Goal: Task Accomplishment & Management: Manage account settings

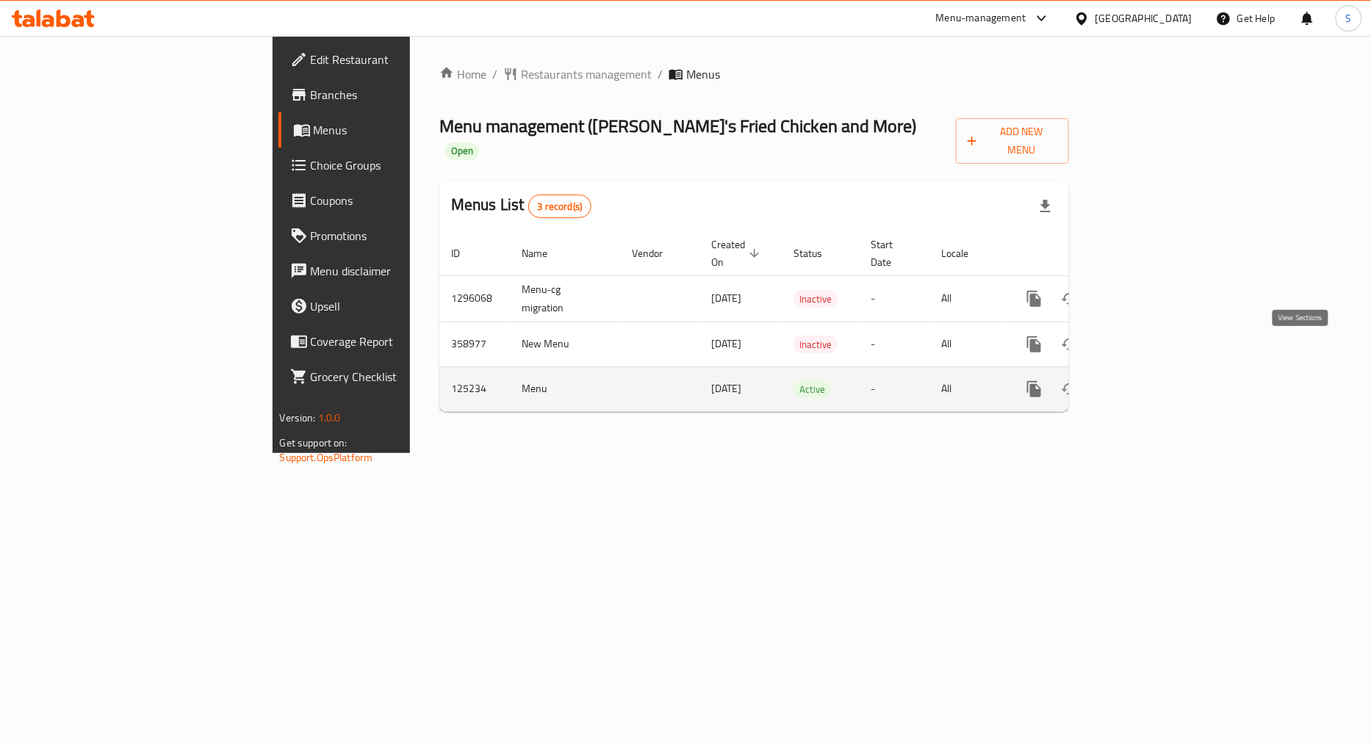
click at [1158, 372] on link "enhanced table" at bounding box center [1139, 389] width 35 height 35
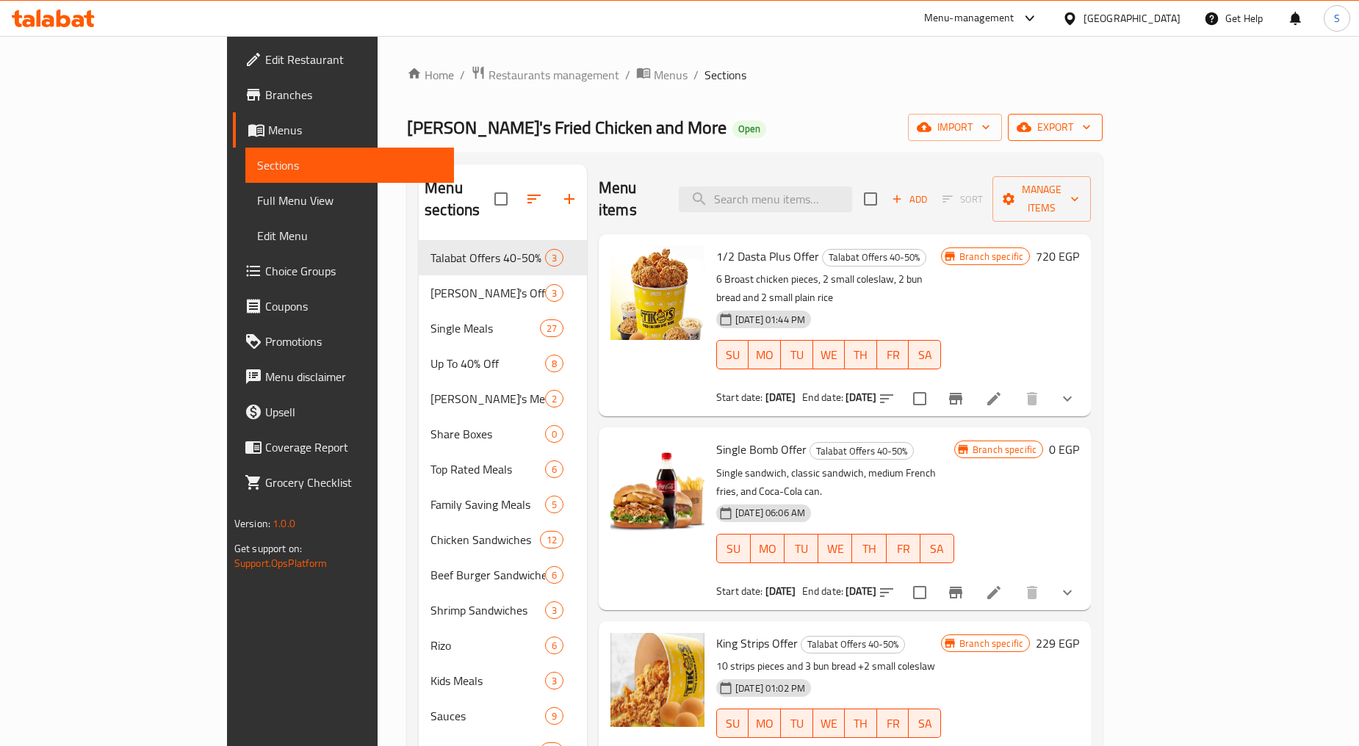
click at [1091, 134] on span "export" at bounding box center [1055, 127] width 71 height 18
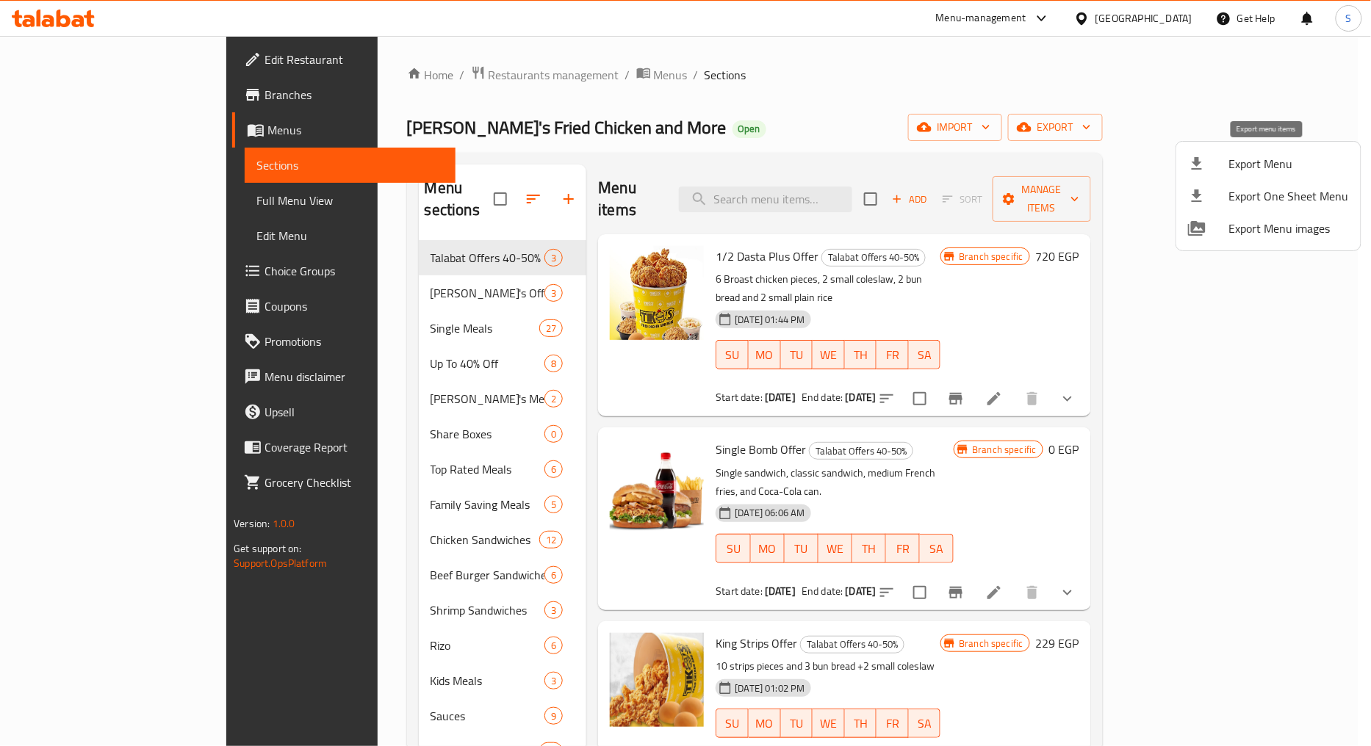
click at [1242, 157] on span "Export Menu" at bounding box center [1289, 164] width 120 height 18
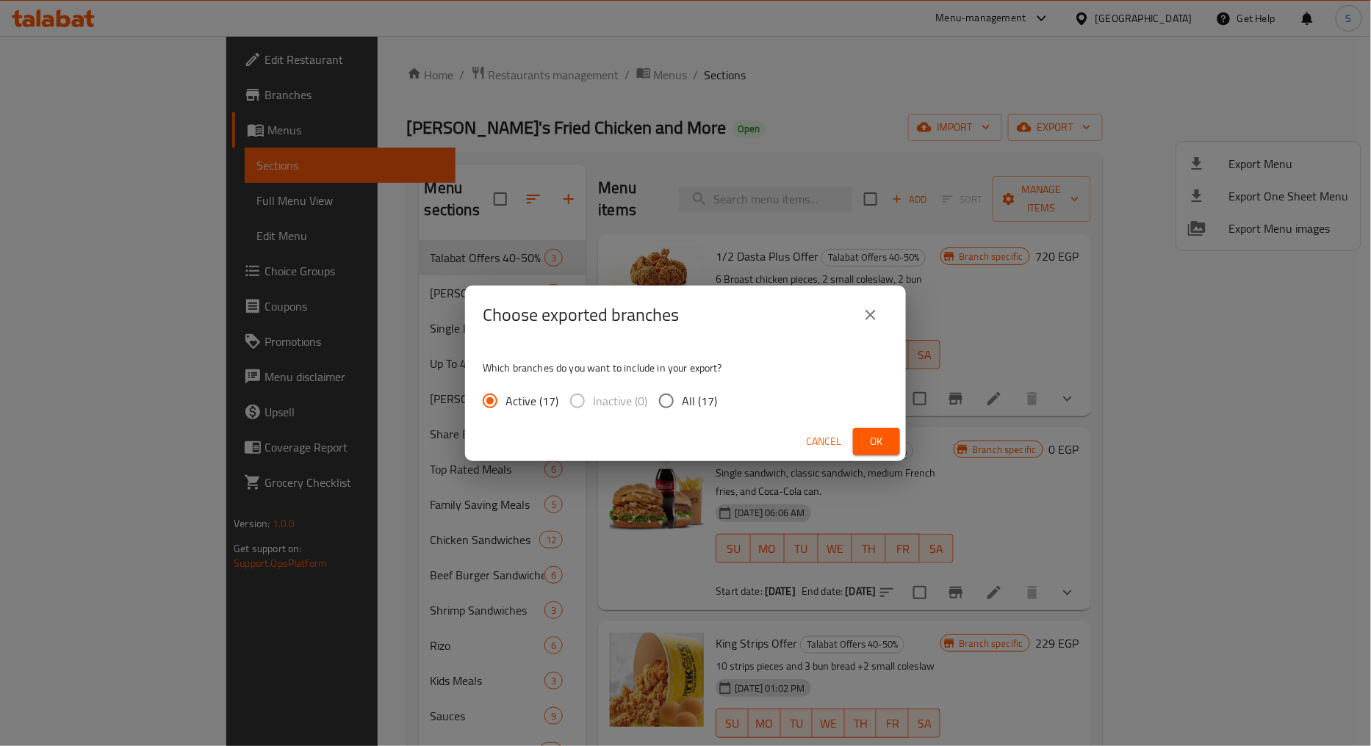
click at [660, 405] on input "All (17)" at bounding box center [666, 401] width 31 height 31
radio input "true"
click at [878, 434] on span "Ok" at bounding box center [877, 442] width 24 height 18
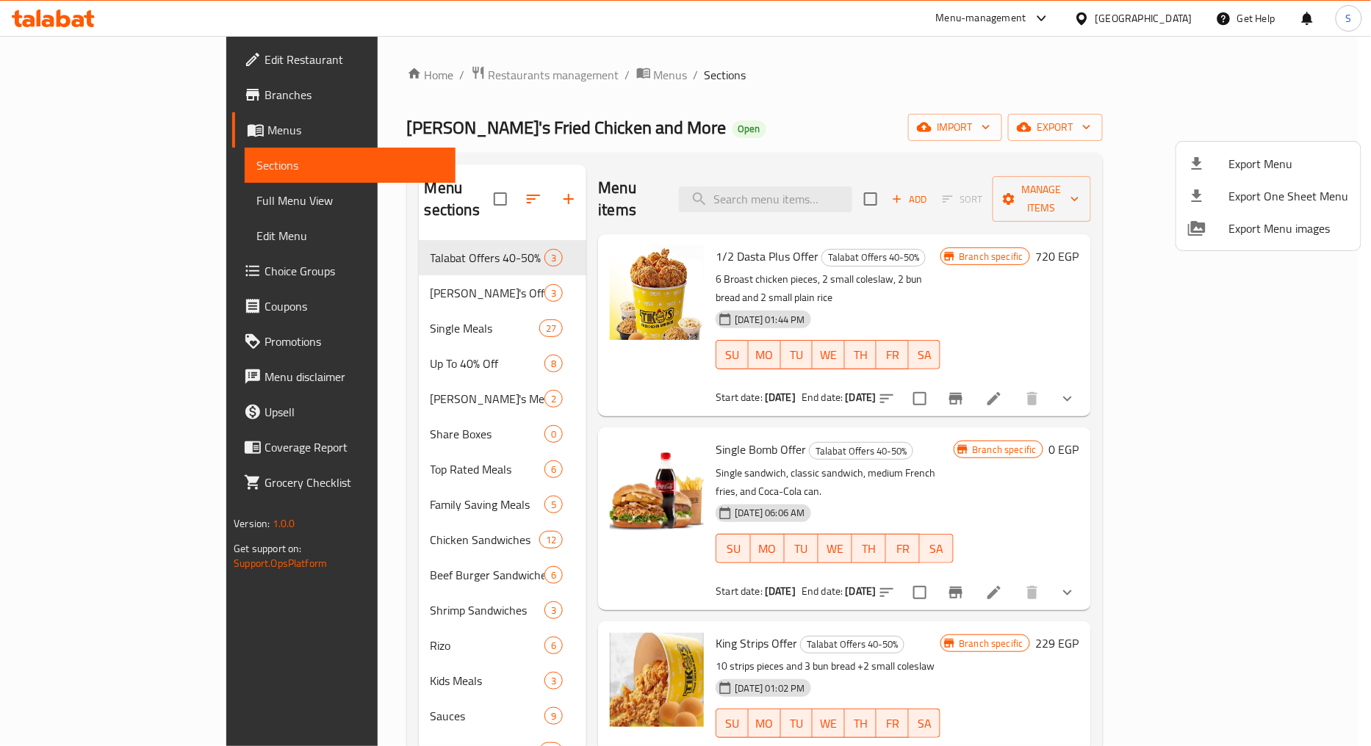
click at [61, 98] on div at bounding box center [685, 373] width 1371 height 746
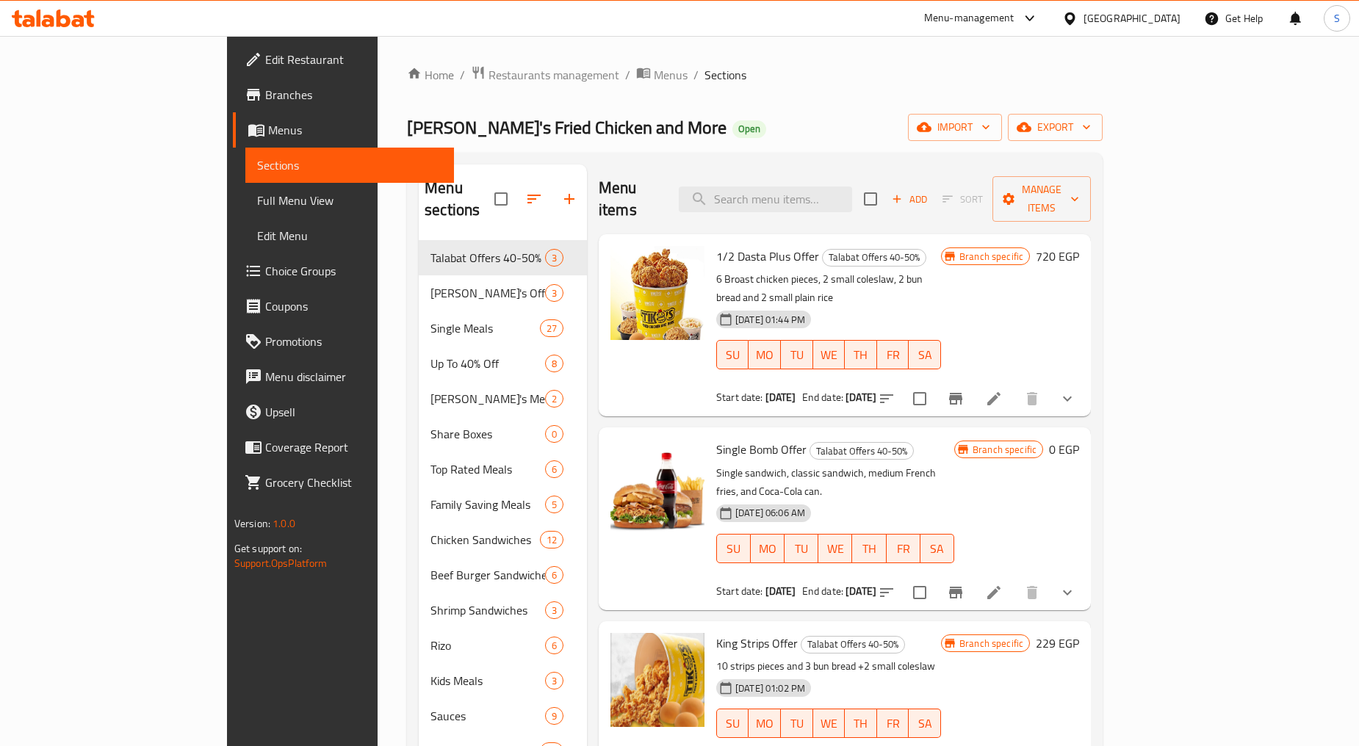
click at [265, 96] on span "Branches" at bounding box center [353, 95] width 177 height 18
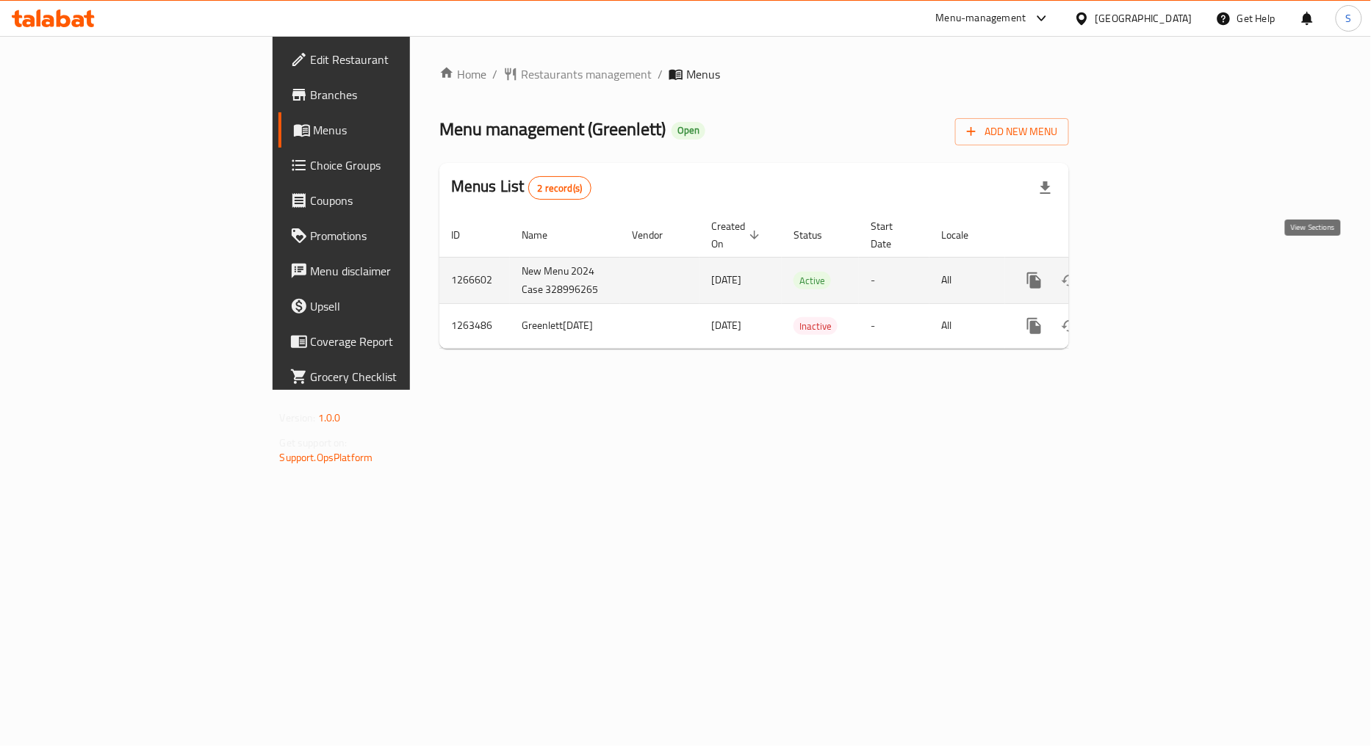
click at [1147, 274] on icon "enhanced table" at bounding box center [1139, 280] width 13 height 13
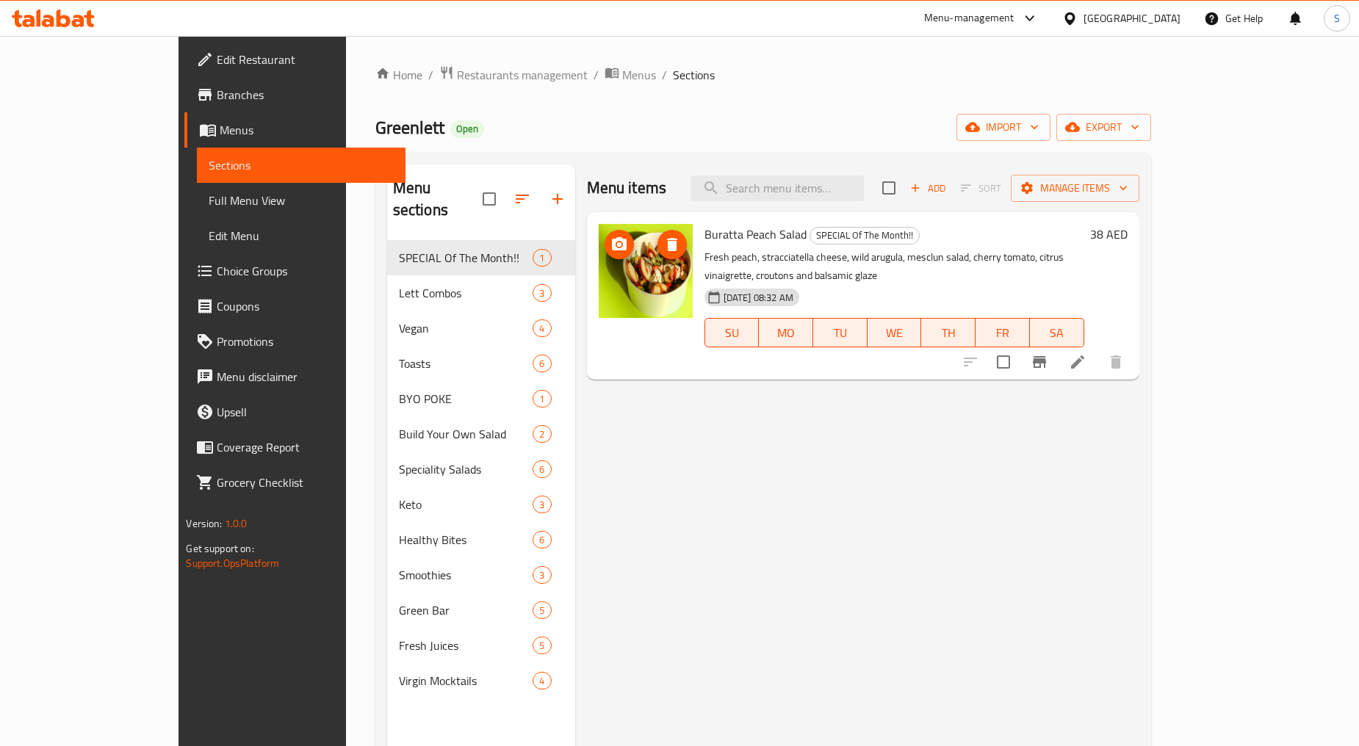
click at [608, 297] on img at bounding box center [646, 271] width 94 height 94
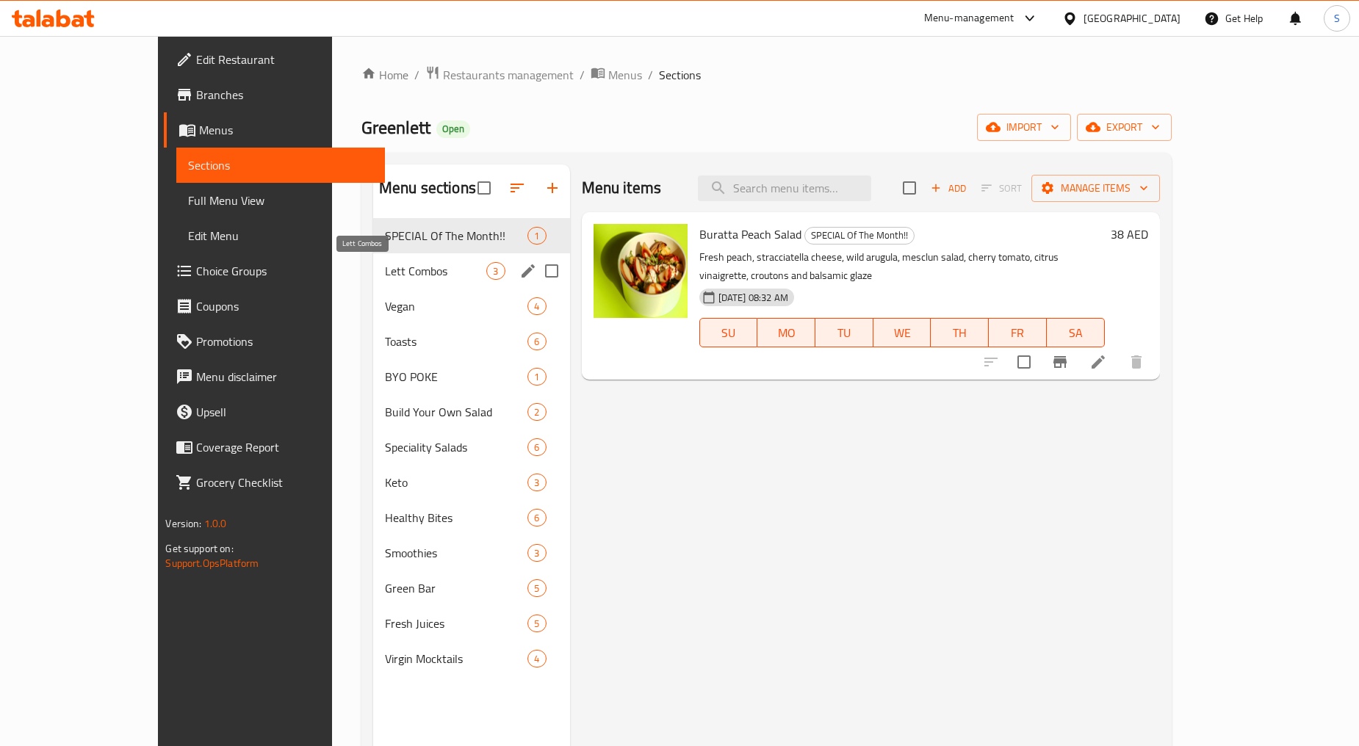
click at [385, 262] on span "Lett Combos" at bounding box center [436, 271] width 102 height 18
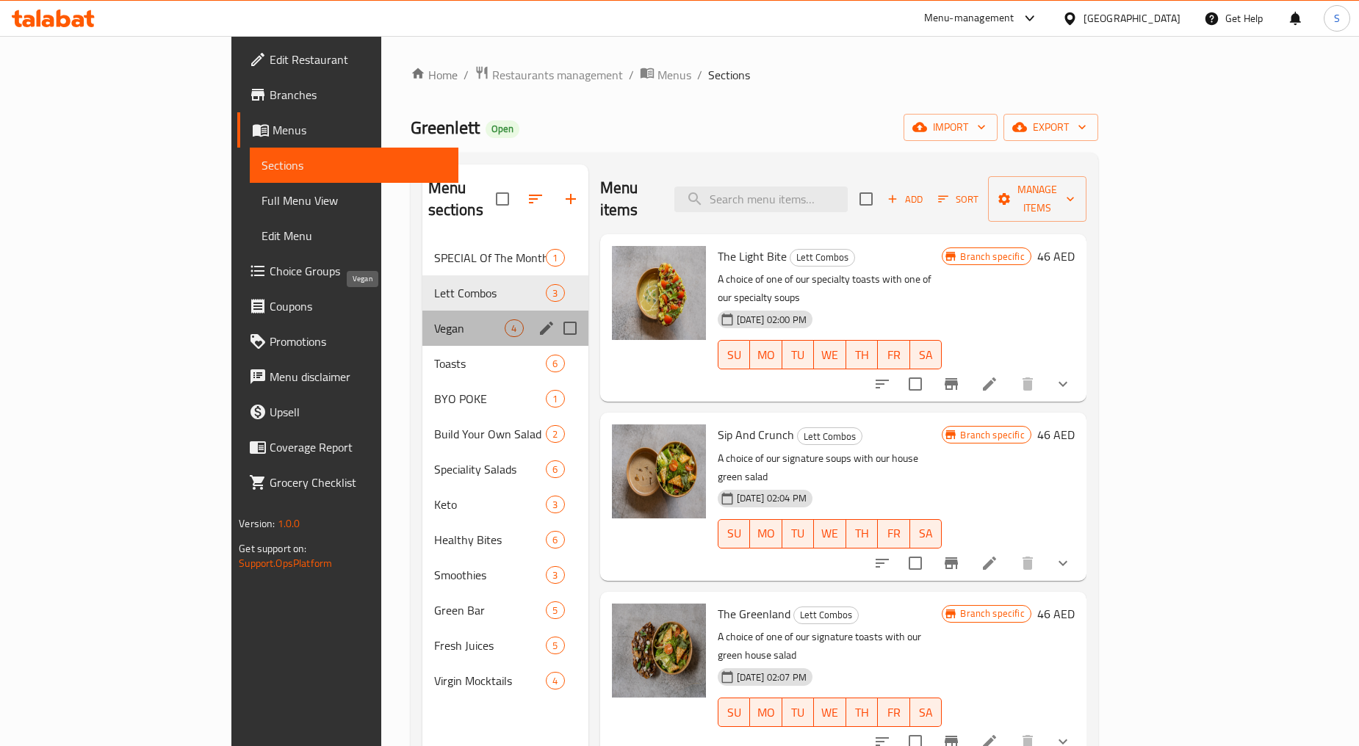
click at [434, 320] on span "Vegan" at bounding box center [469, 329] width 71 height 18
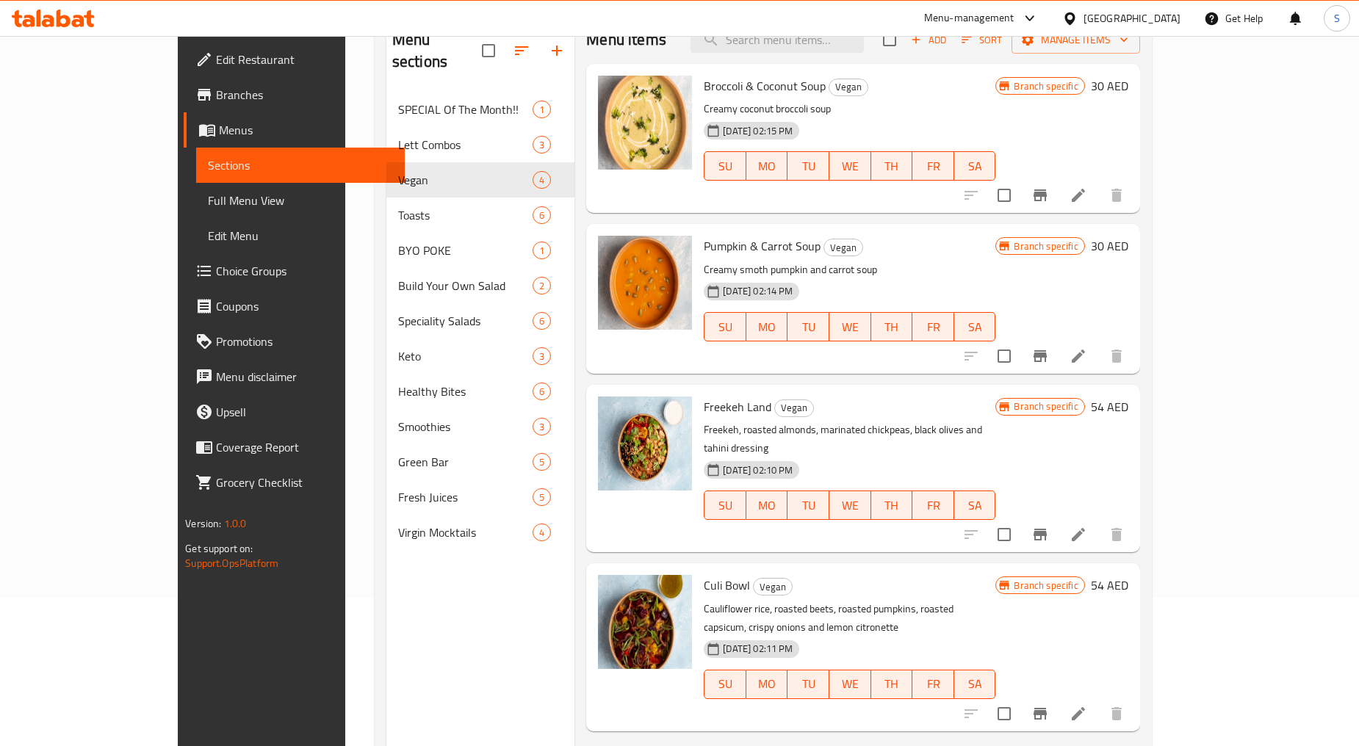
scroll to position [206, 0]
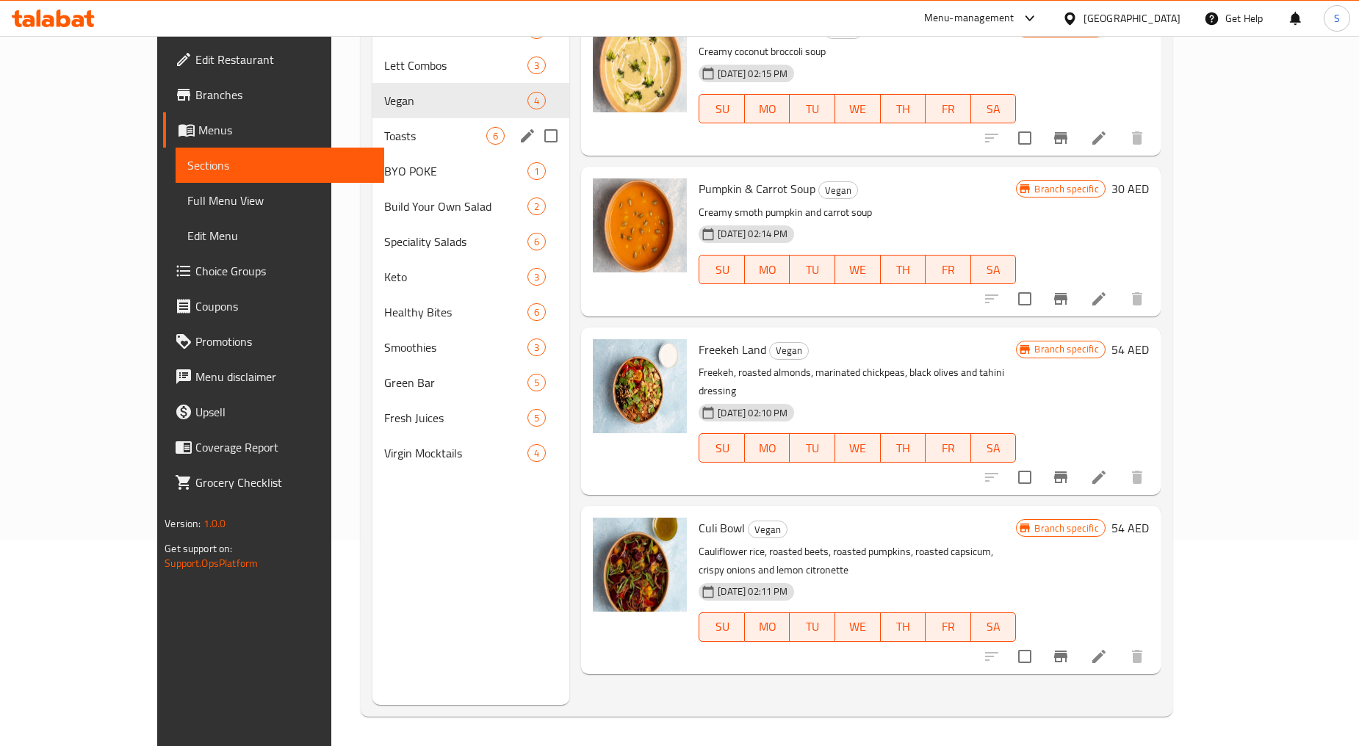
click at [384, 142] on span "Toasts" at bounding box center [435, 136] width 102 height 18
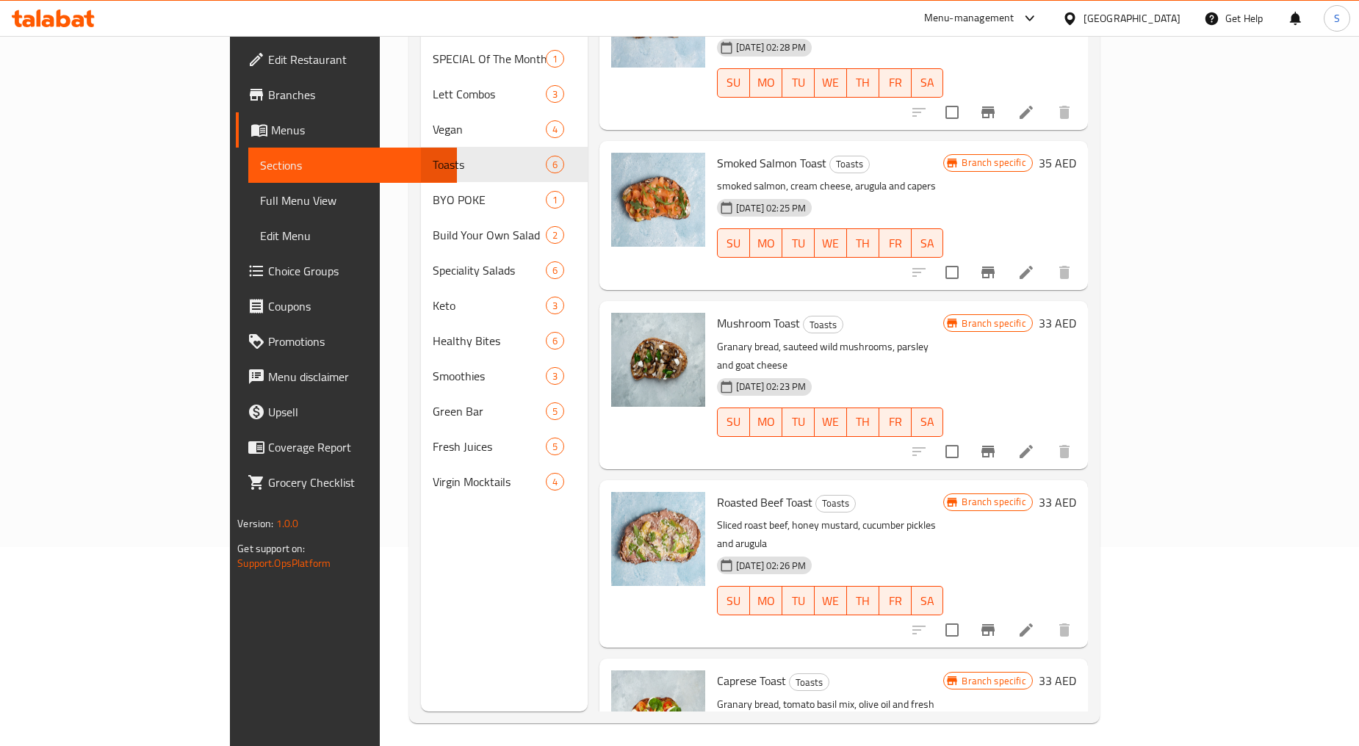
scroll to position [206, 0]
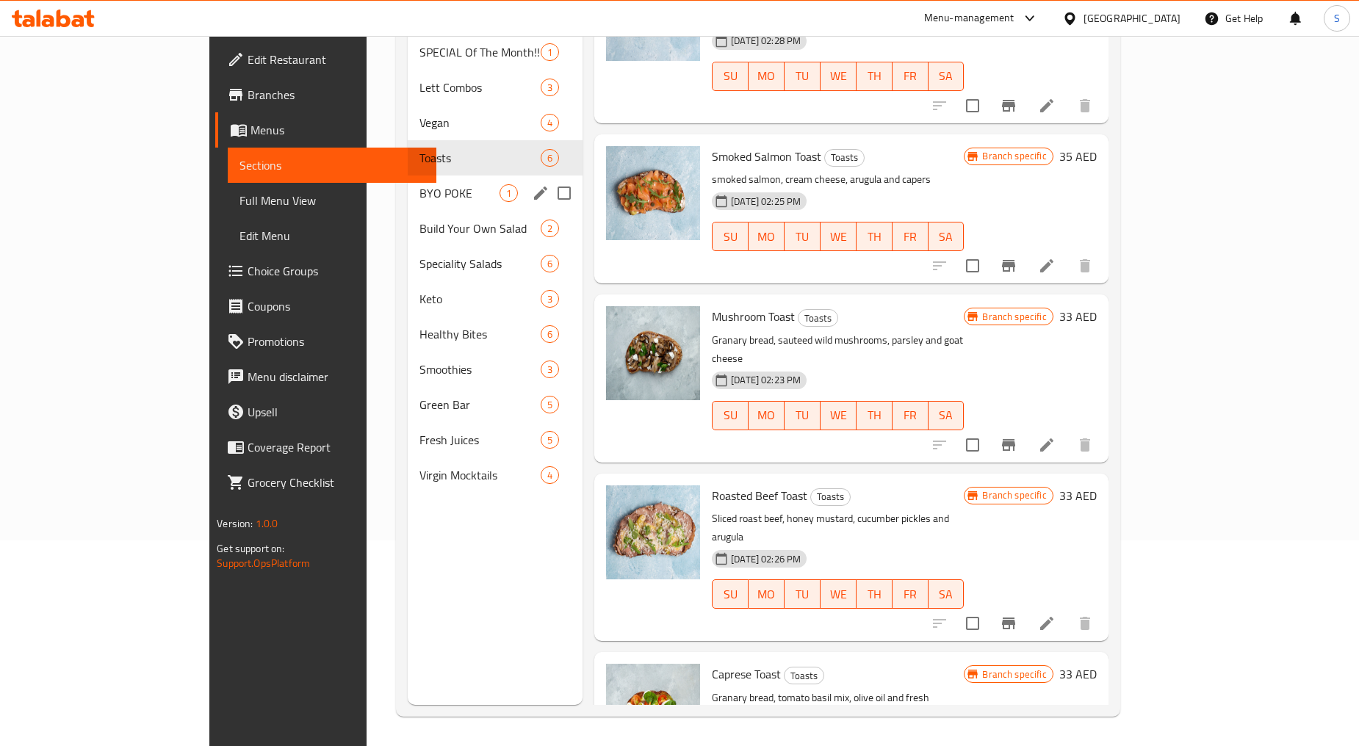
click at [419, 184] on span "BYO POKE" at bounding box center [459, 193] width 80 height 18
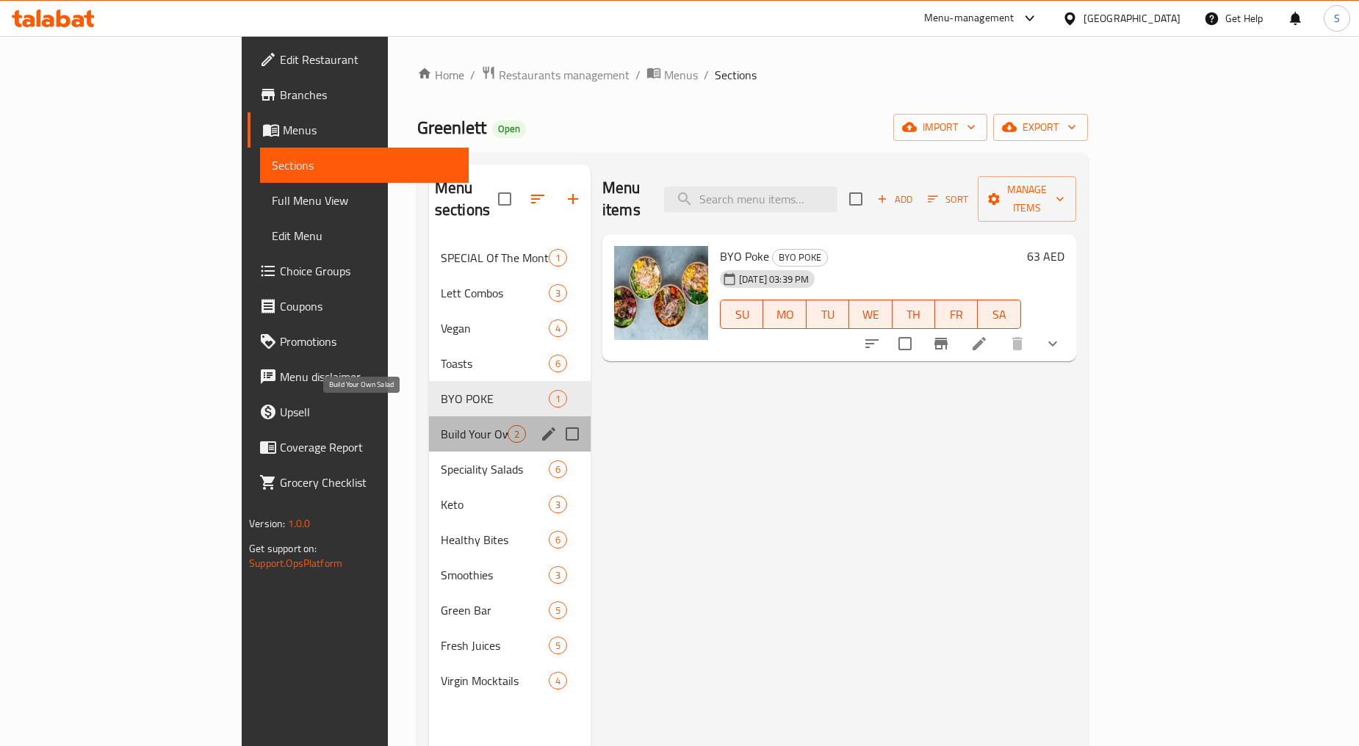
click at [441, 425] on span "Build Your Own Salad" at bounding box center [474, 434] width 67 height 18
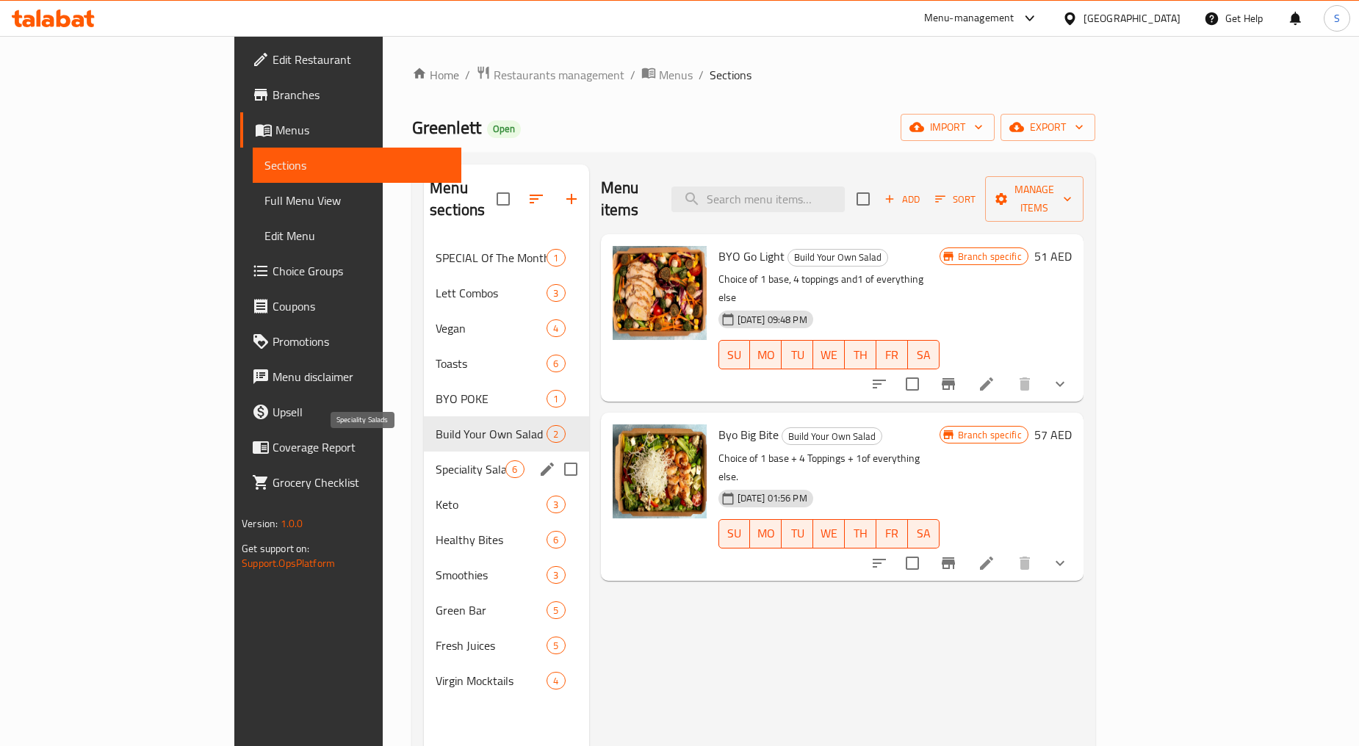
click at [436, 461] on span "Speciality Salads" at bounding box center [471, 470] width 70 height 18
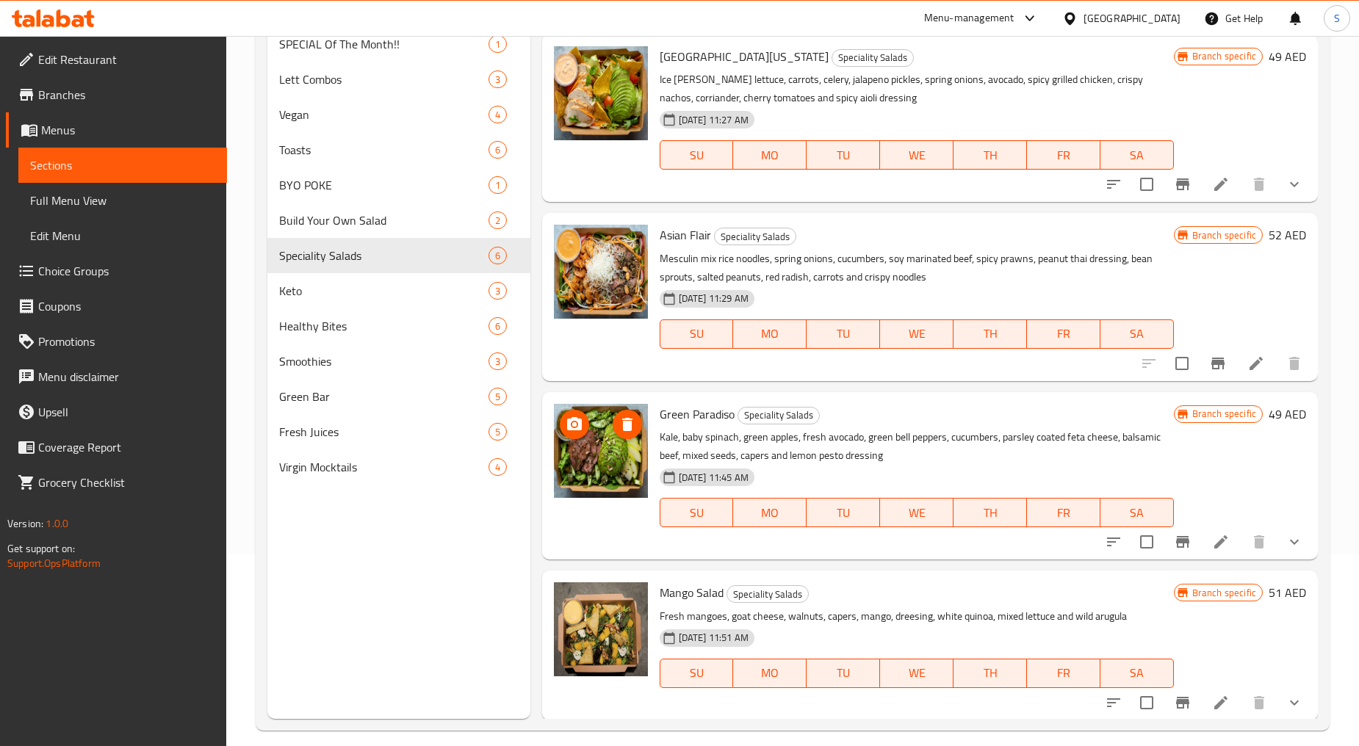
scroll to position [206, 0]
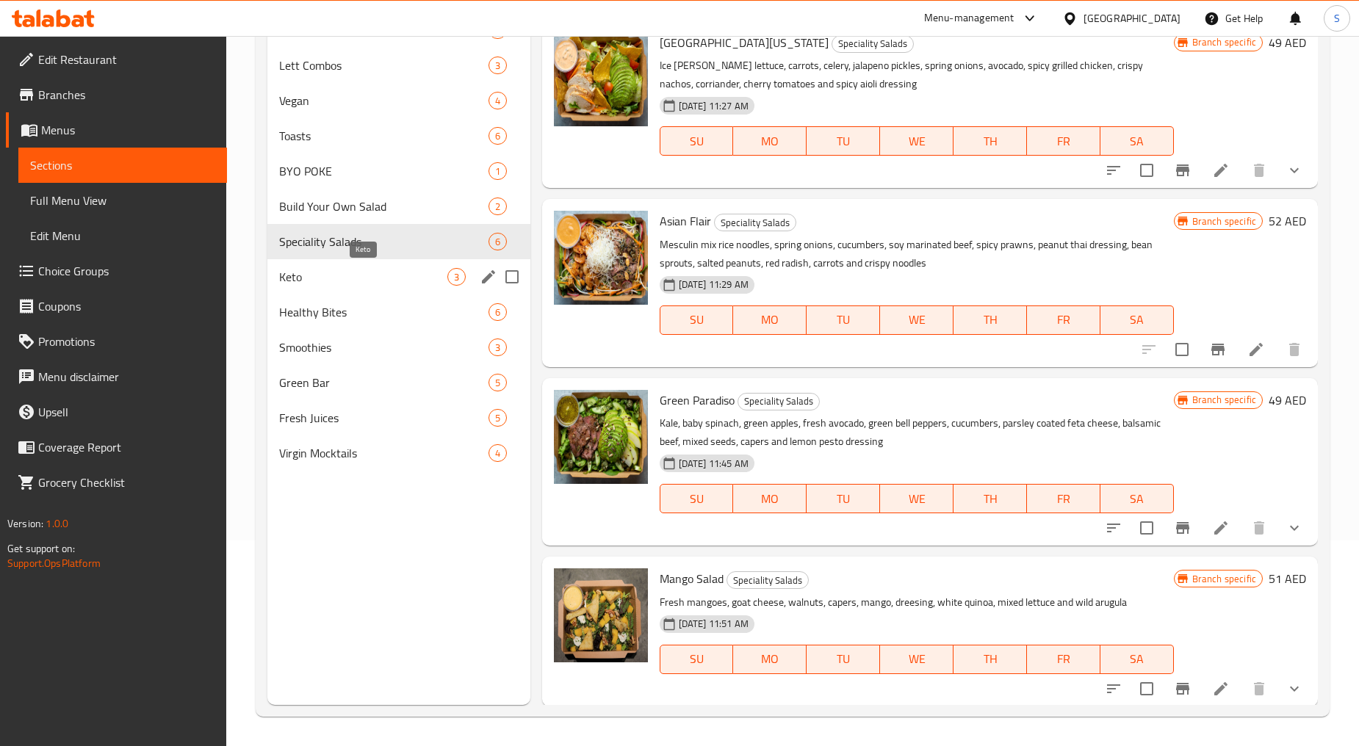
click at [311, 278] on span "Keto" at bounding box center [362, 277] width 167 height 18
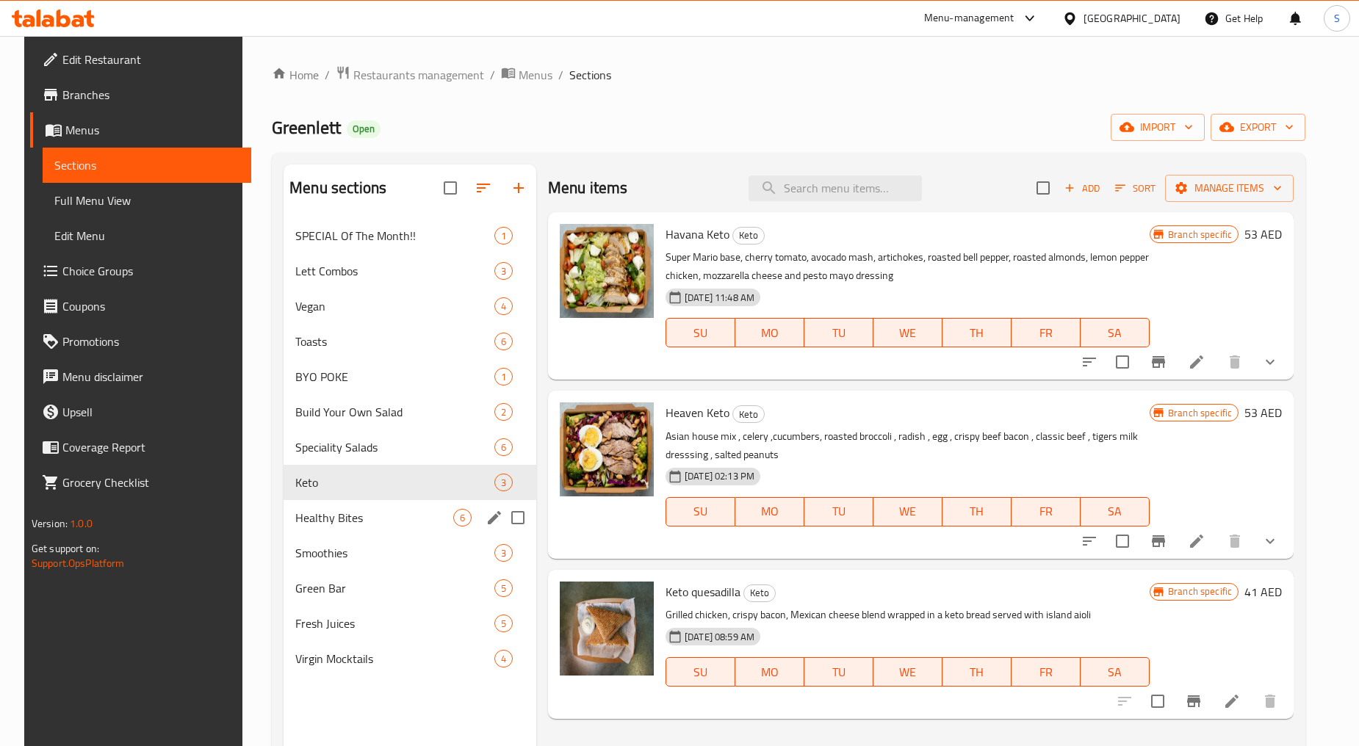
click at [284, 511] on div "Healthy Bites 6" at bounding box center [410, 517] width 253 height 35
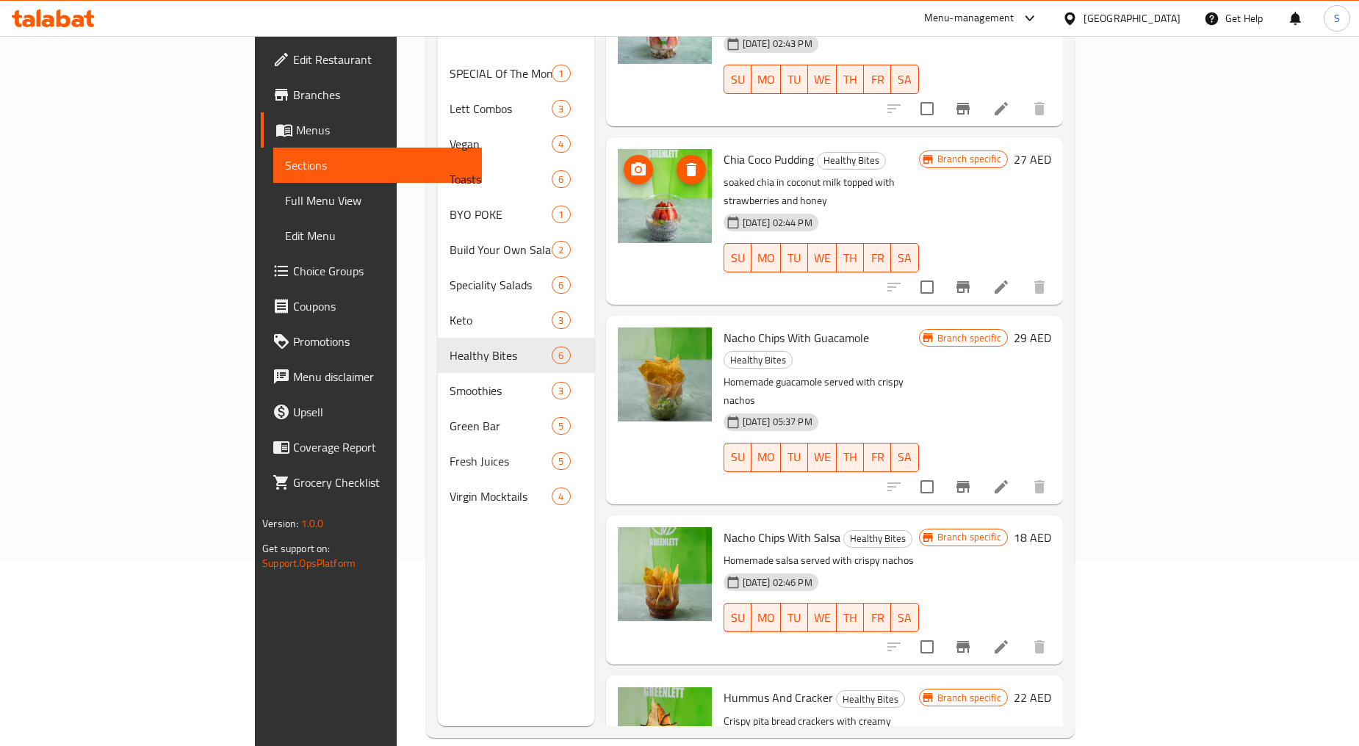
scroll to position [206, 0]
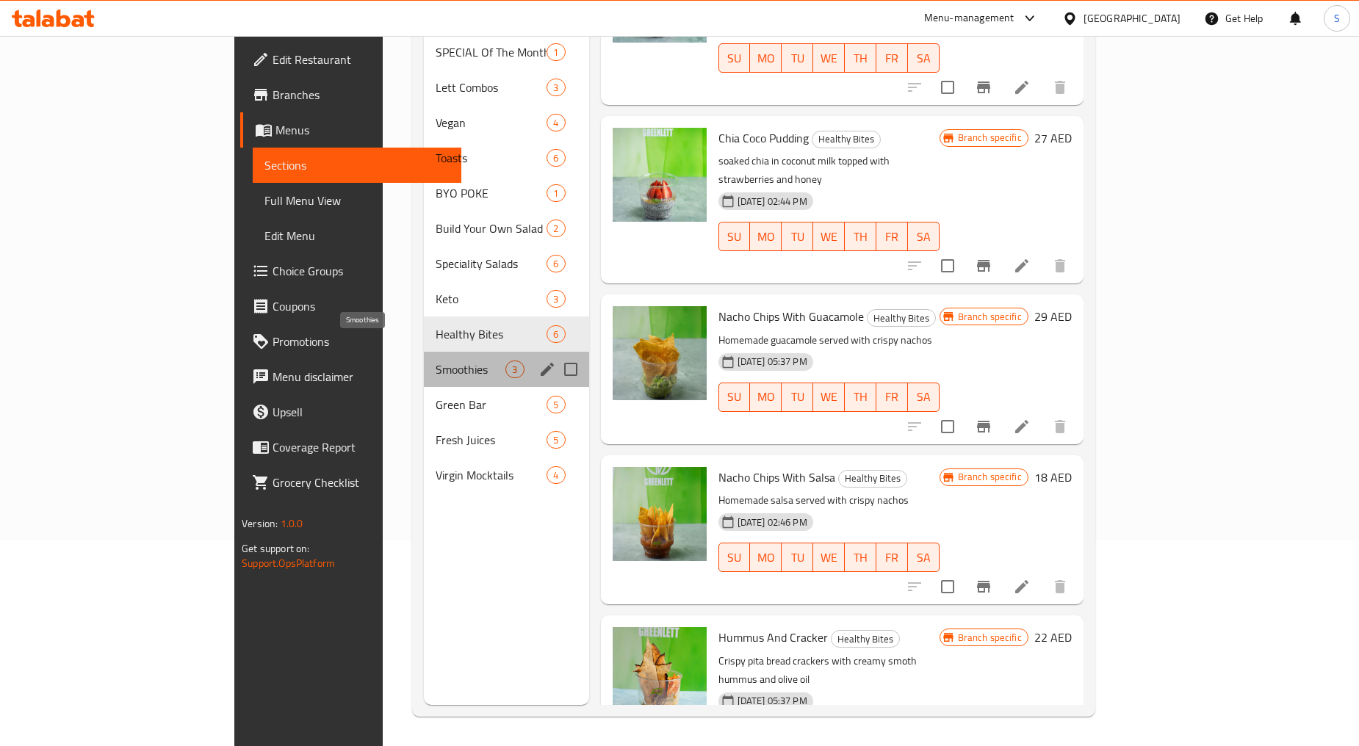
click at [436, 361] on span "Smoothies" at bounding box center [471, 370] width 70 height 18
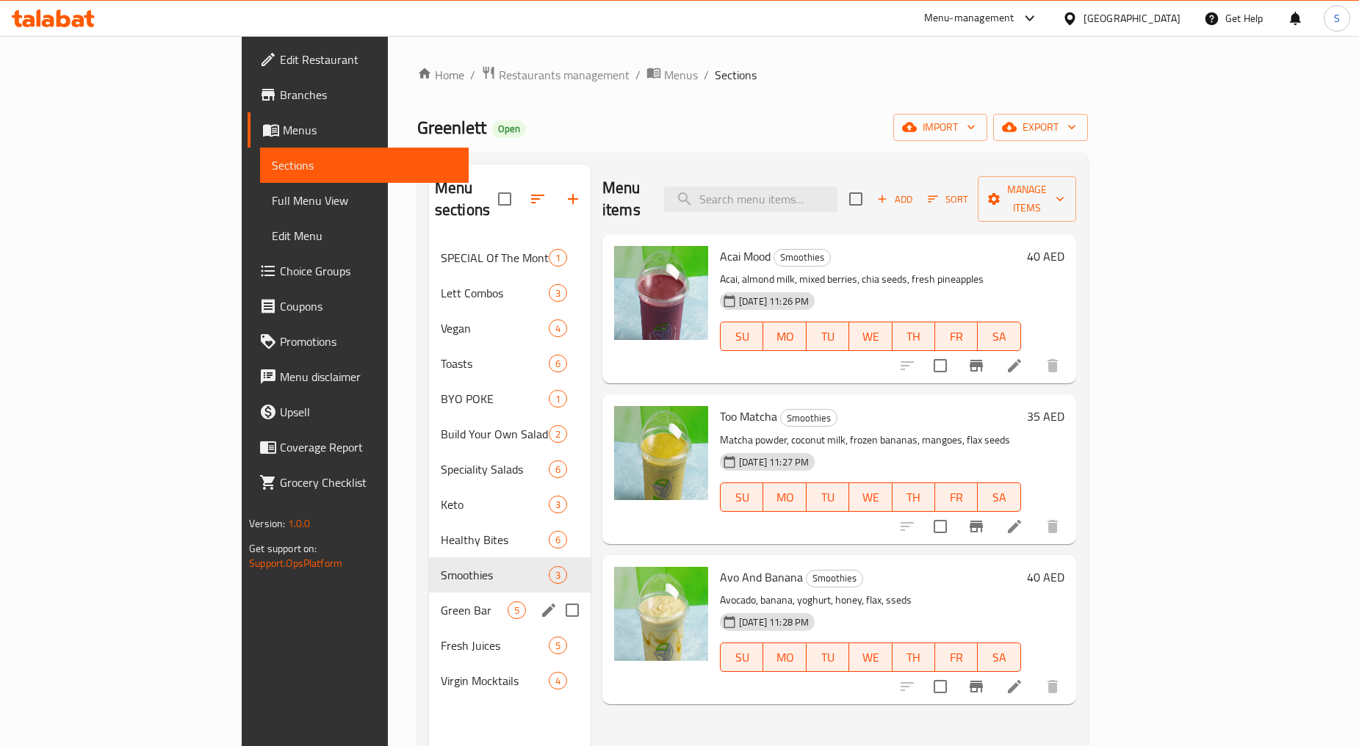
click at [441, 602] on span "Green Bar" at bounding box center [474, 611] width 67 height 18
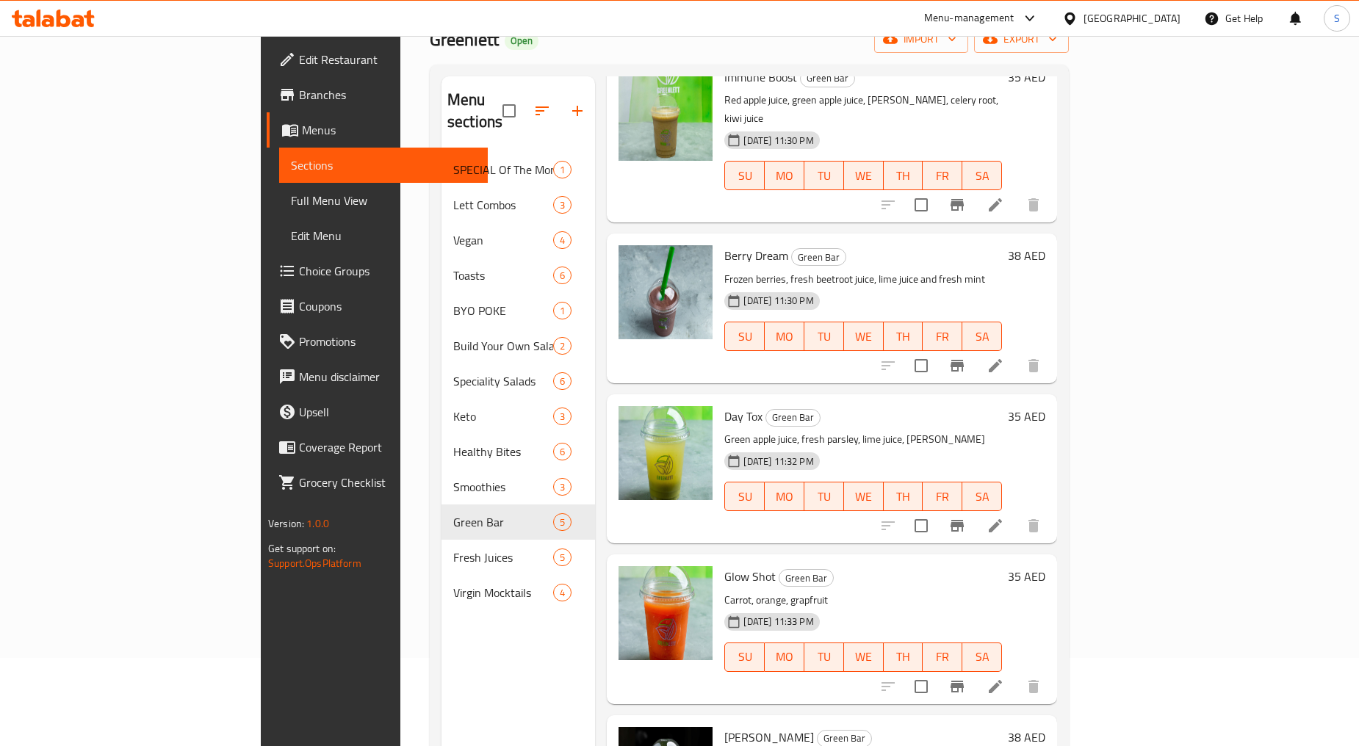
scroll to position [206, 0]
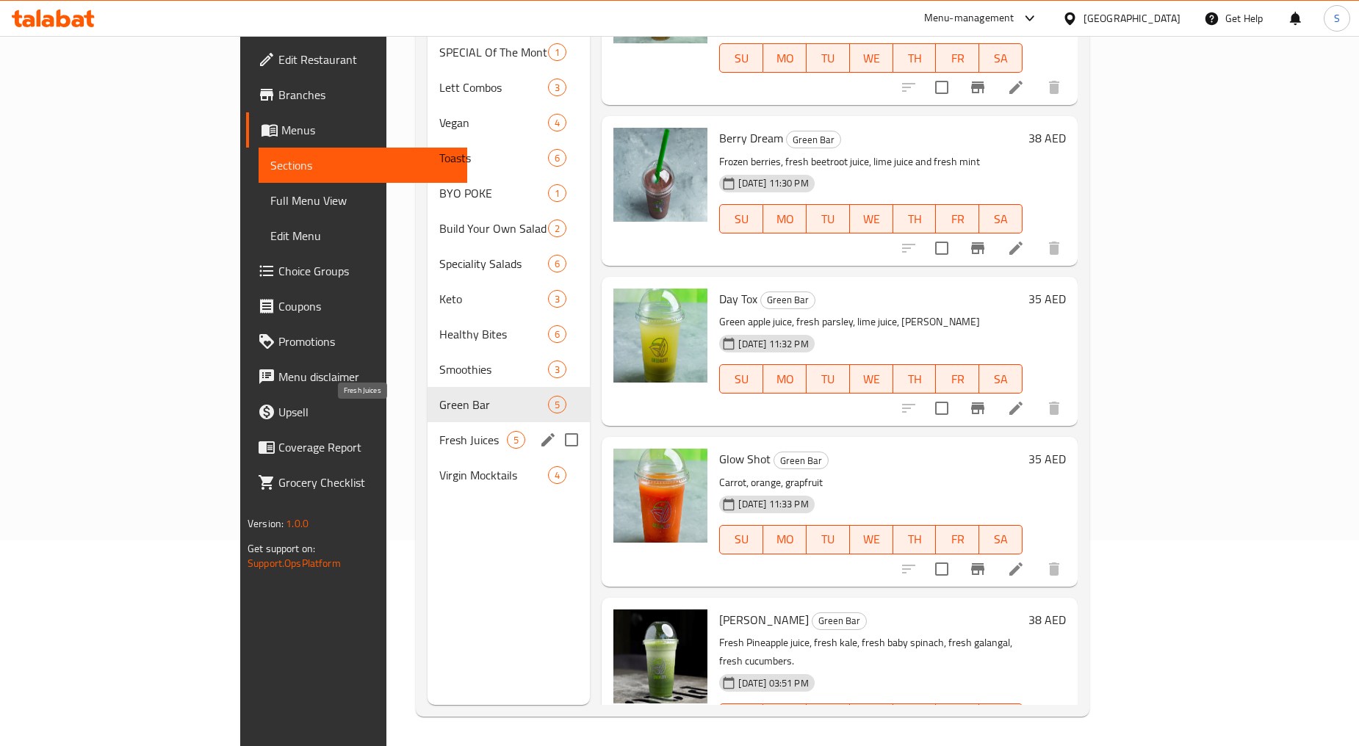
click at [439, 431] on span "Fresh Juices" at bounding box center [473, 440] width 68 height 18
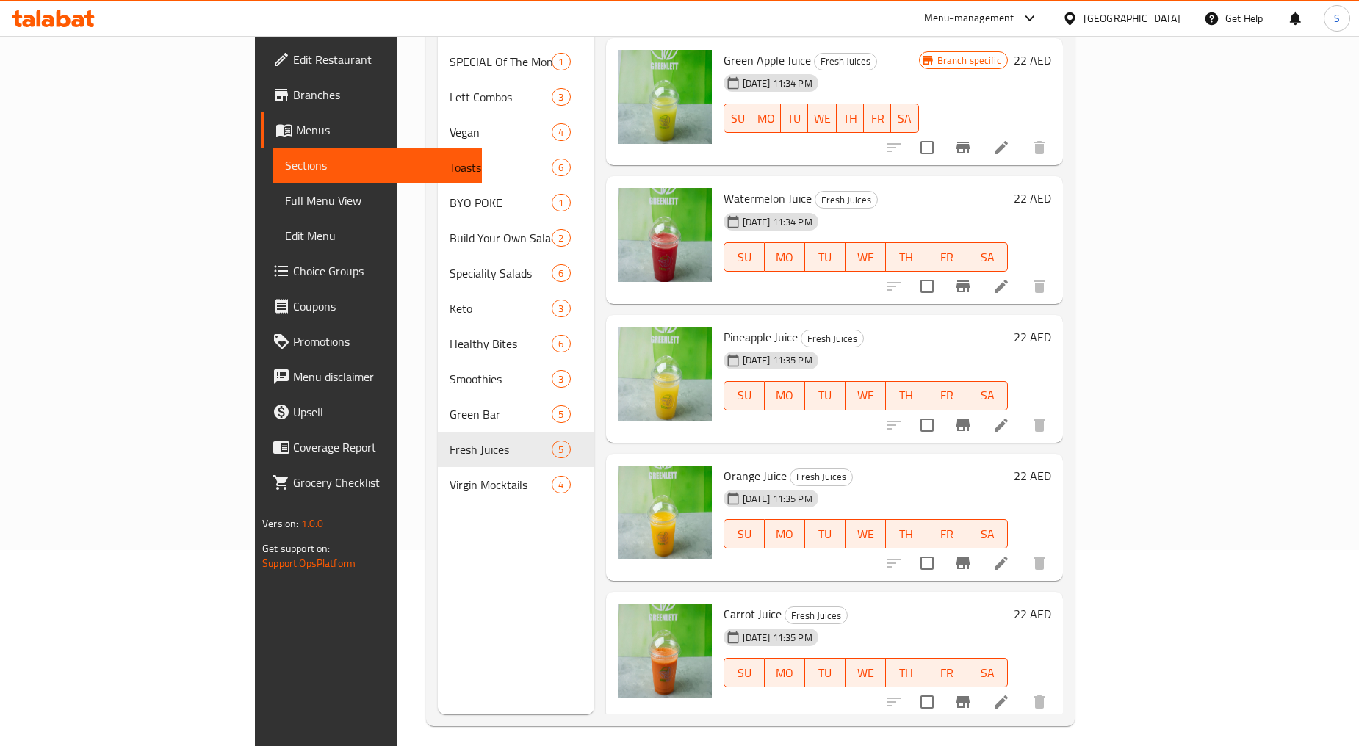
scroll to position [206, 0]
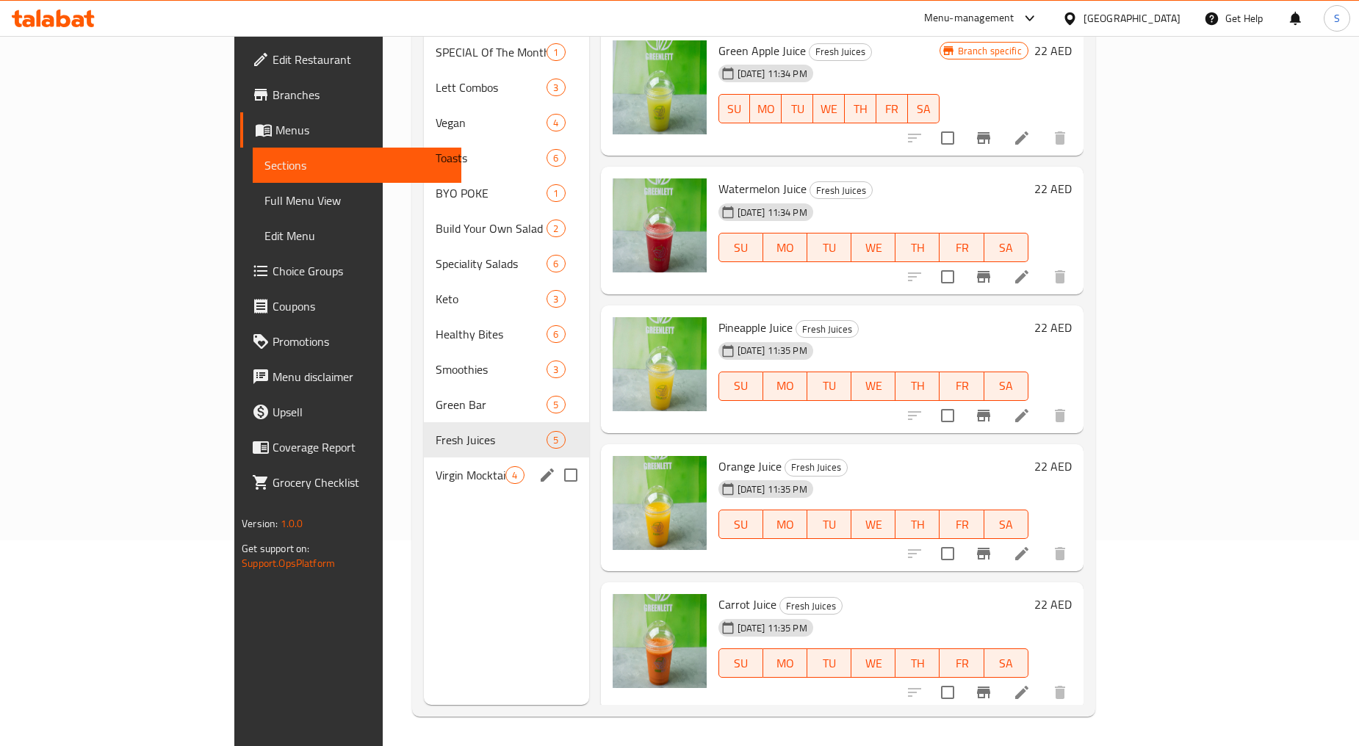
click at [436, 466] on span "Virgin Mocktails" at bounding box center [471, 475] width 70 height 18
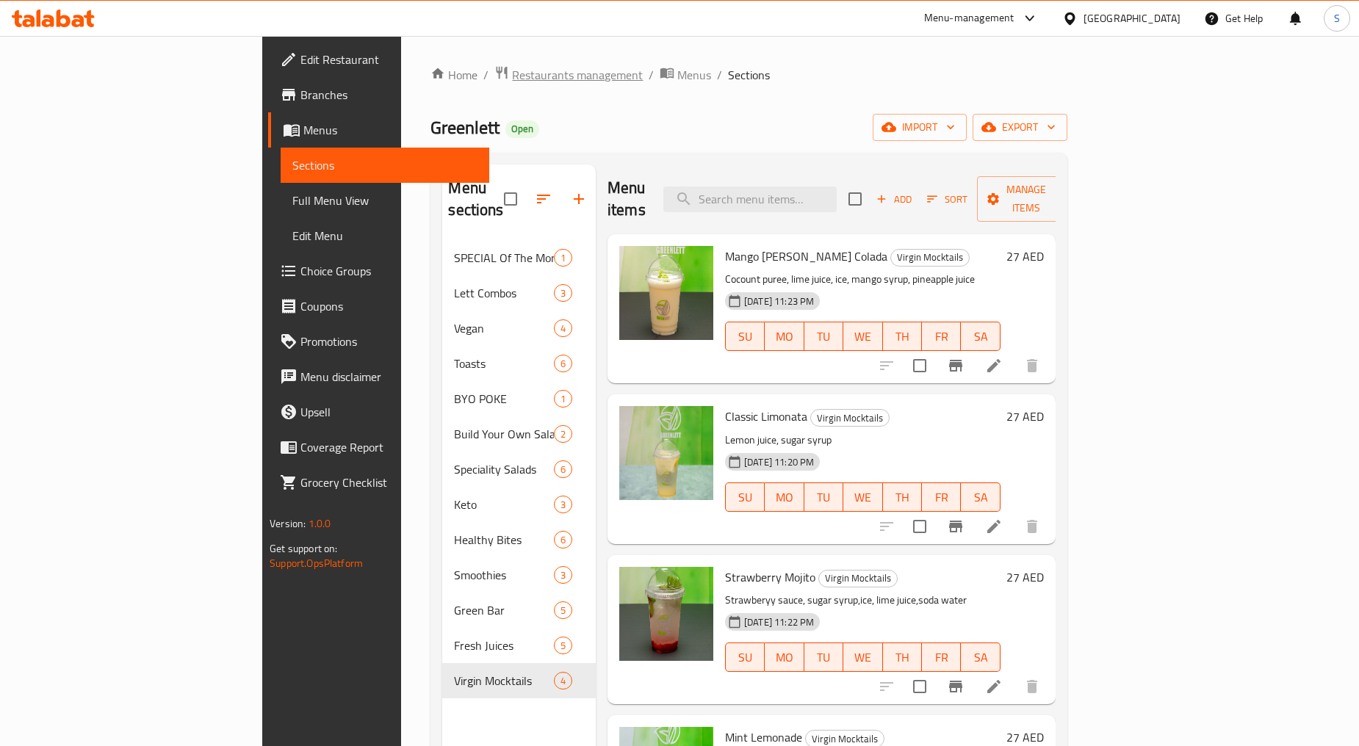
click at [512, 70] on span "Restaurants management" at bounding box center [577, 75] width 131 height 18
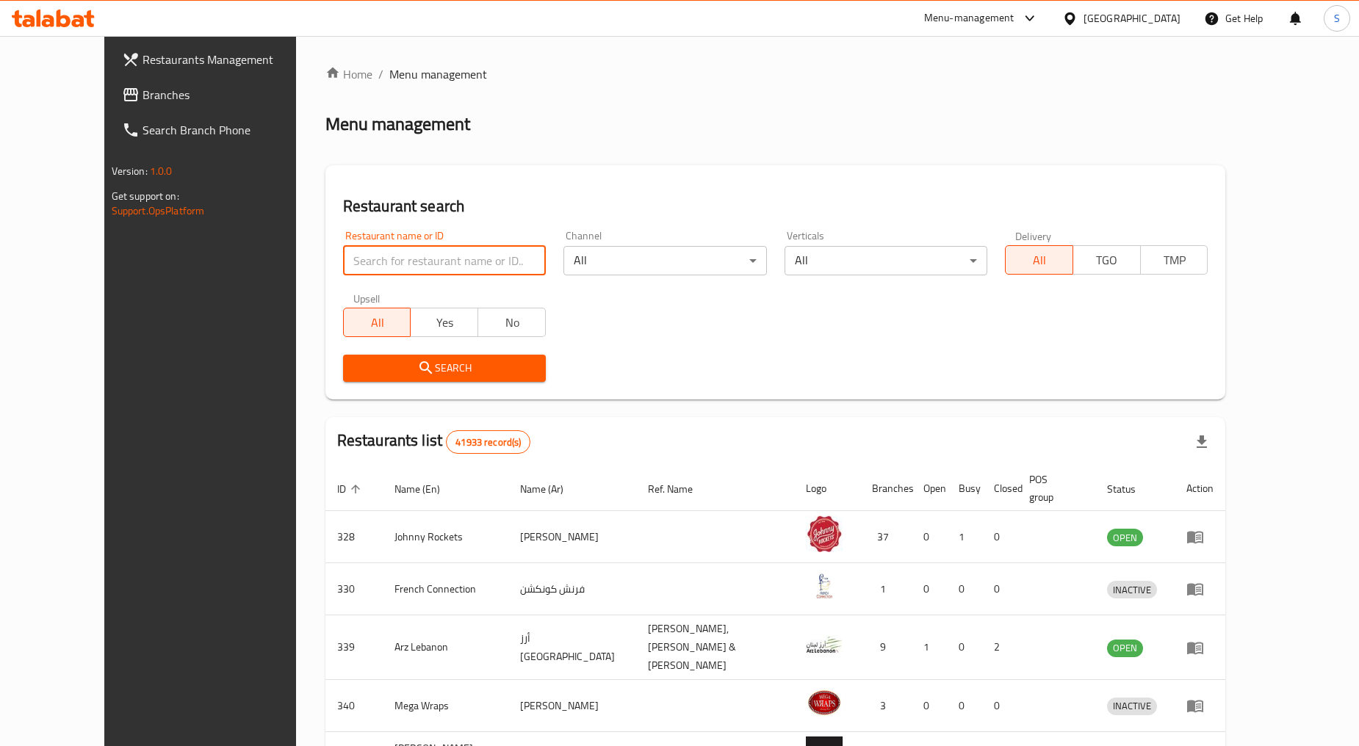
click at [372, 265] on input "search" at bounding box center [444, 260] width 203 height 29
paste input "686175"
type input "686175"
click button "Search" at bounding box center [444, 368] width 203 height 27
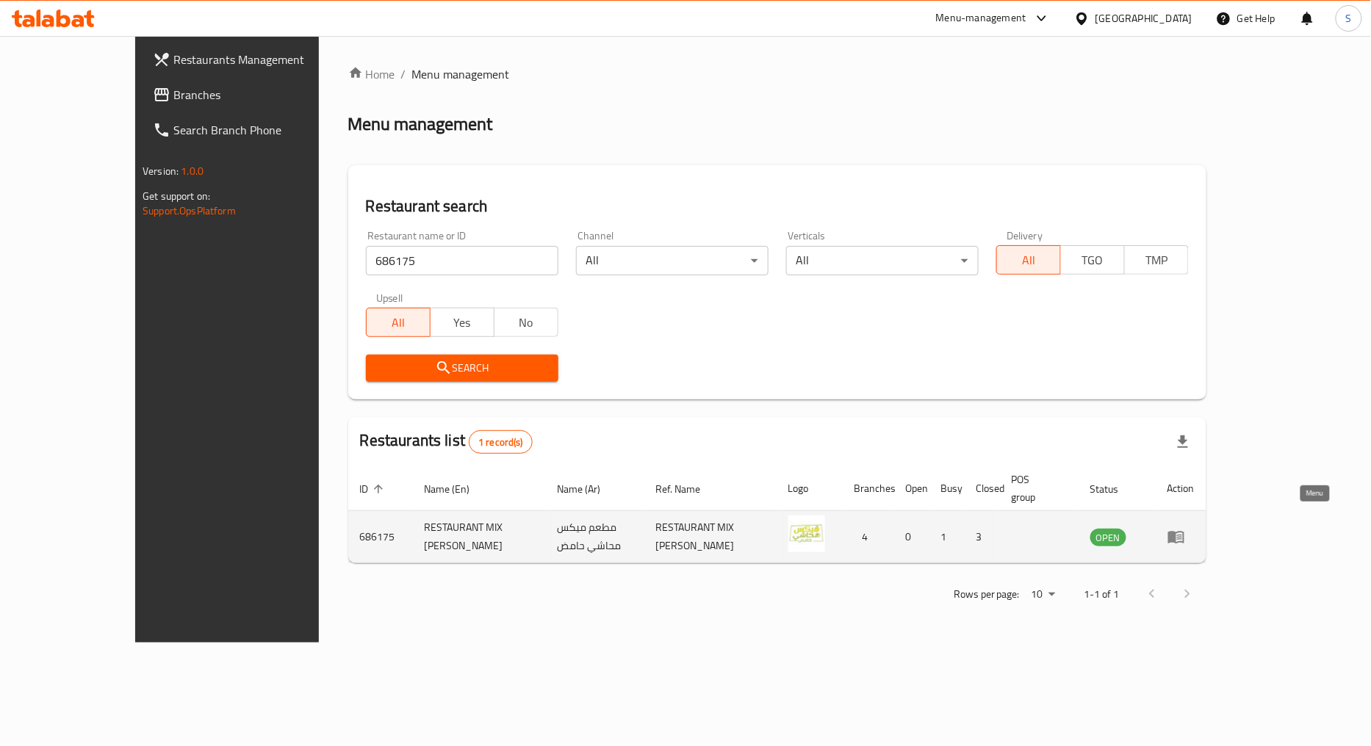
click at [1182, 535] on icon "enhanced table" at bounding box center [1179, 538] width 5 height 6
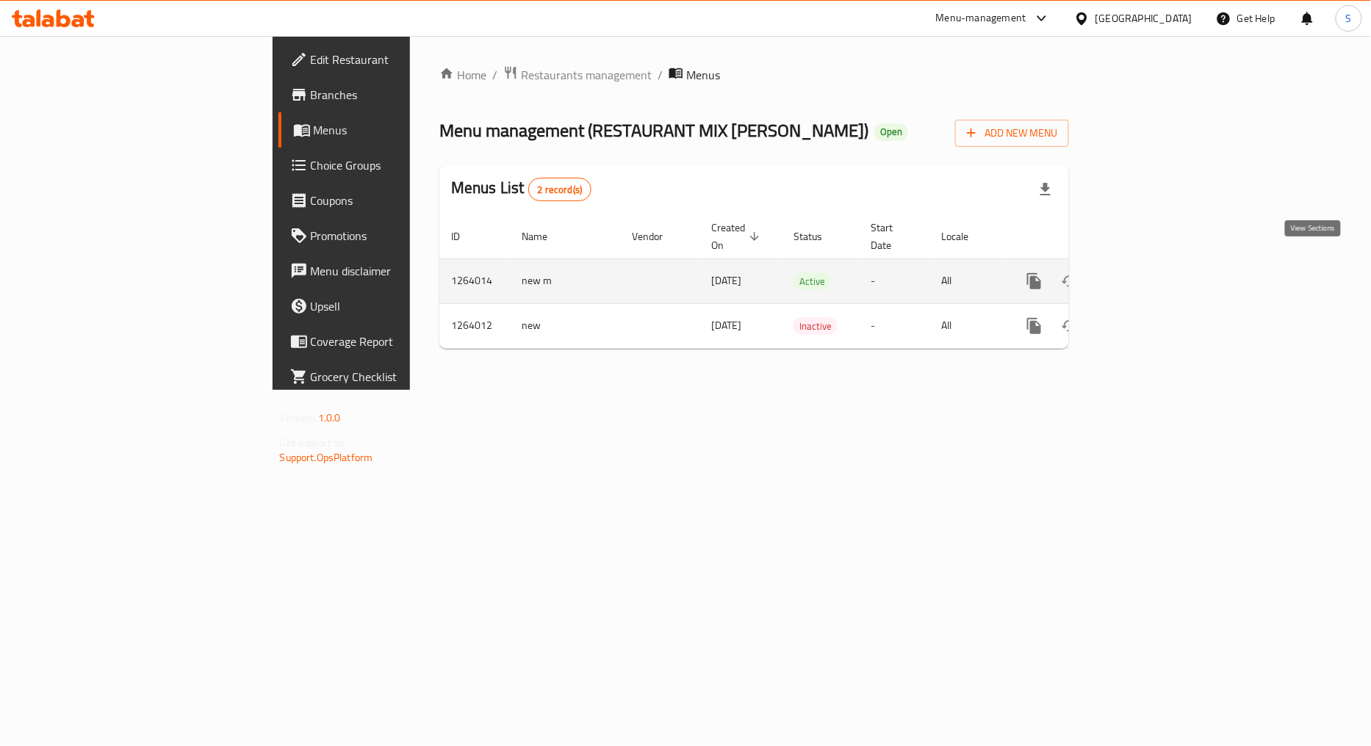
click at [1147, 275] on icon "enhanced table" at bounding box center [1139, 281] width 13 height 13
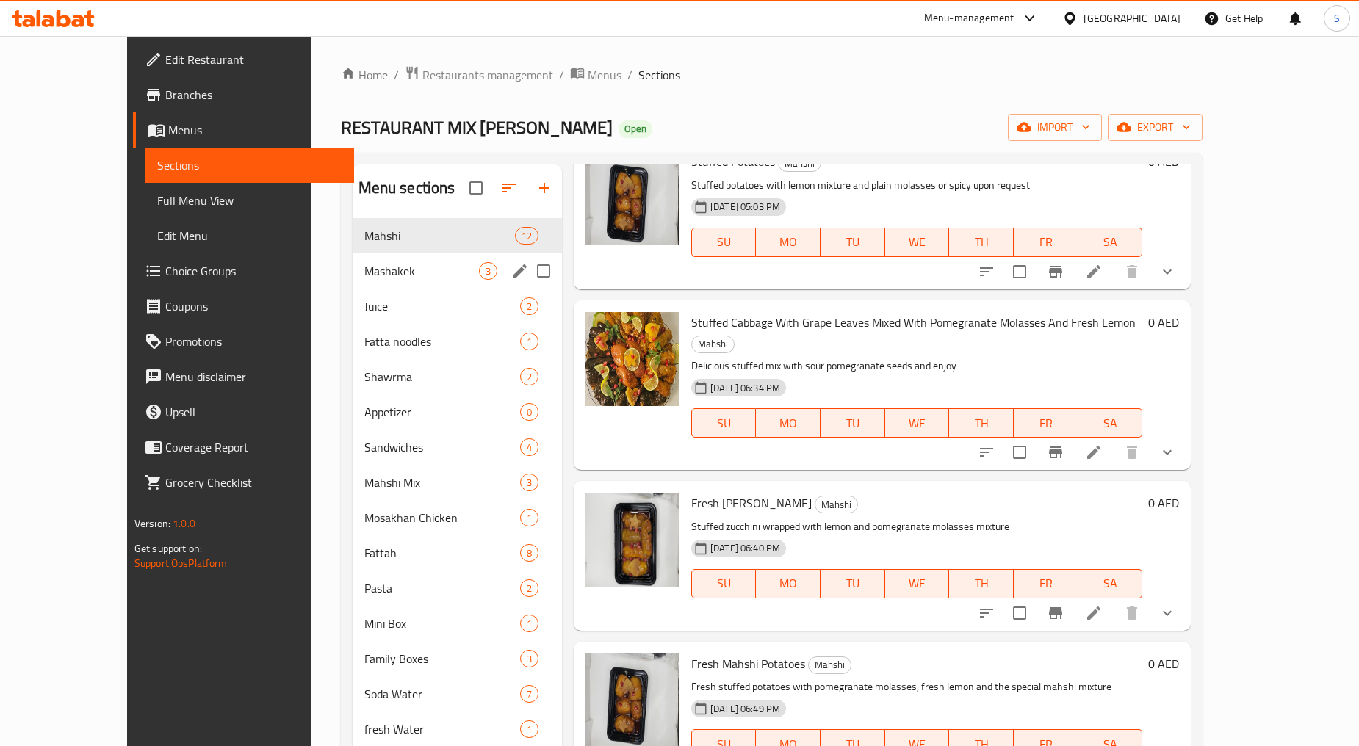
click at [353, 282] on div "Mashakek 3" at bounding box center [457, 270] width 209 height 35
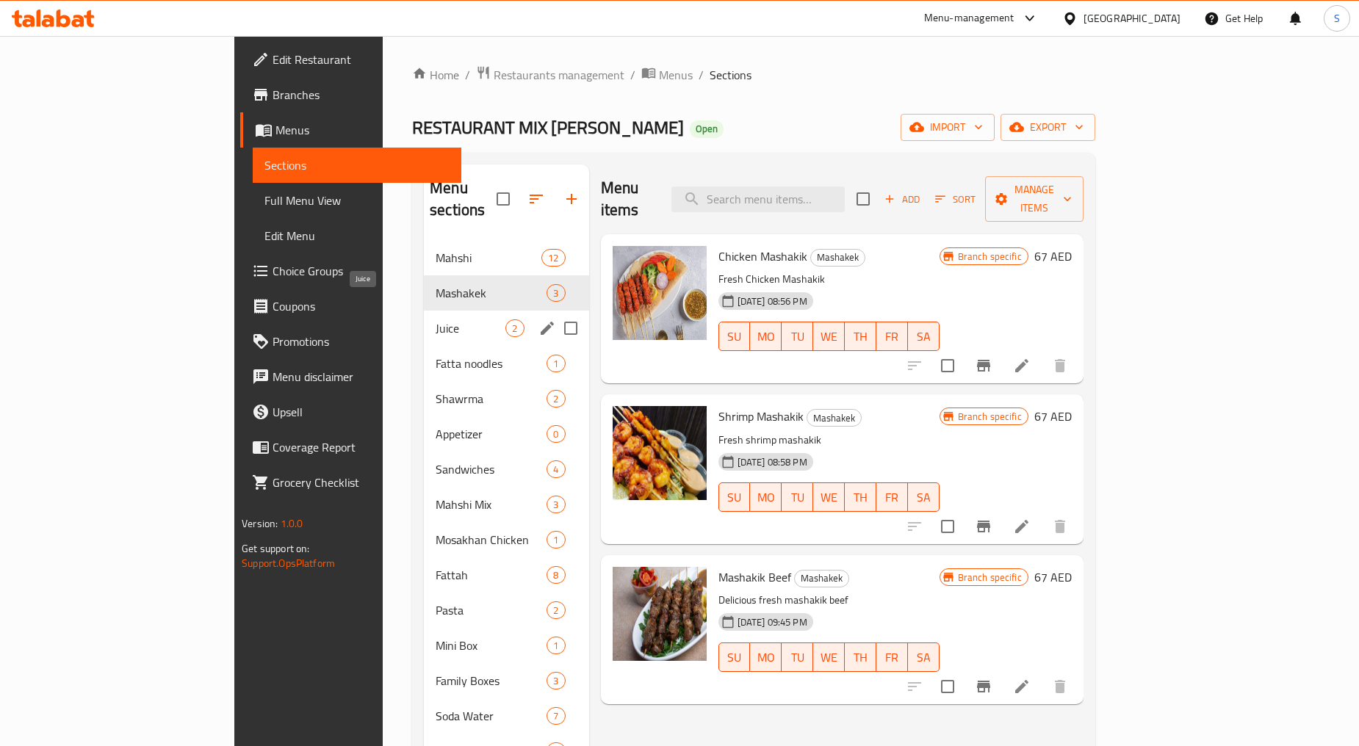
click at [436, 320] on span "Juice" at bounding box center [471, 329] width 70 height 18
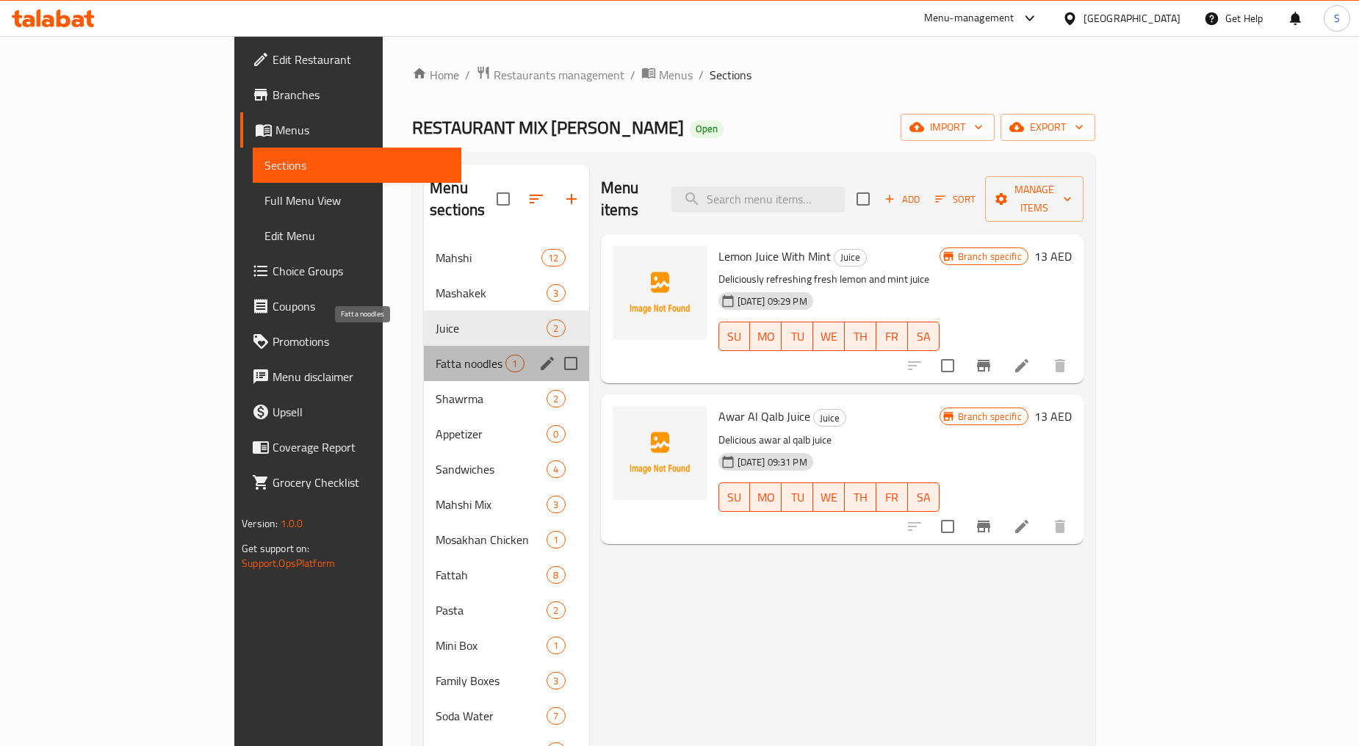
click at [436, 355] on span "Fatta noodles" at bounding box center [471, 364] width 70 height 18
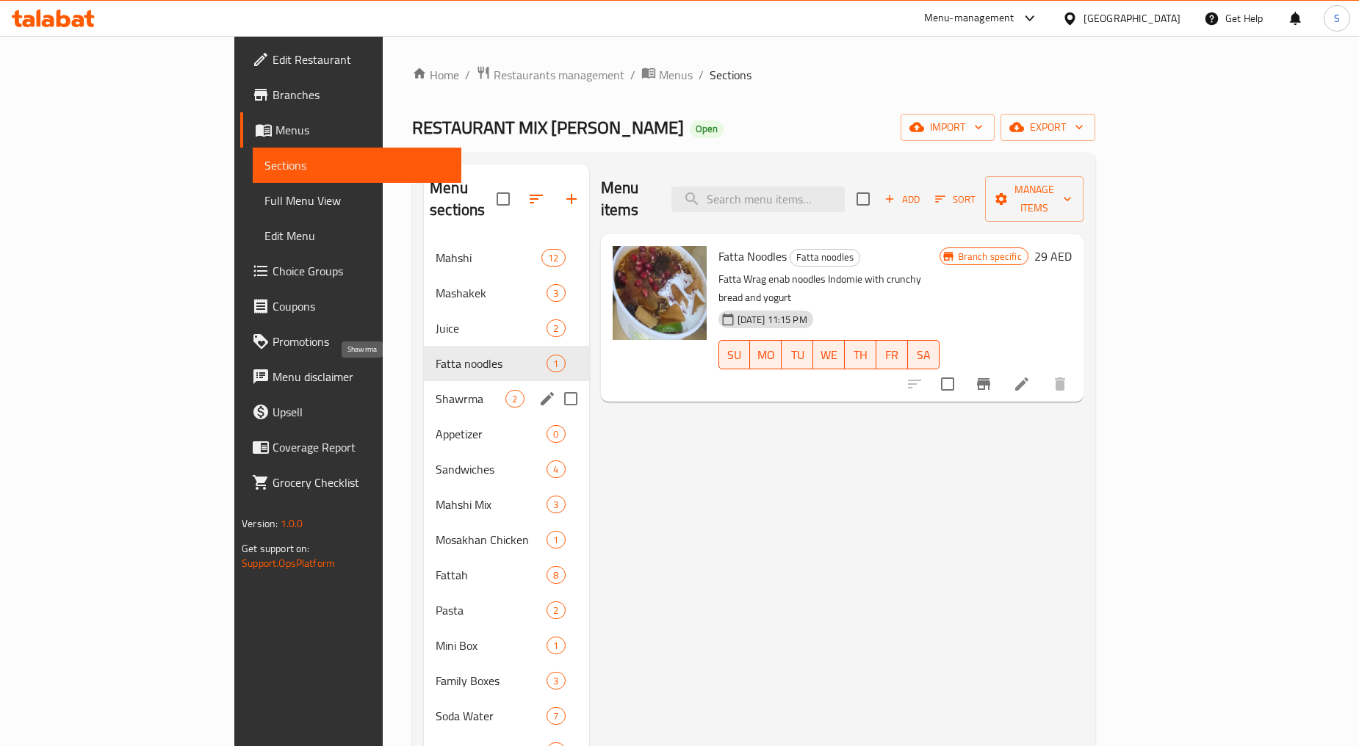
click at [436, 390] on span "Shawrma" at bounding box center [471, 399] width 70 height 18
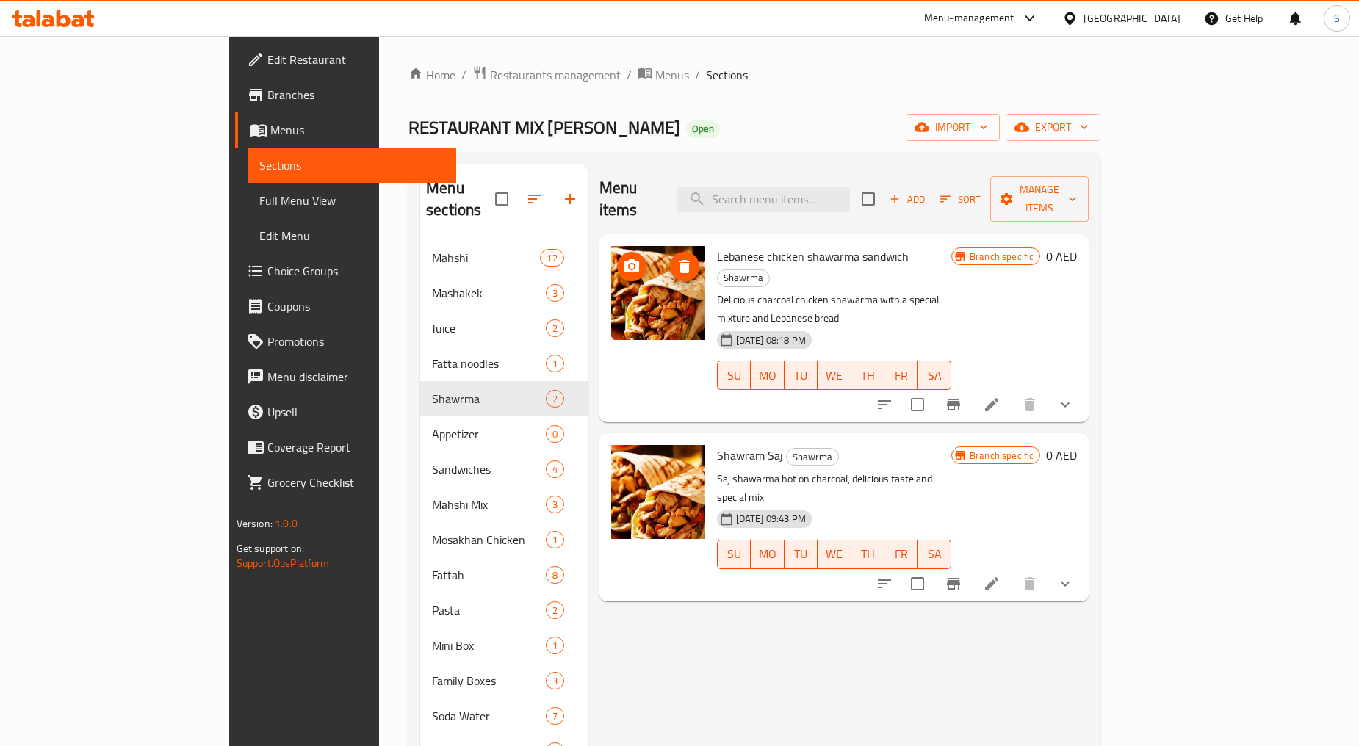
click at [625, 295] on img at bounding box center [658, 293] width 94 height 94
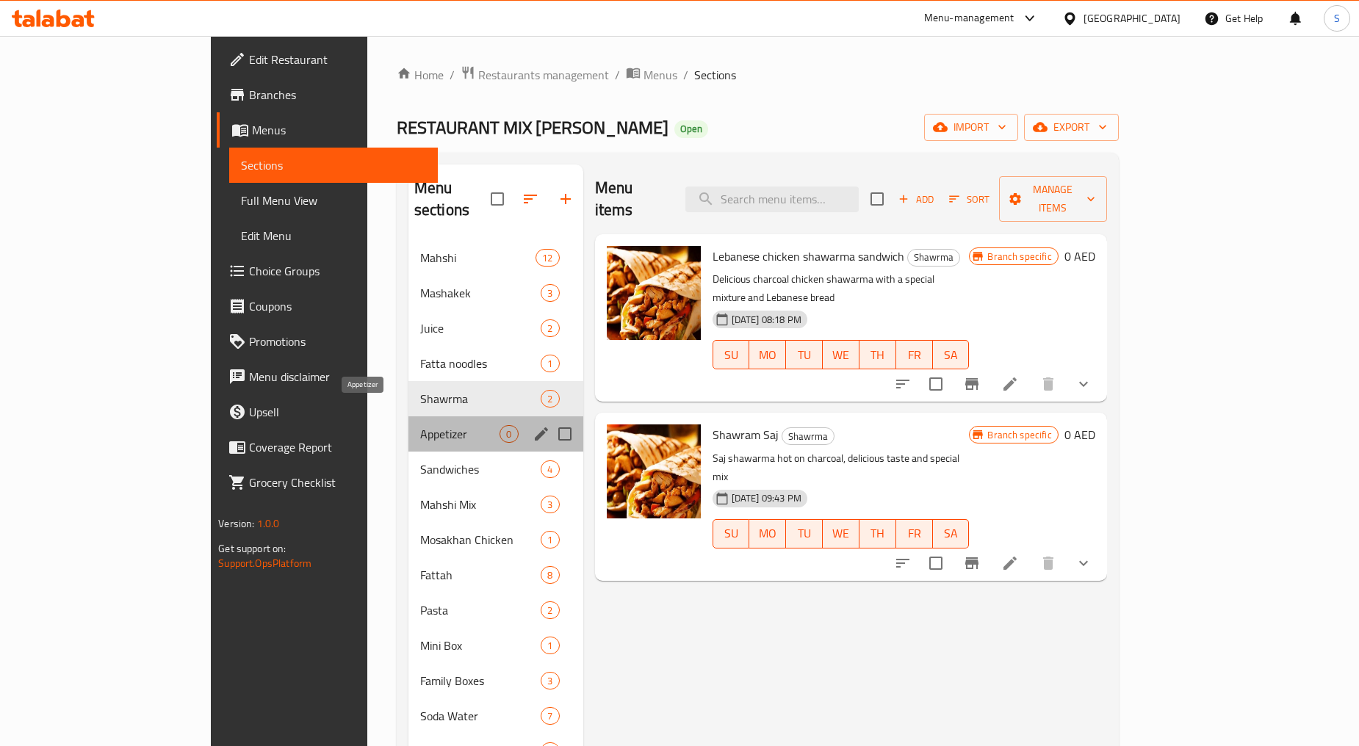
click at [420, 425] on span "Appetizer" at bounding box center [460, 434] width 80 height 18
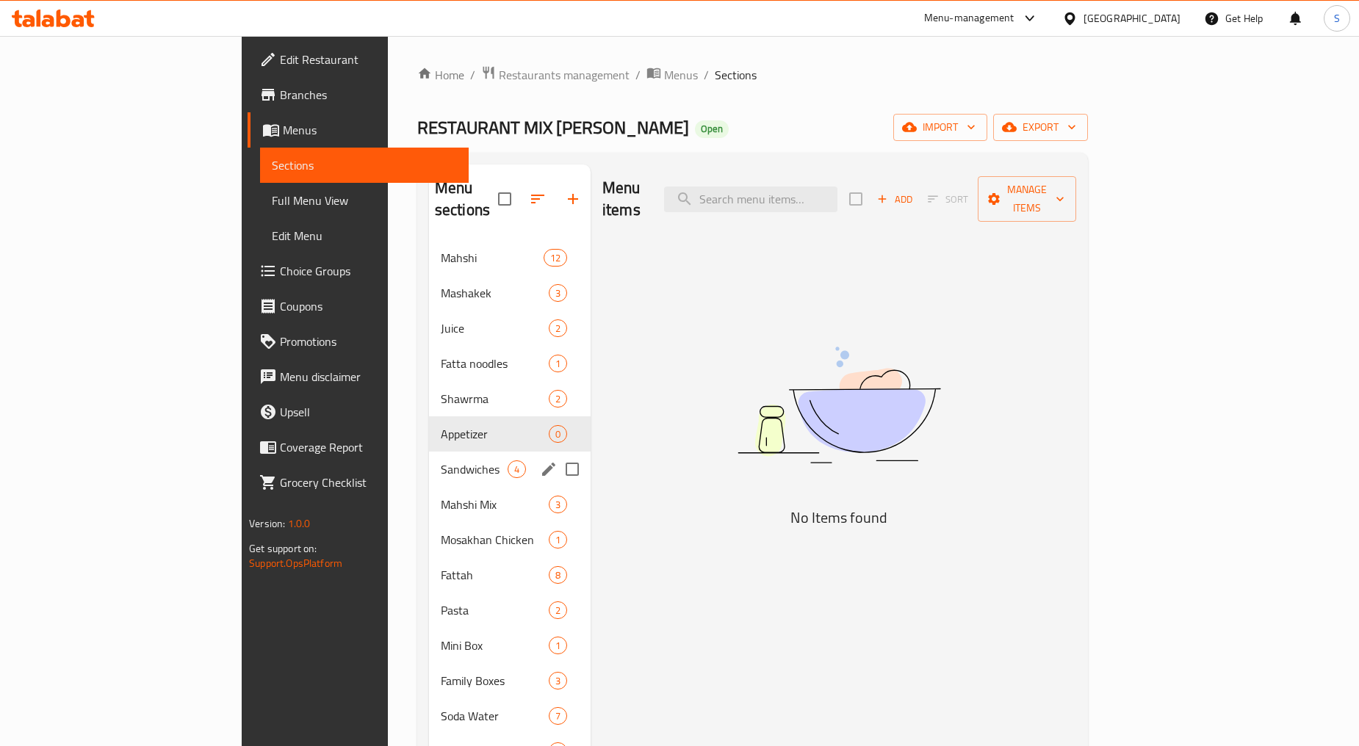
click at [429, 460] on div "Sandwiches 4" at bounding box center [510, 469] width 162 height 35
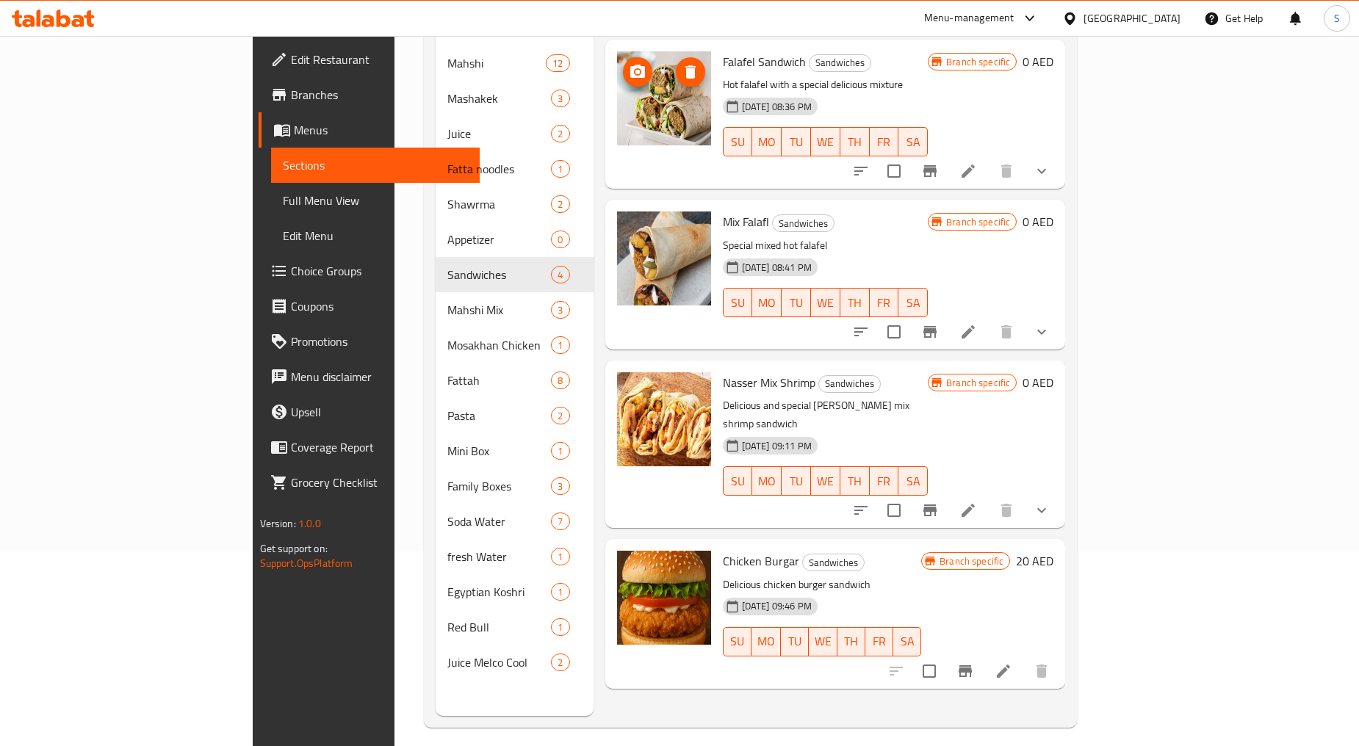
scroll to position [206, 0]
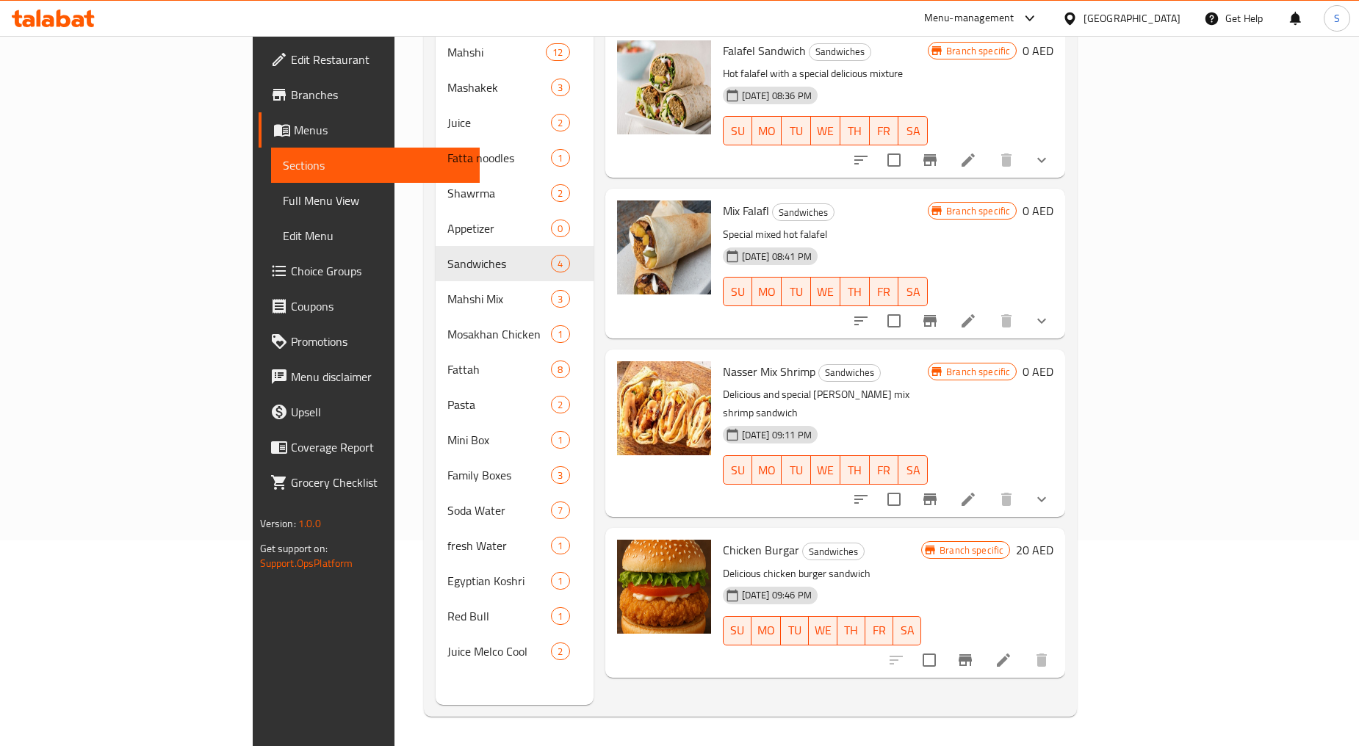
click at [723, 539] on span "Chicken Burgar" at bounding box center [761, 550] width 76 height 22
copy h6 "Chicken Burgar"
click at [1024, 647] on li at bounding box center [1003, 660] width 41 height 26
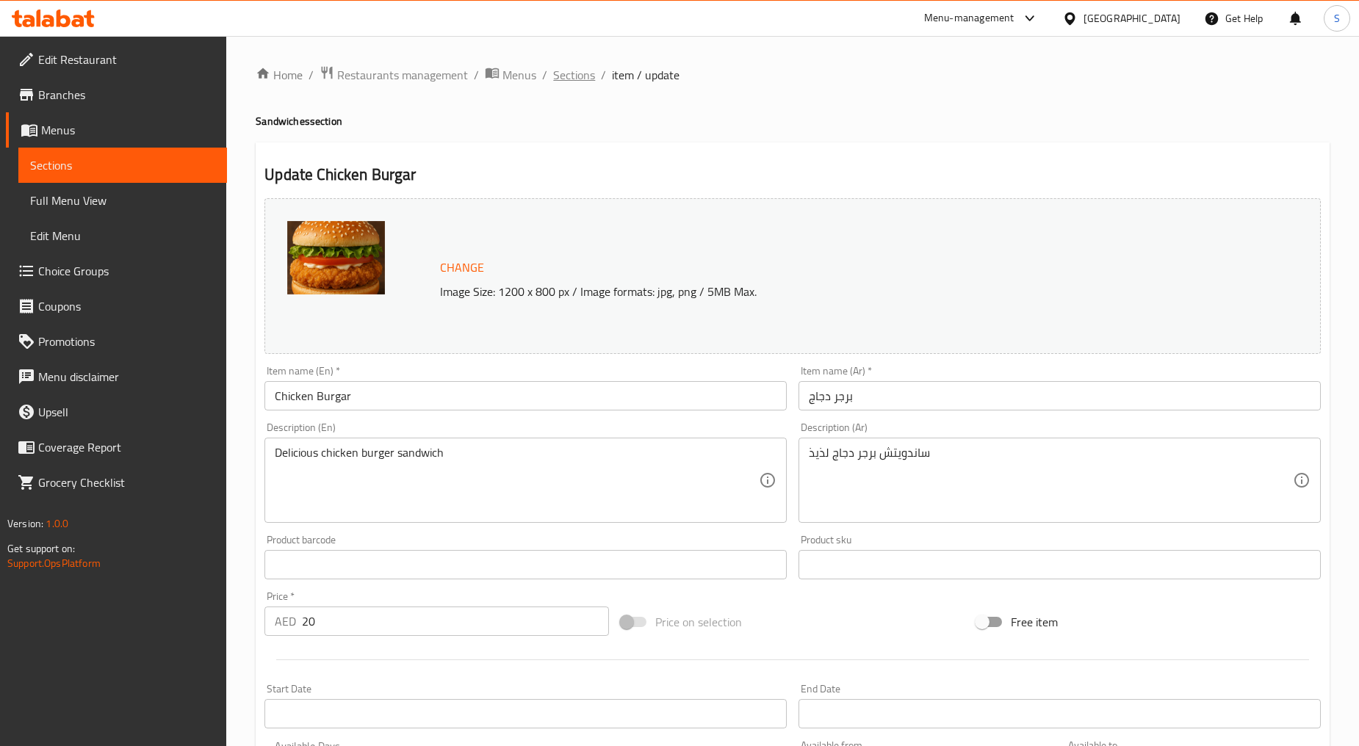
click at [564, 74] on span "Sections" at bounding box center [574, 75] width 42 height 18
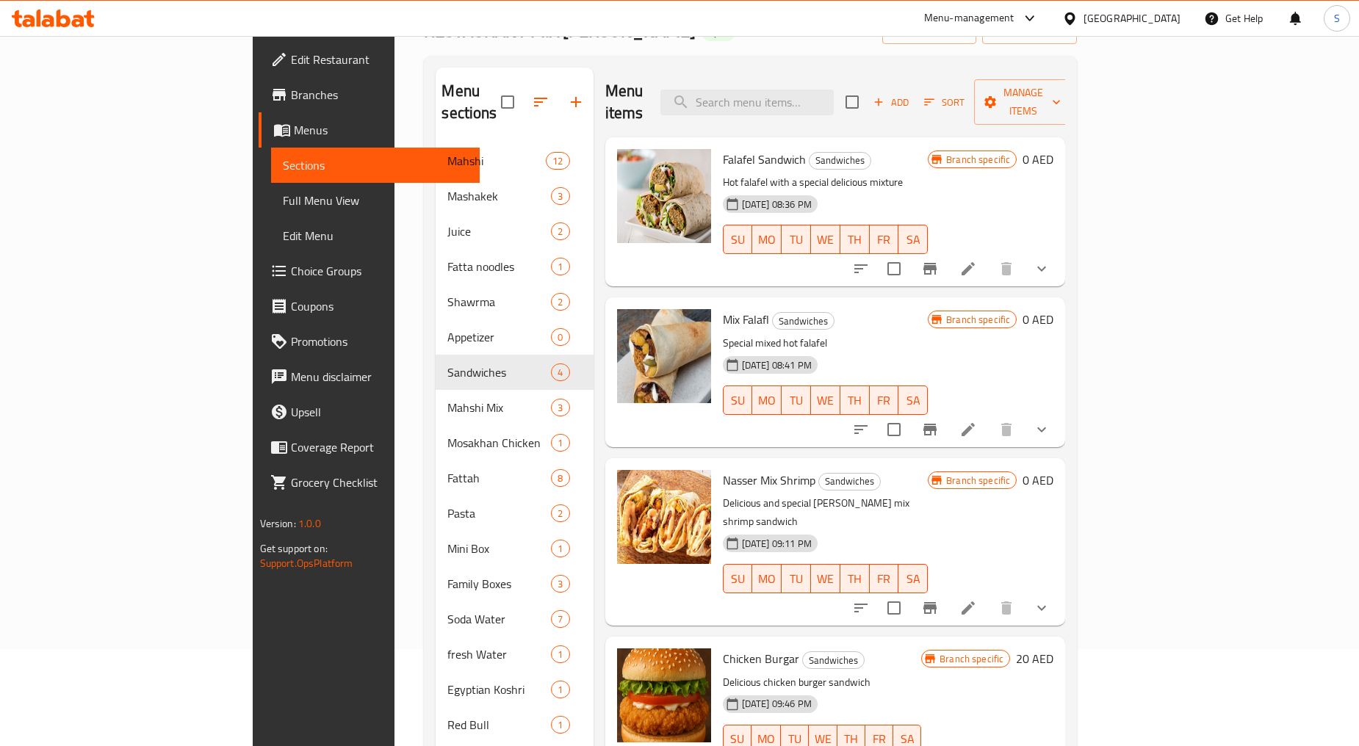
scroll to position [206, 0]
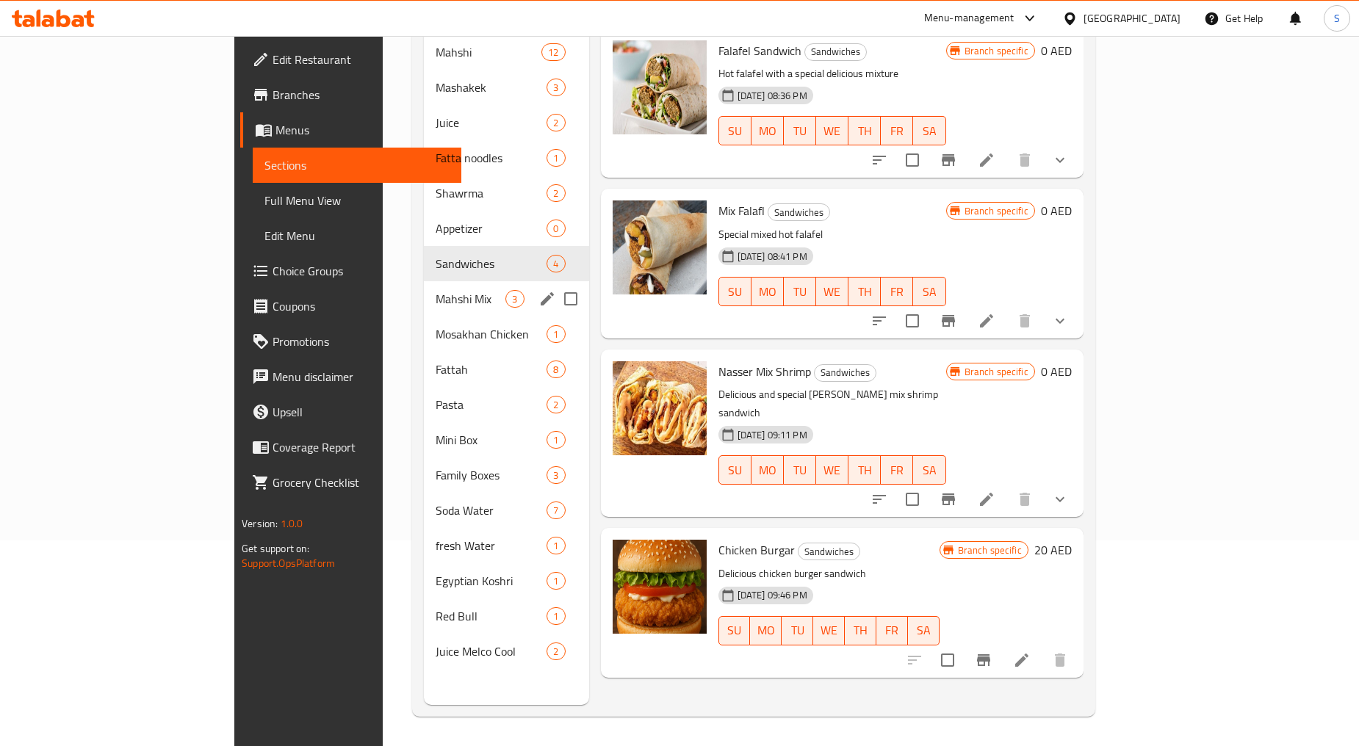
click at [436, 290] on span "Mahshi Mix" at bounding box center [471, 299] width 70 height 18
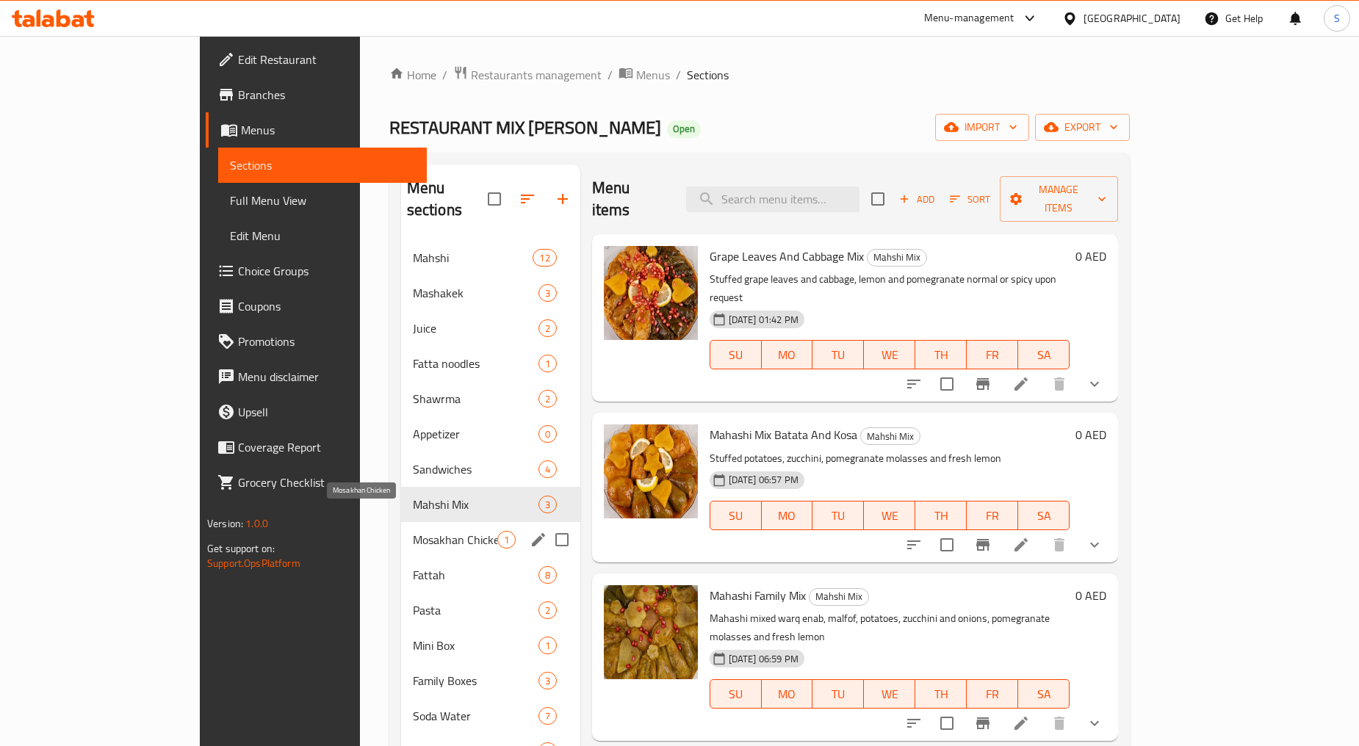
click at [413, 531] on span "Mosakhan Chicken" at bounding box center [455, 540] width 84 height 18
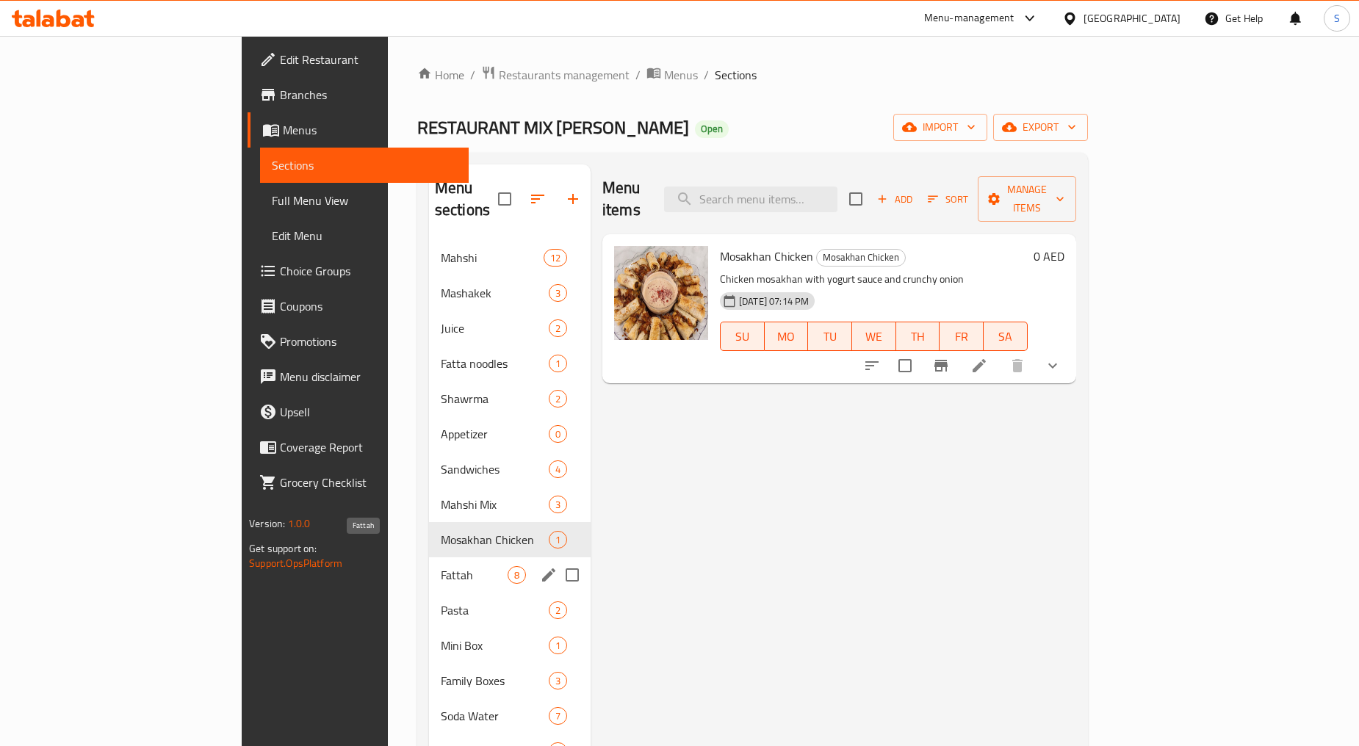
click at [441, 566] on span "Fattah" at bounding box center [474, 575] width 67 height 18
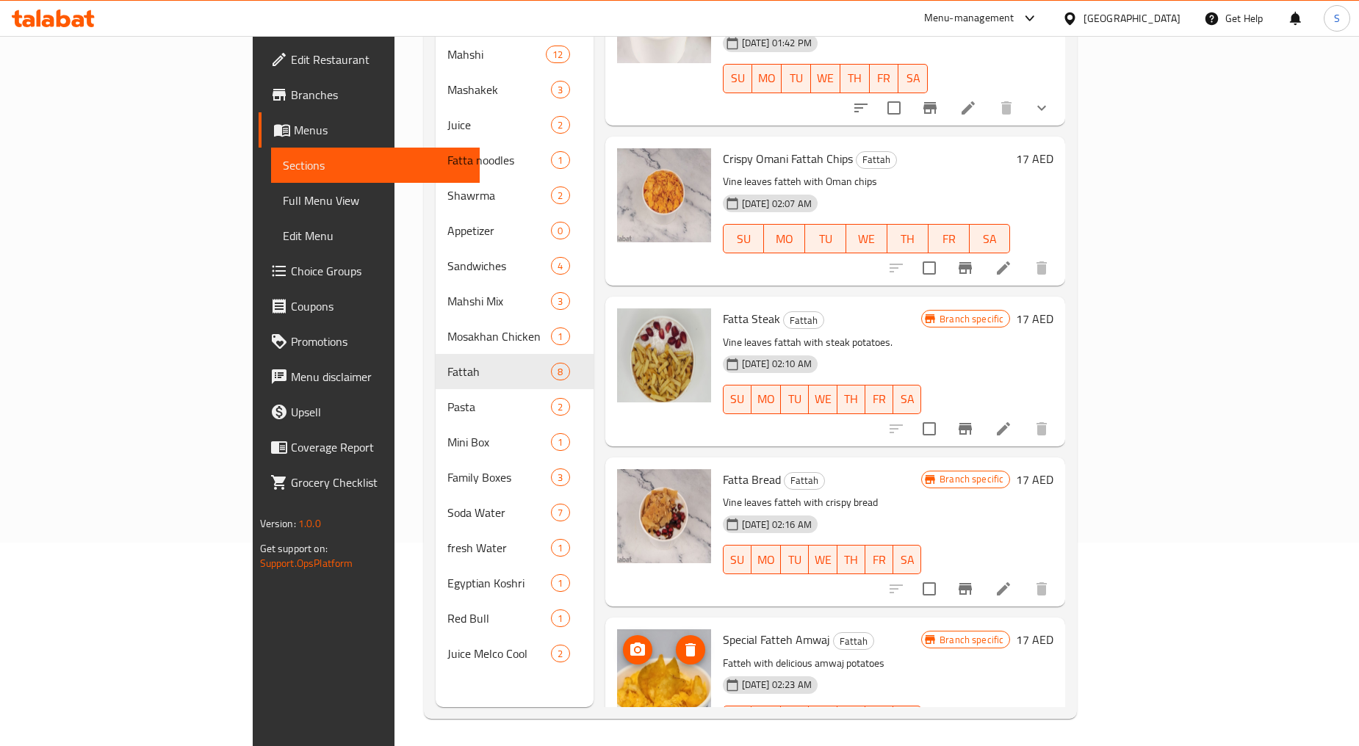
scroll to position [206, 0]
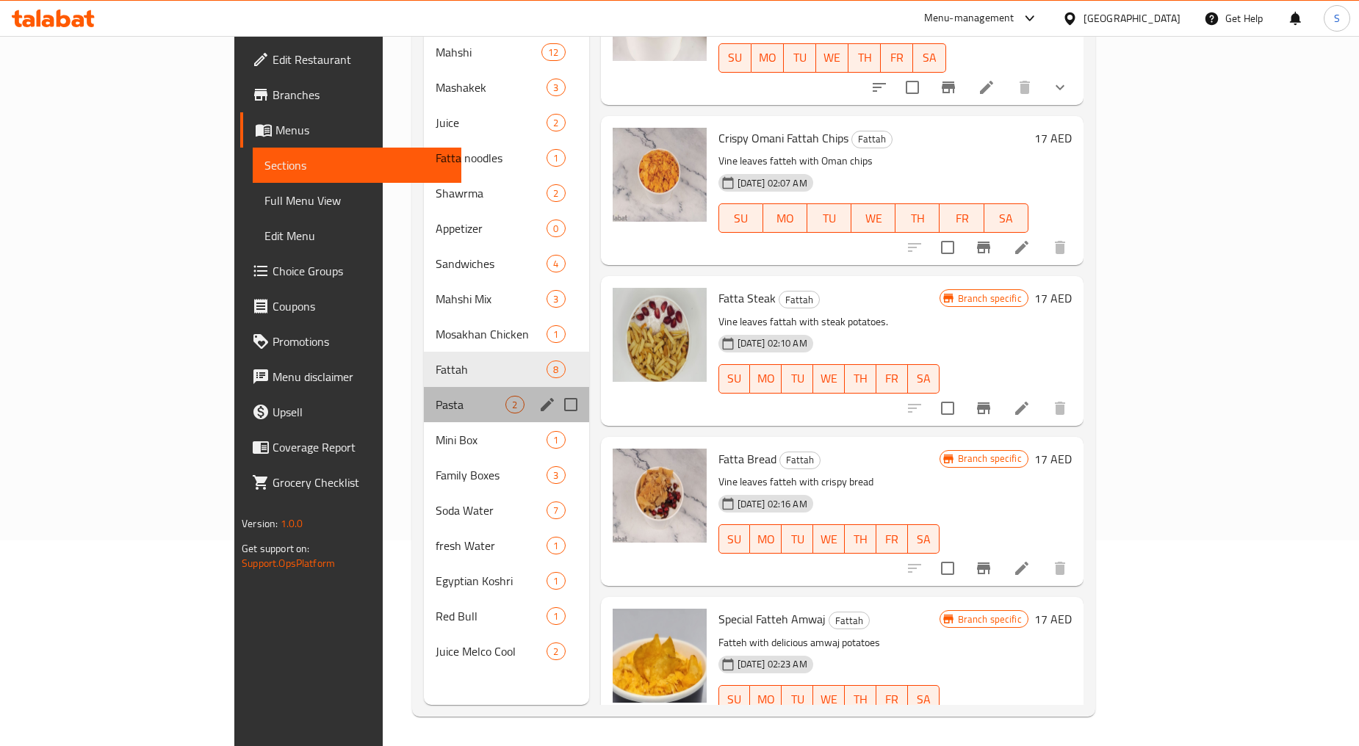
click at [424, 391] on div "Pasta 2" at bounding box center [506, 404] width 165 height 35
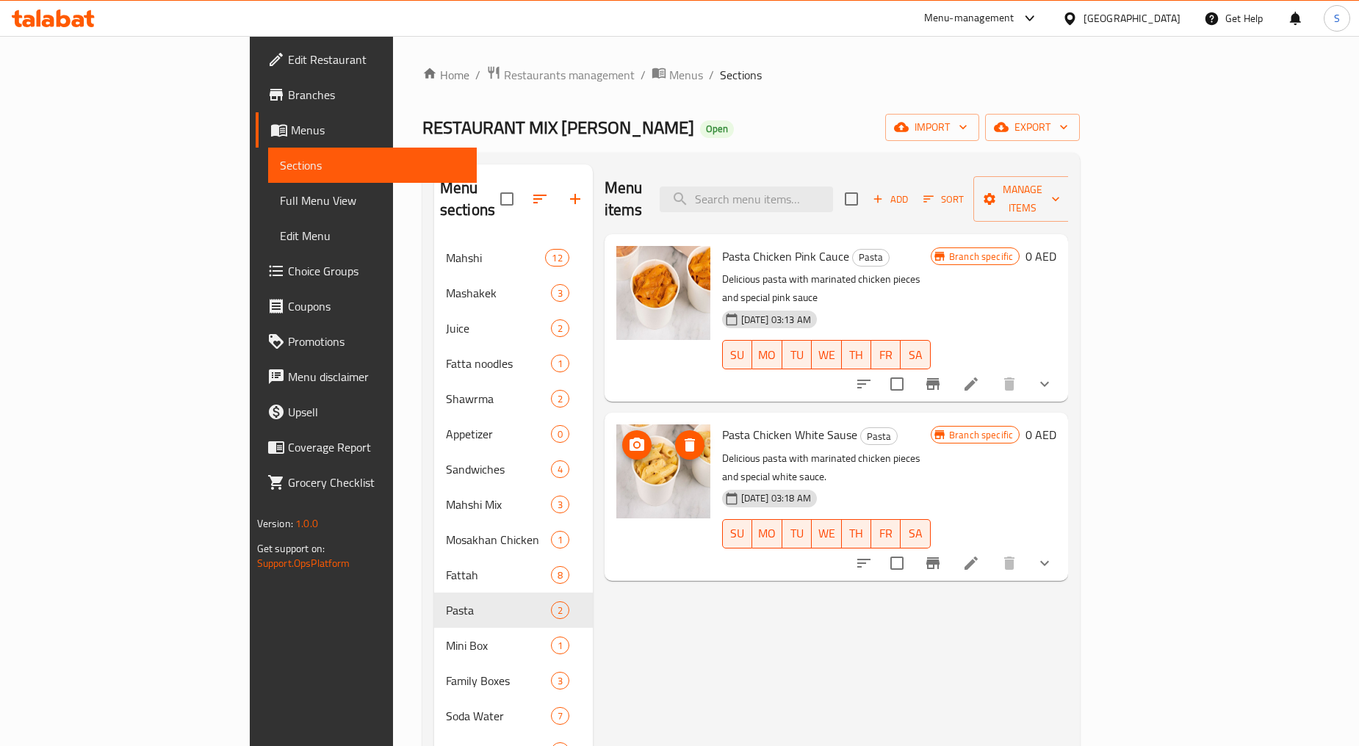
scroll to position [206, 0]
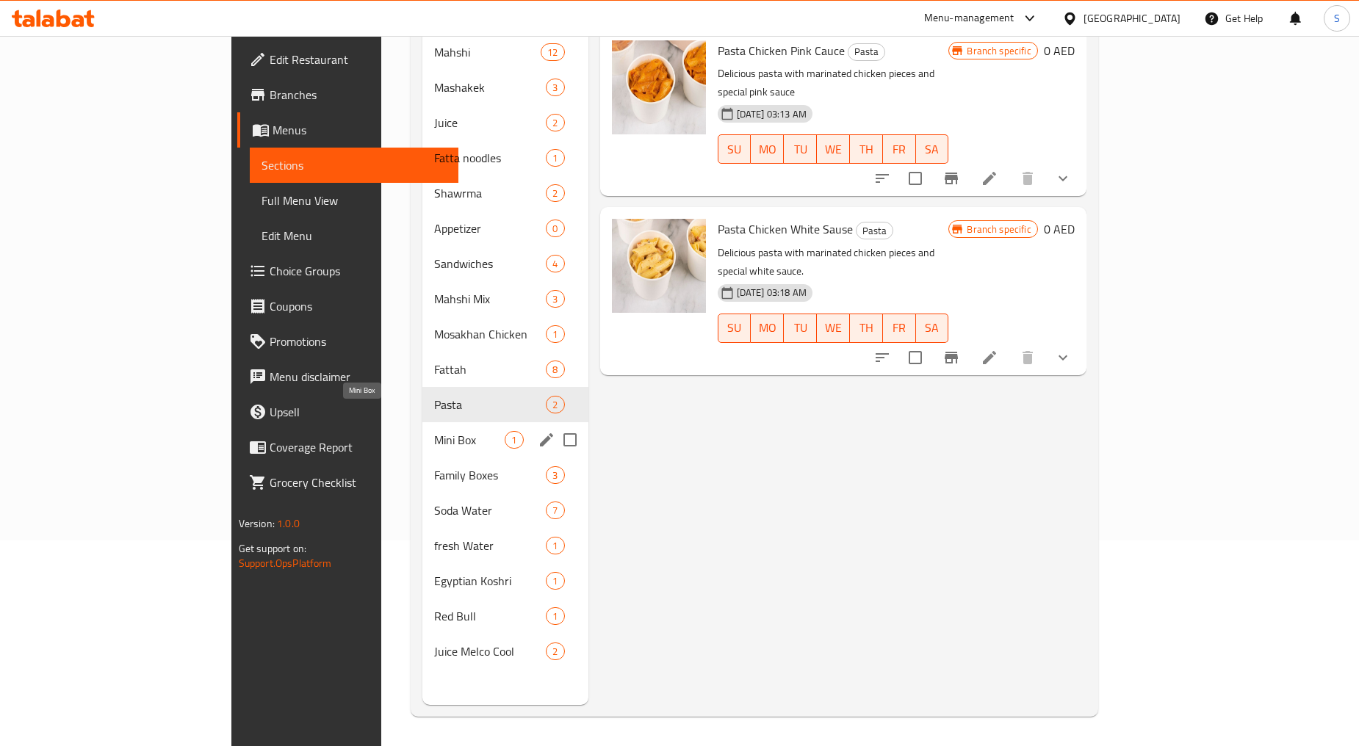
click at [434, 431] on span "Mini Box" at bounding box center [469, 440] width 71 height 18
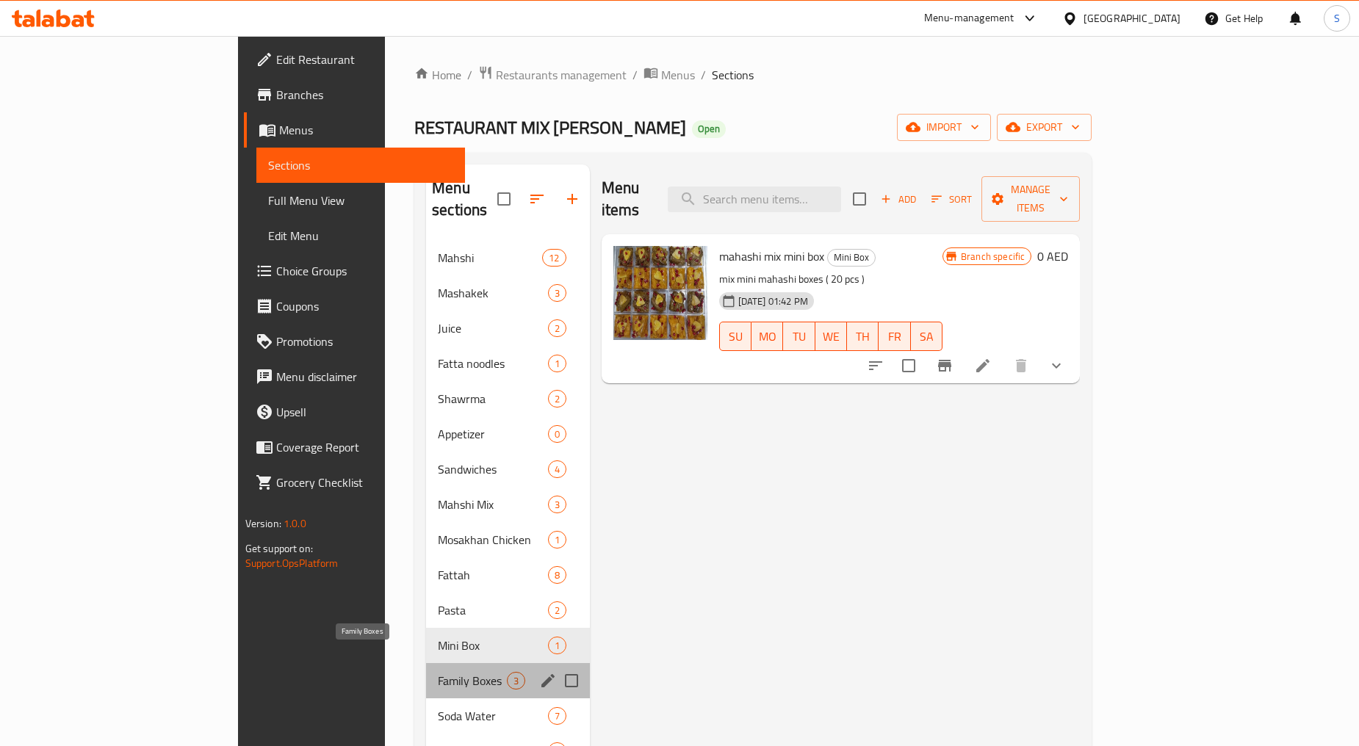
click at [438, 672] on span "Family Boxes" at bounding box center [472, 681] width 68 height 18
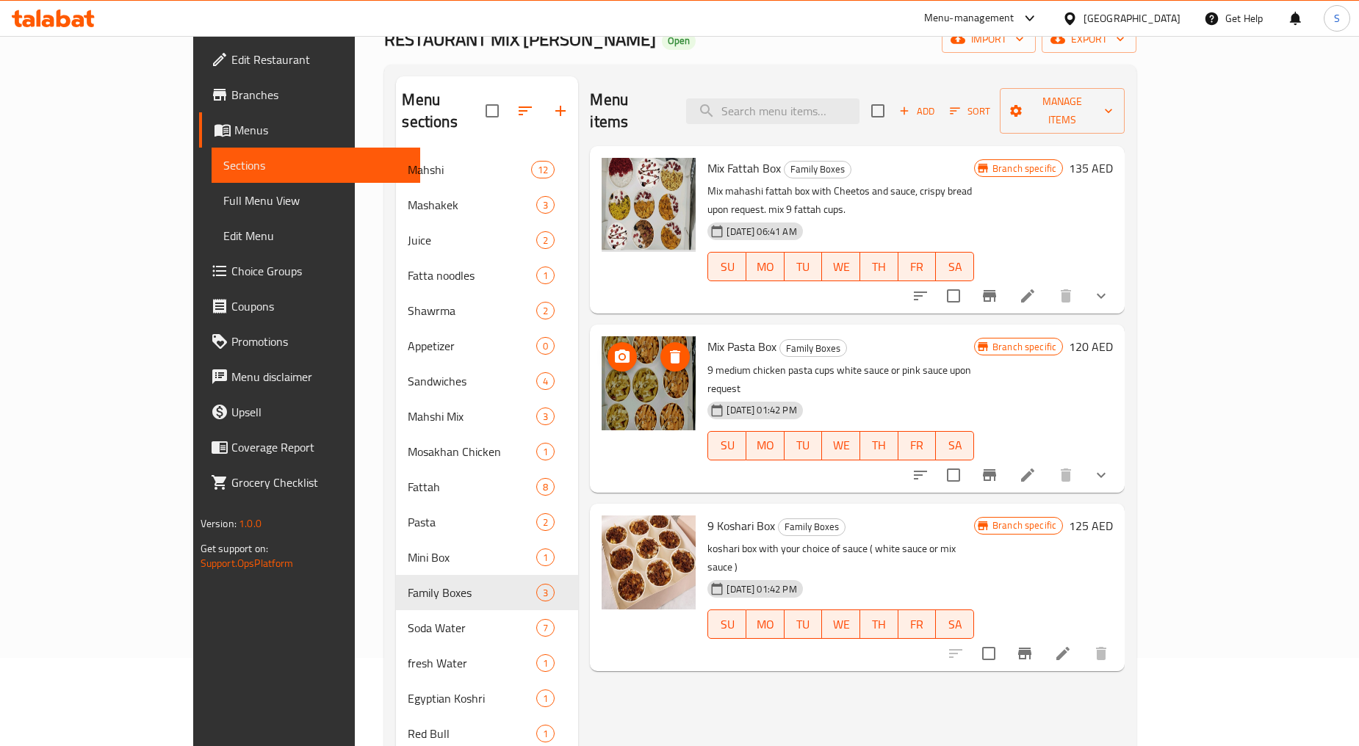
scroll to position [206, 0]
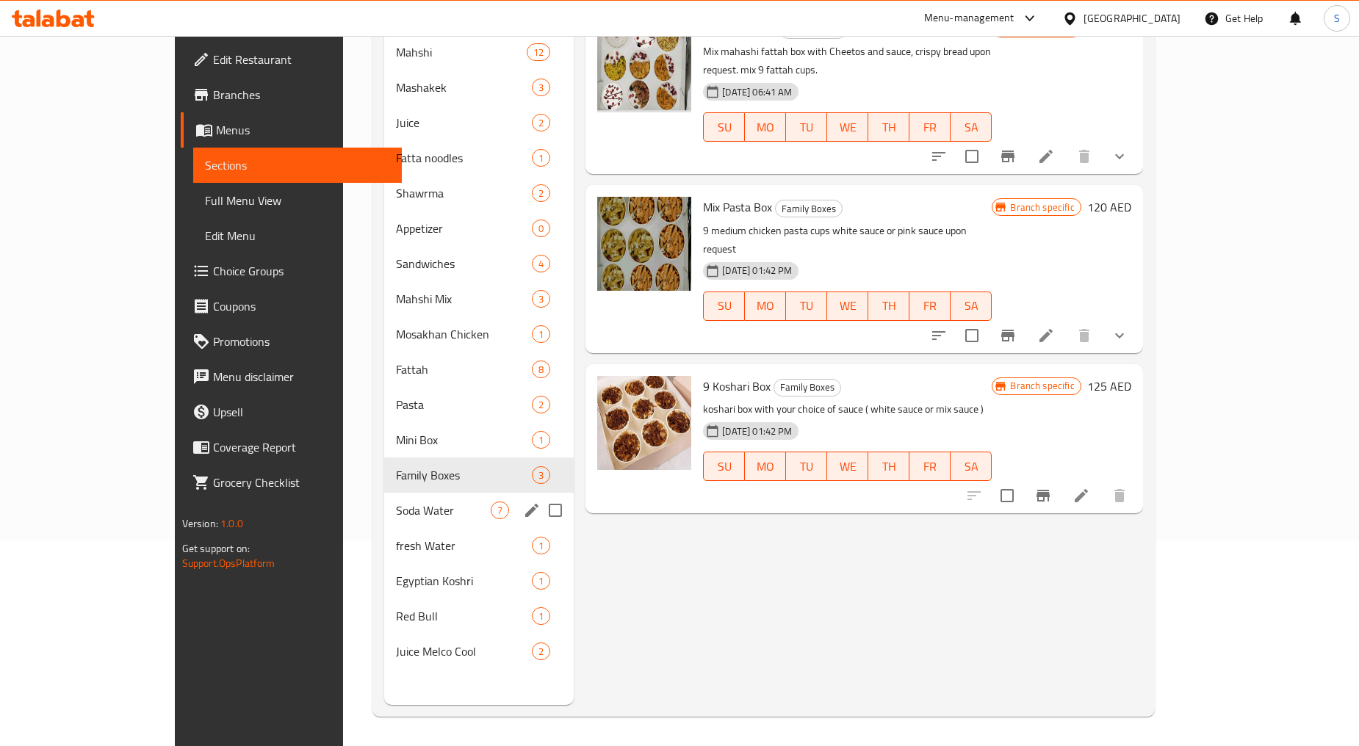
click at [396, 502] on span "Soda Water" at bounding box center [443, 511] width 95 height 18
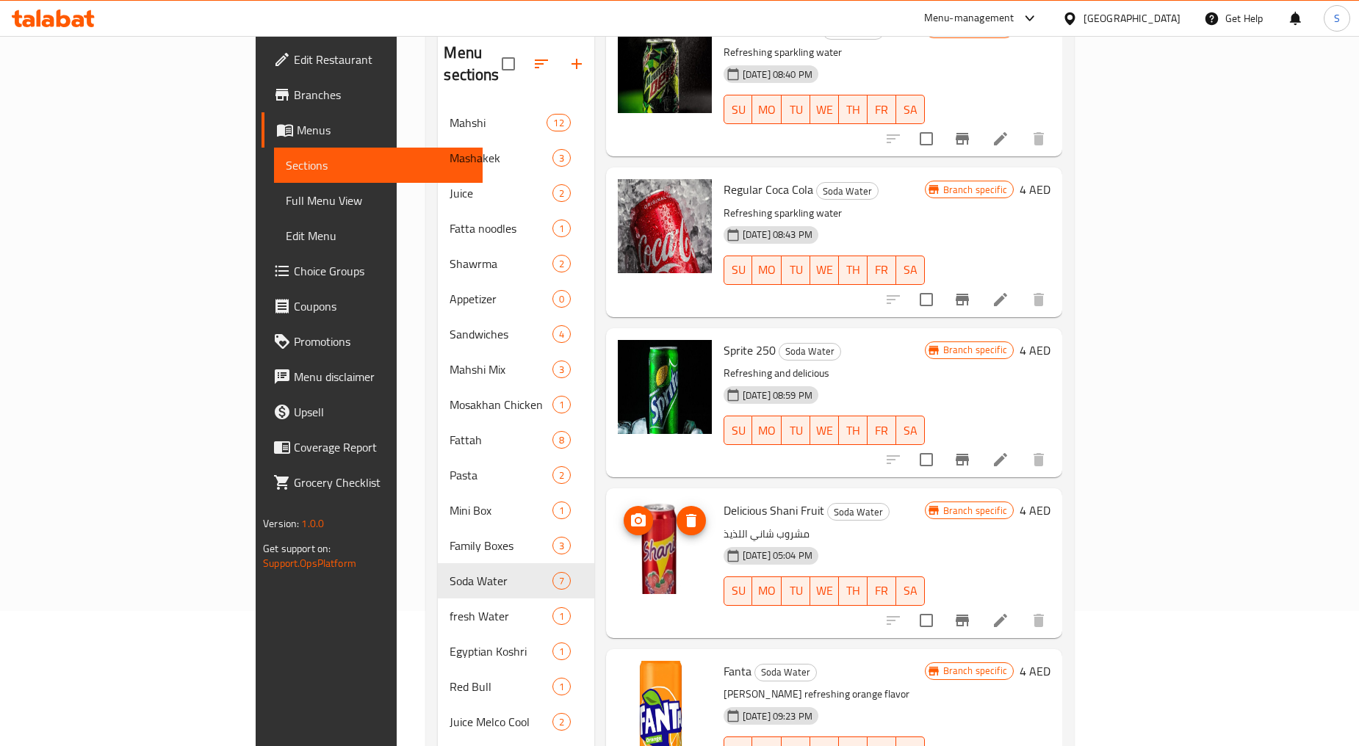
scroll to position [206, 0]
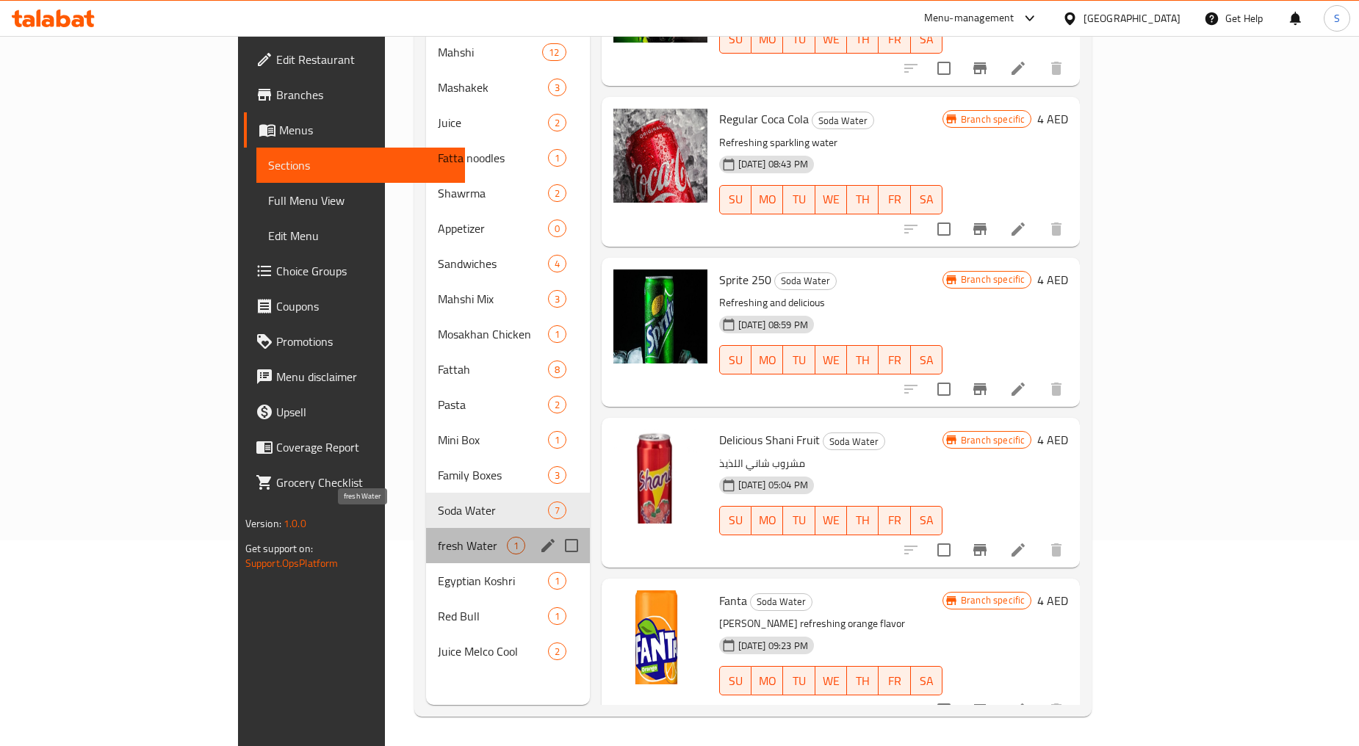
click at [438, 537] on span "fresh Water" at bounding box center [472, 546] width 68 height 18
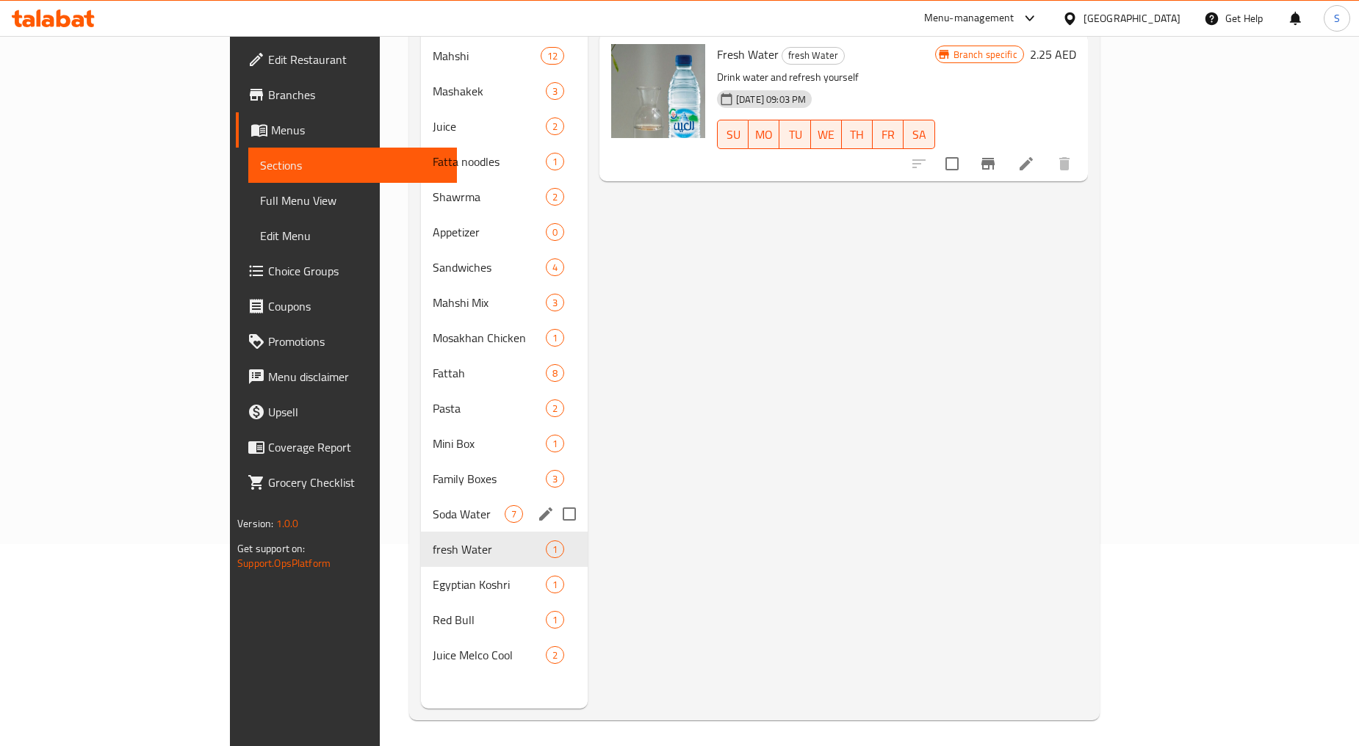
scroll to position [206, 0]
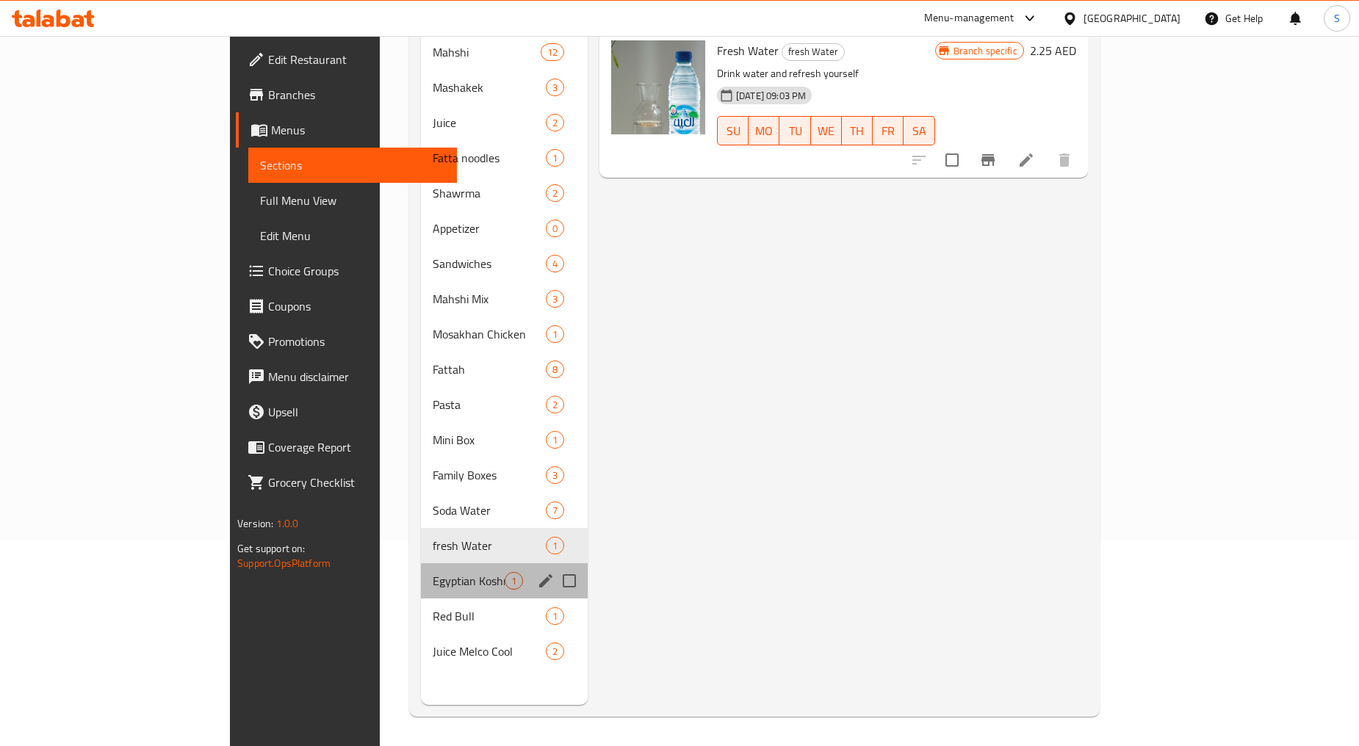
click at [433, 572] on span "Egyptian Koshri" at bounding box center [469, 581] width 72 height 18
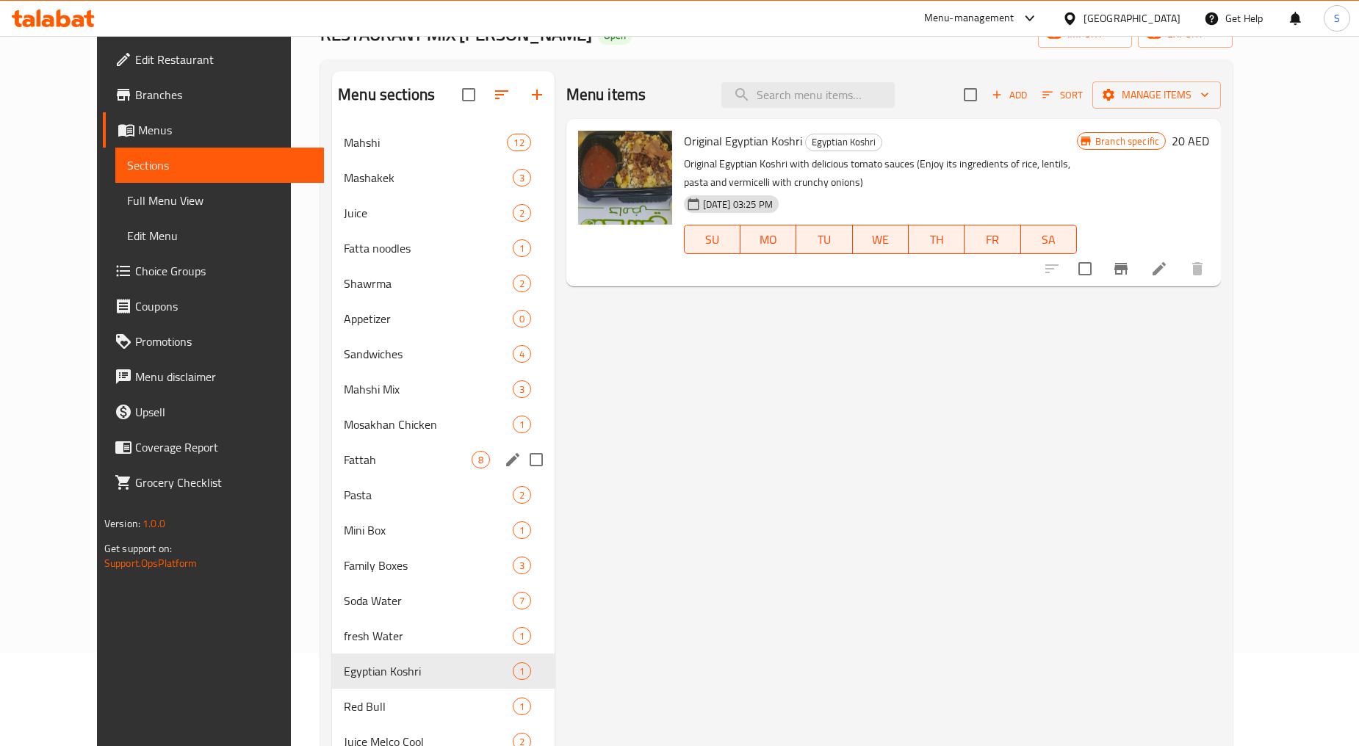
scroll to position [206, 0]
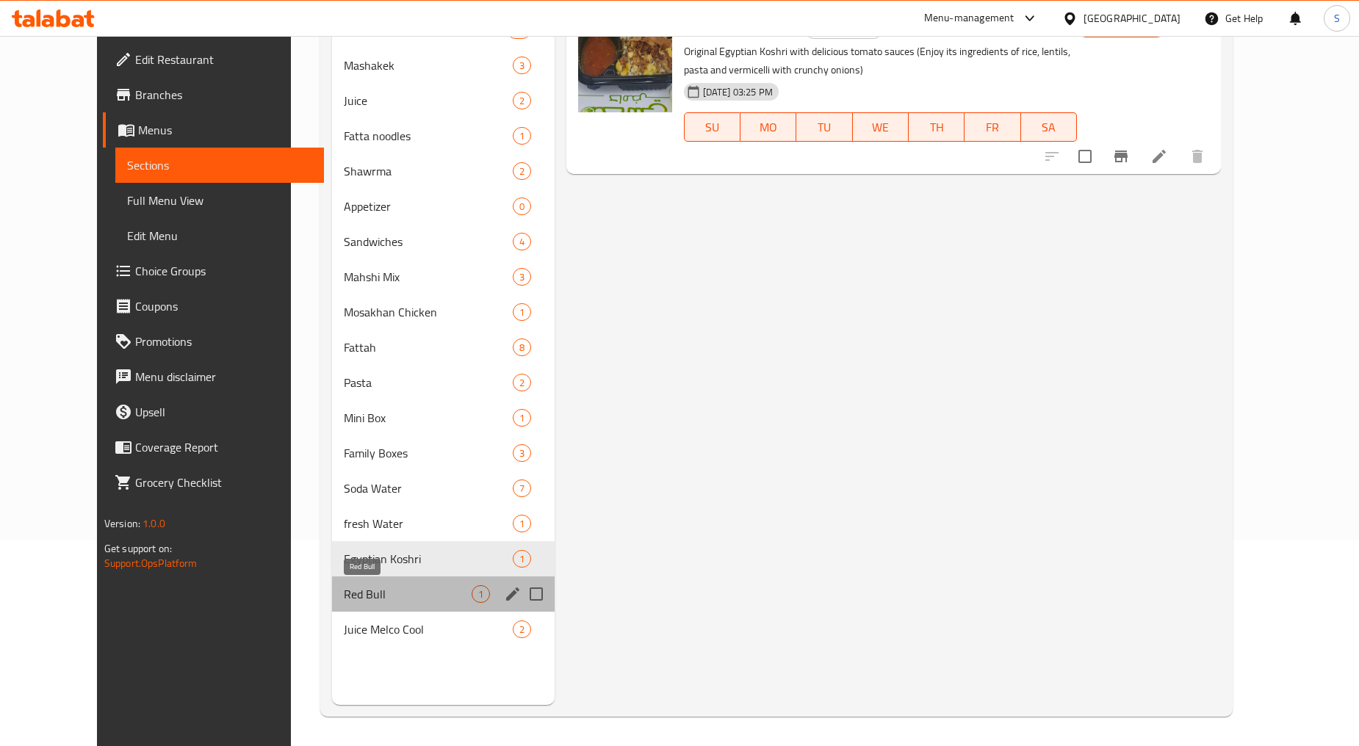
click at [344, 591] on span "Red Bull" at bounding box center [407, 594] width 127 height 18
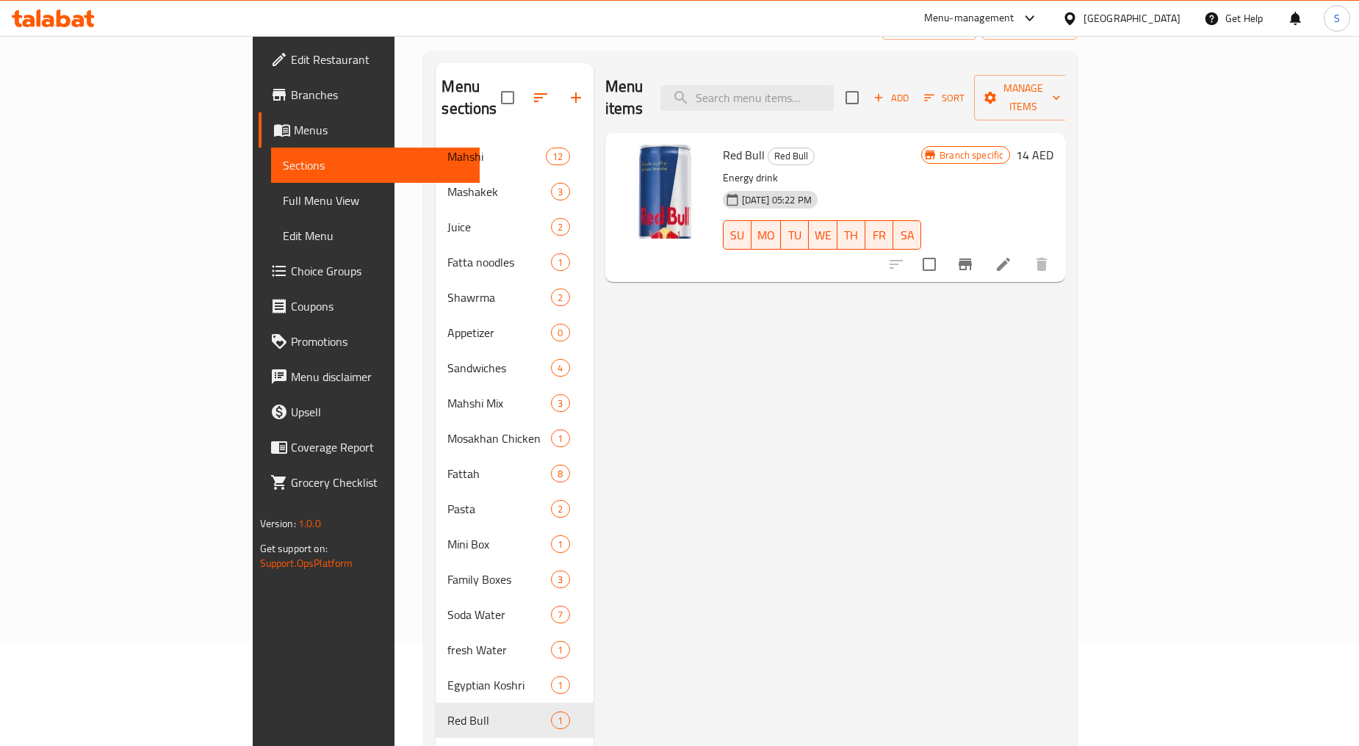
scroll to position [206, 0]
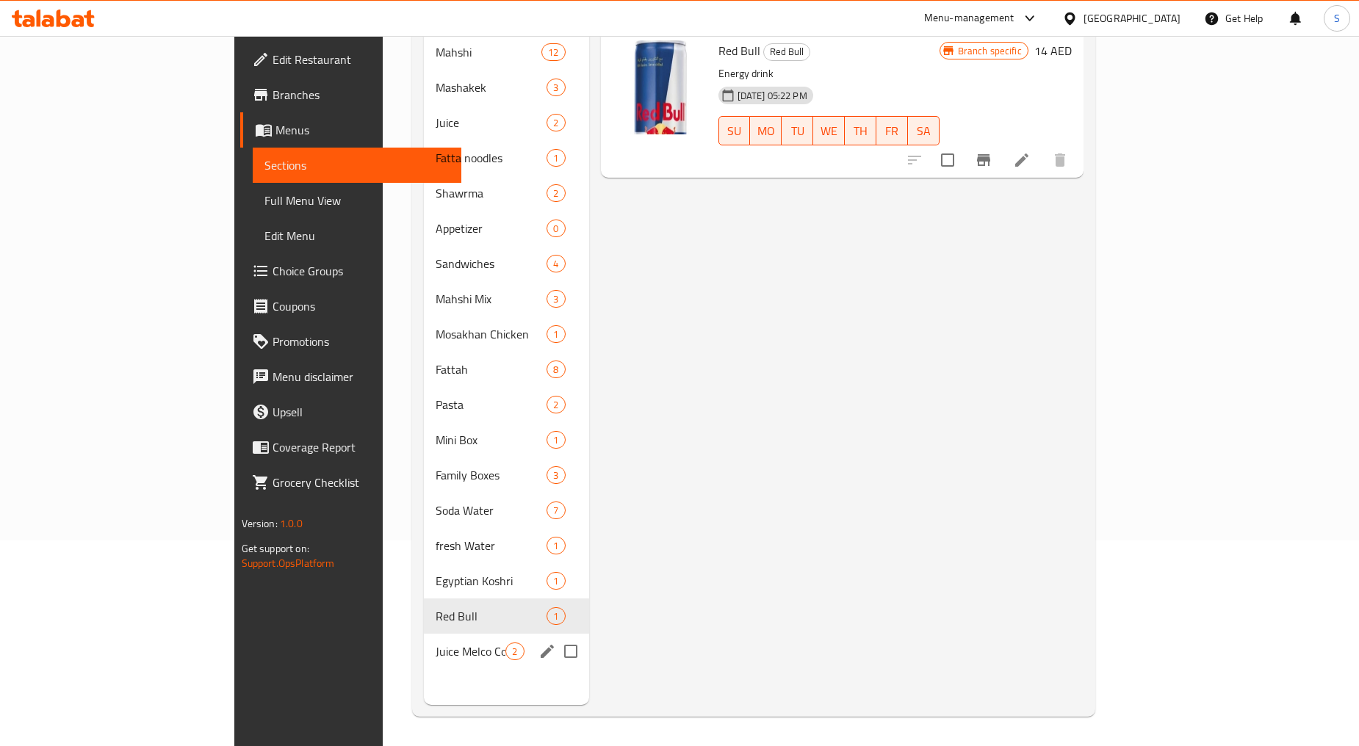
click at [436, 643] on span "Juice Melco Cool" at bounding box center [471, 652] width 70 height 18
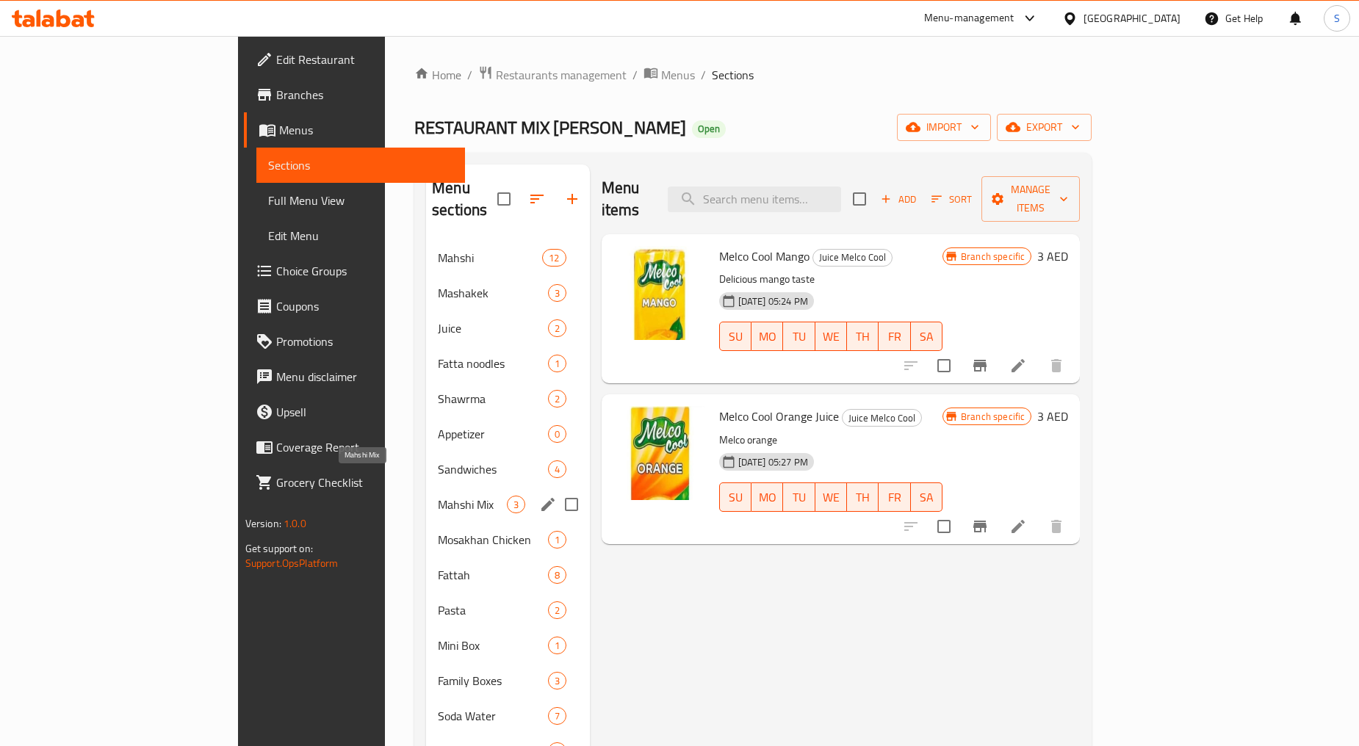
click at [438, 496] on span "Mahshi Mix" at bounding box center [472, 505] width 68 height 18
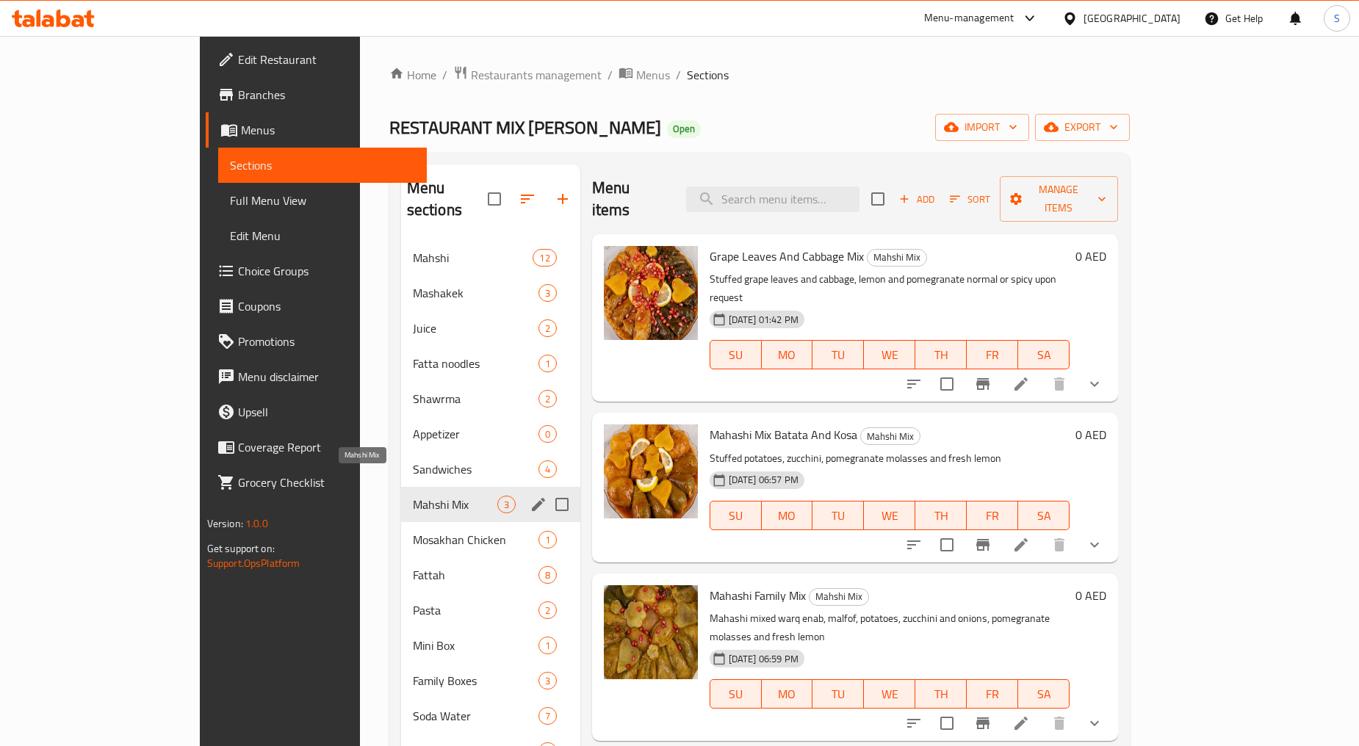
click at [413, 461] on span "Sandwiches" at bounding box center [476, 470] width 126 height 18
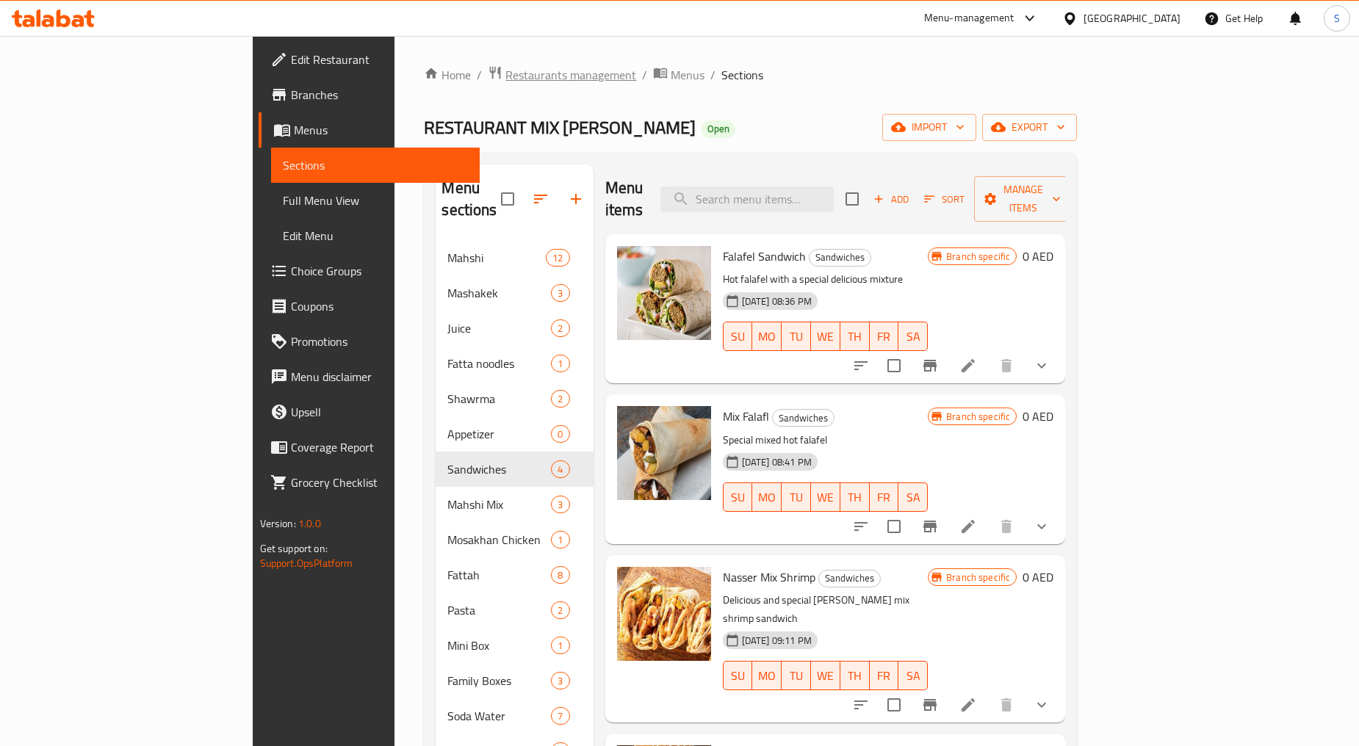
click at [505, 76] on span "Restaurants management" at bounding box center [570, 75] width 131 height 18
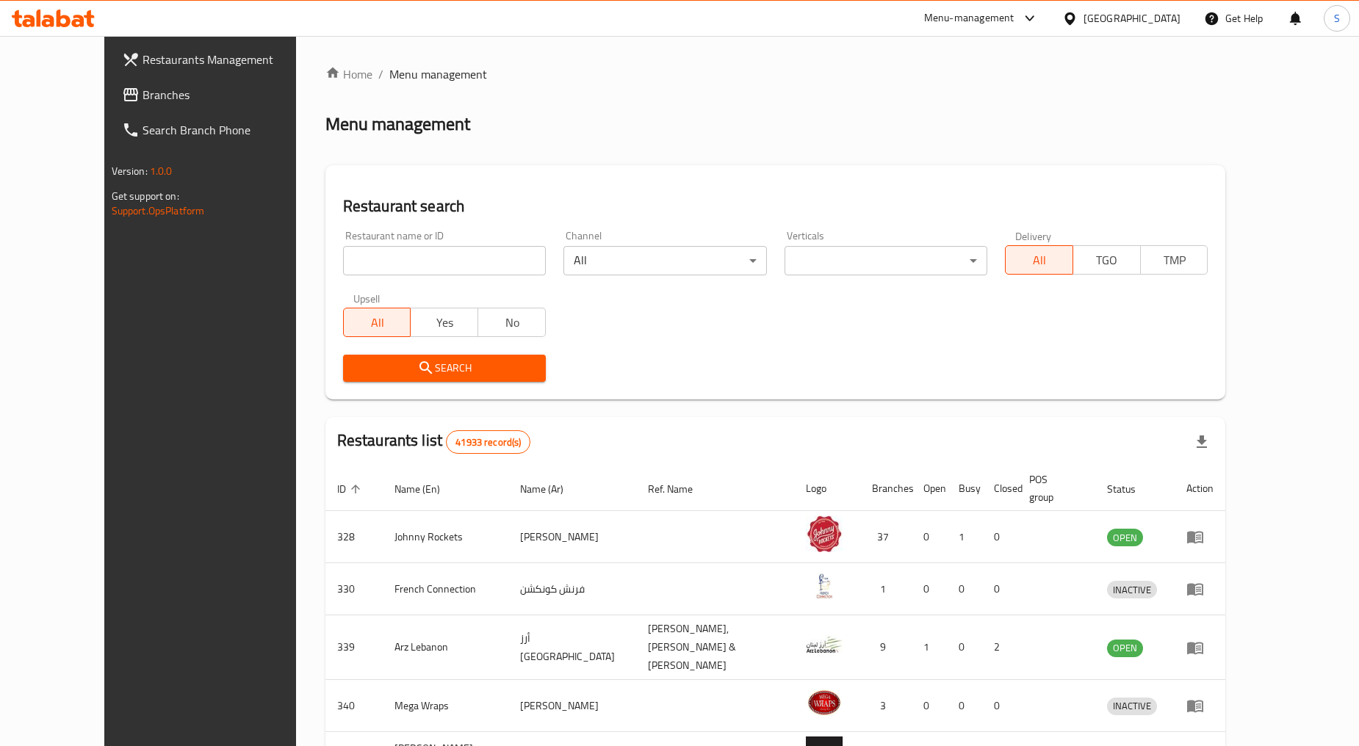
click at [394, 251] on input "search" at bounding box center [444, 260] width 203 height 29
paste input "686360"
type input "686360"
click button "Search" at bounding box center [444, 368] width 203 height 27
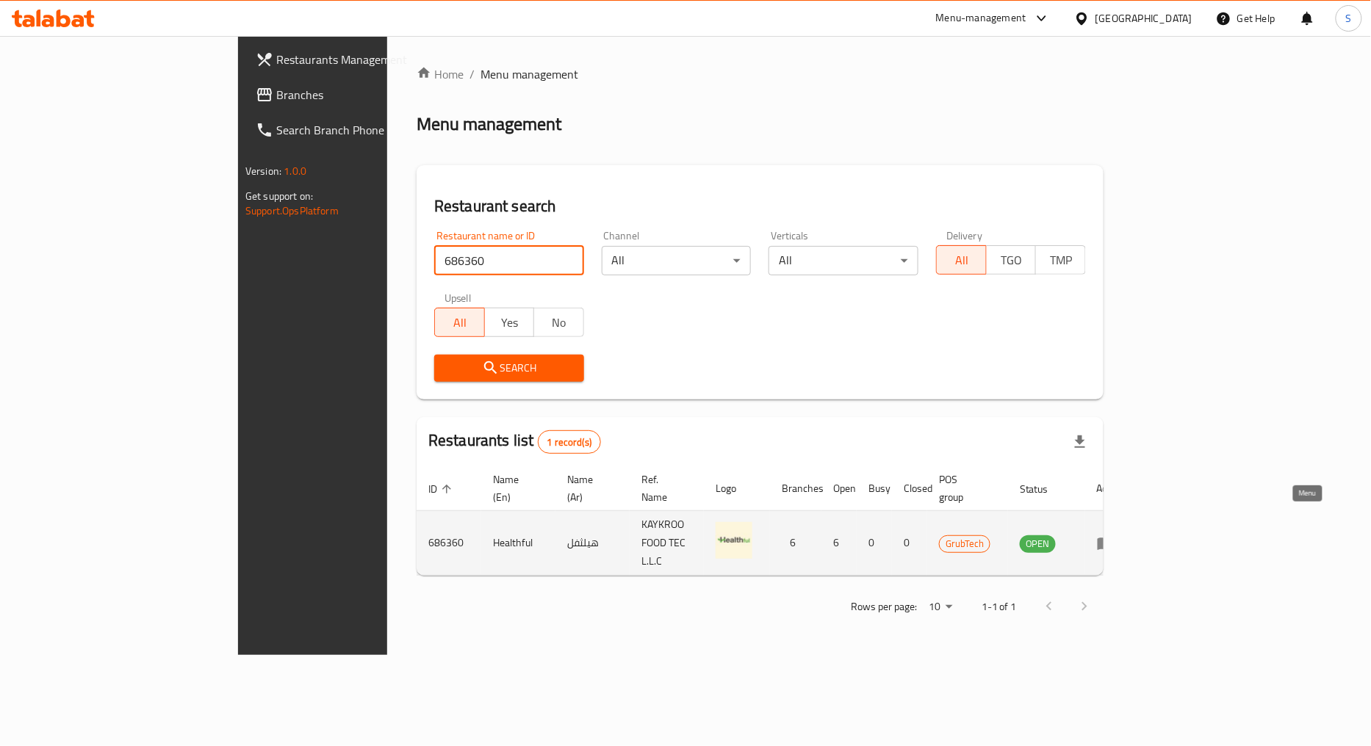
click at [1124, 535] on link "enhanced table" at bounding box center [1110, 544] width 27 height 18
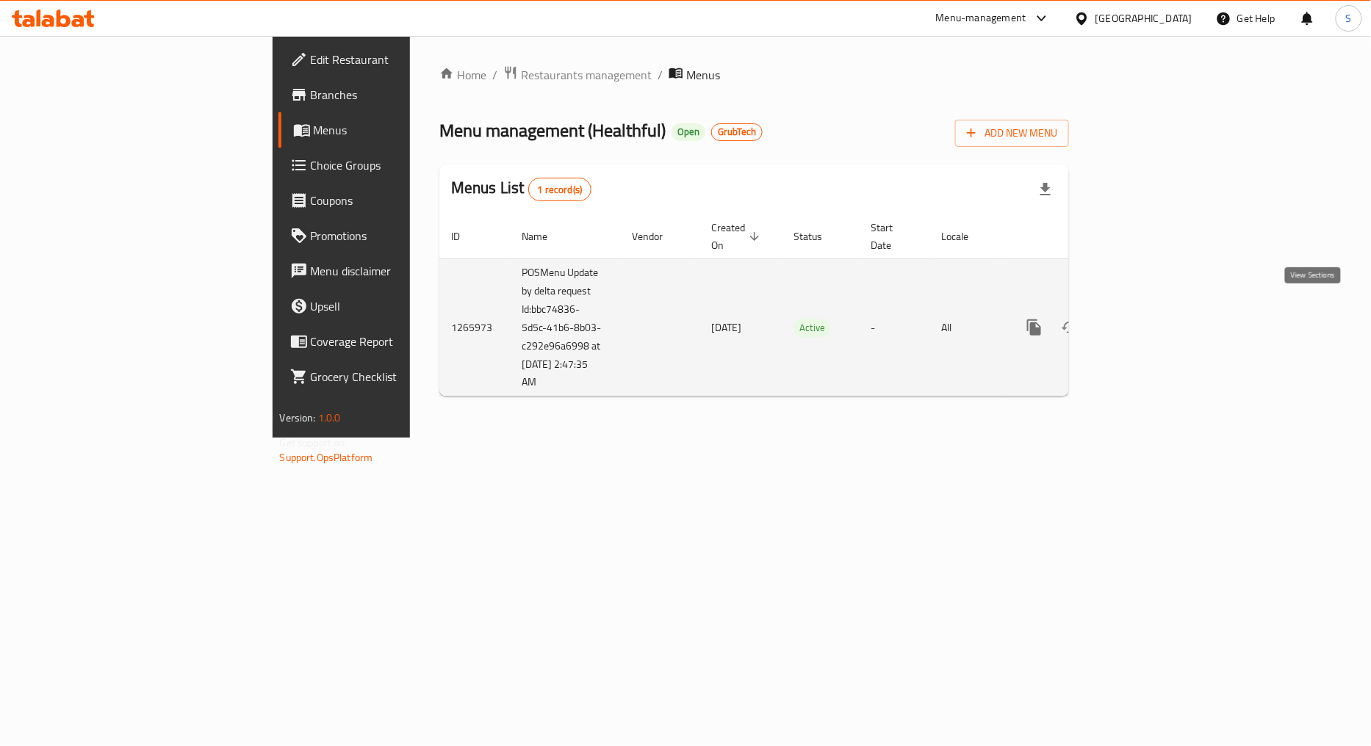
click at [1158, 312] on link "enhanced table" at bounding box center [1139, 327] width 35 height 35
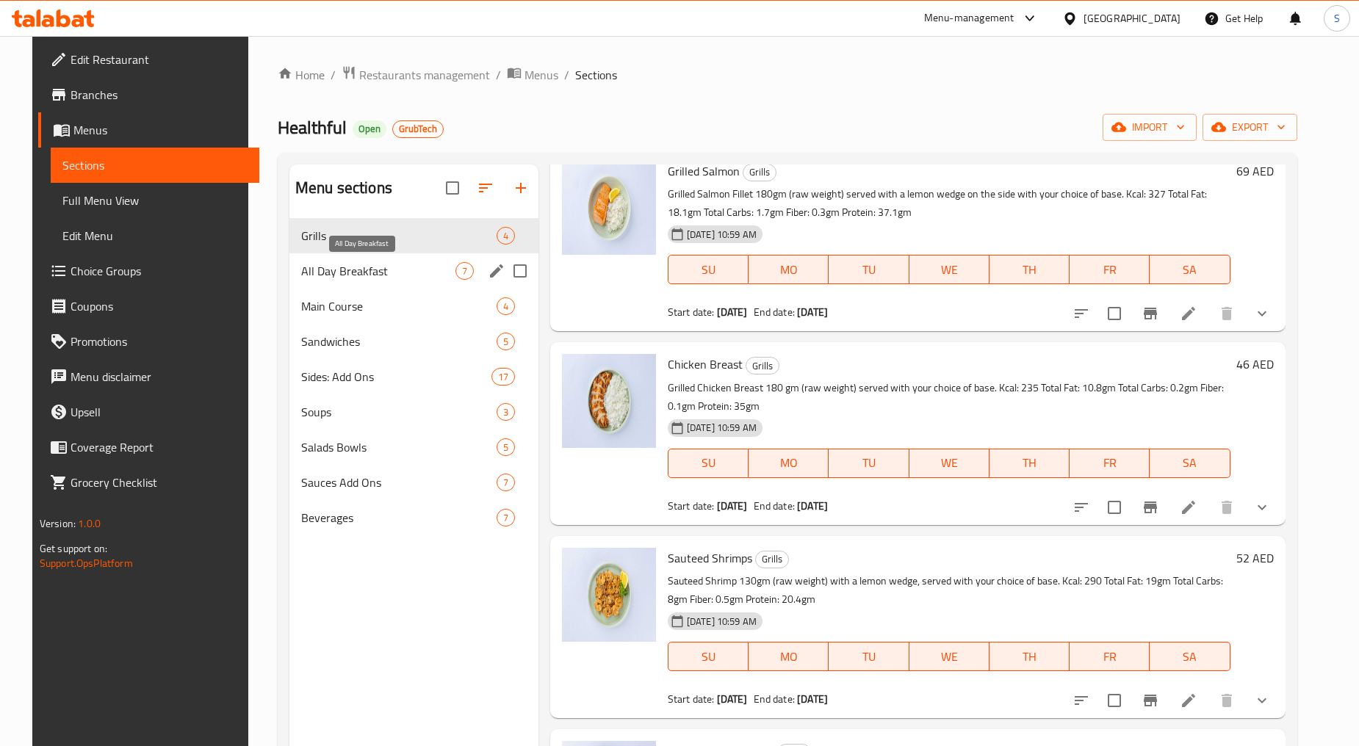
click at [344, 274] on span "All Day Breakfast" at bounding box center [378, 271] width 154 height 18
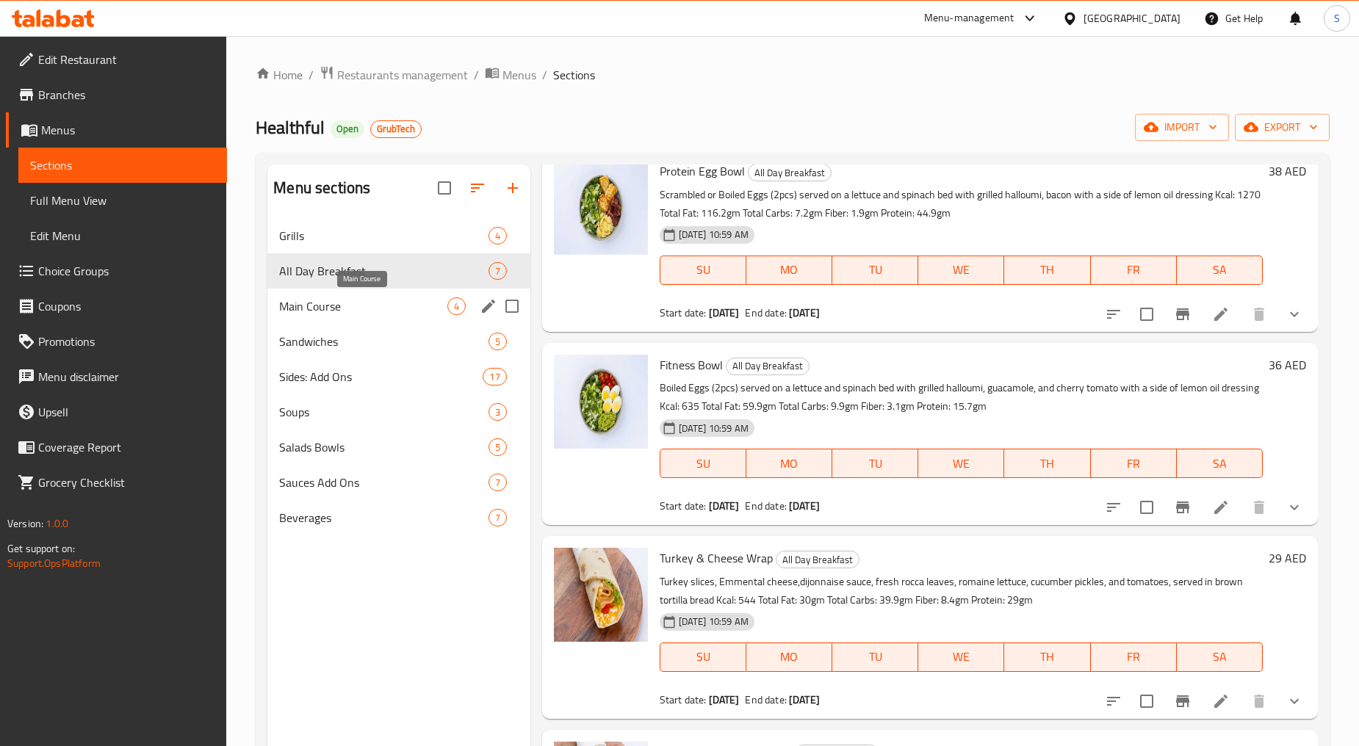
click at [336, 305] on span "Main Course" at bounding box center [362, 306] width 167 height 18
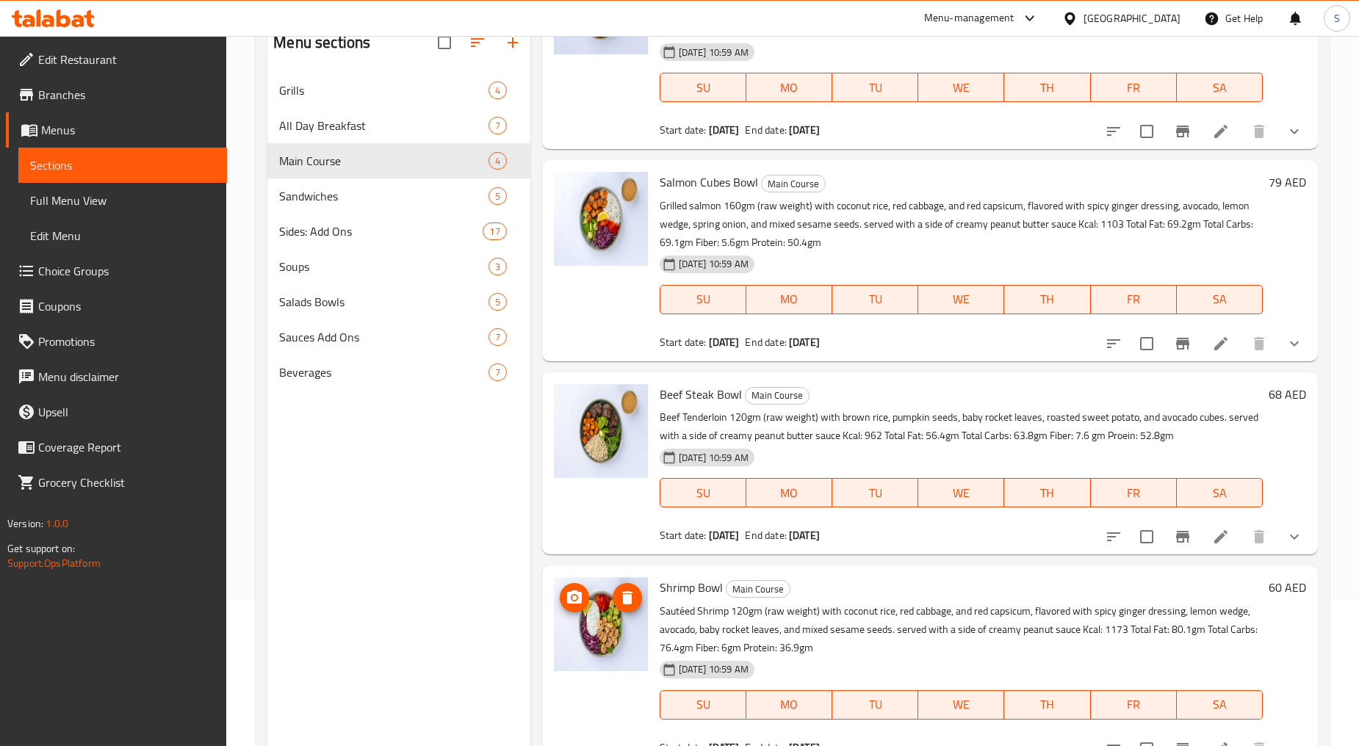
scroll to position [206, 0]
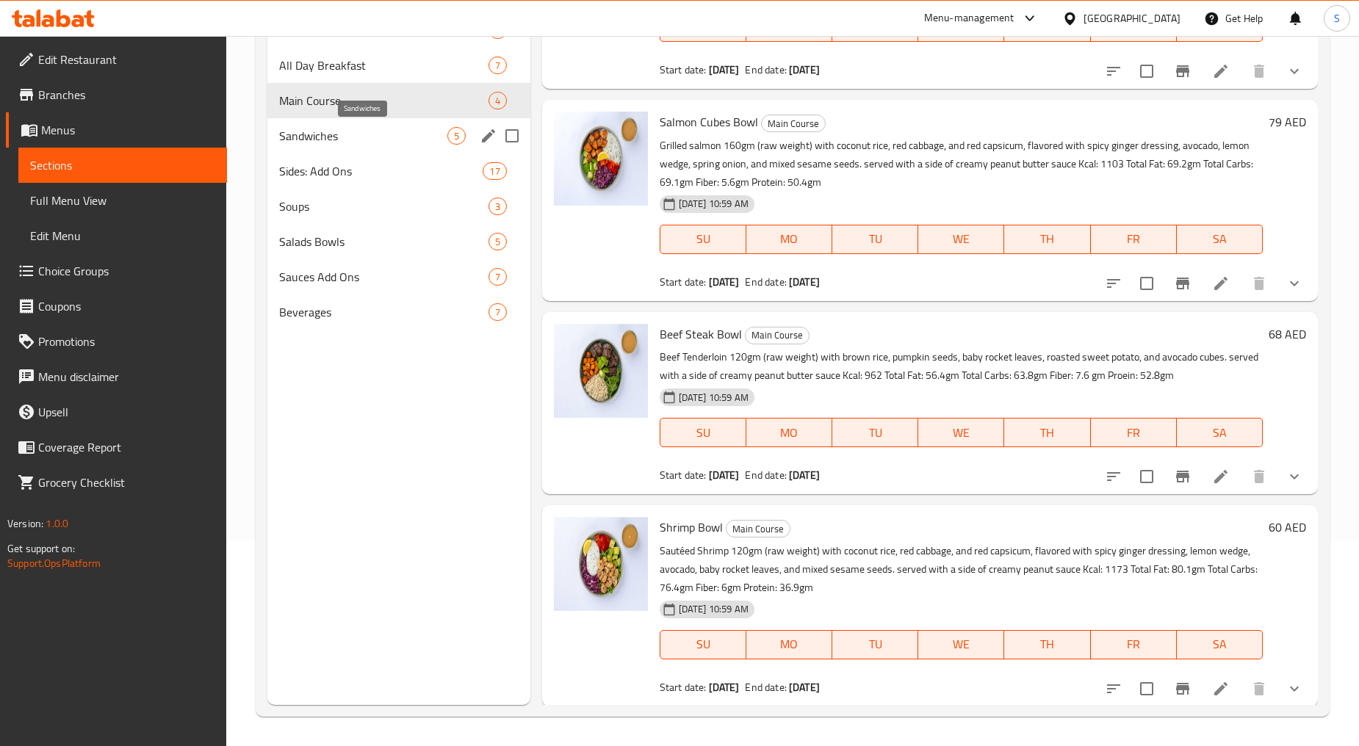
click at [333, 130] on span "Sandwiches" at bounding box center [362, 136] width 167 height 18
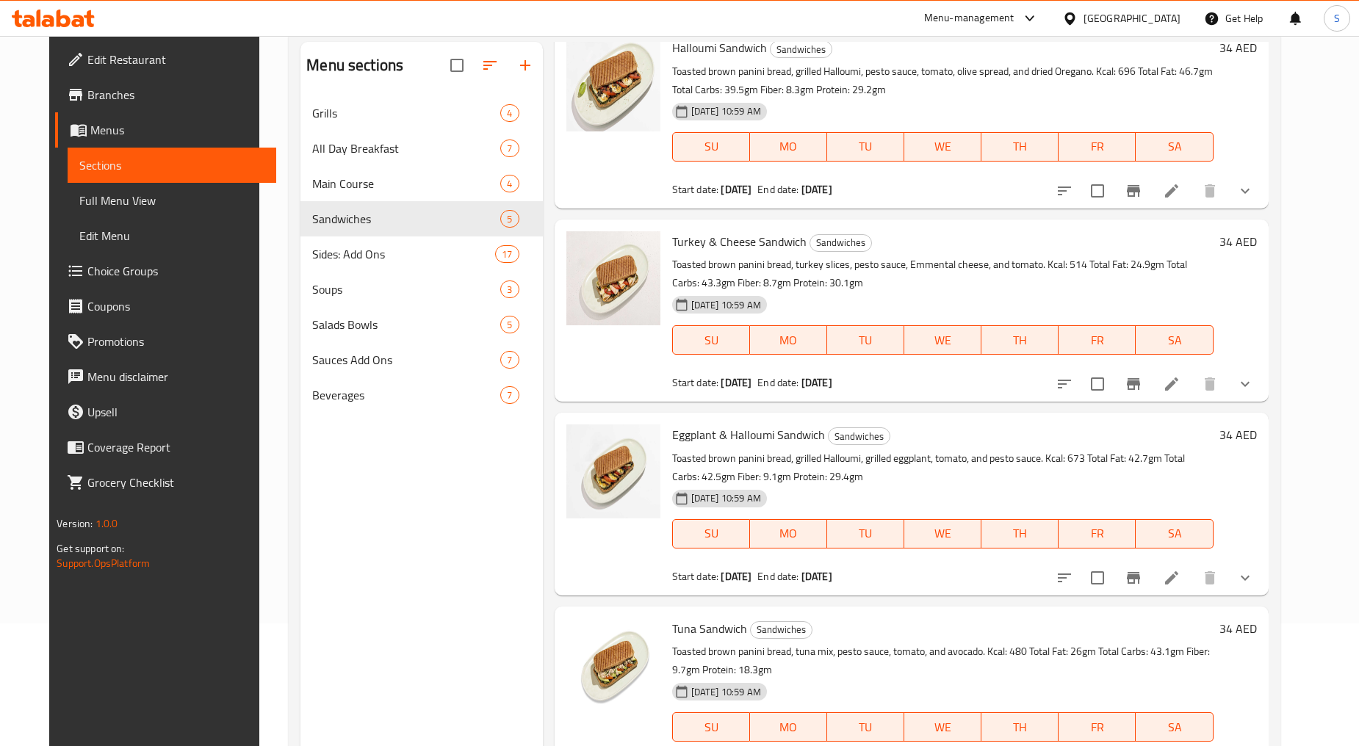
scroll to position [206, 0]
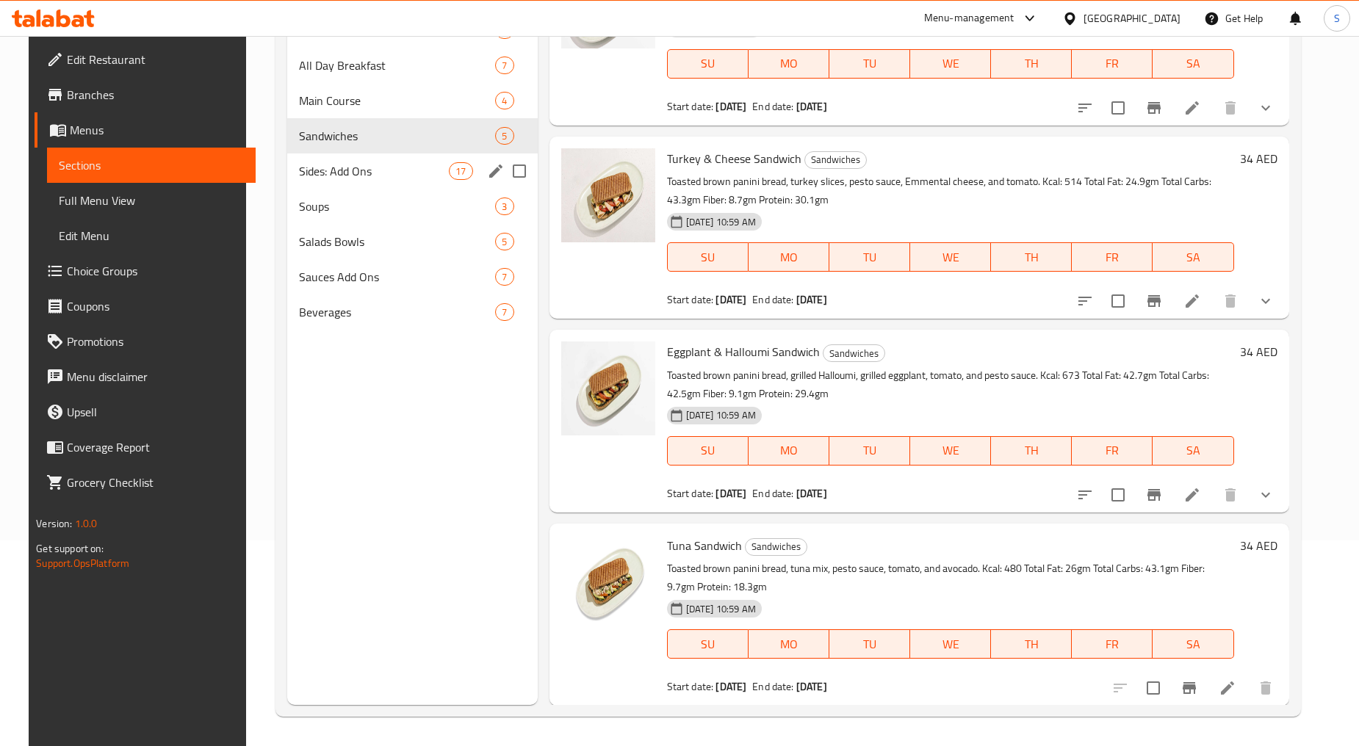
click at [350, 178] on span "Sides: Add Ons" at bounding box center [374, 171] width 151 height 18
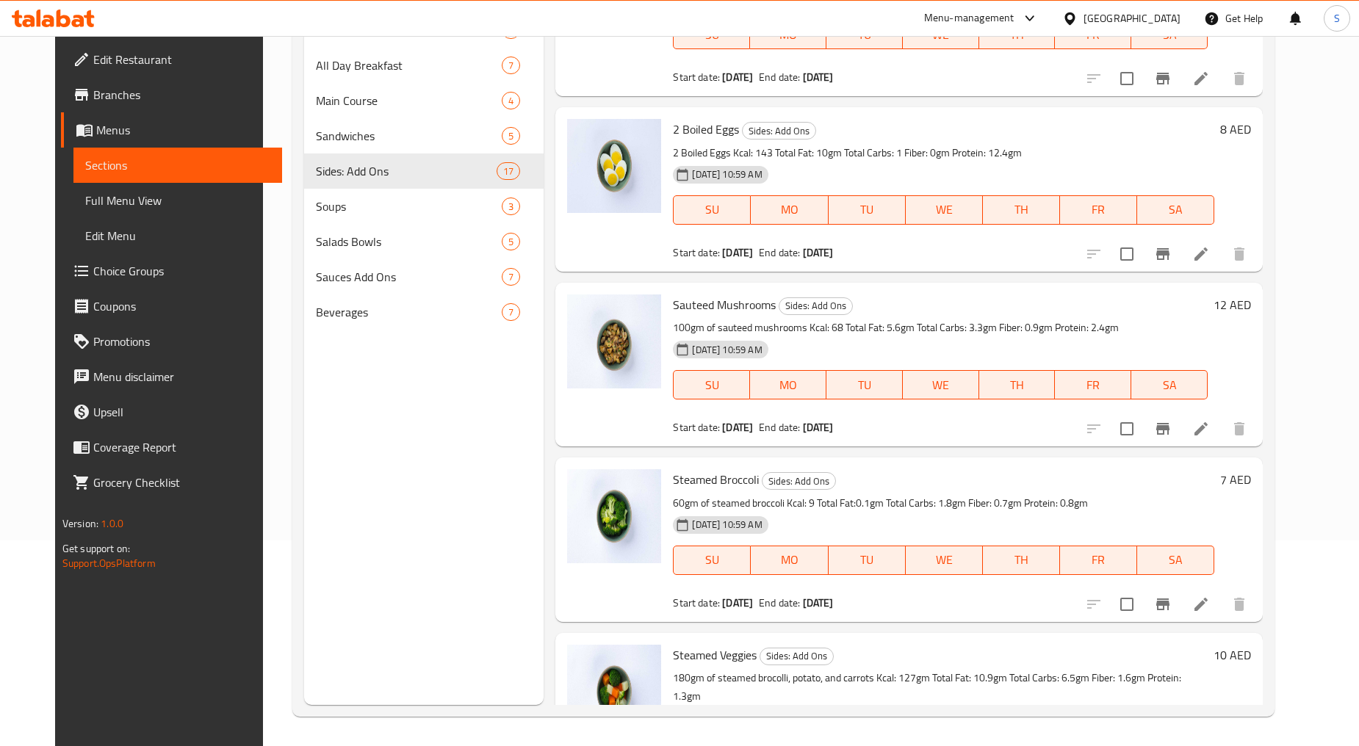
scroll to position [2039, 0]
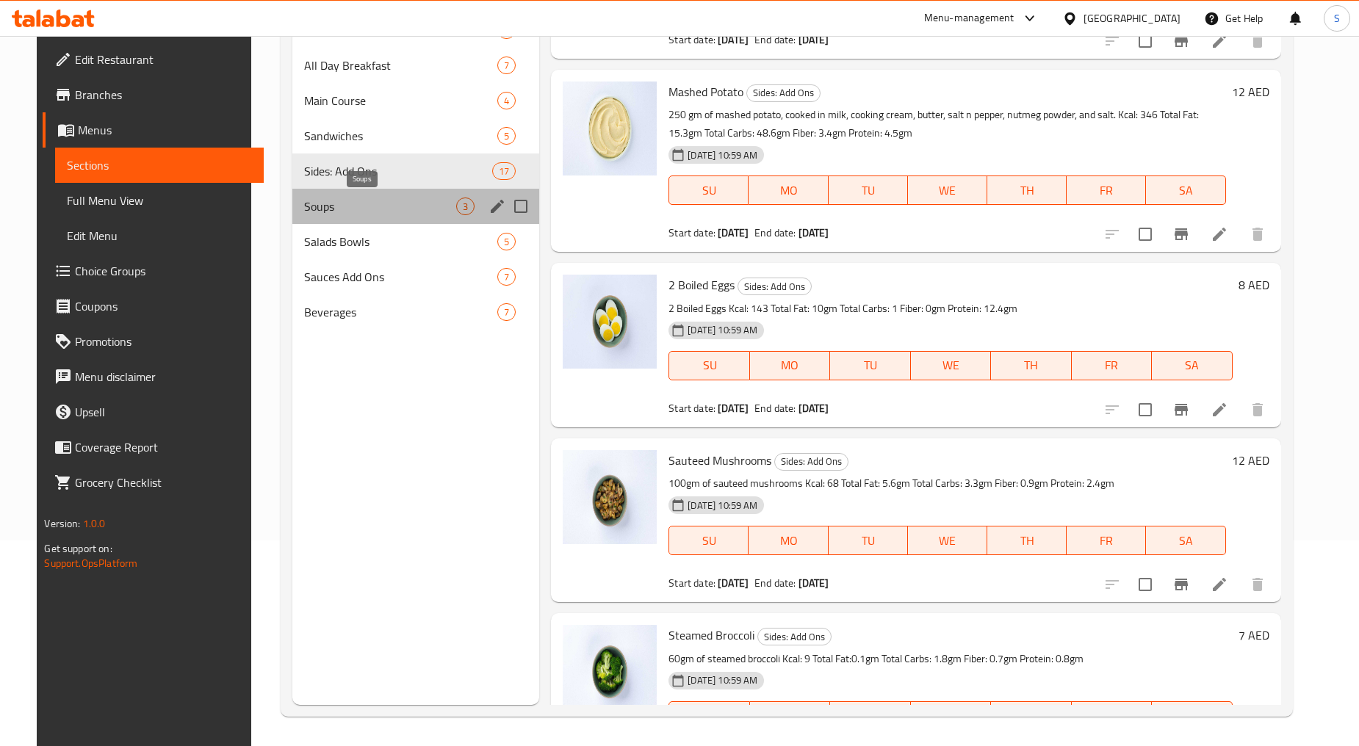
click at [334, 202] on span "Soups" at bounding box center [380, 207] width 152 height 18
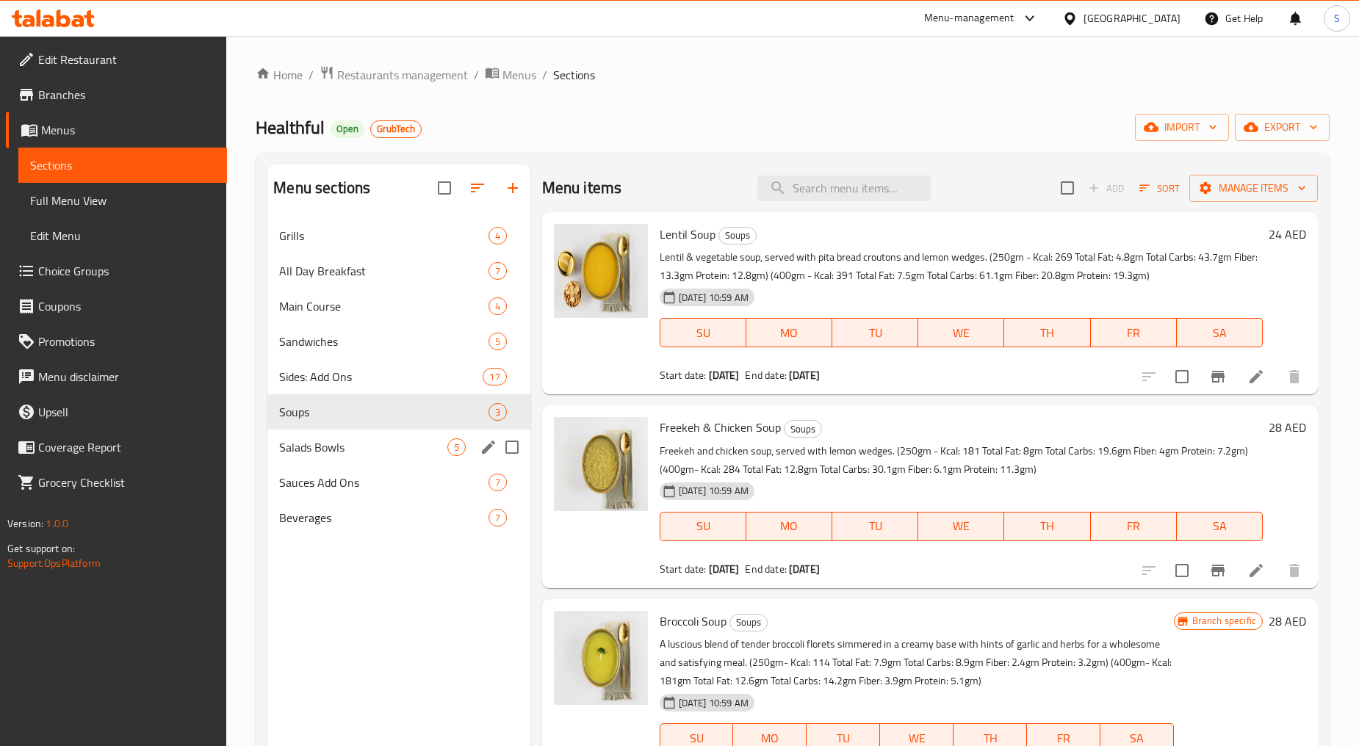
click at [346, 446] on span "Salads Bowls" at bounding box center [362, 448] width 167 height 18
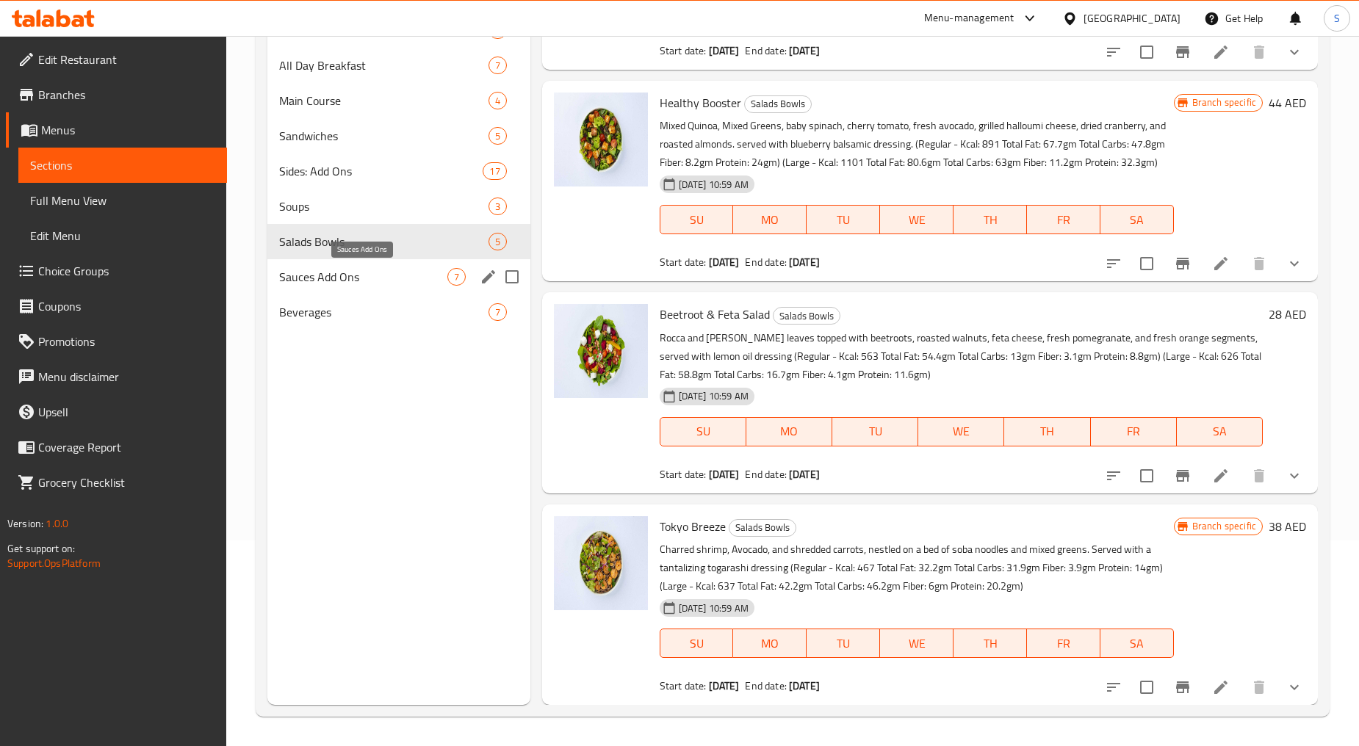
click at [382, 275] on span "Sauces Add Ons" at bounding box center [362, 277] width 167 height 18
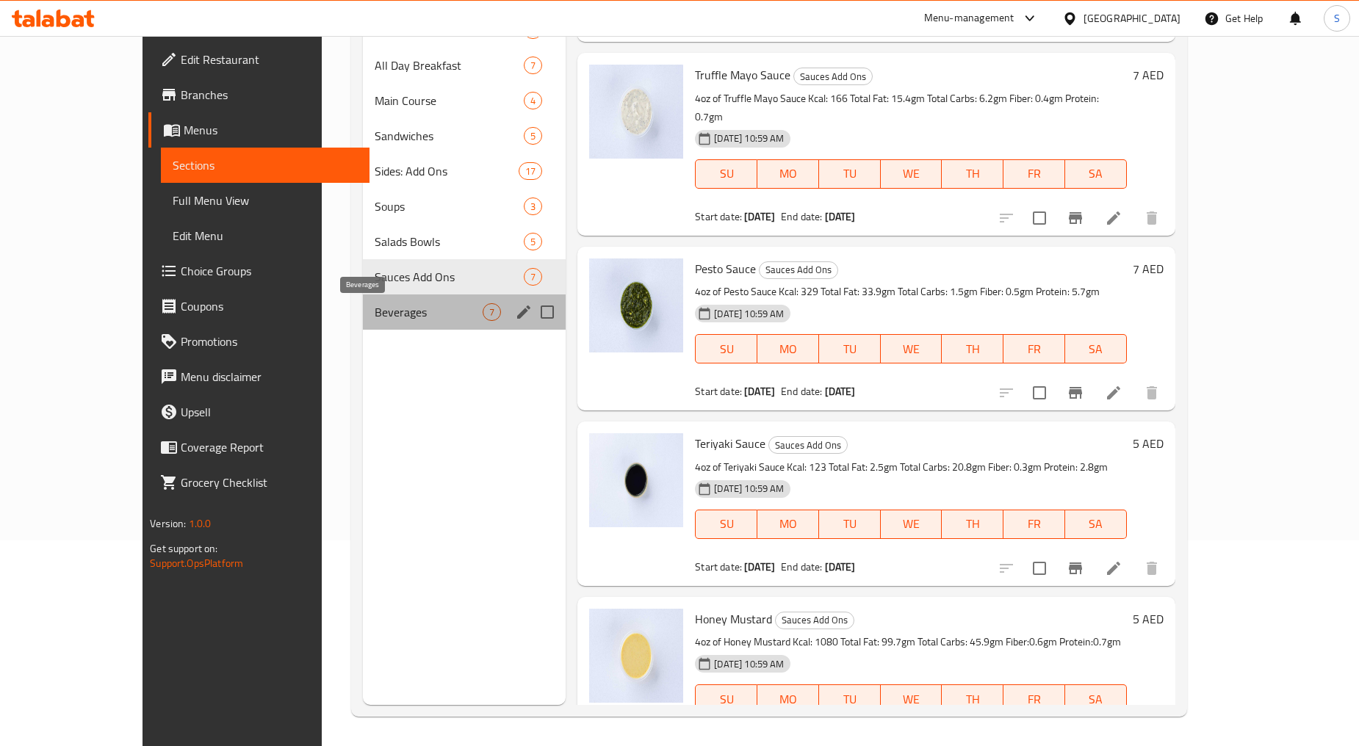
click at [375, 306] on span "Beverages" at bounding box center [429, 312] width 108 height 18
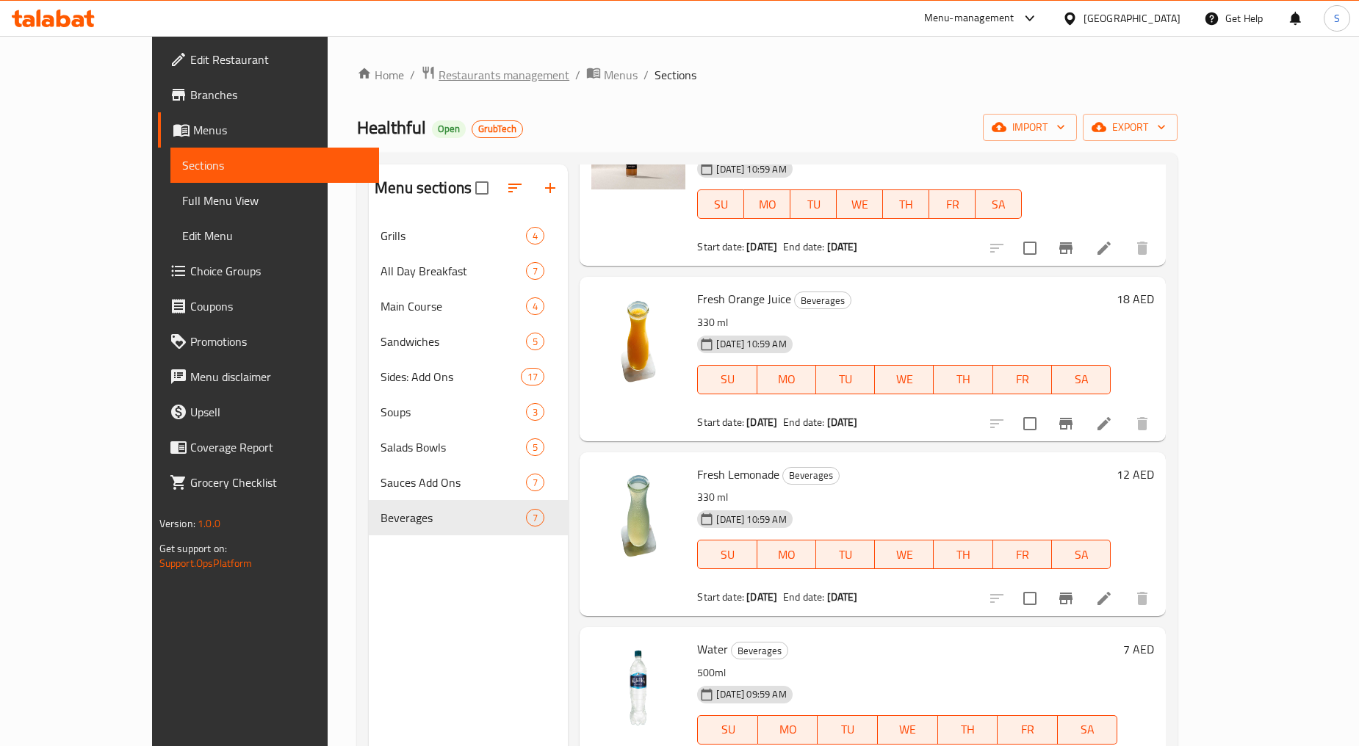
click at [439, 76] on span "Restaurants management" at bounding box center [504, 75] width 131 height 18
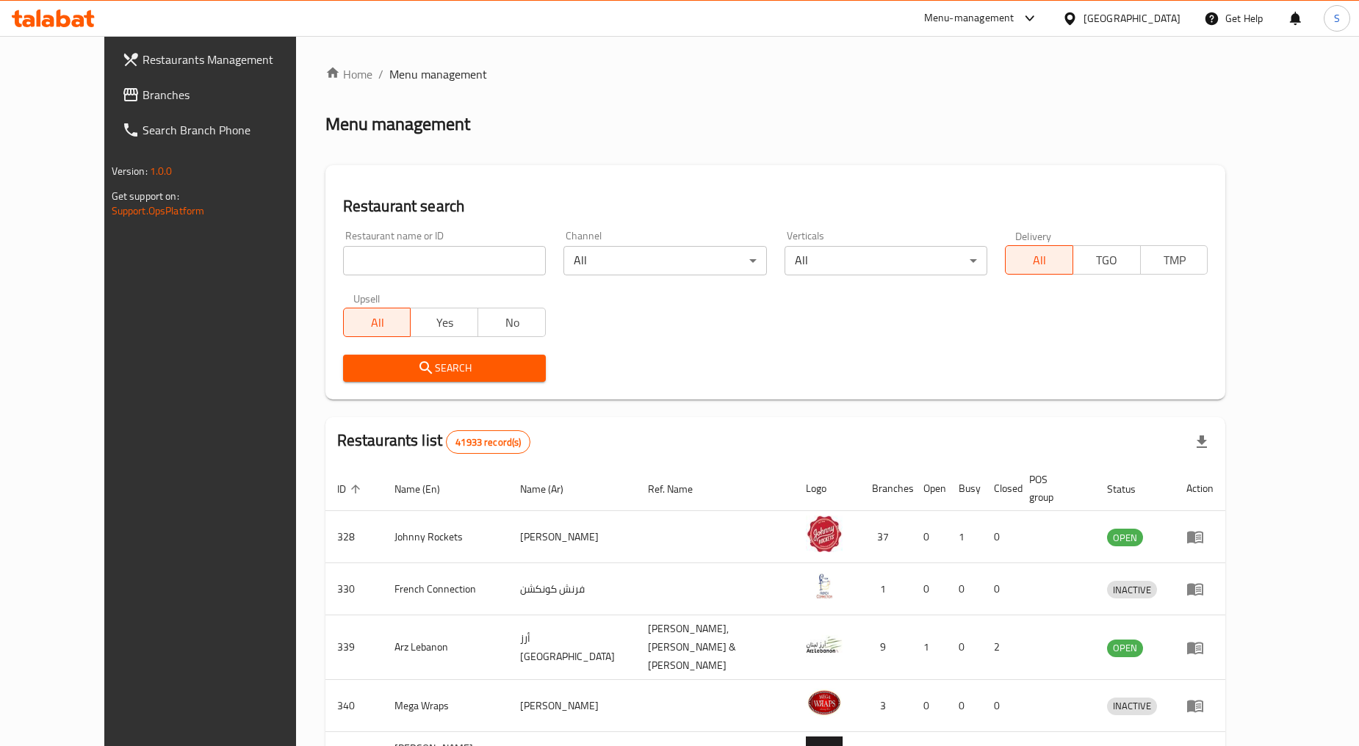
click at [428, 267] on input "search" at bounding box center [444, 260] width 203 height 29
paste input "686391"
type input "686391"
click button "Search" at bounding box center [444, 368] width 203 height 27
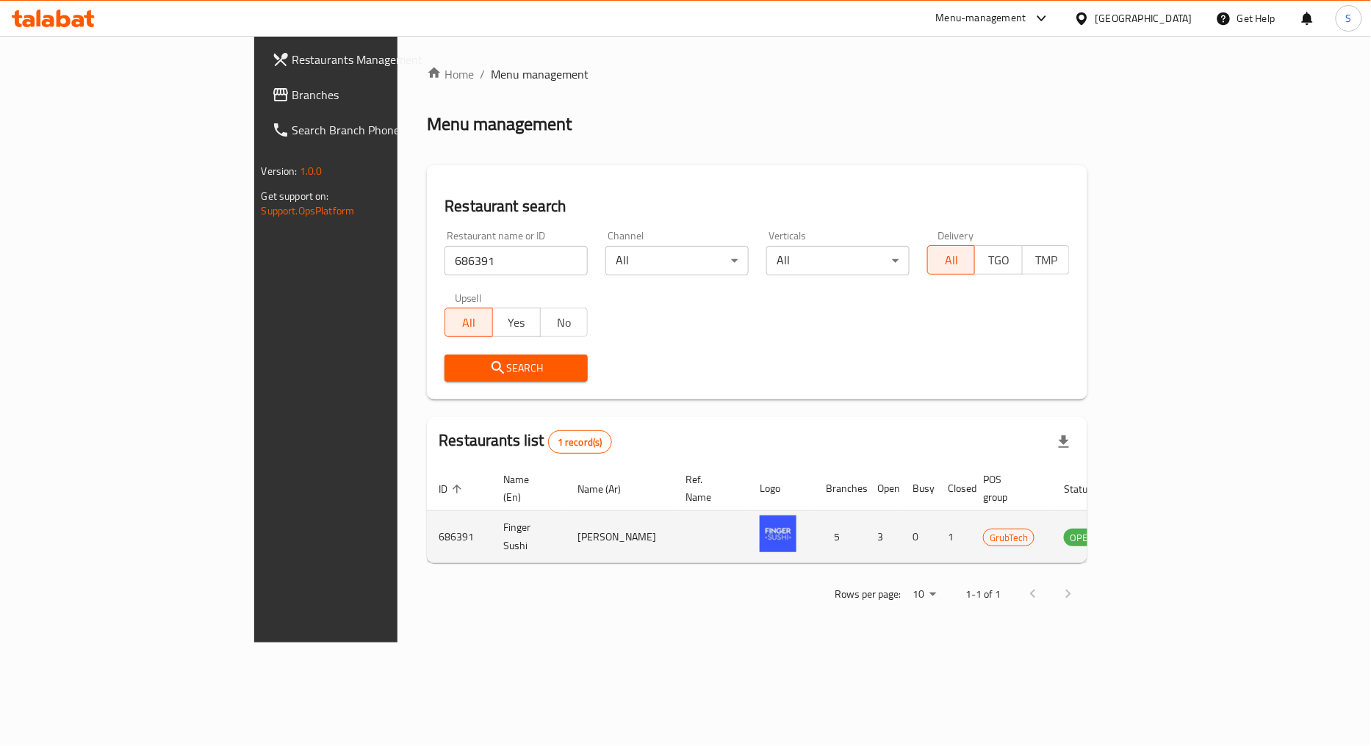
click at [1158, 532] on icon "enhanced table" at bounding box center [1149, 538] width 16 height 12
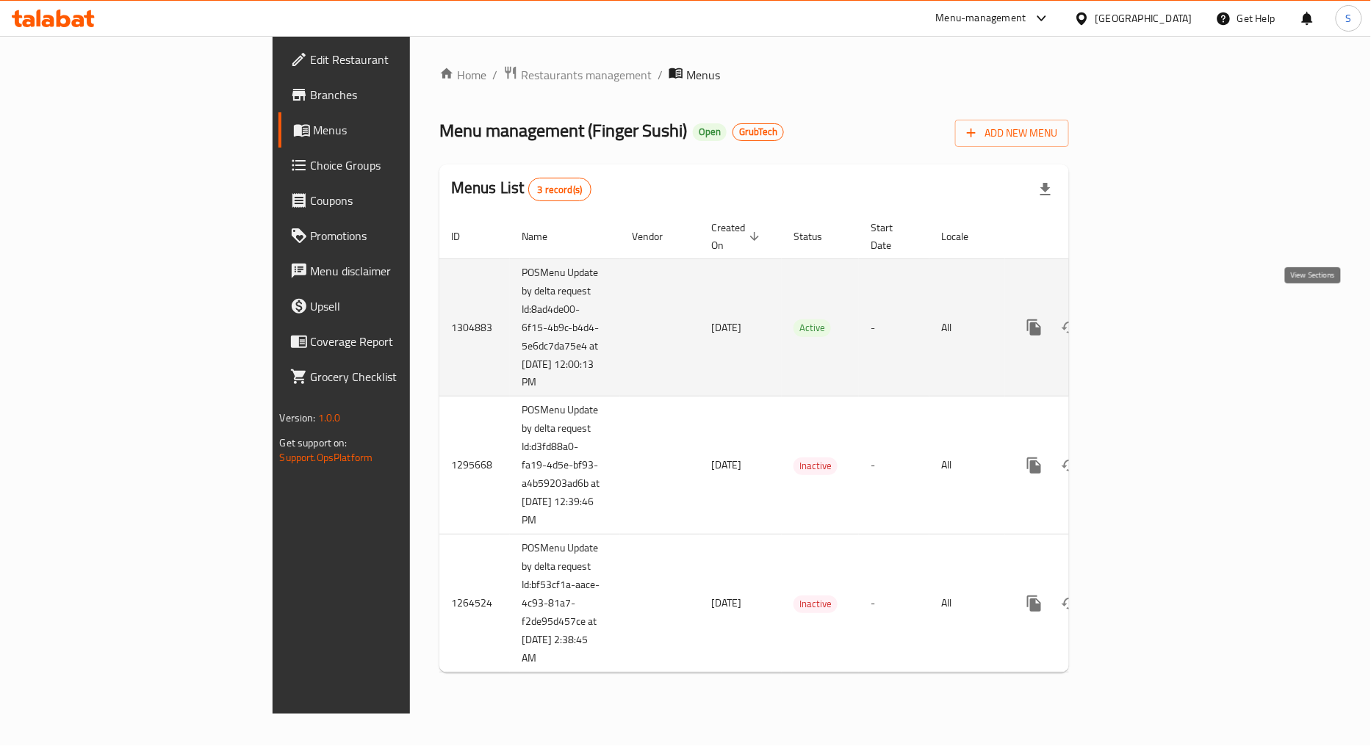
click at [1149, 319] on icon "enhanced table" at bounding box center [1140, 328] width 18 height 18
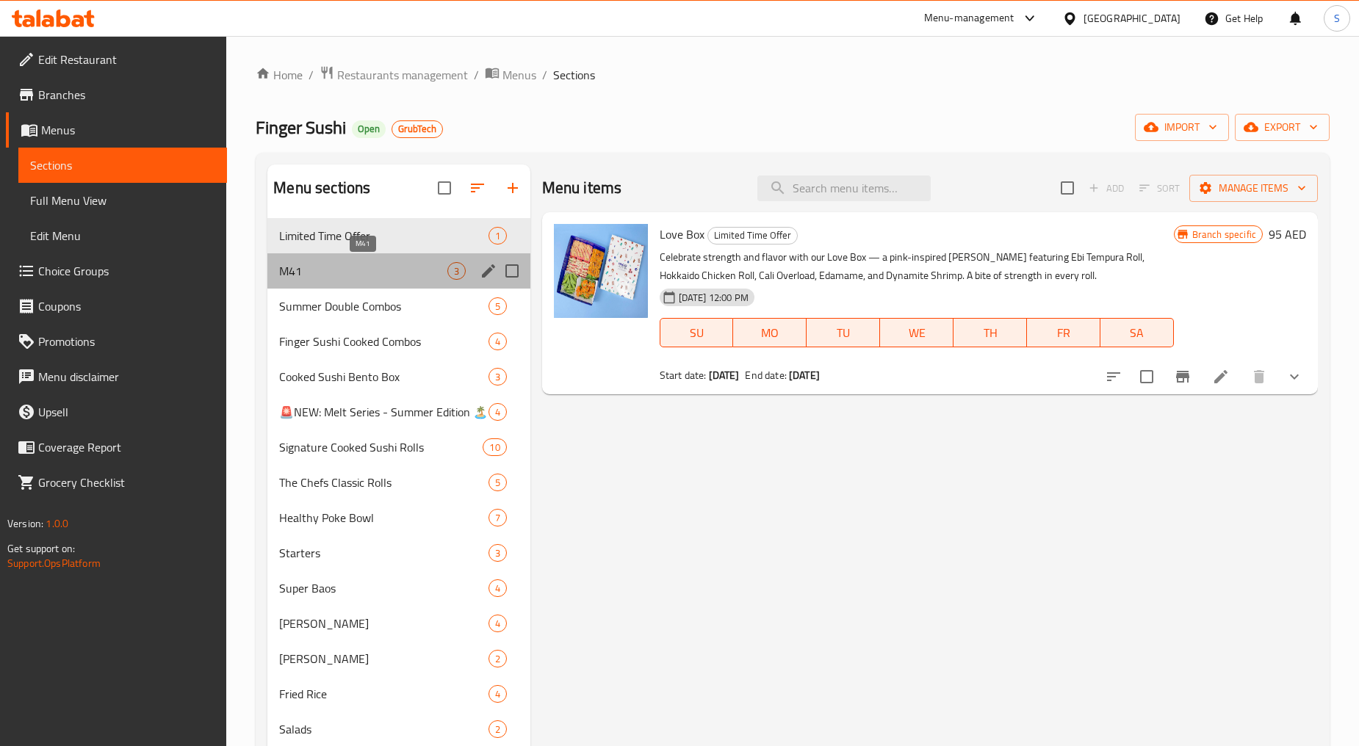
click at [361, 273] on span "M41" at bounding box center [362, 271] width 167 height 18
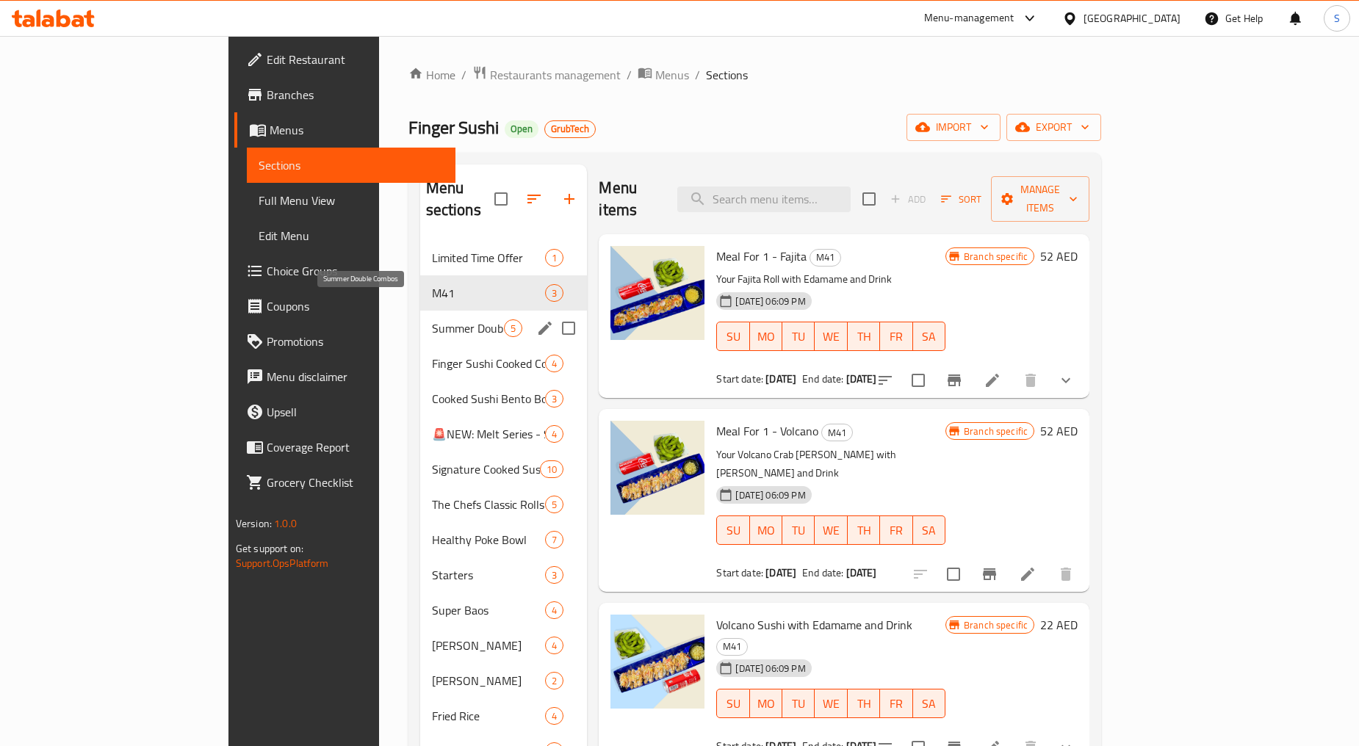
click at [432, 320] on span "Summer Double Combos" at bounding box center [468, 329] width 73 height 18
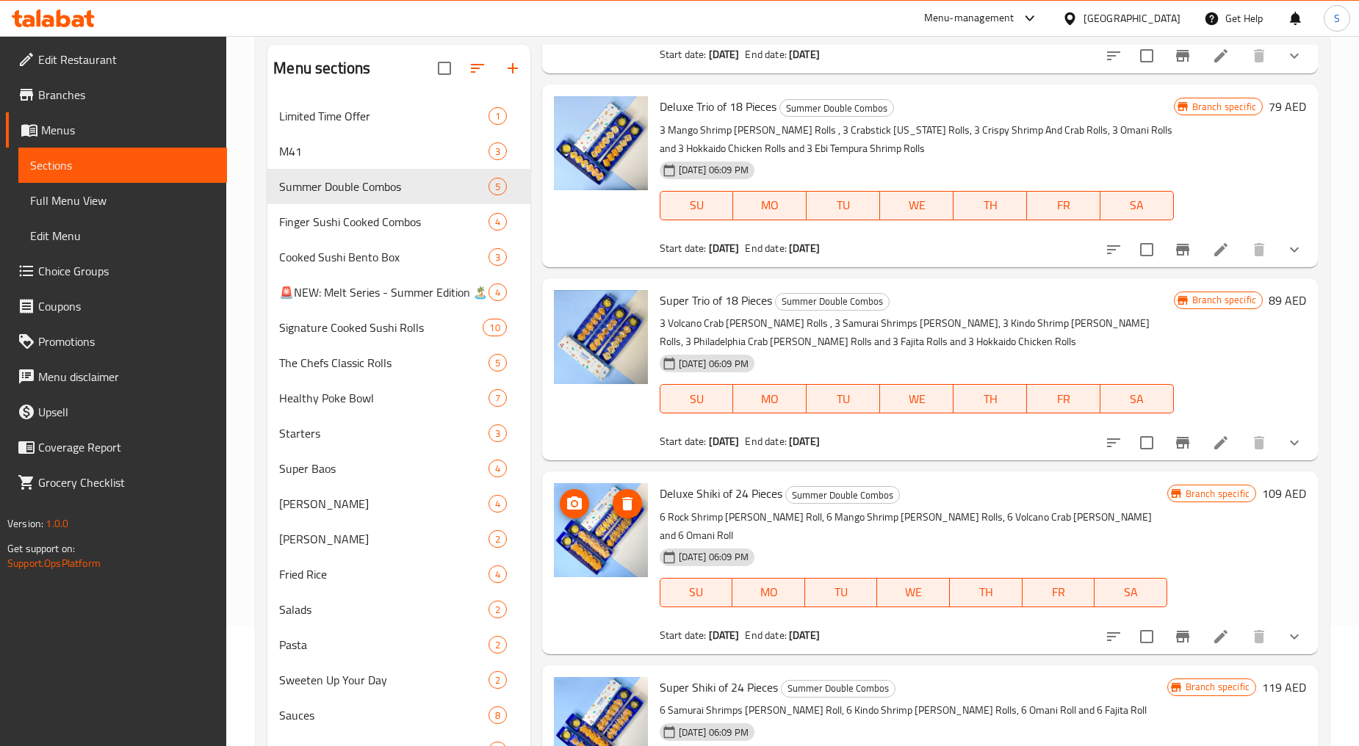
scroll to position [206, 0]
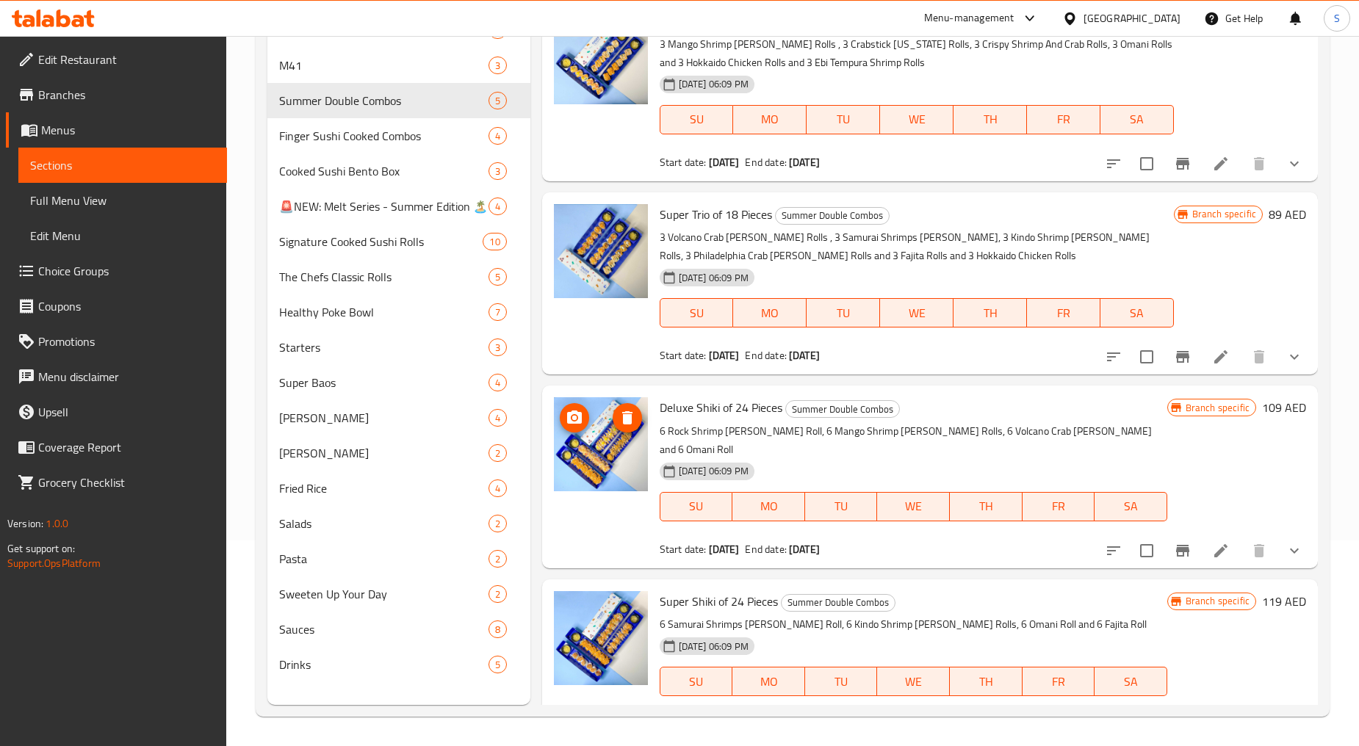
drag, startPoint x: 582, startPoint y: 430, endPoint x: 654, endPoint y: 444, distance: 73.3
click at [654, 457] on div "[DATE] 06:09 PM" at bounding box center [719, 471] width 130 height 29
click at [336, 140] on span "Finger Sushi Cooked Combos" at bounding box center [362, 136] width 167 height 18
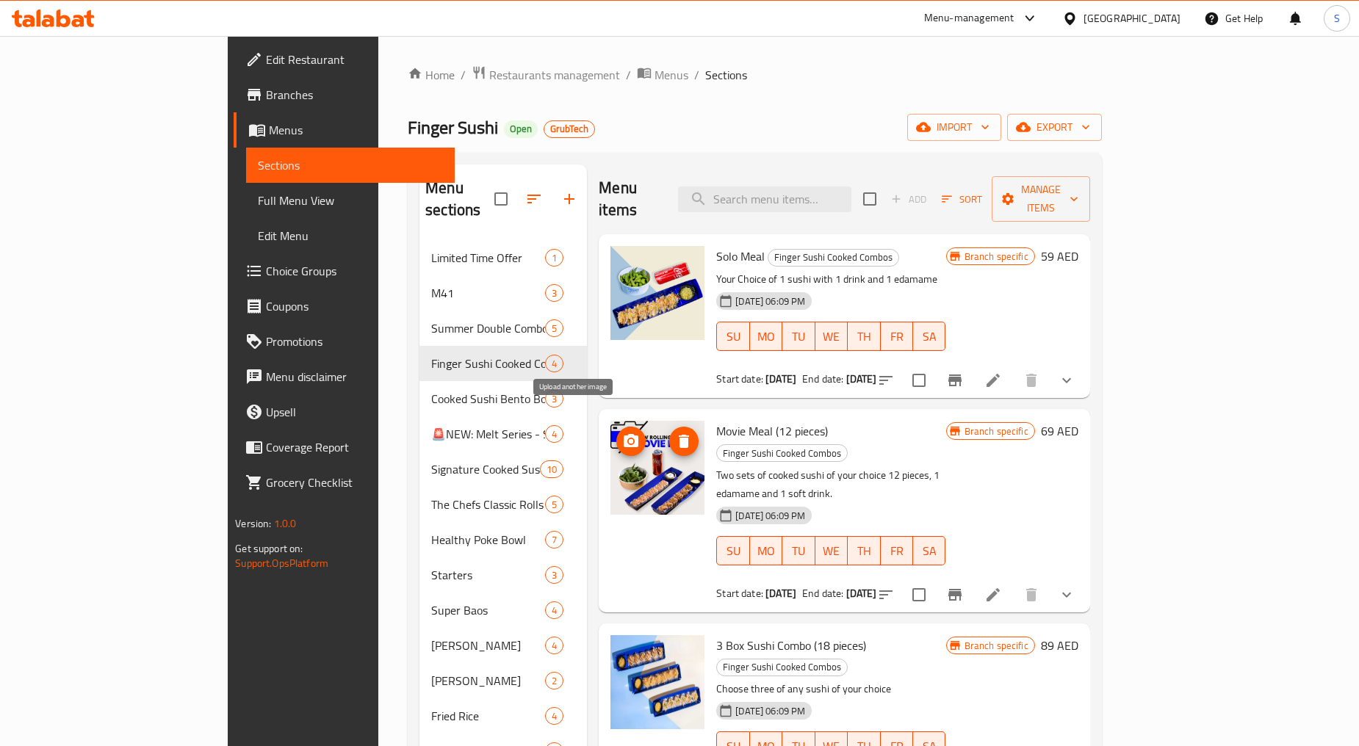
drag, startPoint x: 588, startPoint y: 423, endPoint x: 576, endPoint y: 474, distance: 52.2
click at [610, 474] on img at bounding box center [657, 468] width 94 height 94
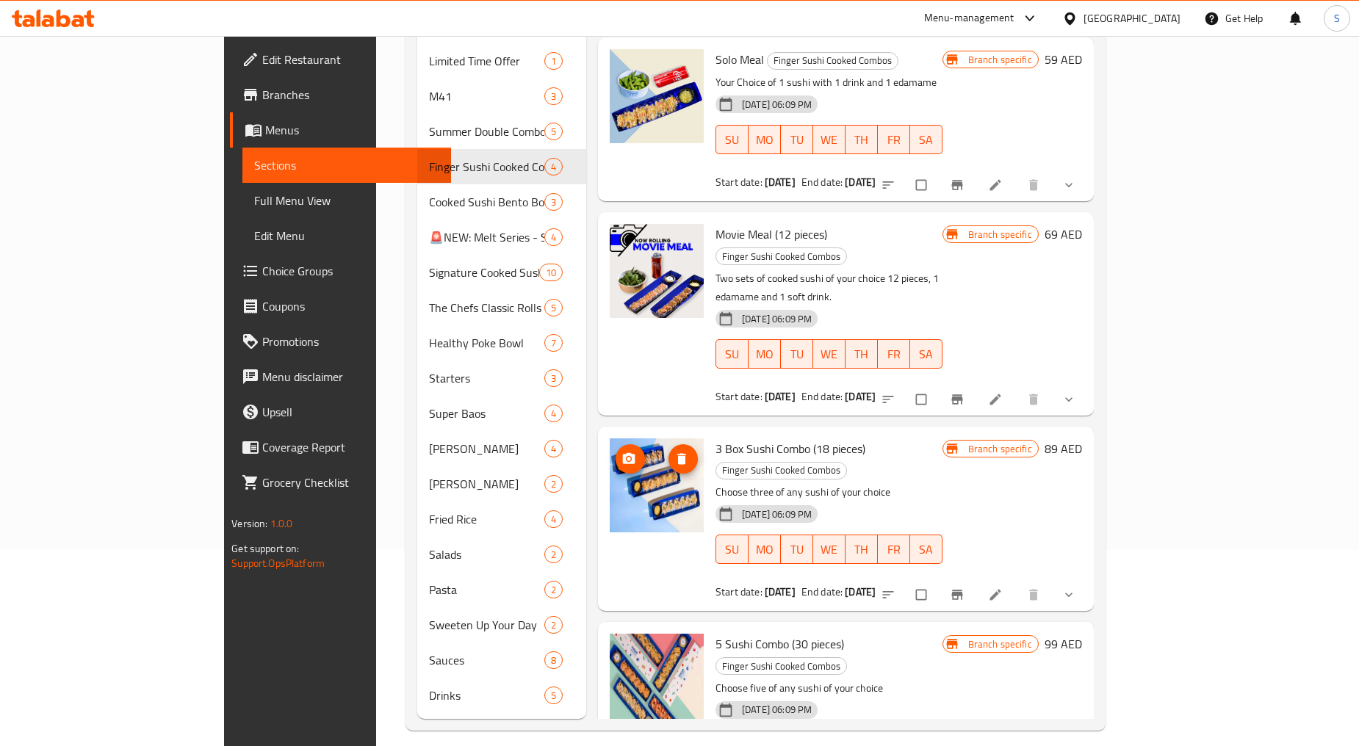
scroll to position [206, 0]
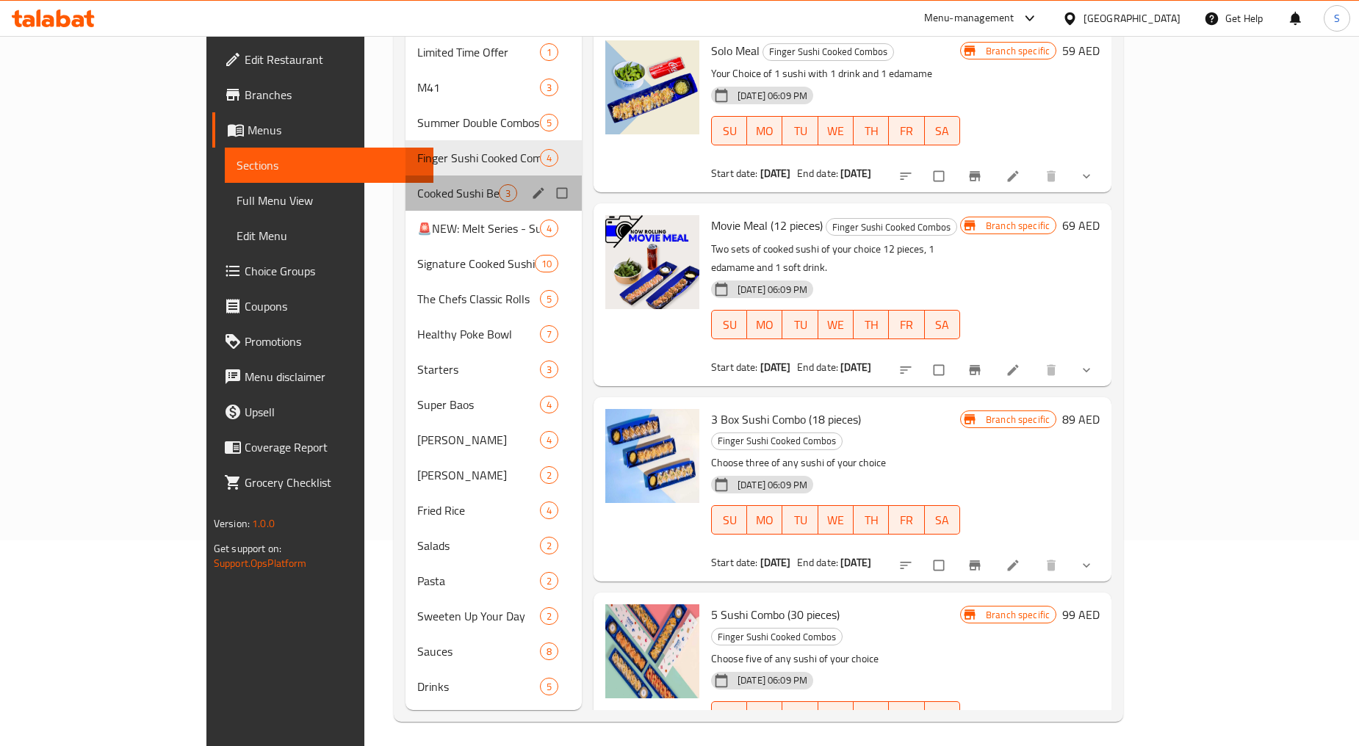
click at [405, 180] on div "Cooked Sushi Bento Box 3" at bounding box center [493, 193] width 176 height 35
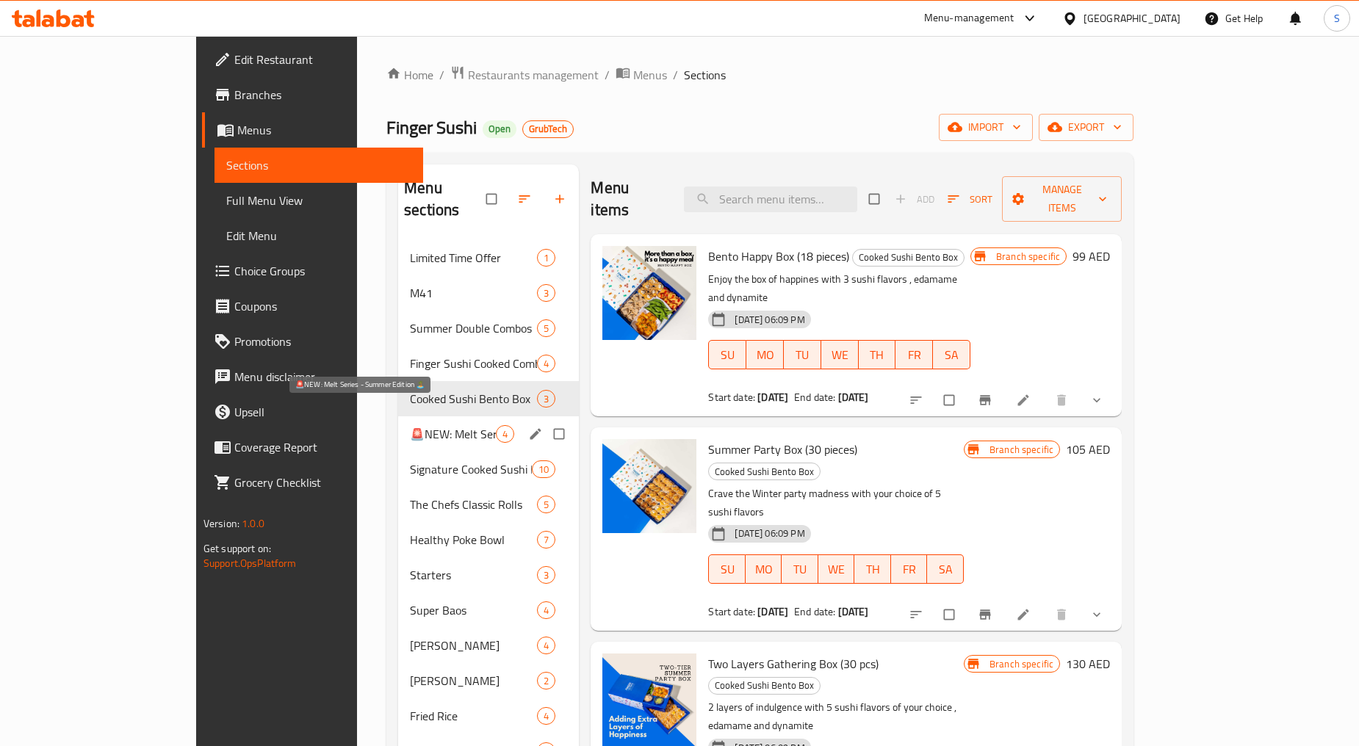
click at [410, 425] on span "🚨NEW: Melt Series - Summer Edition 🏝️" at bounding box center [453, 434] width 86 height 18
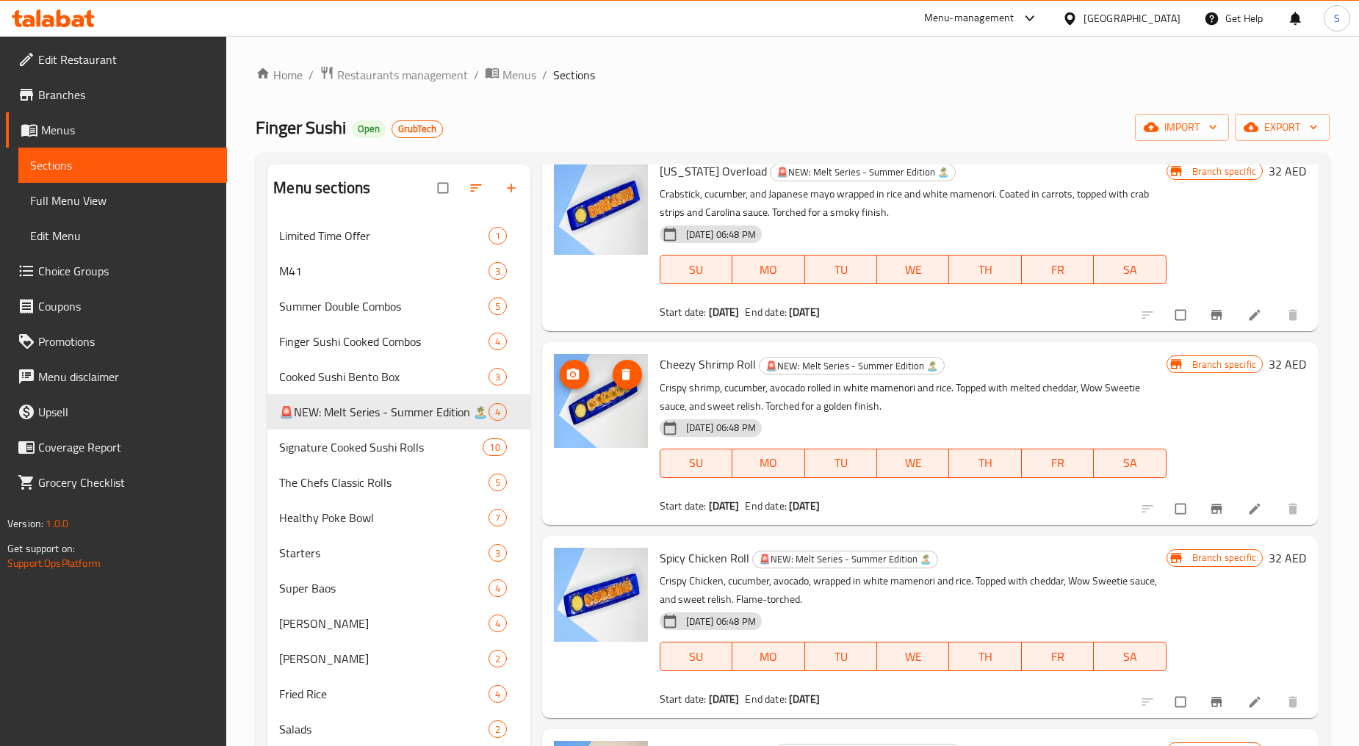
scroll to position [206, 0]
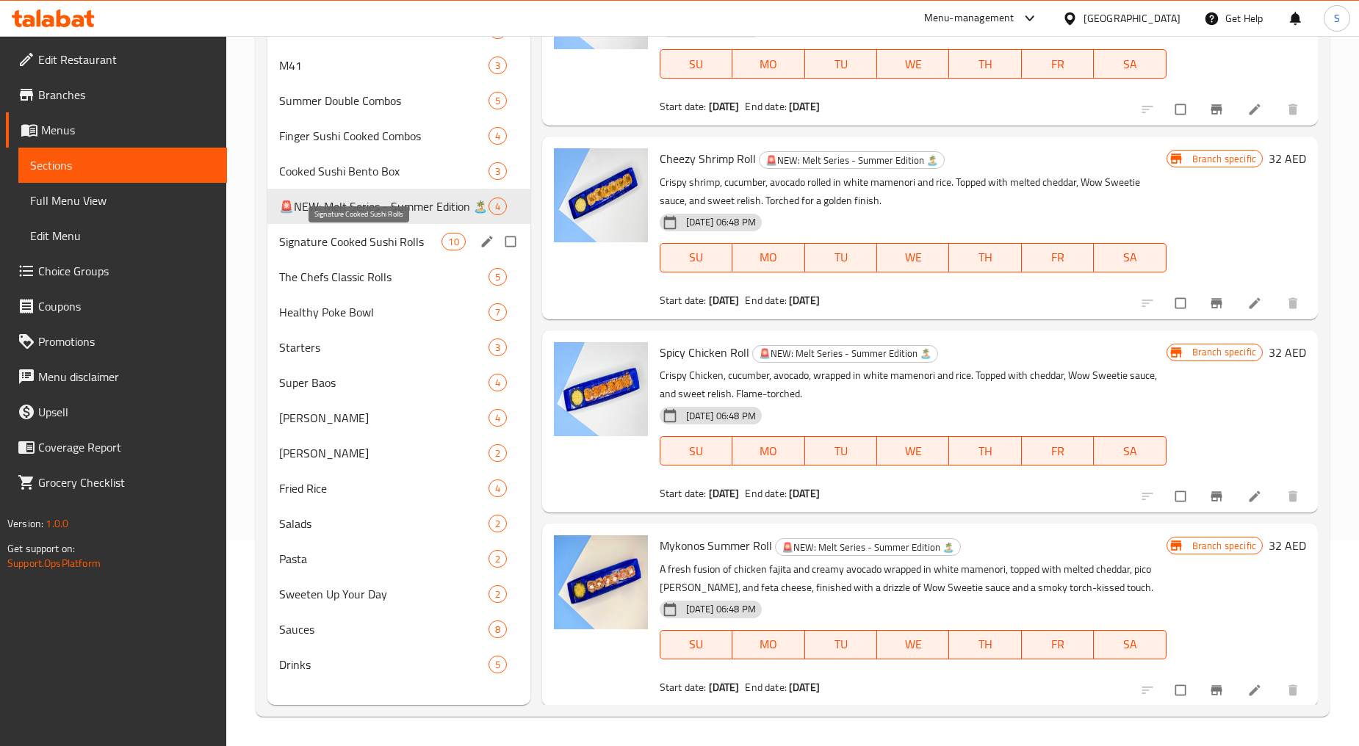
click at [373, 250] on span "Signature Cooked Sushi Rolls" at bounding box center [360, 242] width 162 height 18
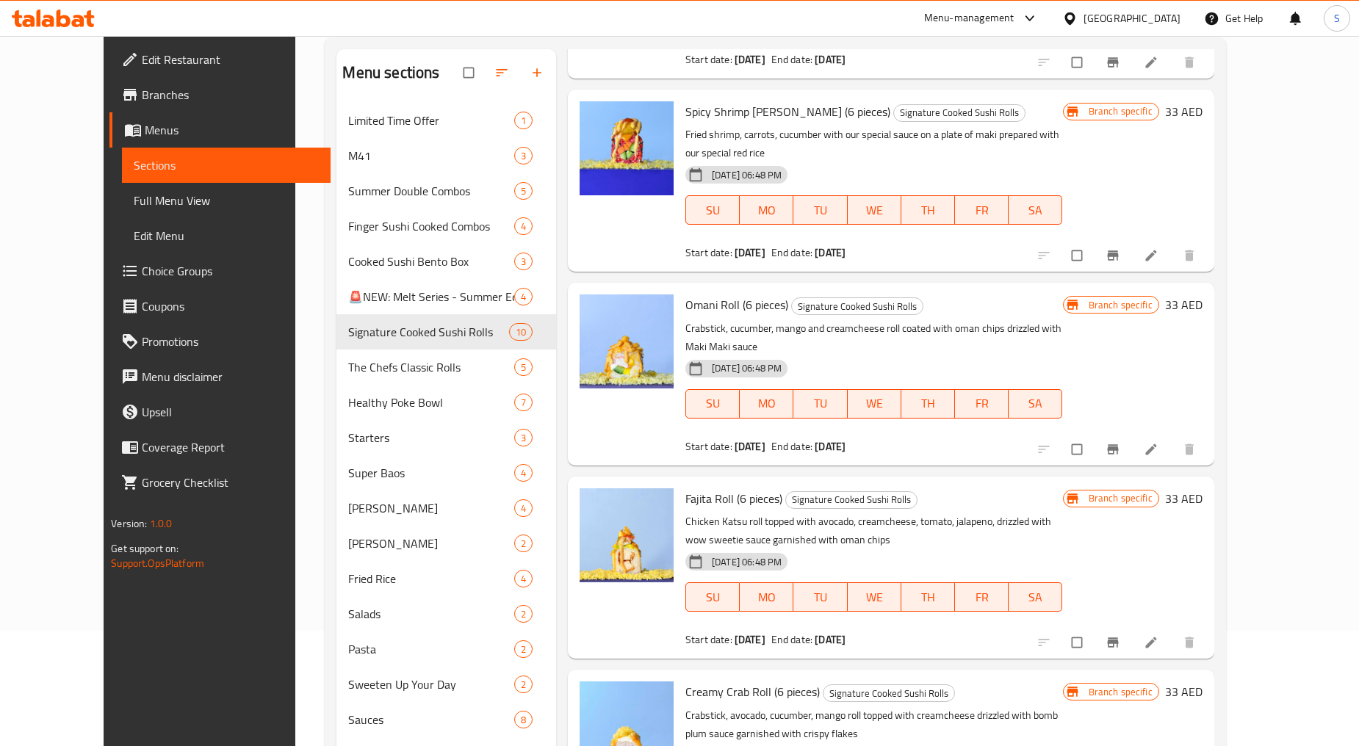
scroll to position [206, 0]
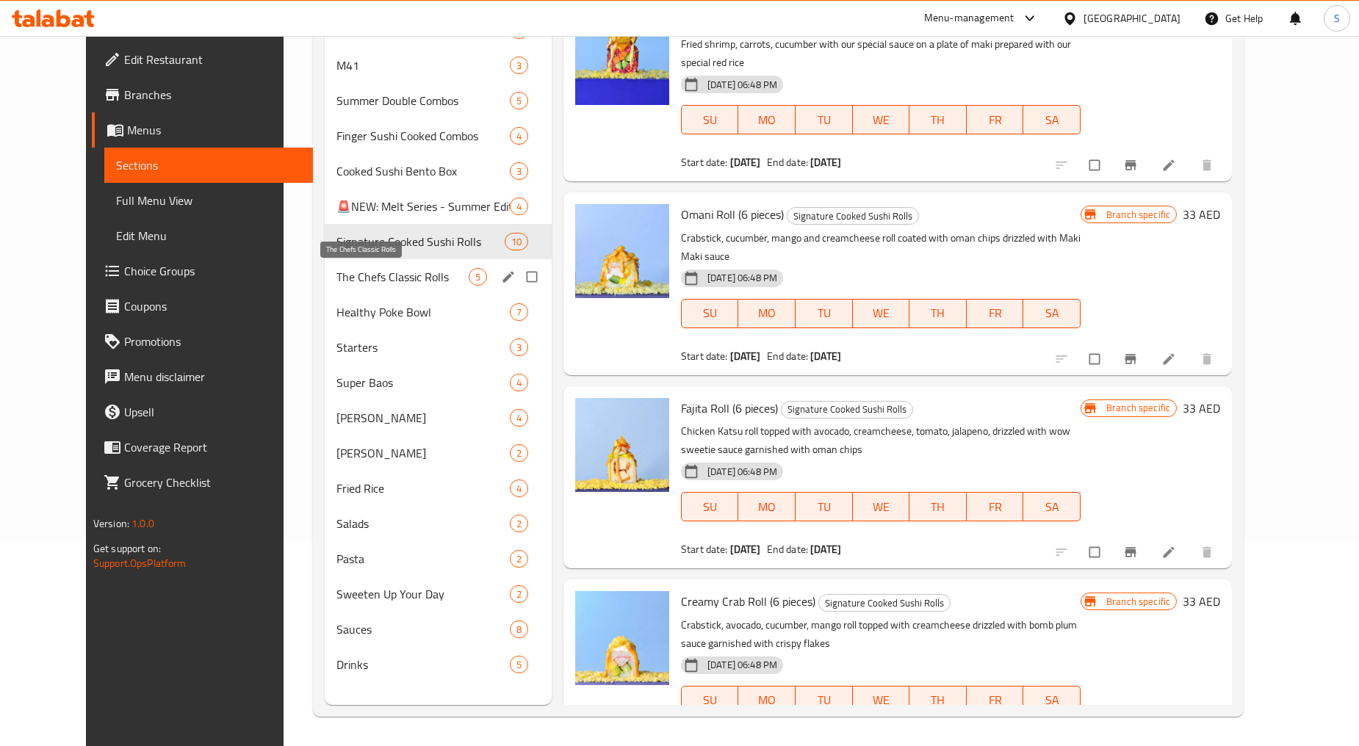
click at [380, 282] on span "The Chefs Classic Rolls" at bounding box center [402, 277] width 132 height 18
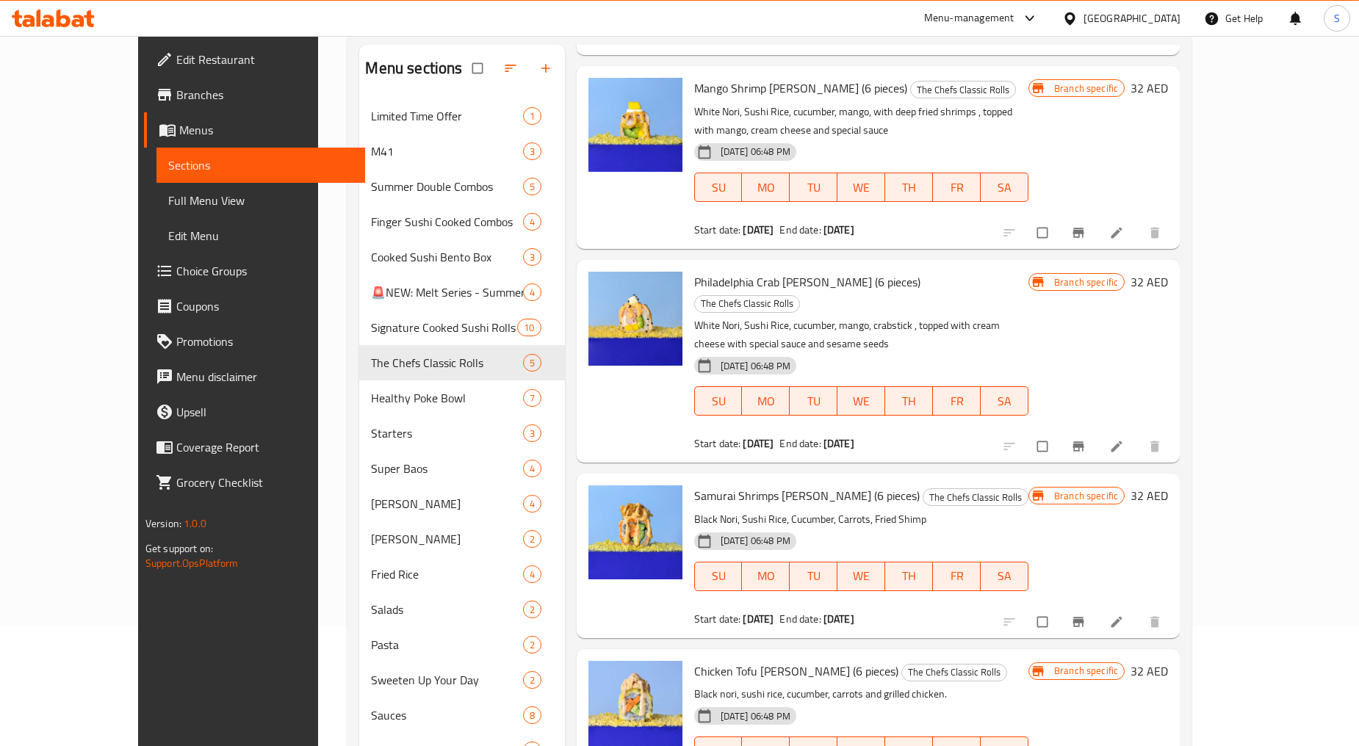
scroll to position [206, 0]
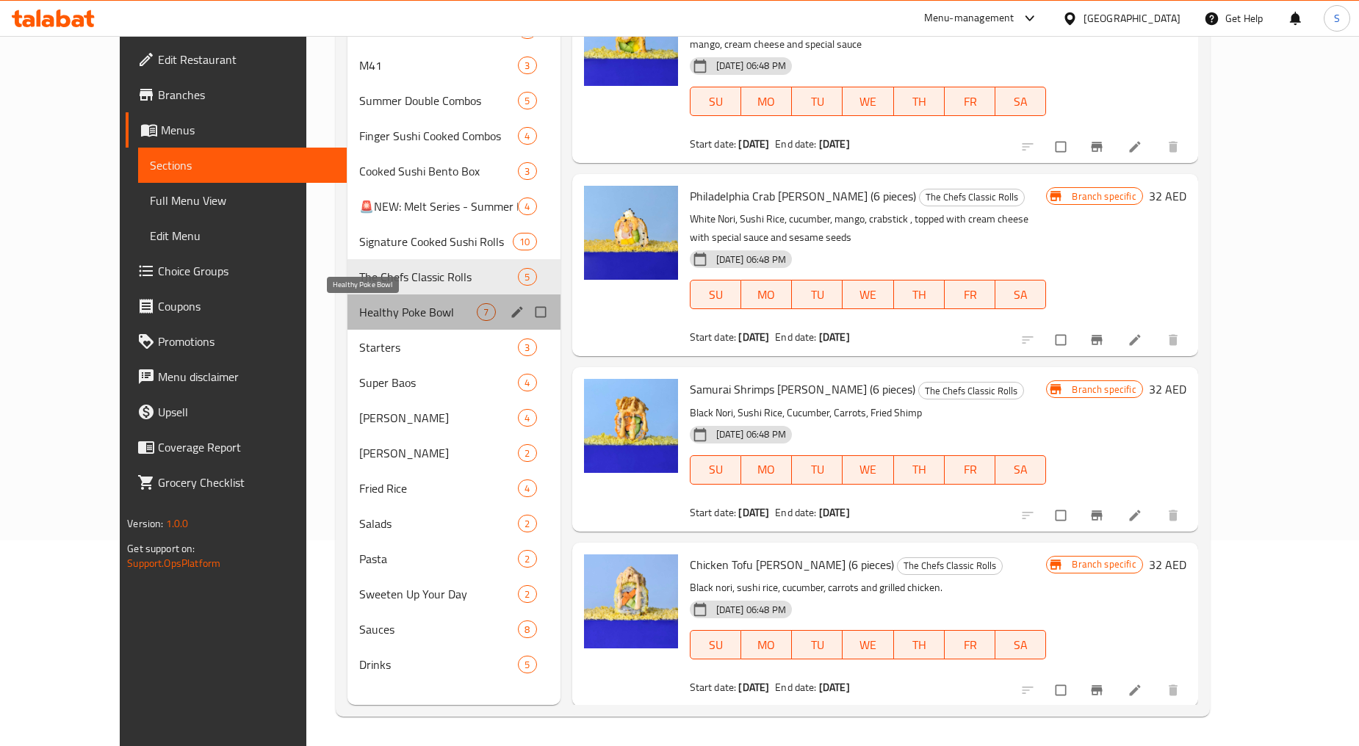
click at [359, 312] on span "Healthy Poke Bowl" at bounding box center [418, 312] width 118 height 18
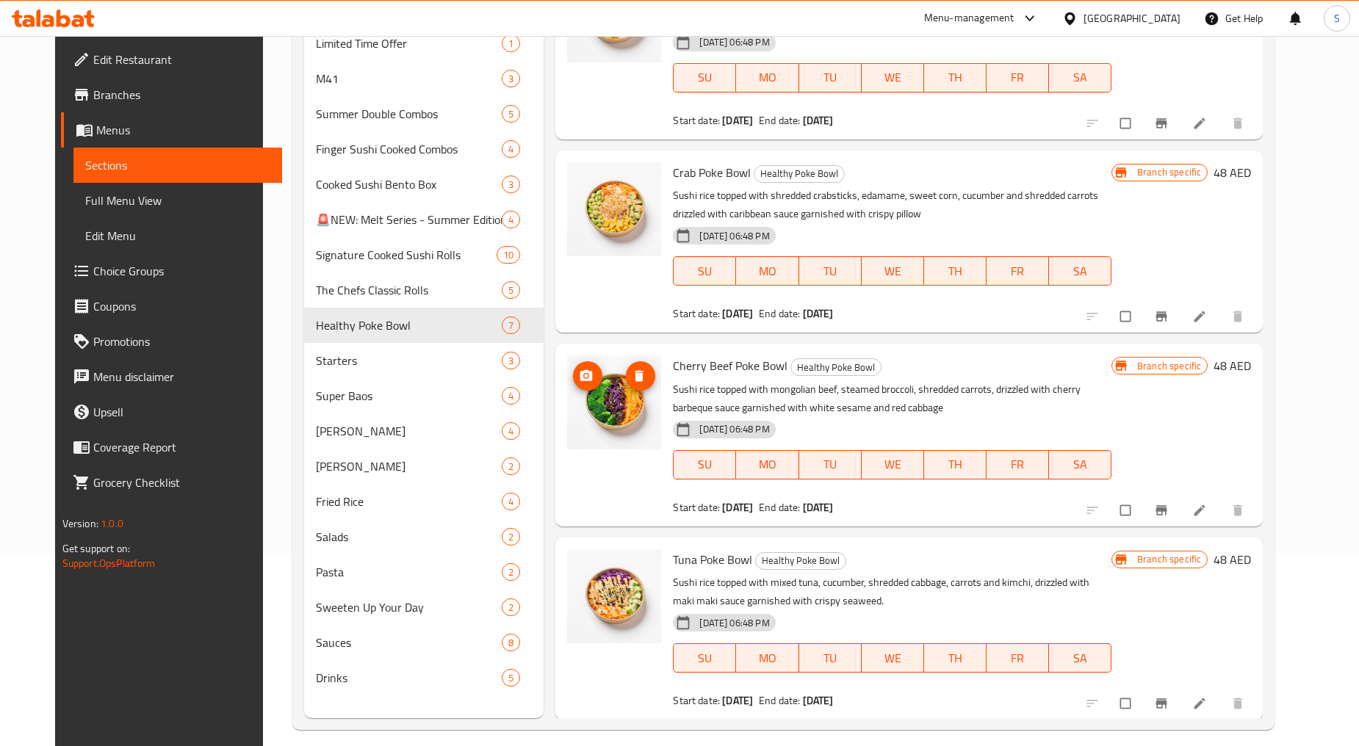
scroll to position [206, 0]
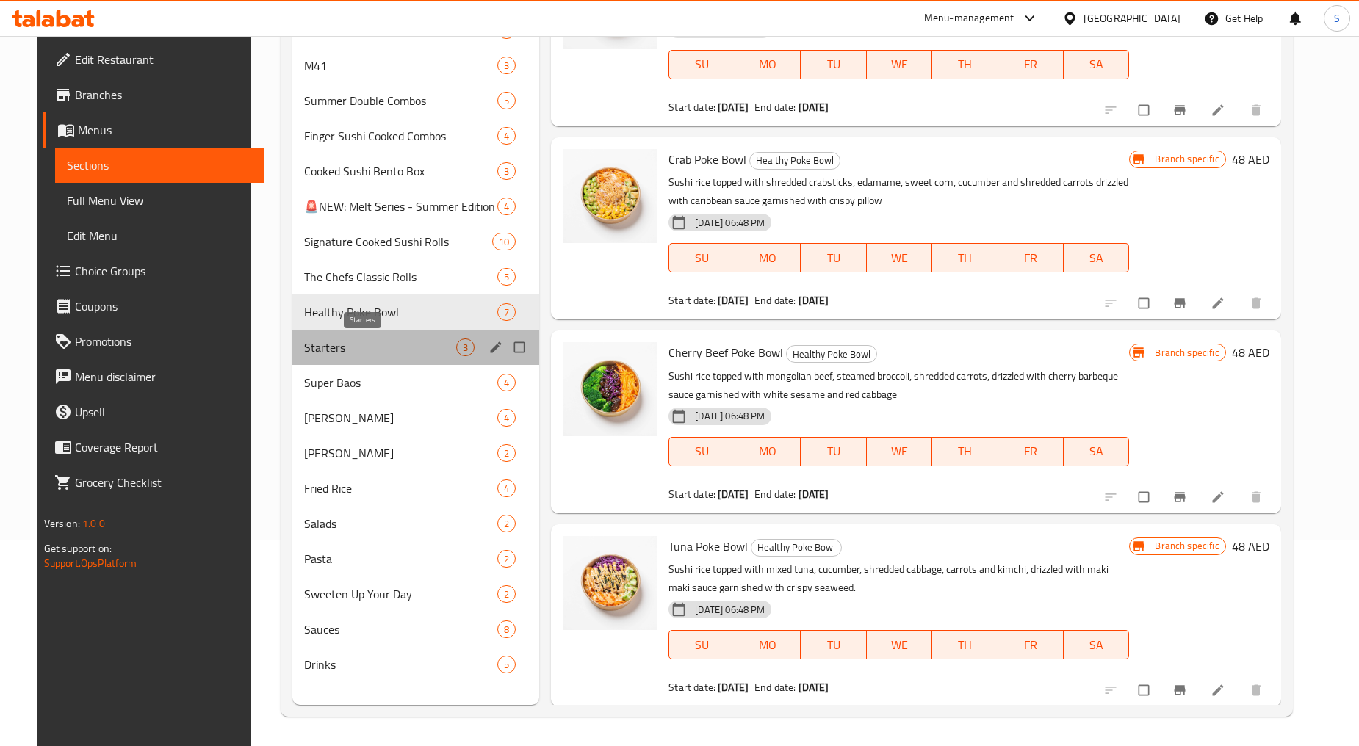
click at [312, 351] on span "Starters" at bounding box center [380, 348] width 152 height 18
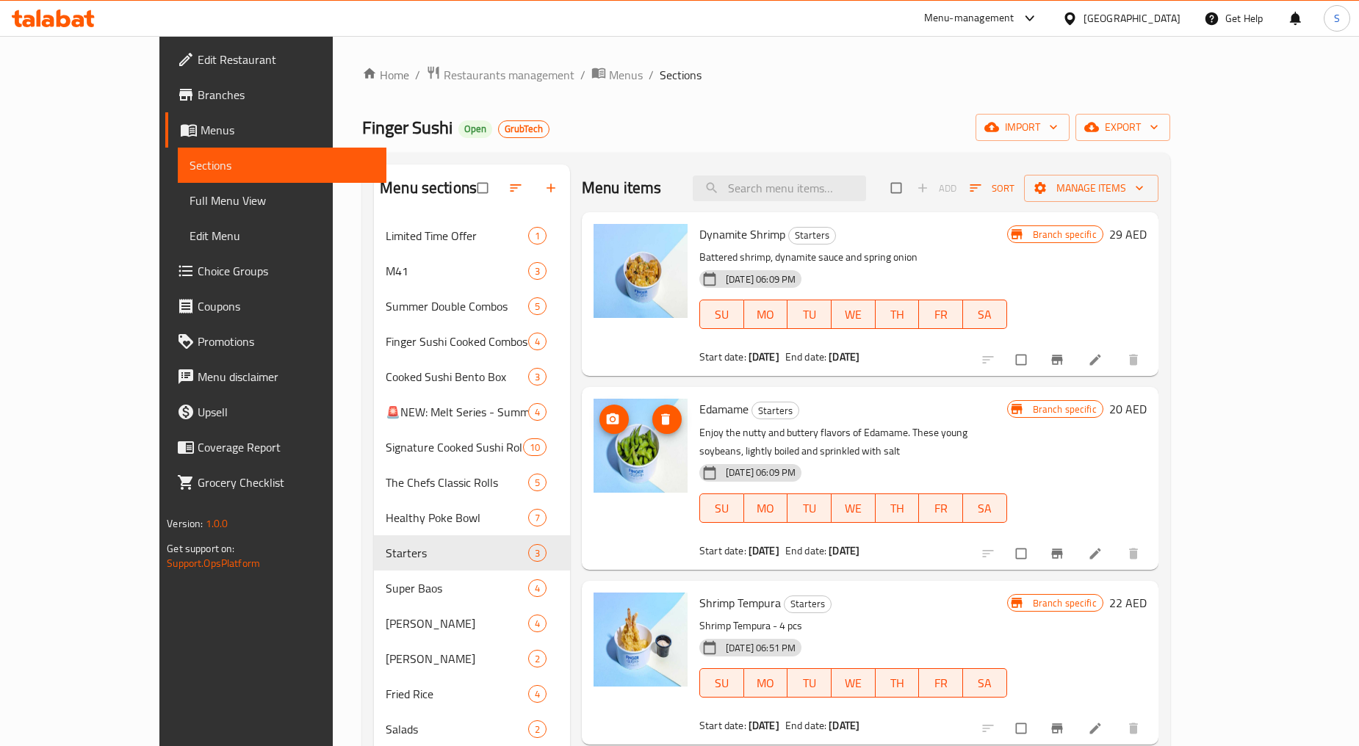
scroll to position [206, 0]
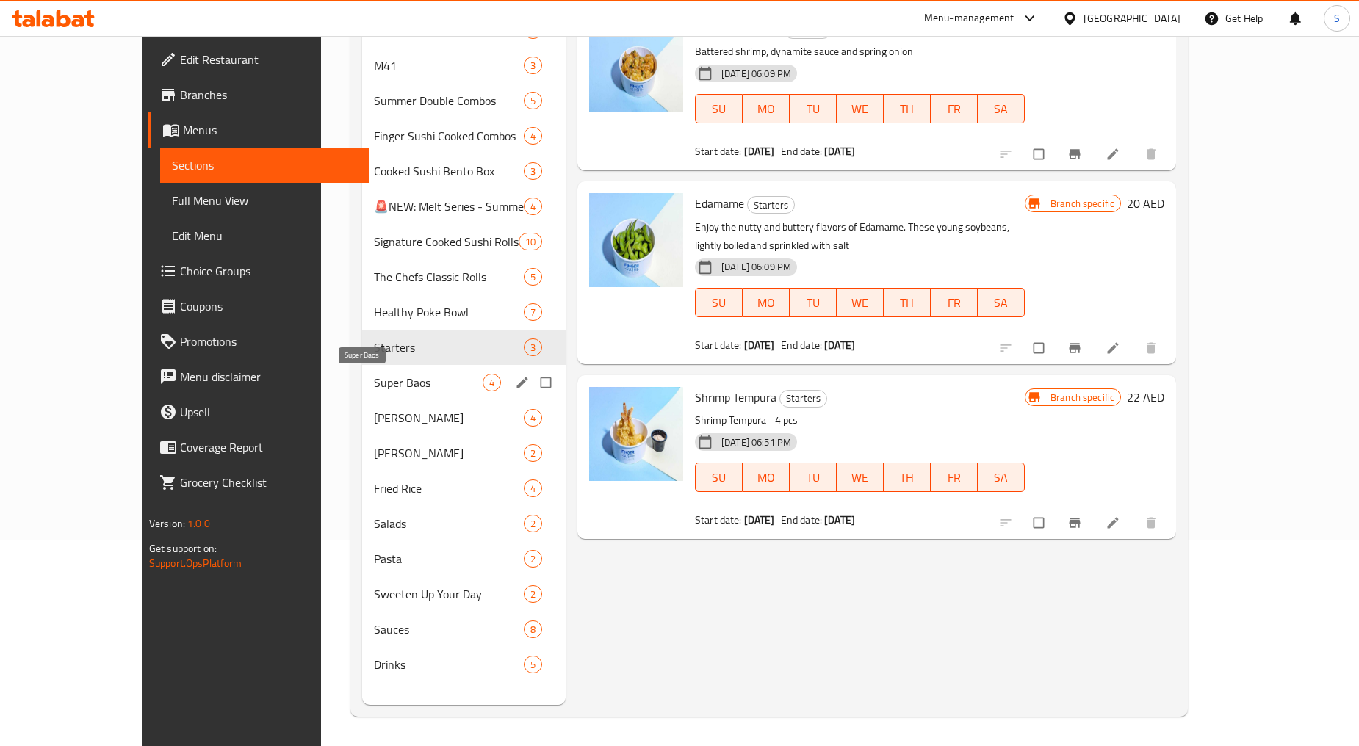
click at [374, 385] on span "Super Baos" at bounding box center [428, 383] width 109 height 18
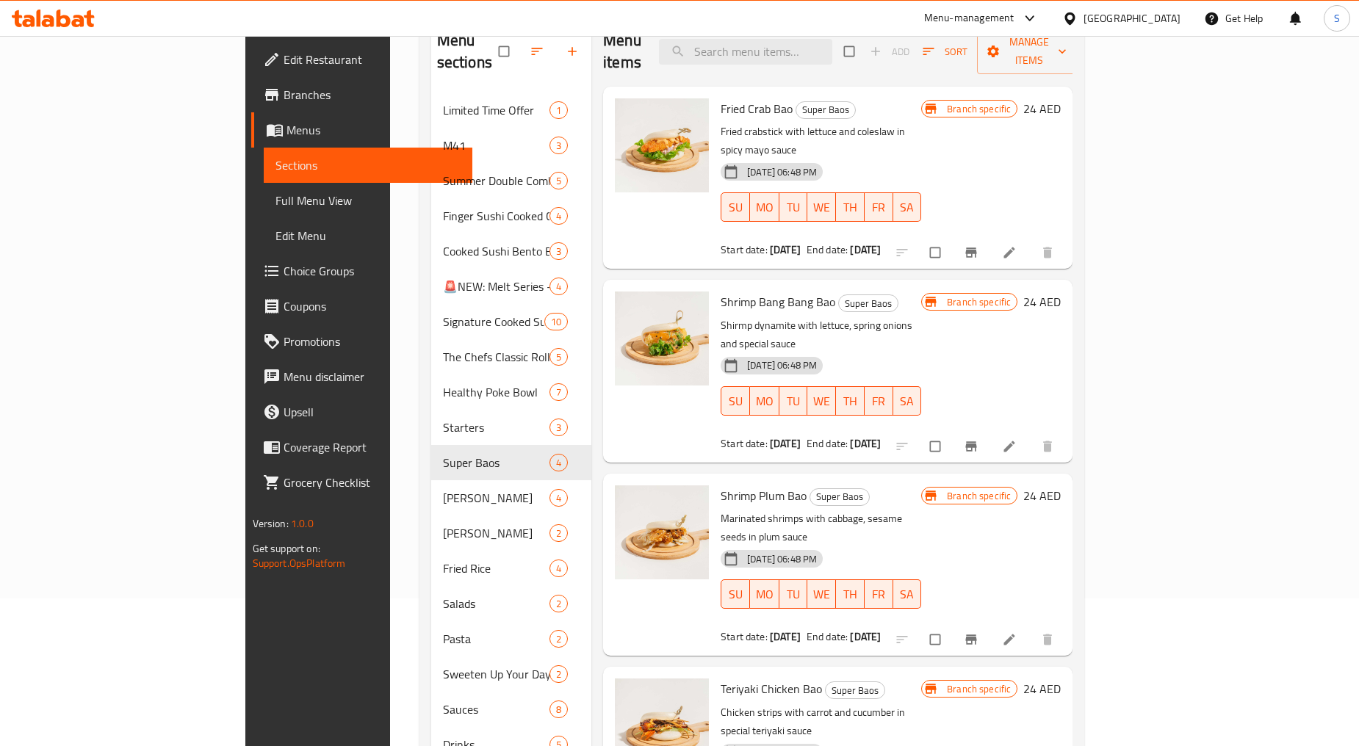
scroll to position [206, 0]
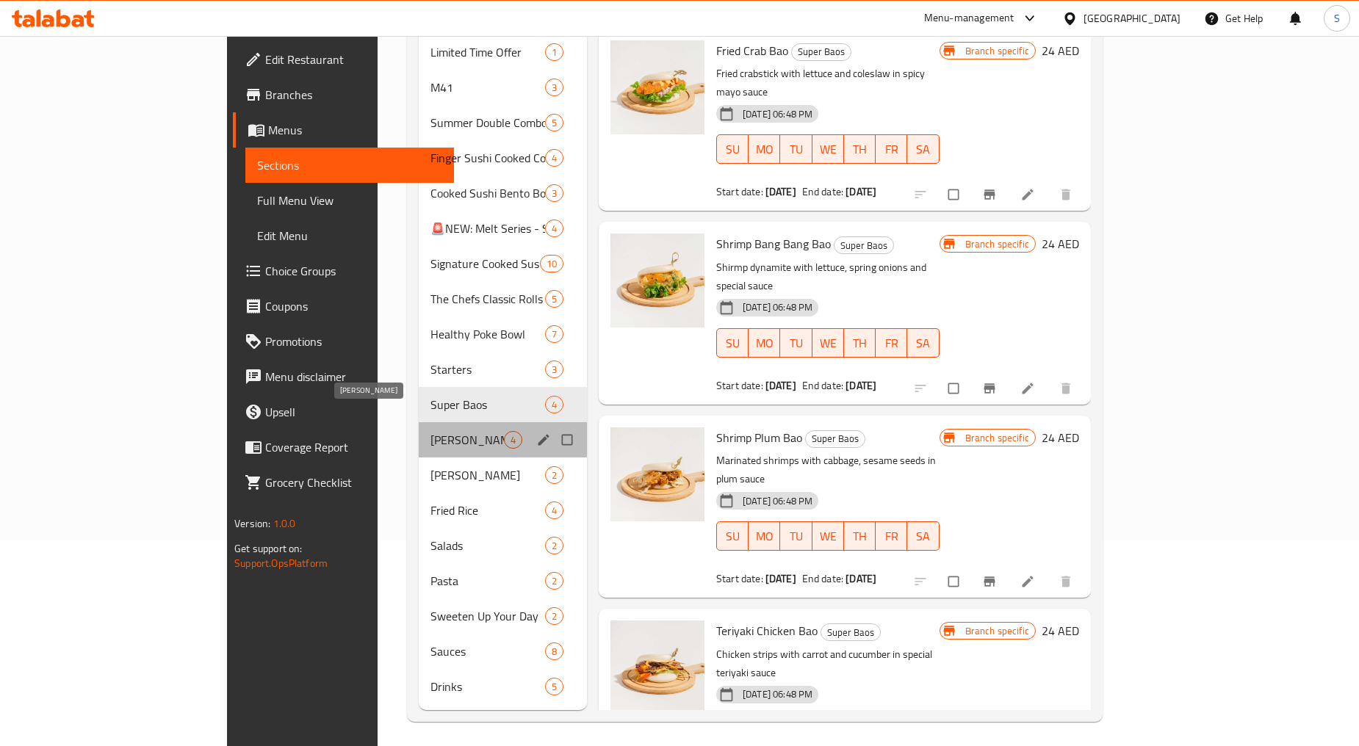
click at [430, 431] on span "[PERSON_NAME]" at bounding box center [466, 440] width 73 height 18
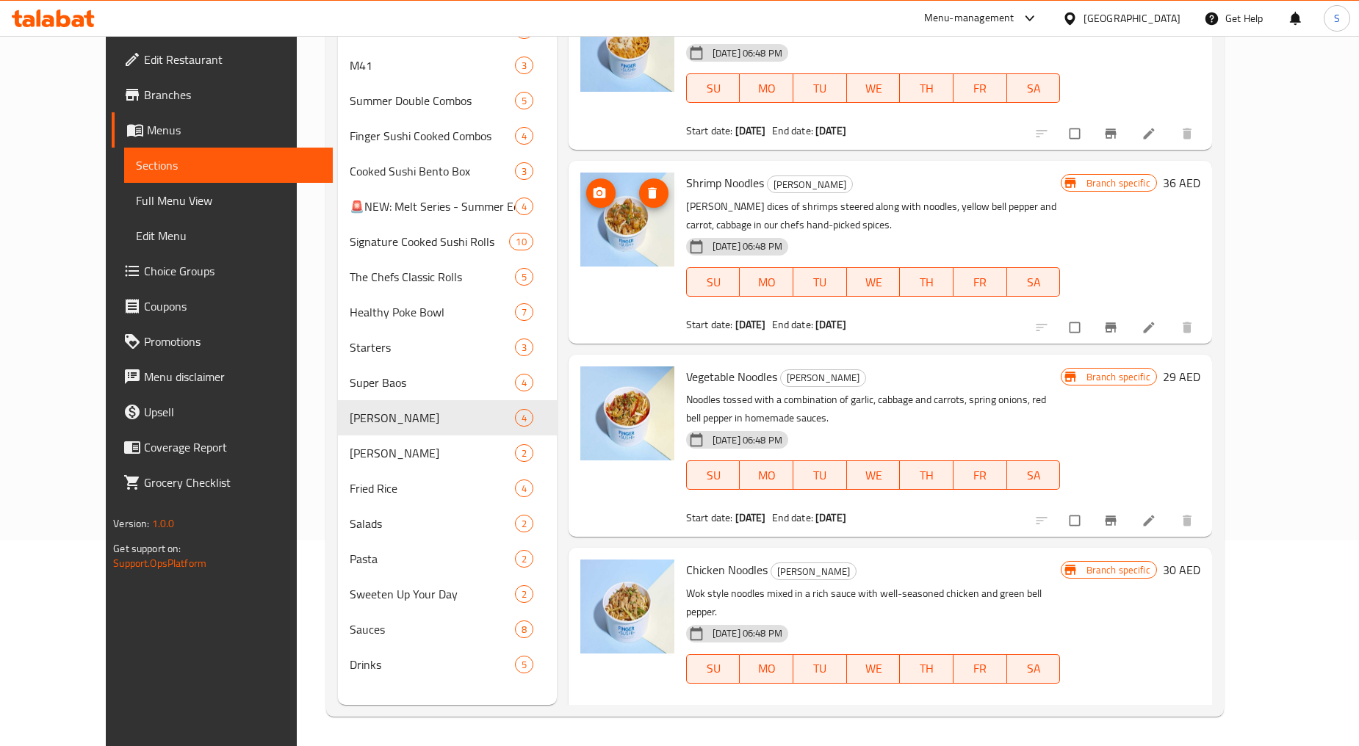
scroll to position [26, 0]
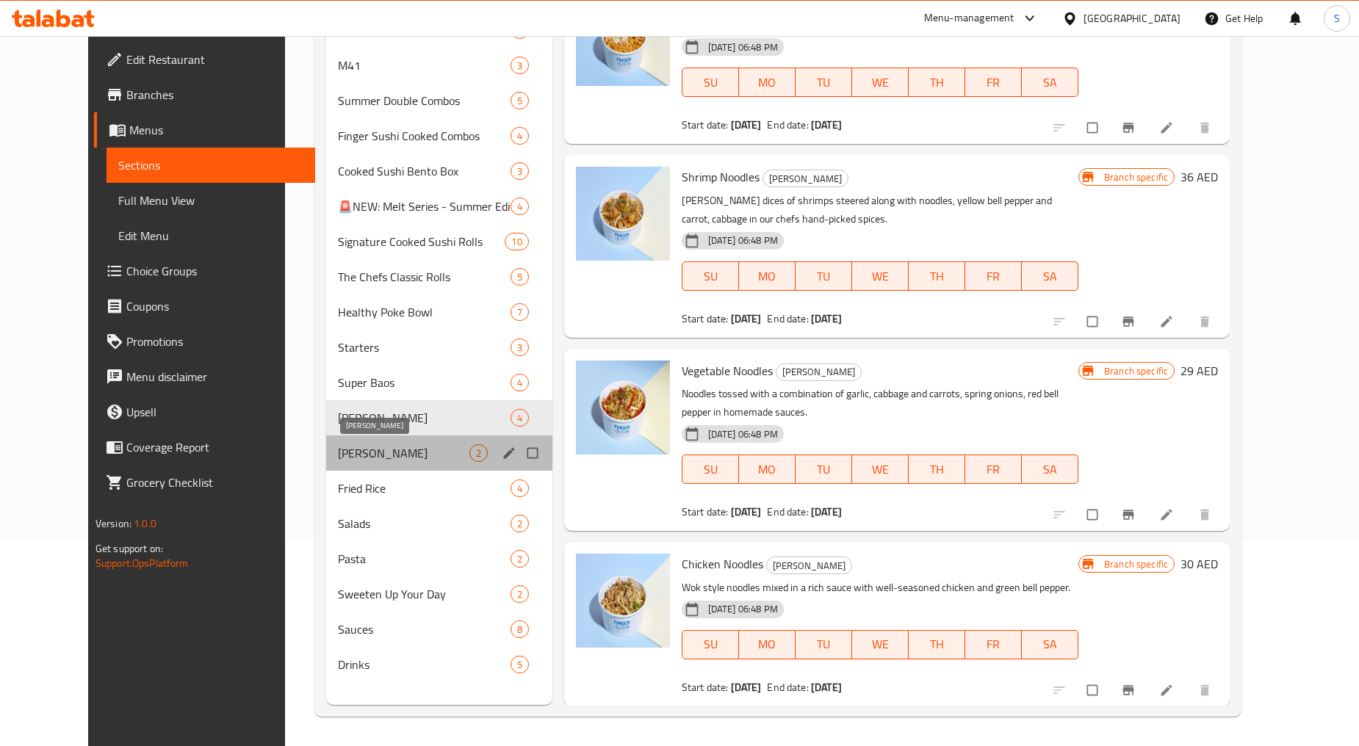
click at [338, 460] on span "[PERSON_NAME]" at bounding box center [403, 453] width 131 height 18
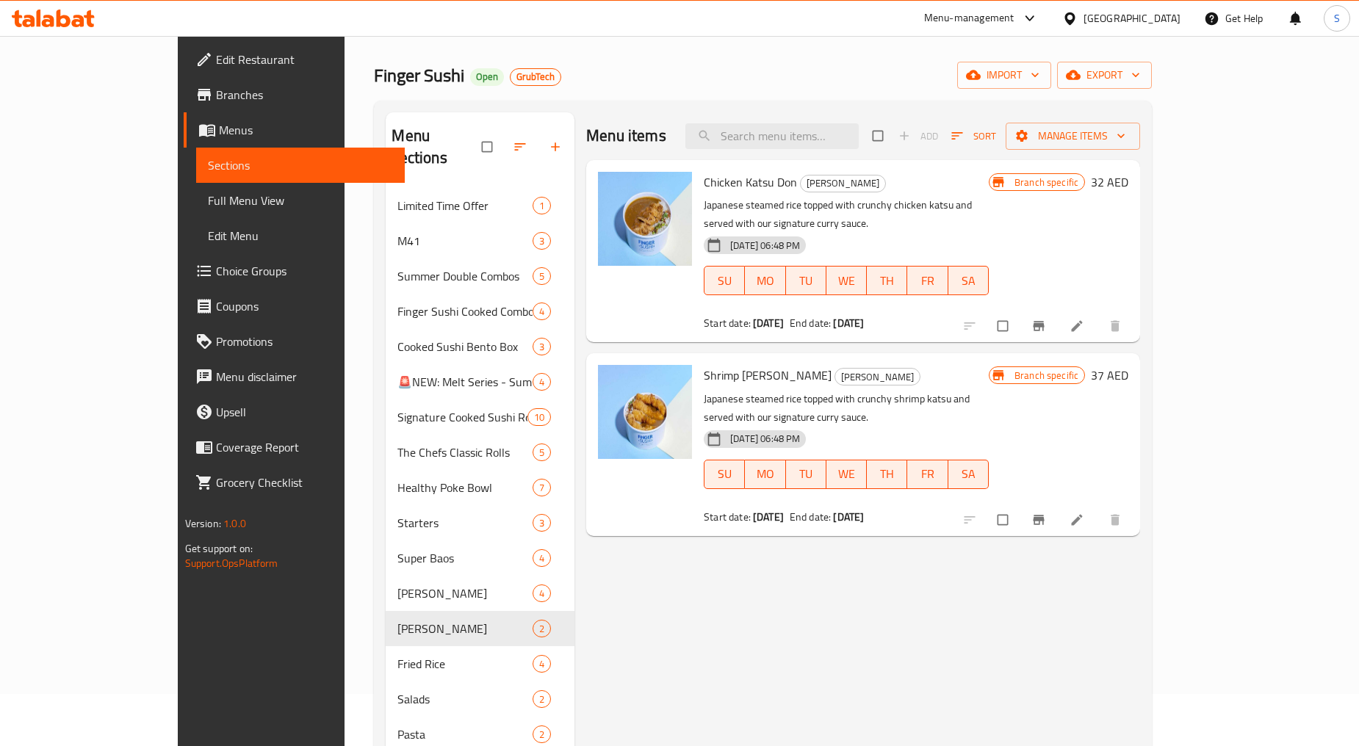
scroll to position [206, 0]
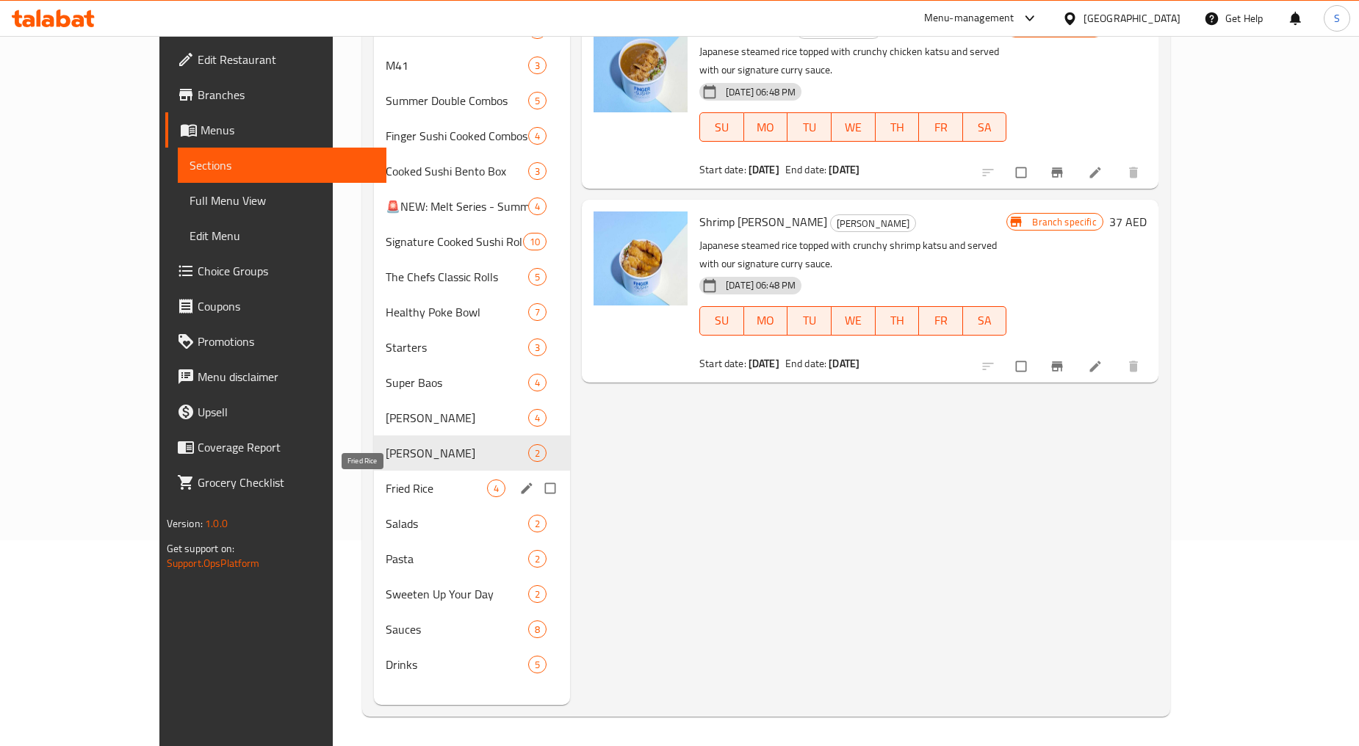
click at [386, 488] on span "Fried Rice" at bounding box center [436, 489] width 101 height 18
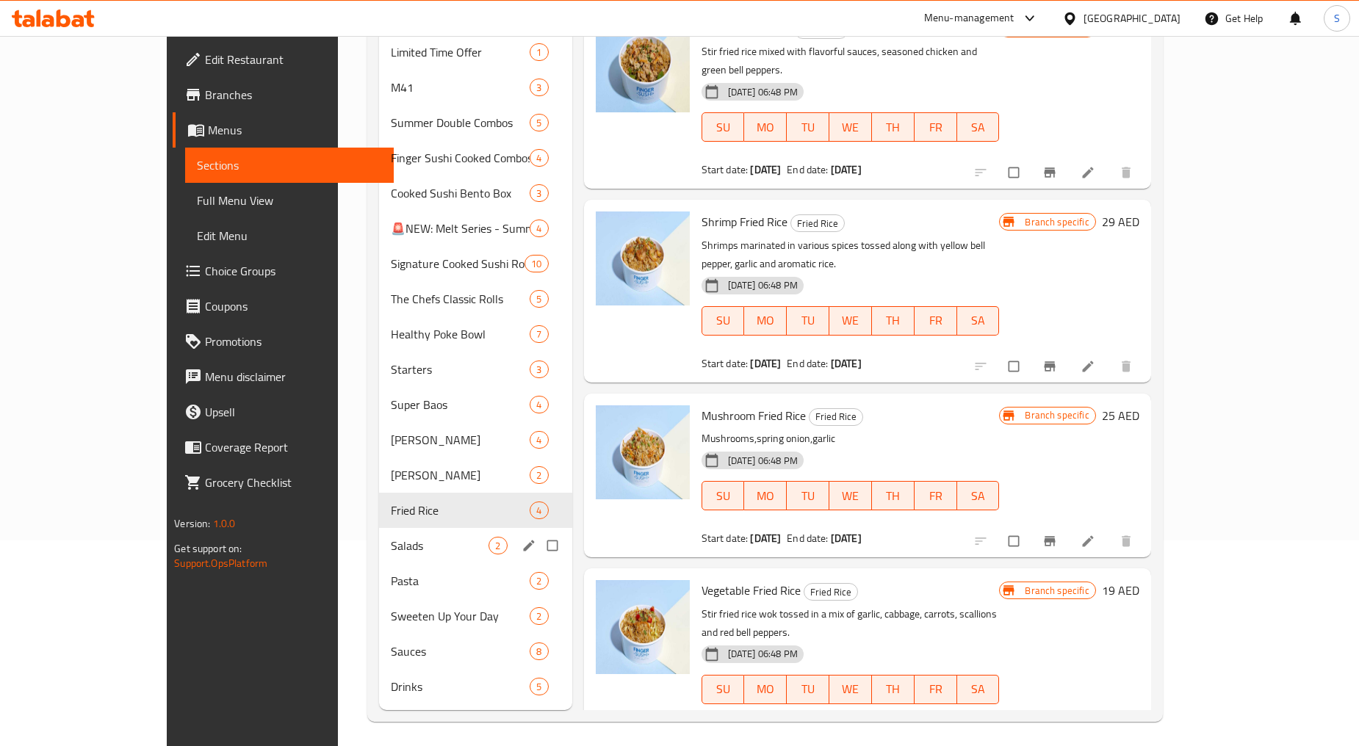
click at [391, 537] on span "Salads" at bounding box center [440, 546] width 98 height 18
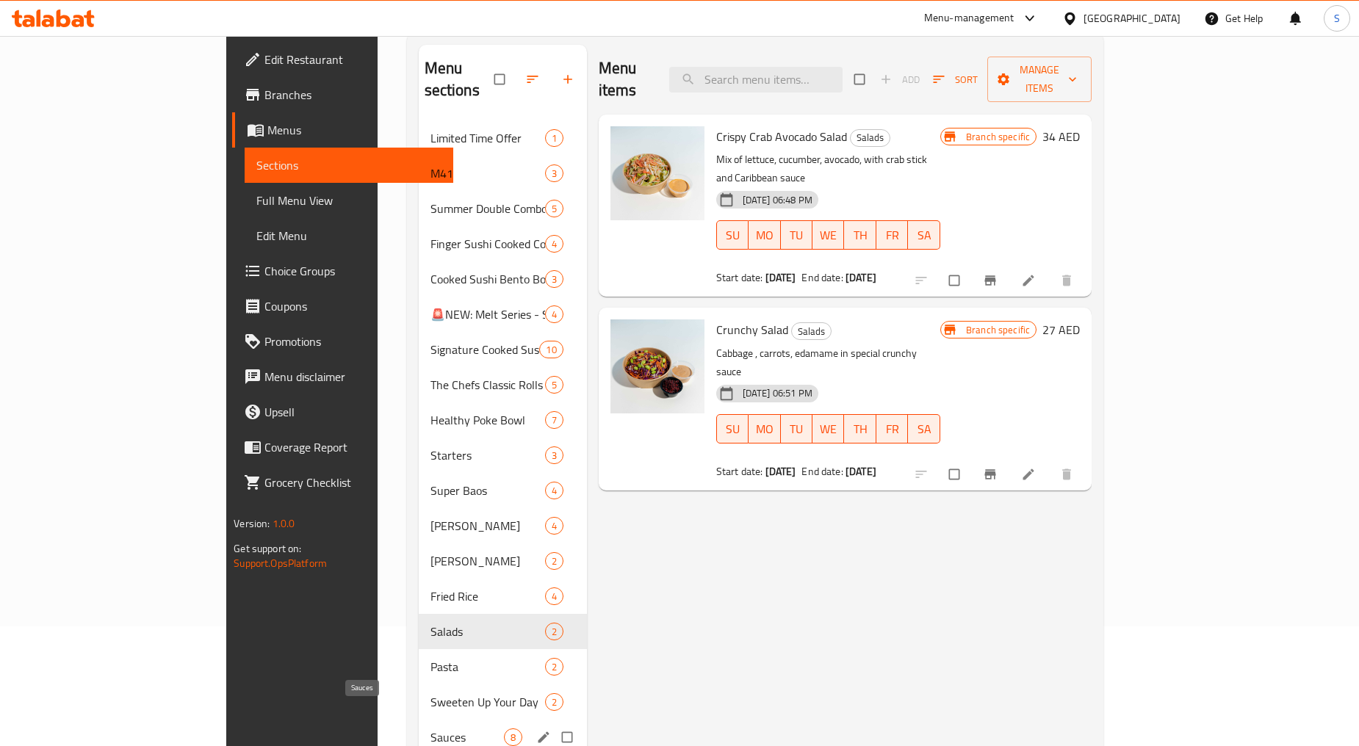
scroll to position [206, 0]
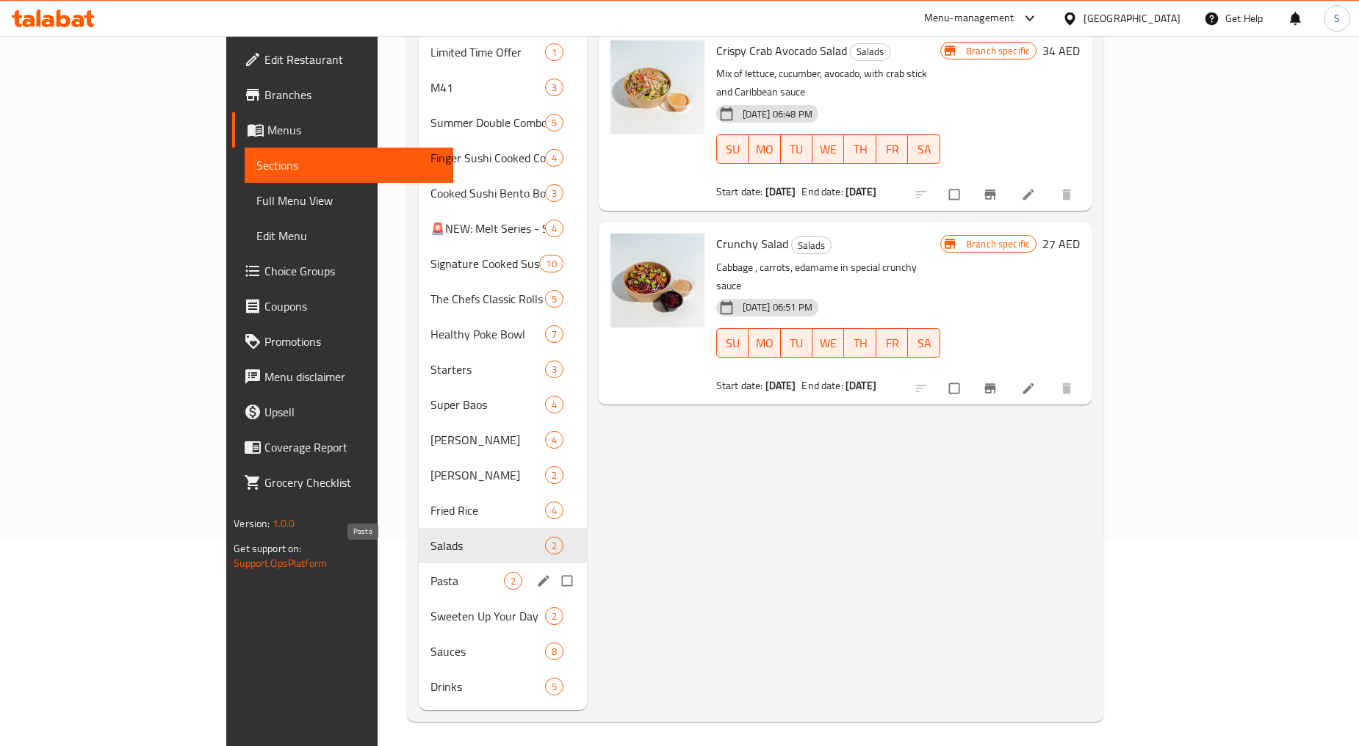
click at [430, 572] on span "Pasta" at bounding box center [466, 581] width 73 height 18
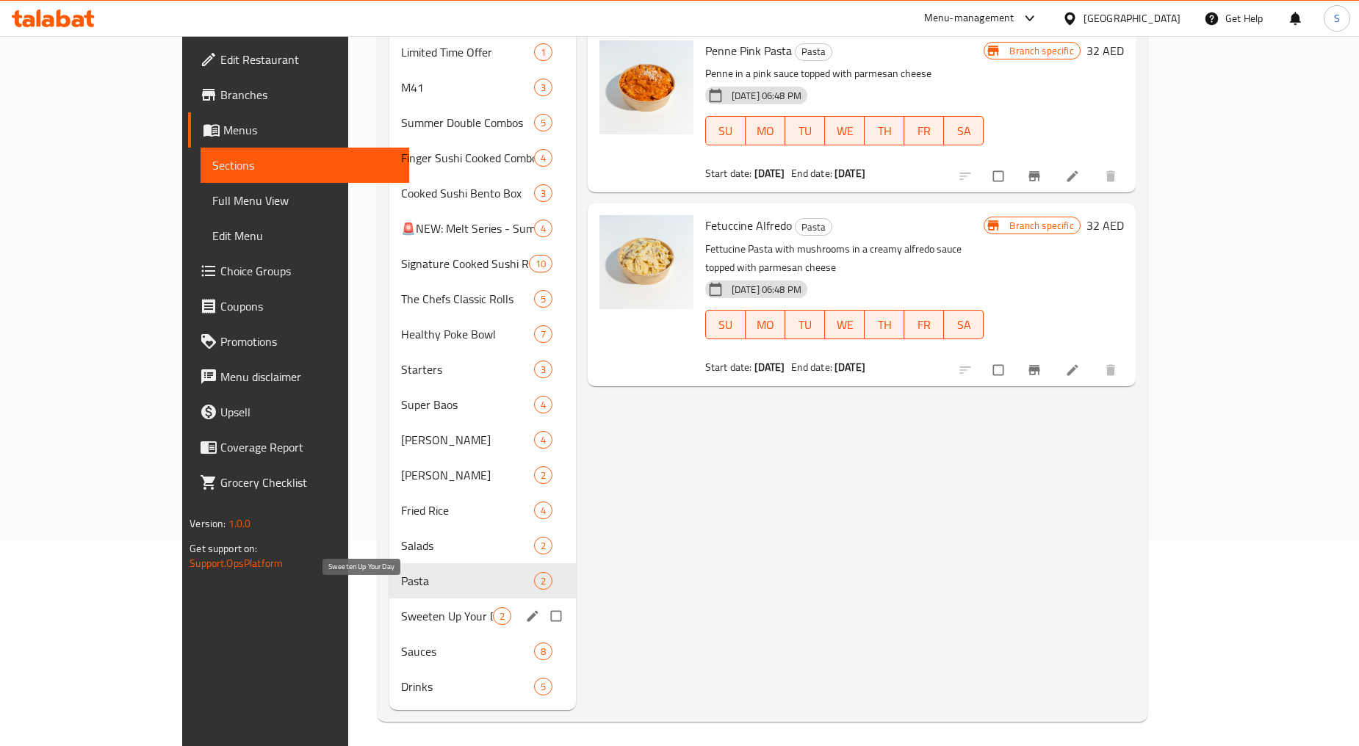
click at [401, 607] on span "Sweeten Up Your Day" at bounding box center [447, 616] width 92 height 18
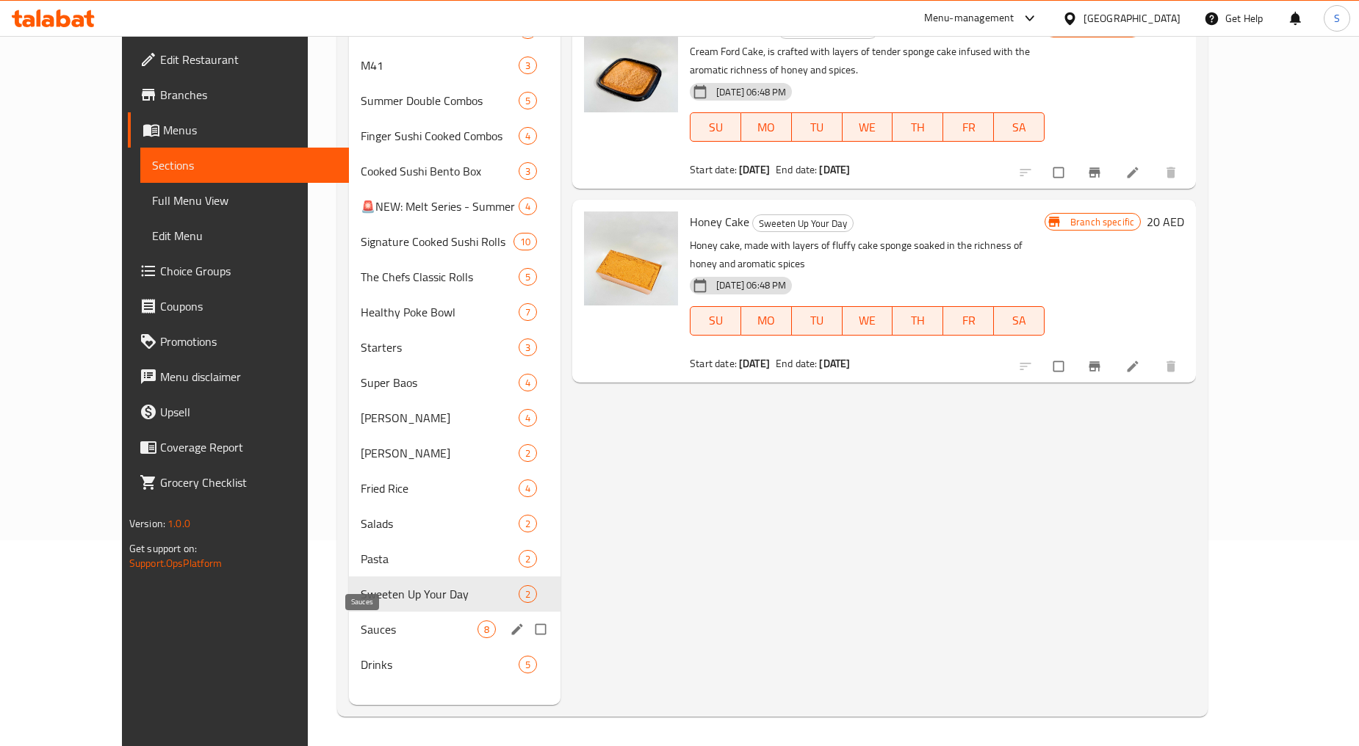
click at [361, 632] on span "Sauces" at bounding box center [419, 630] width 117 height 18
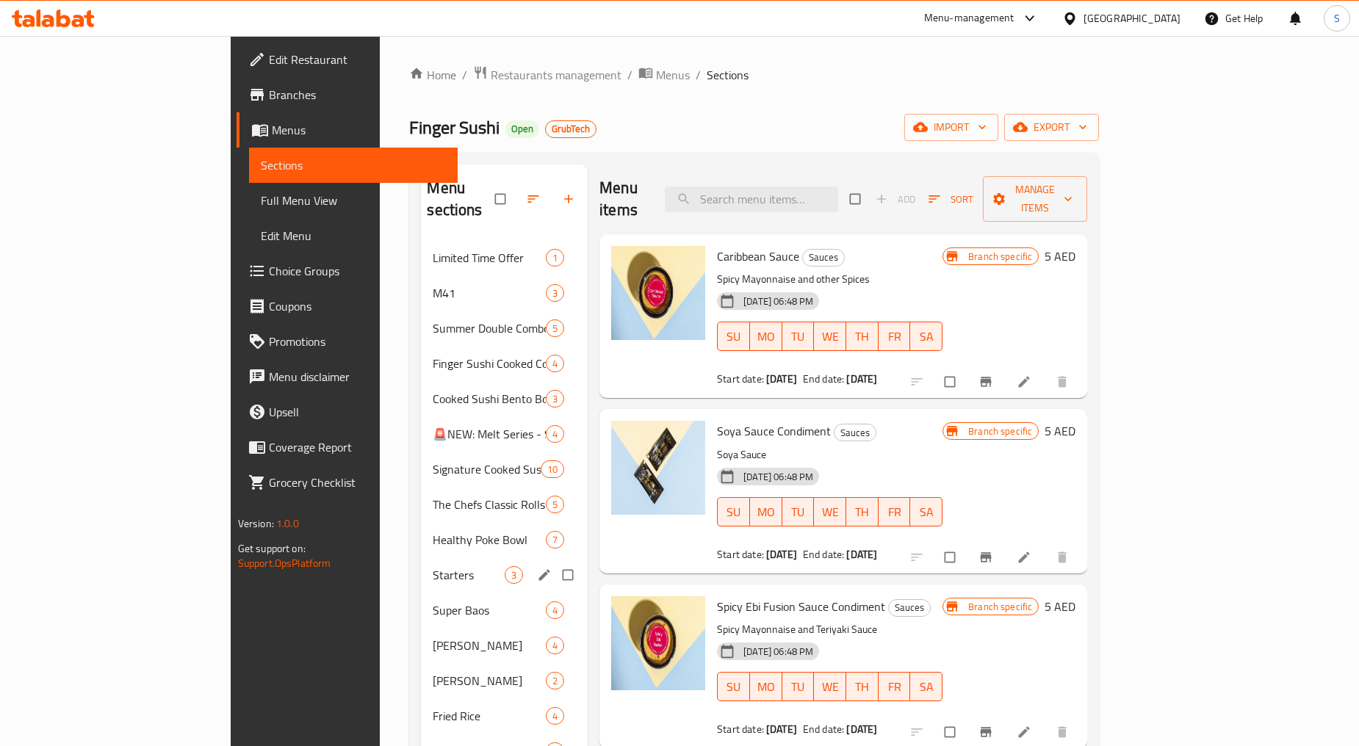
scroll to position [206, 0]
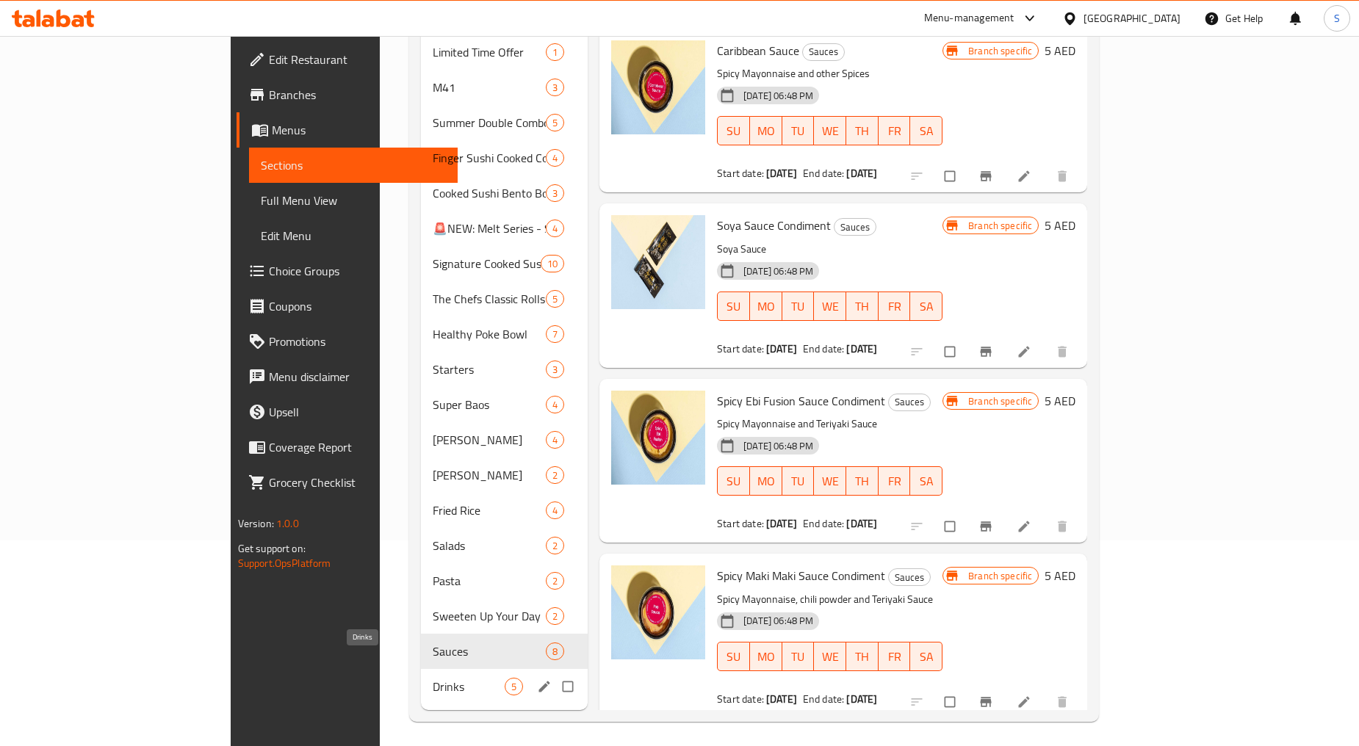
click at [433, 678] on span "Drinks" at bounding box center [469, 687] width 72 height 18
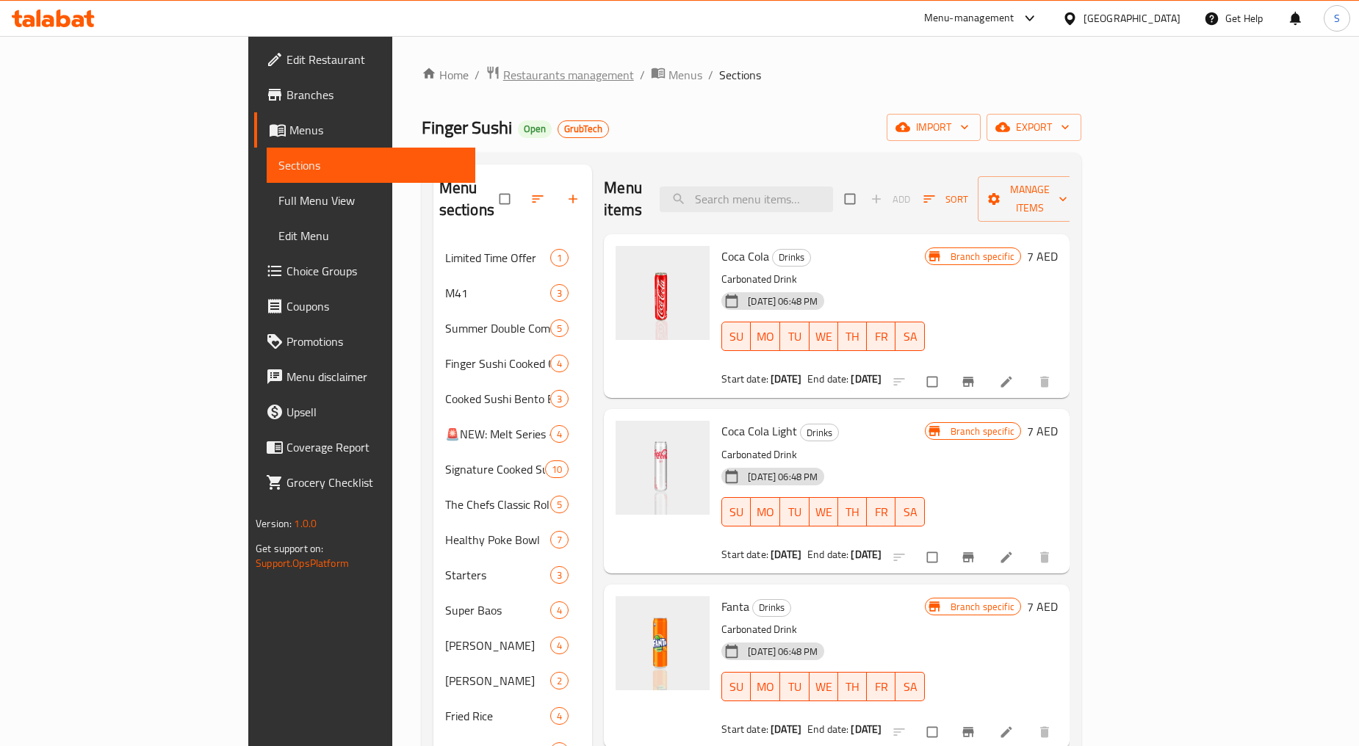
click at [503, 79] on span "Restaurants management" at bounding box center [568, 75] width 131 height 18
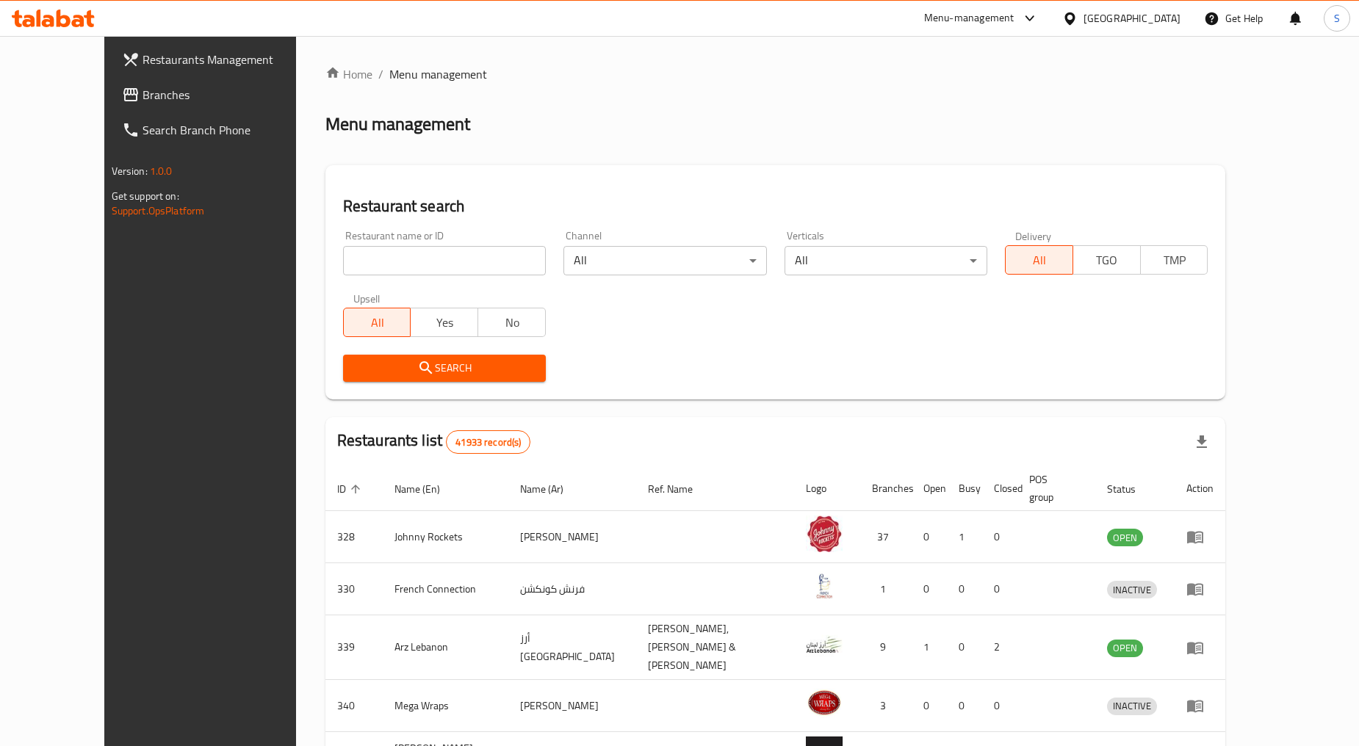
click at [375, 270] on input "search" at bounding box center [444, 260] width 203 height 29
paste input "686611"
type input "686611"
click button "Search" at bounding box center [444, 368] width 203 height 27
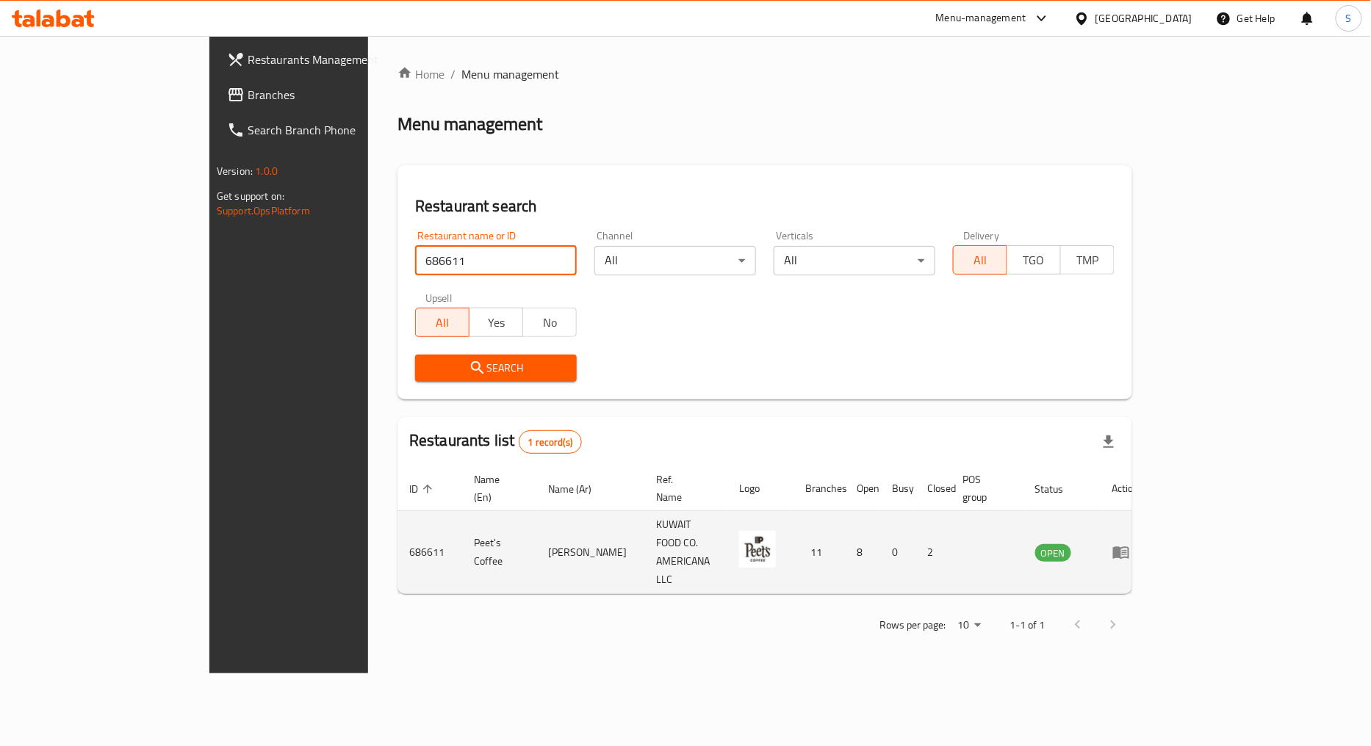
click at [1130, 544] on icon "enhanced table" at bounding box center [1121, 553] width 18 height 18
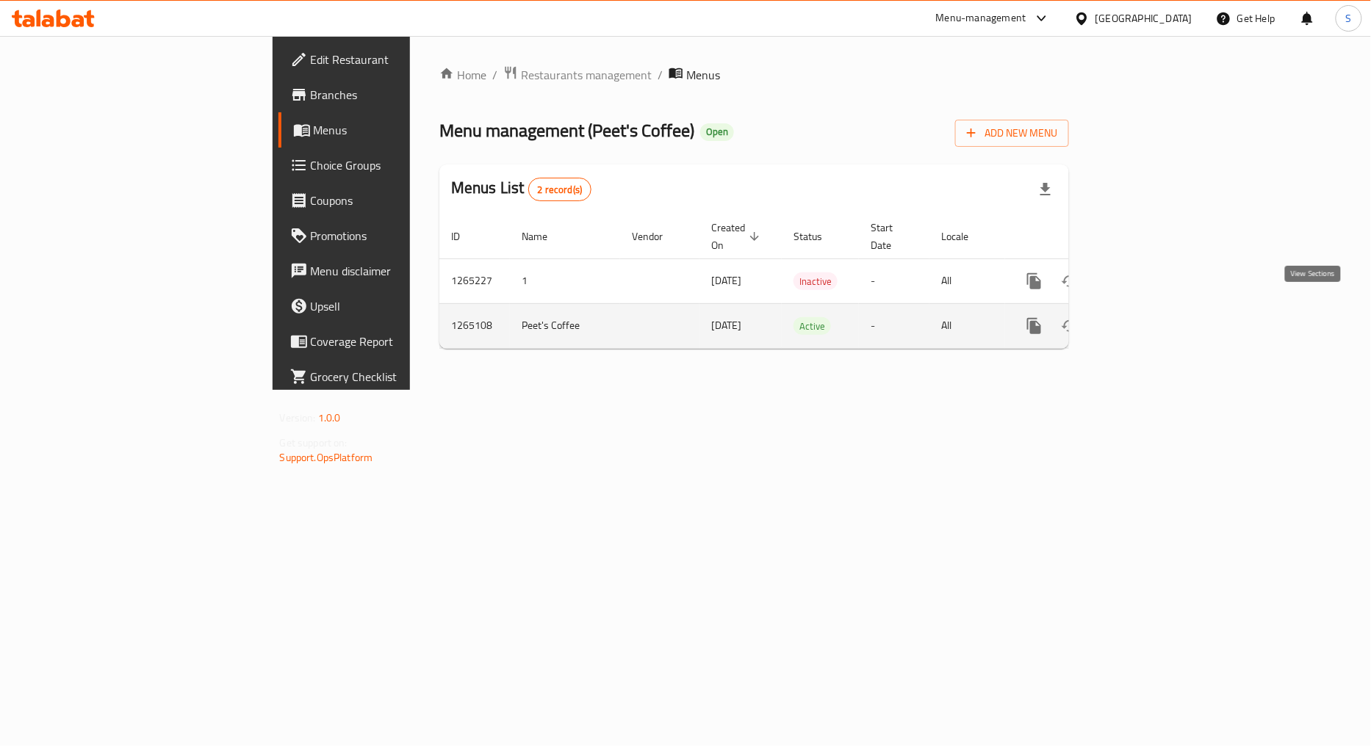
click at [1149, 317] on icon "enhanced table" at bounding box center [1140, 326] width 18 height 18
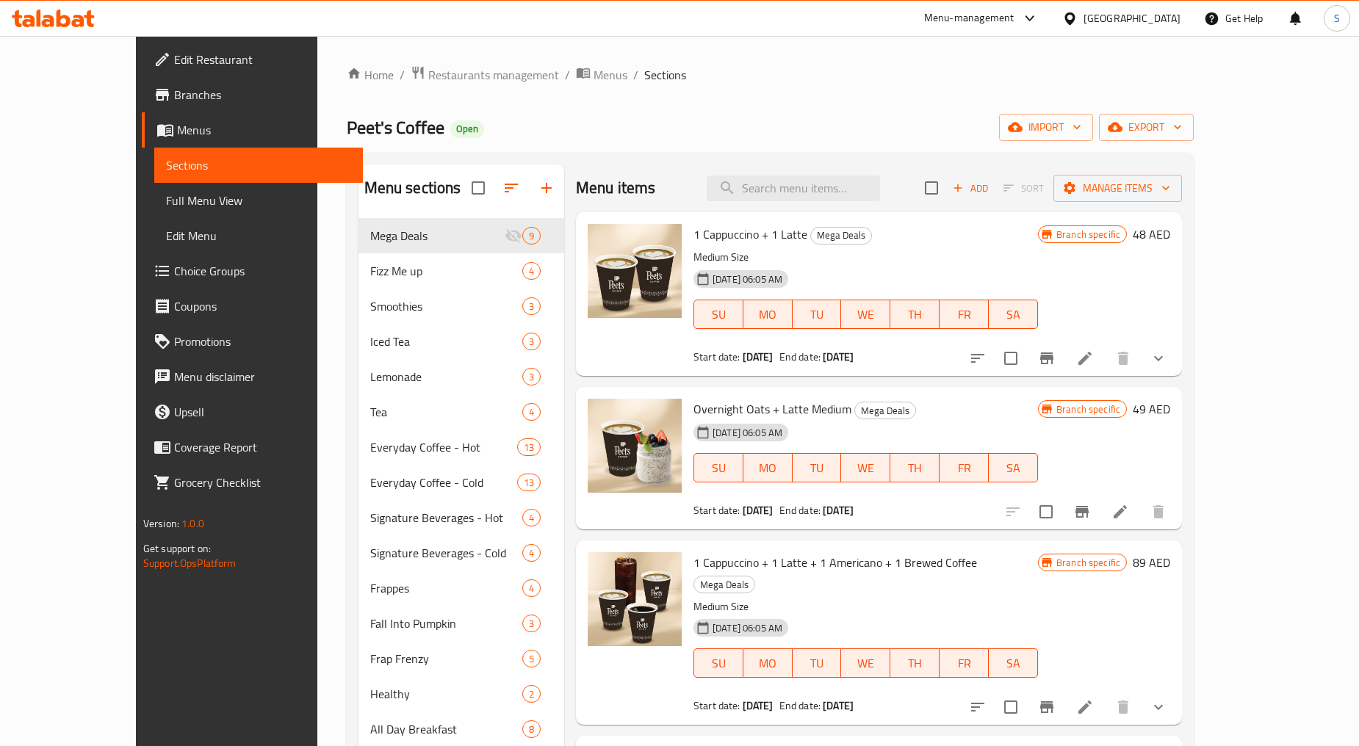
click at [718, 239] on span "1 Cappuccino + 1 Latte" at bounding box center [750, 234] width 114 height 22
copy h6 "1 Cappuccino + 1 Latte"
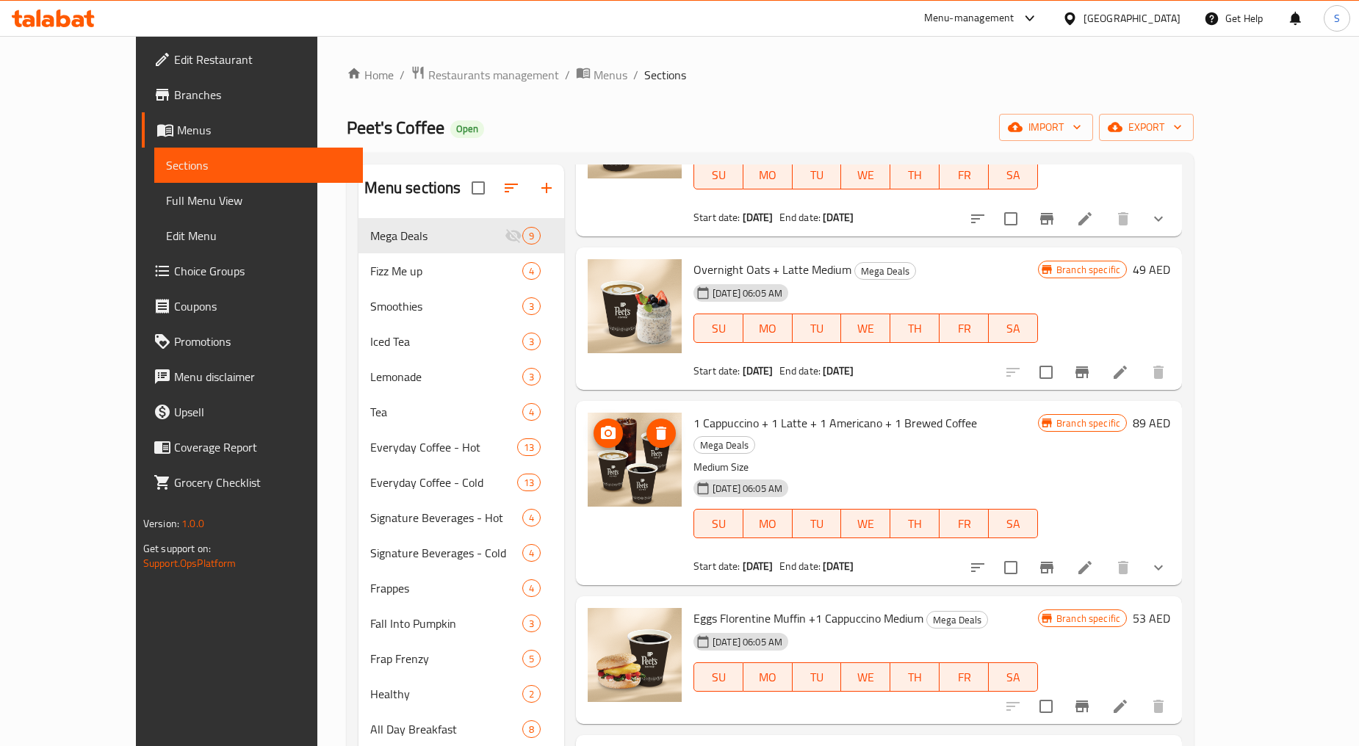
scroll to position [163, 0]
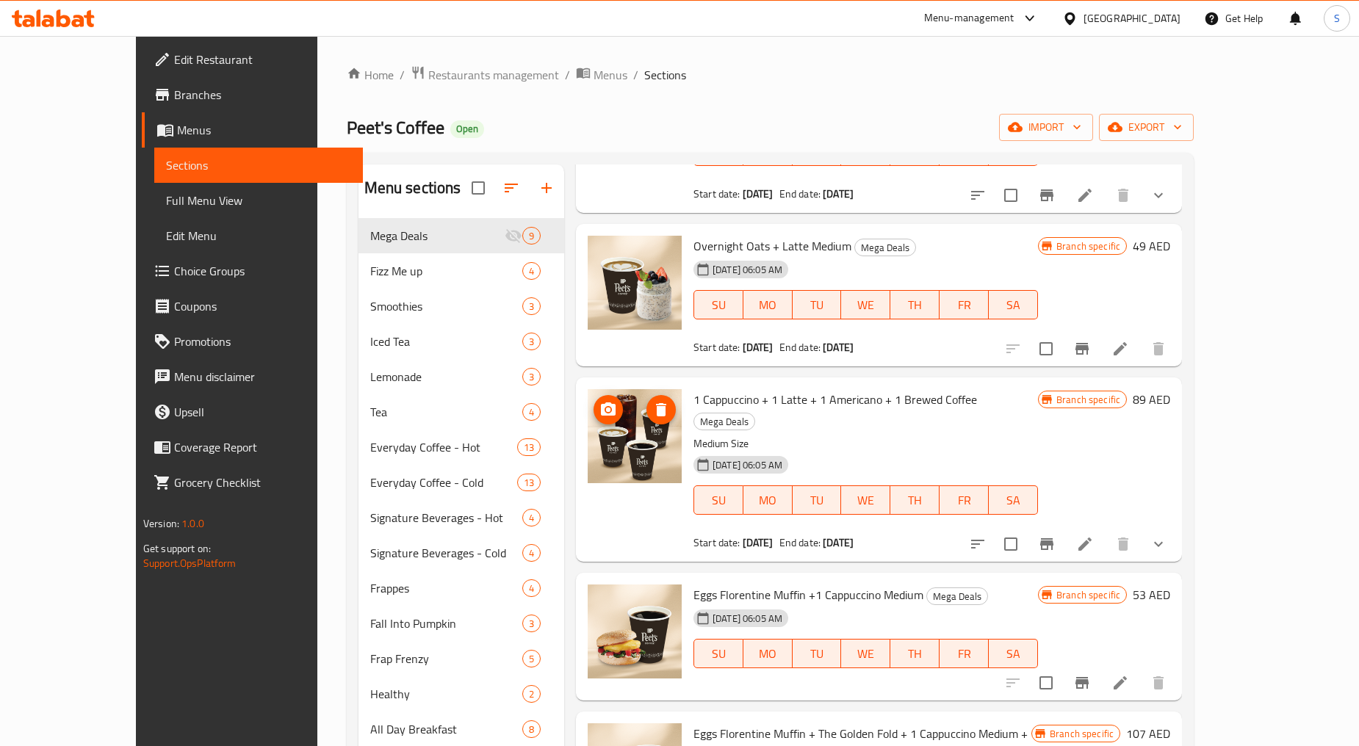
drag, startPoint x: 604, startPoint y: 443, endPoint x: 656, endPoint y: 453, distance: 53.2
click at [651, 451] on div at bounding box center [635, 469] width 106 height 173
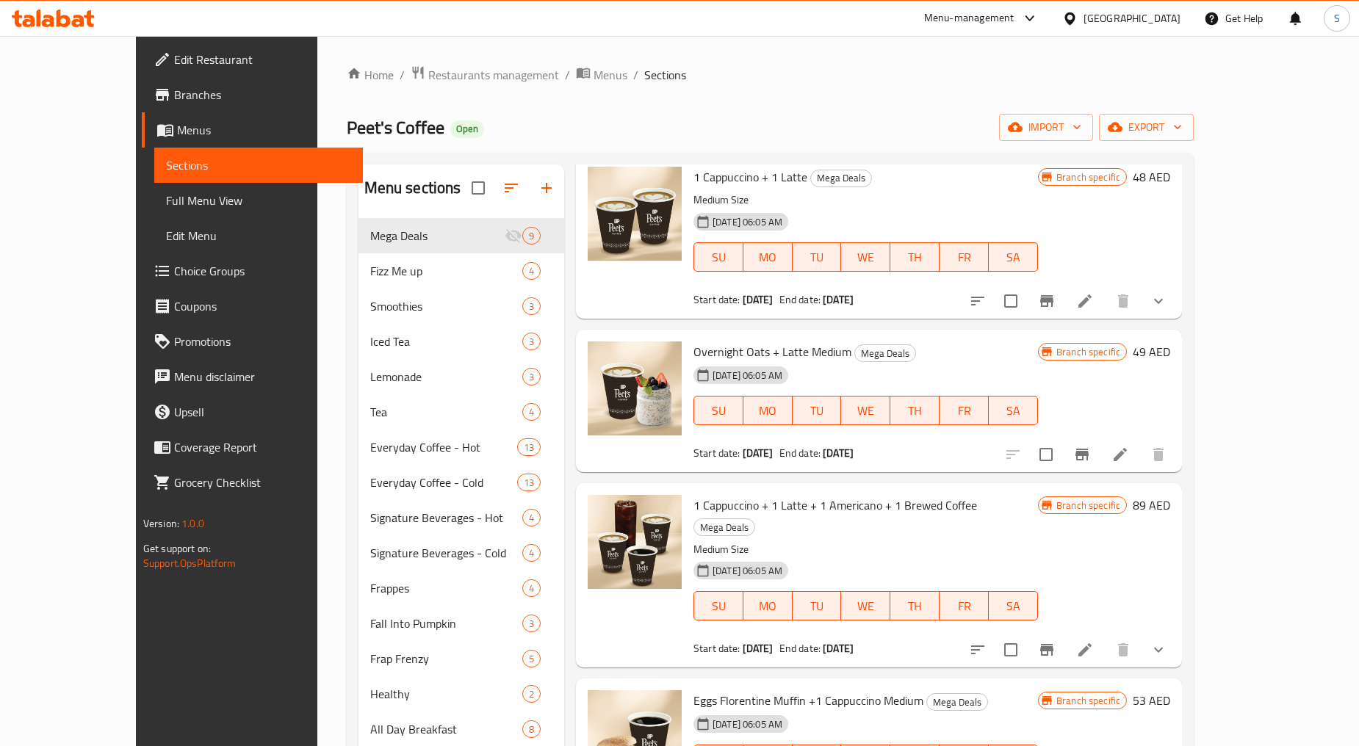
scroll to position [0, 0]
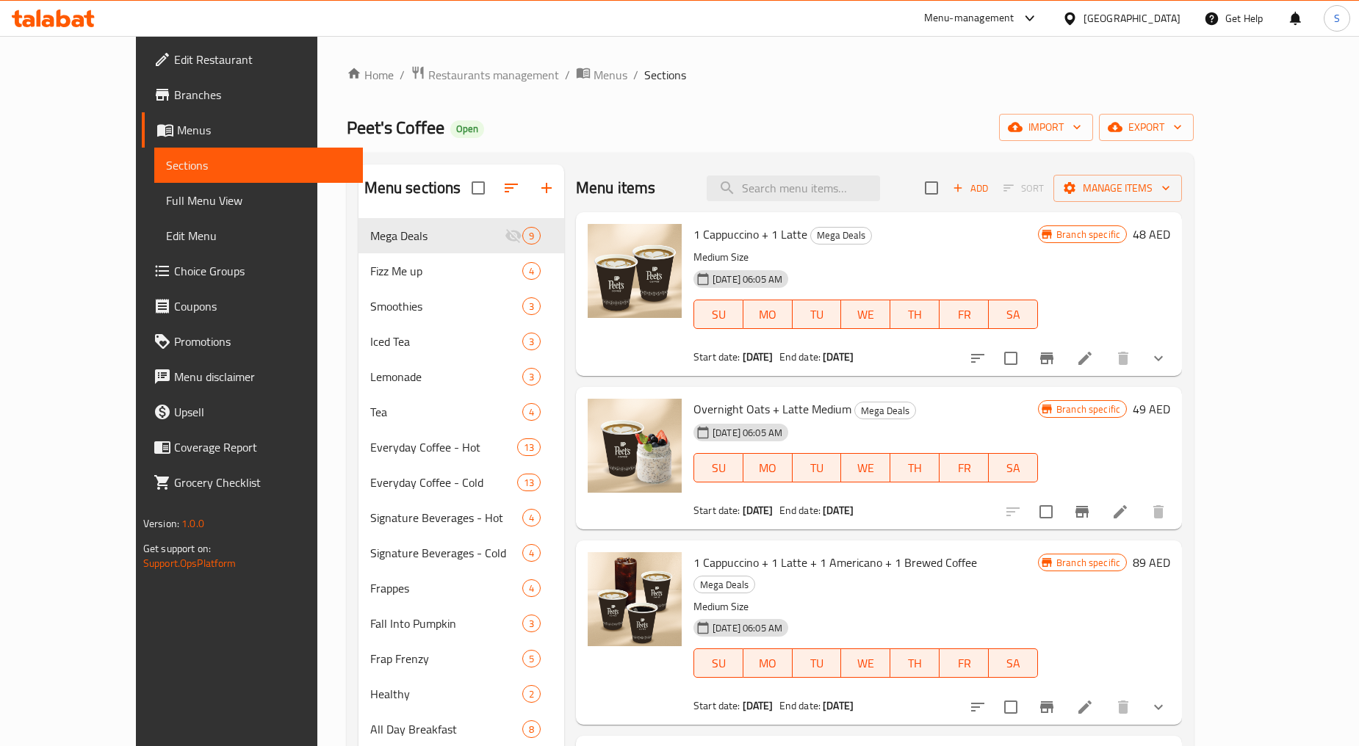
click at [743, 413] on span "Overnight Oats + Latte Medium" at bounding box center [772, 409] width 158 height 22
copy h6 "Overnight Oats + Latte Medium"
click at [729, 408] on span "Overnight Oats + Latte Medium" at bounding box center [772, 409] width 158 height 22
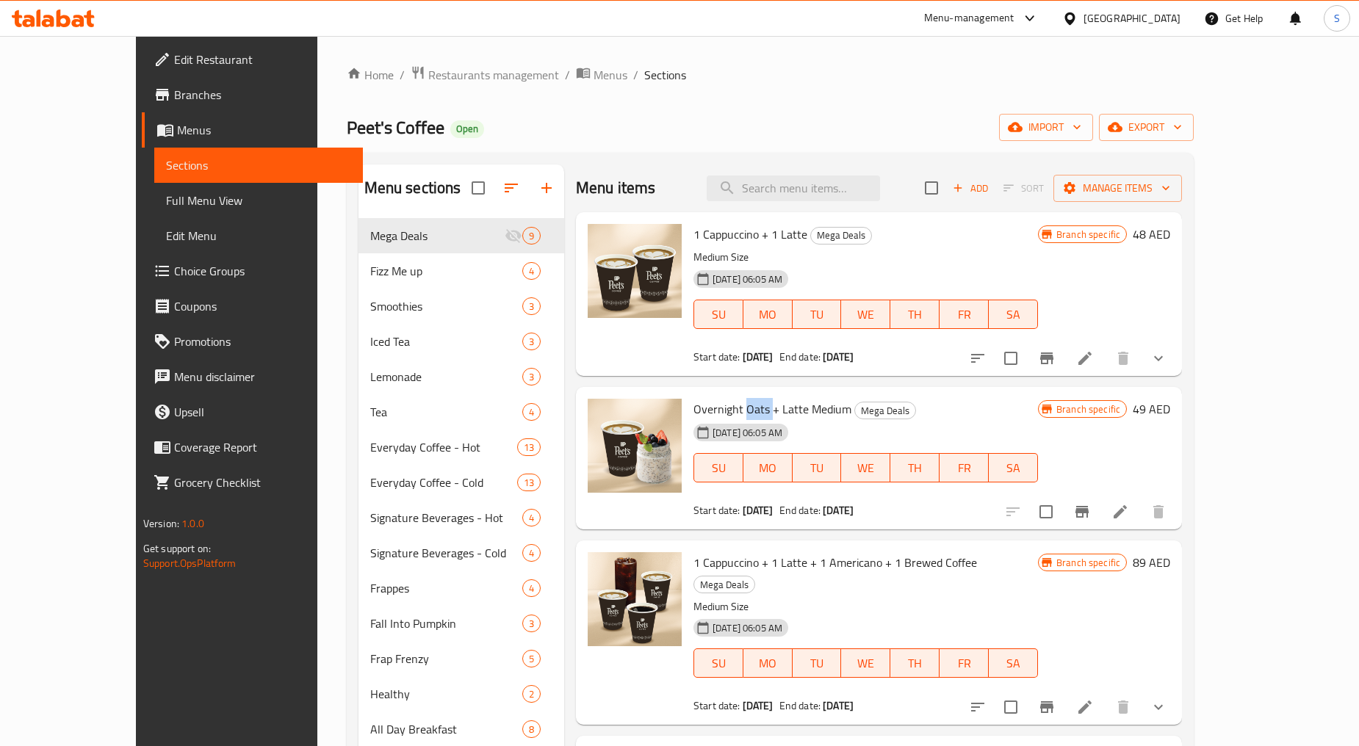
click at [729, 408] on span "Overnight Oats + Latte Medium" at bounding box center [772, 409] width 158 height 22
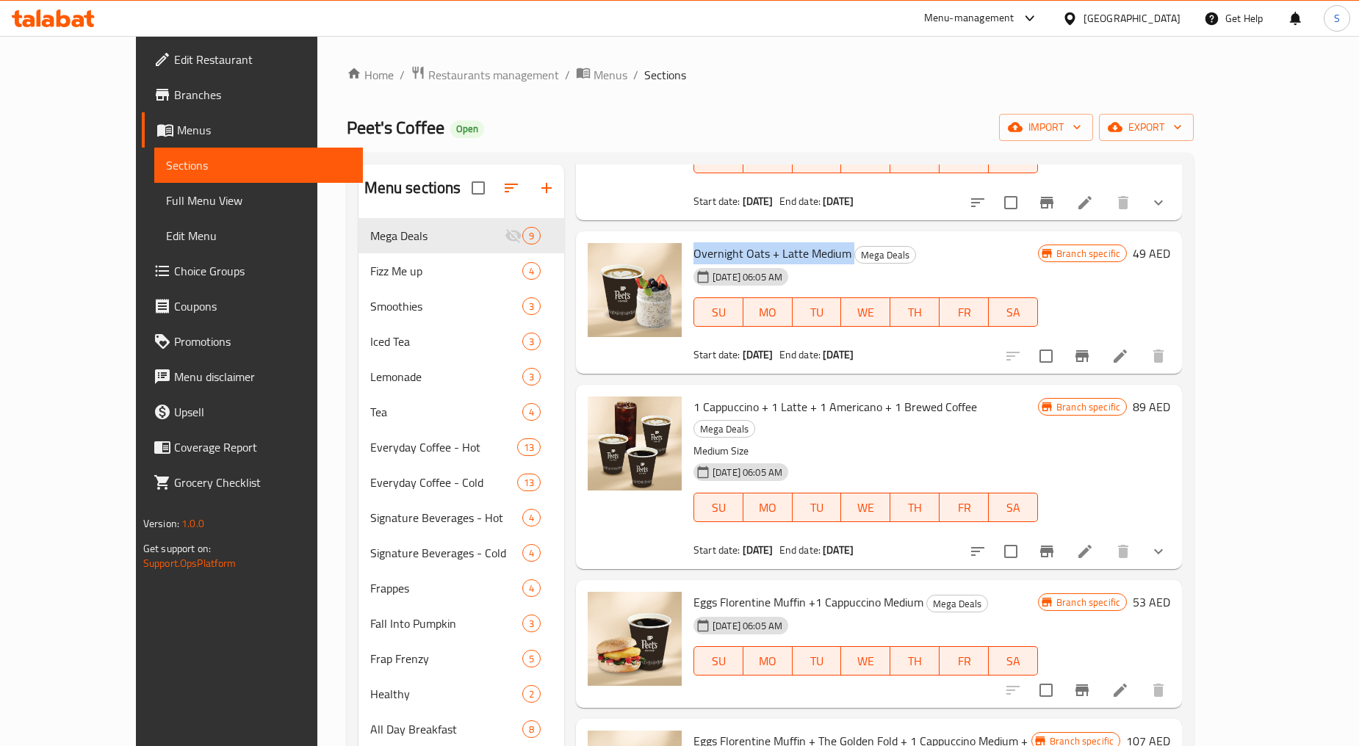
scroll to position [163, 0]
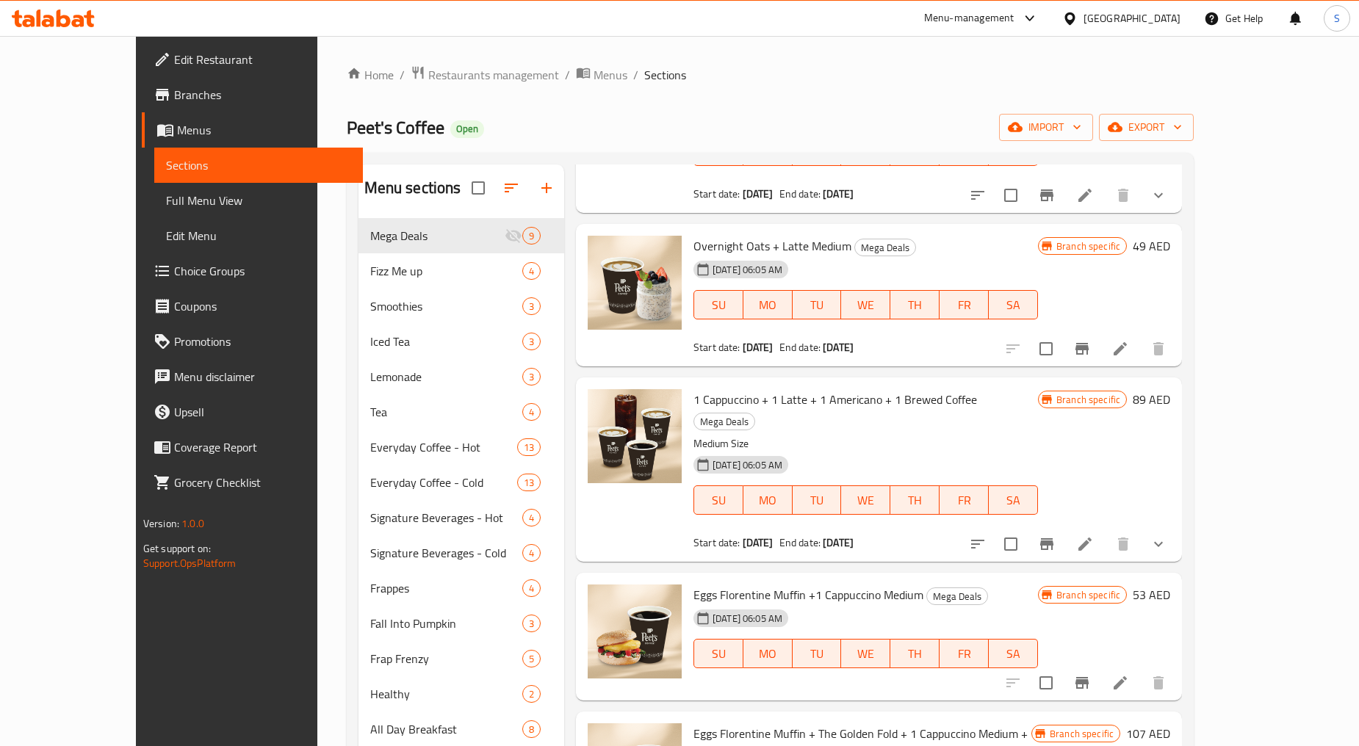
click at [754, 400] on span "1 Cappuccino + 1 Latte + 1 Americano + 1 Brewed Coffee" at bounding box center [835, 400] width 284 height 22
copy h6 "1 Cappuccino + 1 Latte + 1 Americano + 1 Brewed Coffee"
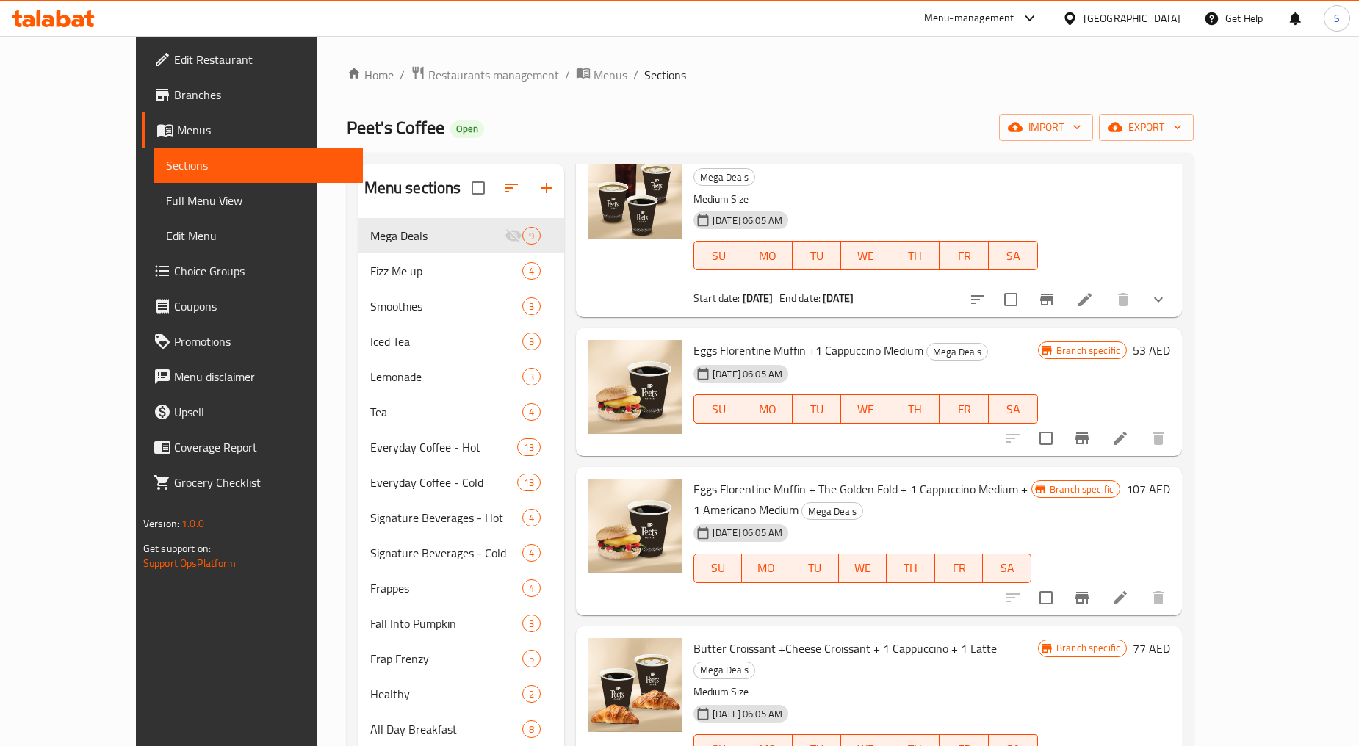
click at [724, 339] on span "Eggs Florentine Muffin +1 Cappuccino Medium" at bounding box center [808, 350] width 230 height 22
copy h6 "Eggs Florentine Muffin +1 Cappuccino Medium"
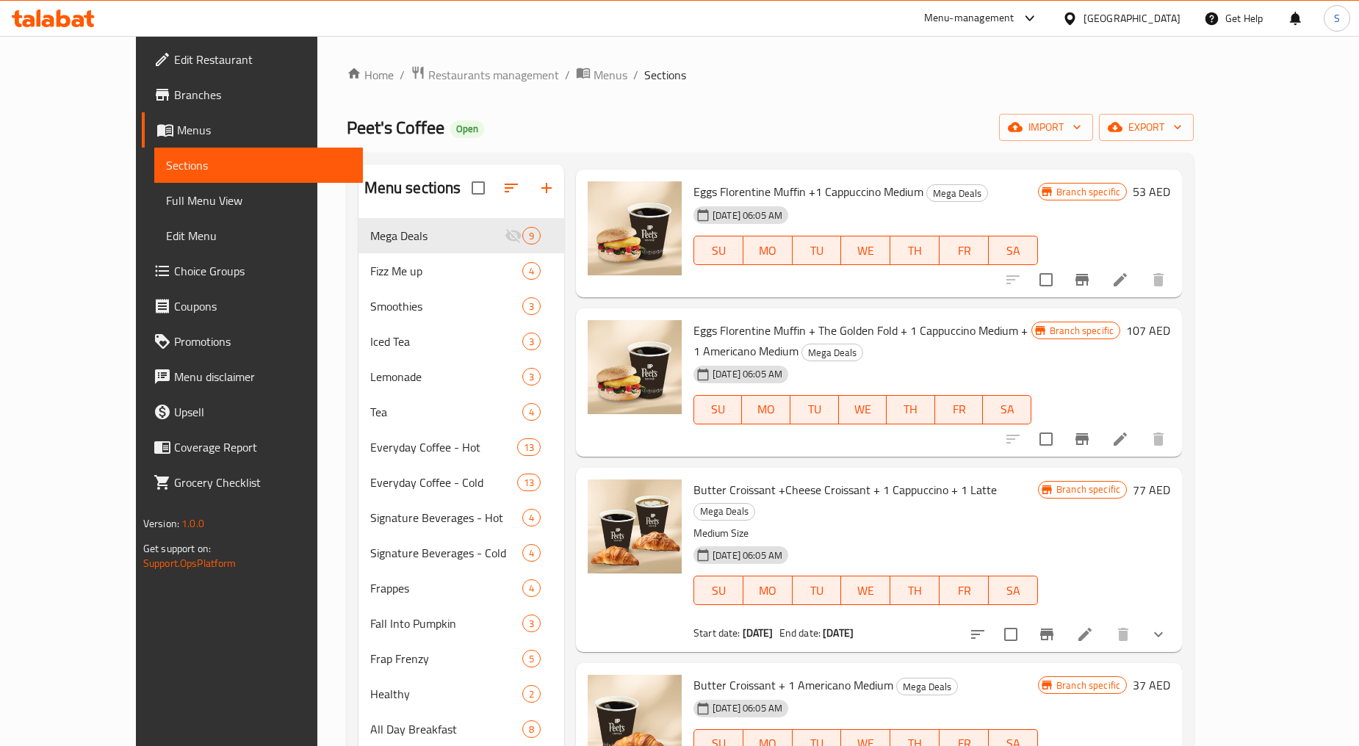
click at [759, 320] on span "Eggs Florentine Muffin + The Golden Fold + 1 Cappuccino Medium + 1 Americano Me…" at bounding box center [860, 341] width 334 height 43
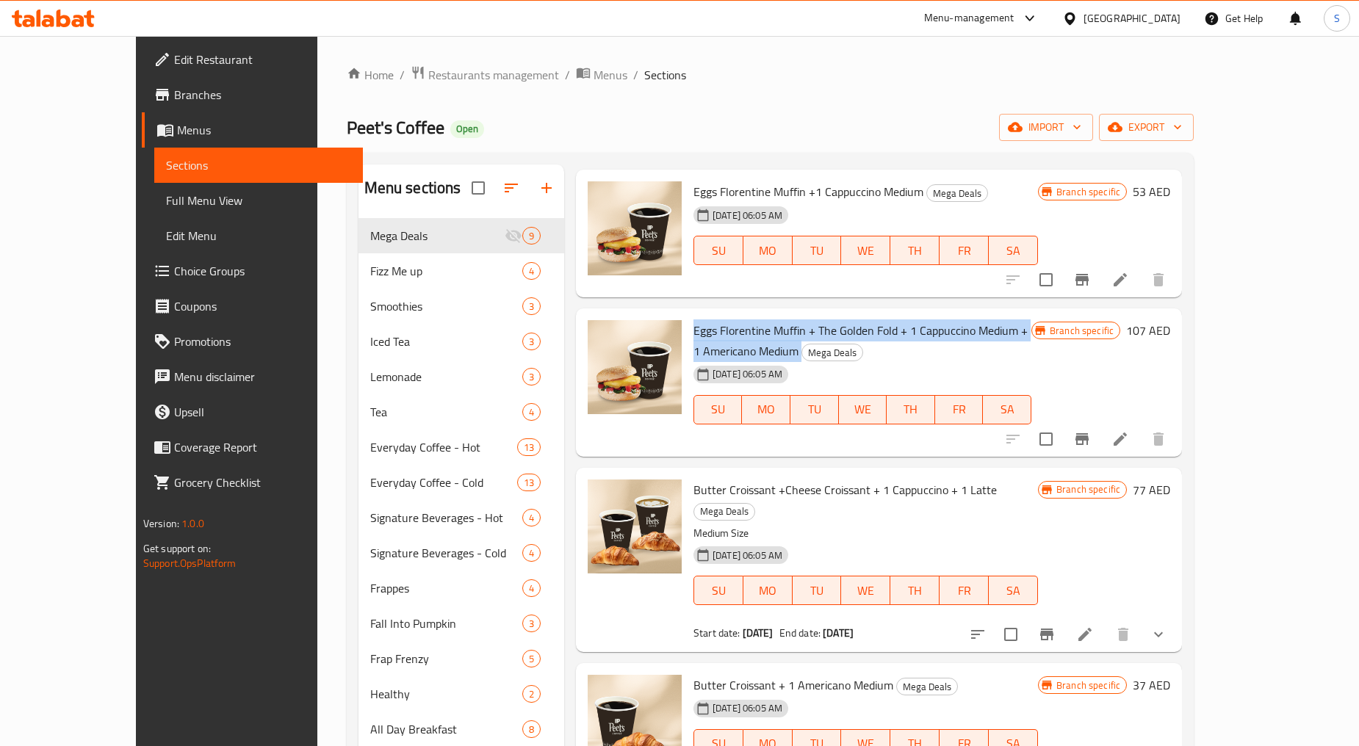
click at [759, 320] on span "Eggs Florentine Muffin + The Golden Fold + 1 Cappuccino Medium + 1 Americano Me…" at bounding box center [860, 341] width 334 height 43
copy h6 "Eggs Florentine Muffin + The Golden Fold + 1 Cappuccino Medium + 1 Americano Me…"
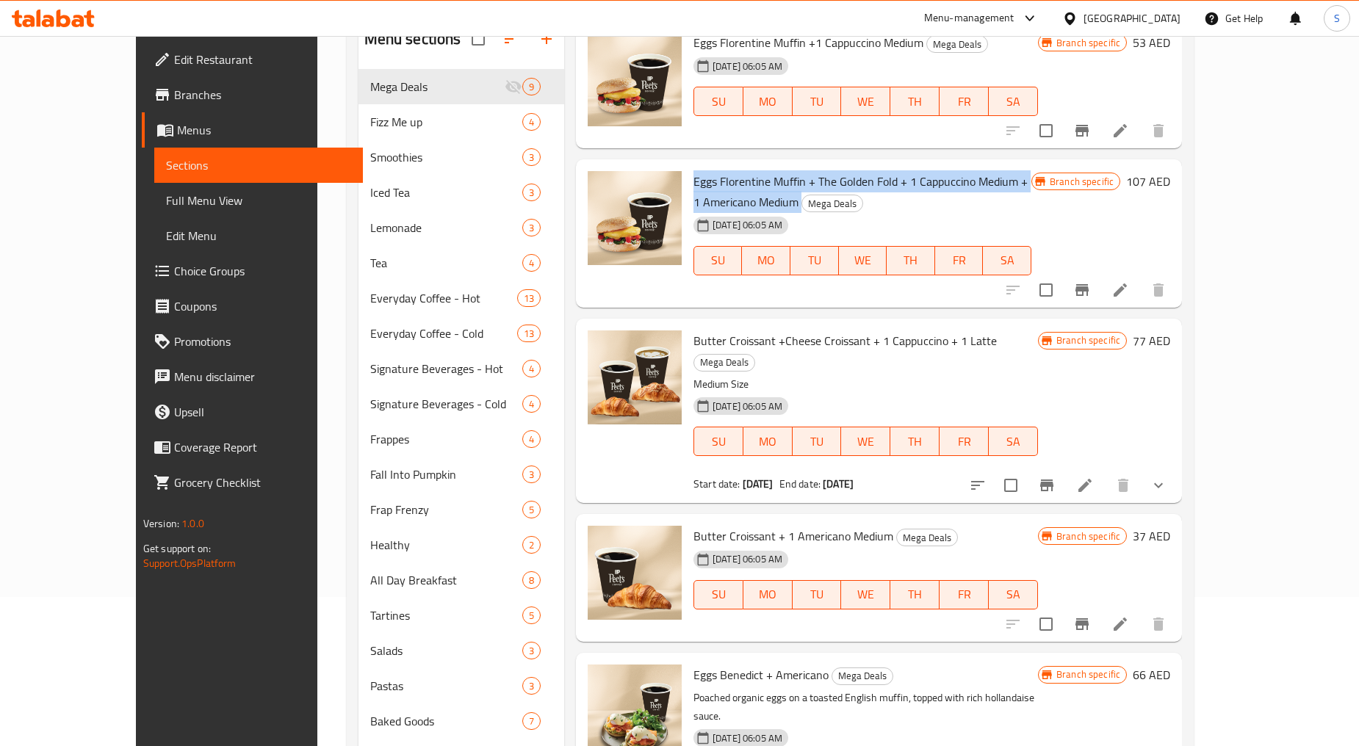
scroll to position [163, 0]
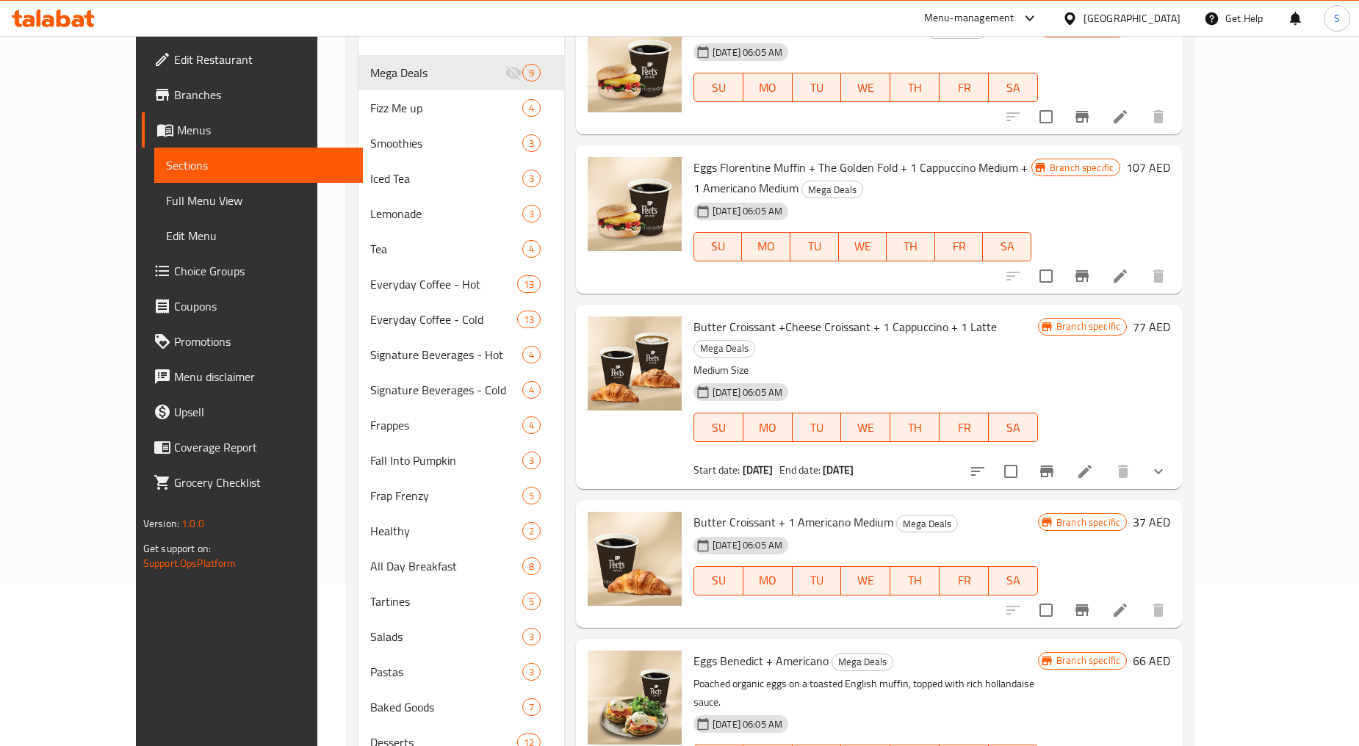
click at [698, 316] on span "Butter Croissant +Cheese Croissant + 1 Cappuccino + 1 Latte" at bounding box center [844, 327] width 303 height 22
click at [707, 316] on span "Butter Croissant +Cheese Croissant + 1 Cappuccino + 1 Latte" at bounding box center [844, 327] width 303 height 22
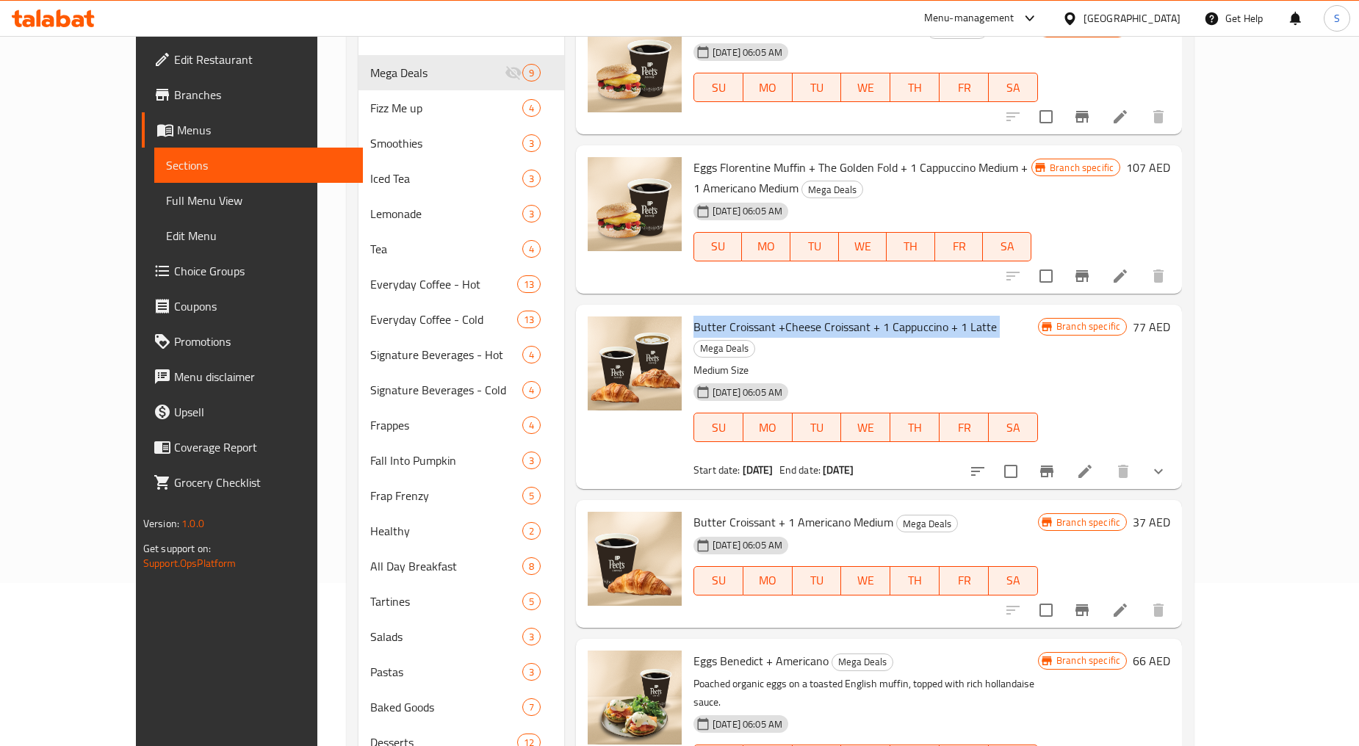
click at [707, 316] on span "Butter Croissant +Cheese Croissant + 1 Cappuccino + 1 Latte" at bounding box center [844, 327] width 303 height 22
click at [751, 511] on span "Butter Croissant + 1 Americano Medium" at bounding box center [793, 522] width 200 height 22
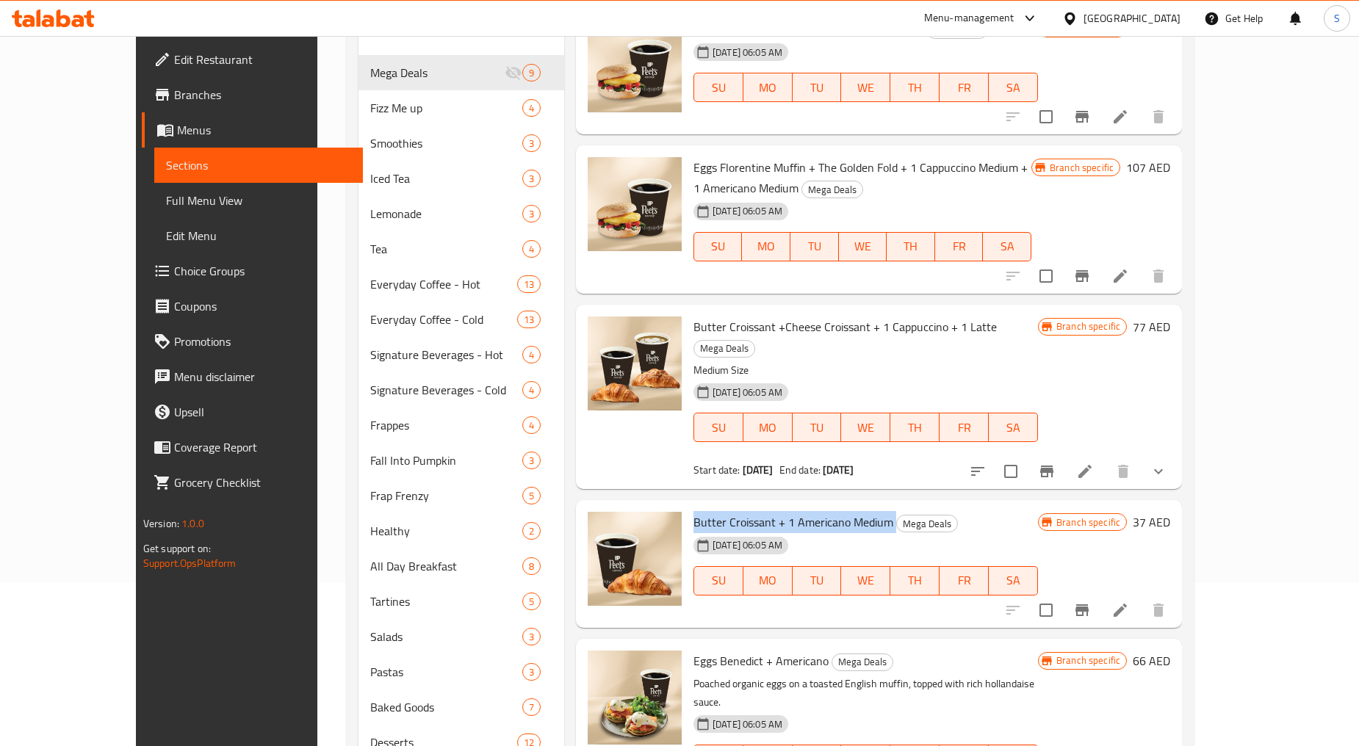
click at [751, 511] on span "Butter Croissant + 1 Americano Medium" at bounding box center [793, 522] width 200 height 22
copy h6 "Butter Croissant + 1 Americano Medium"
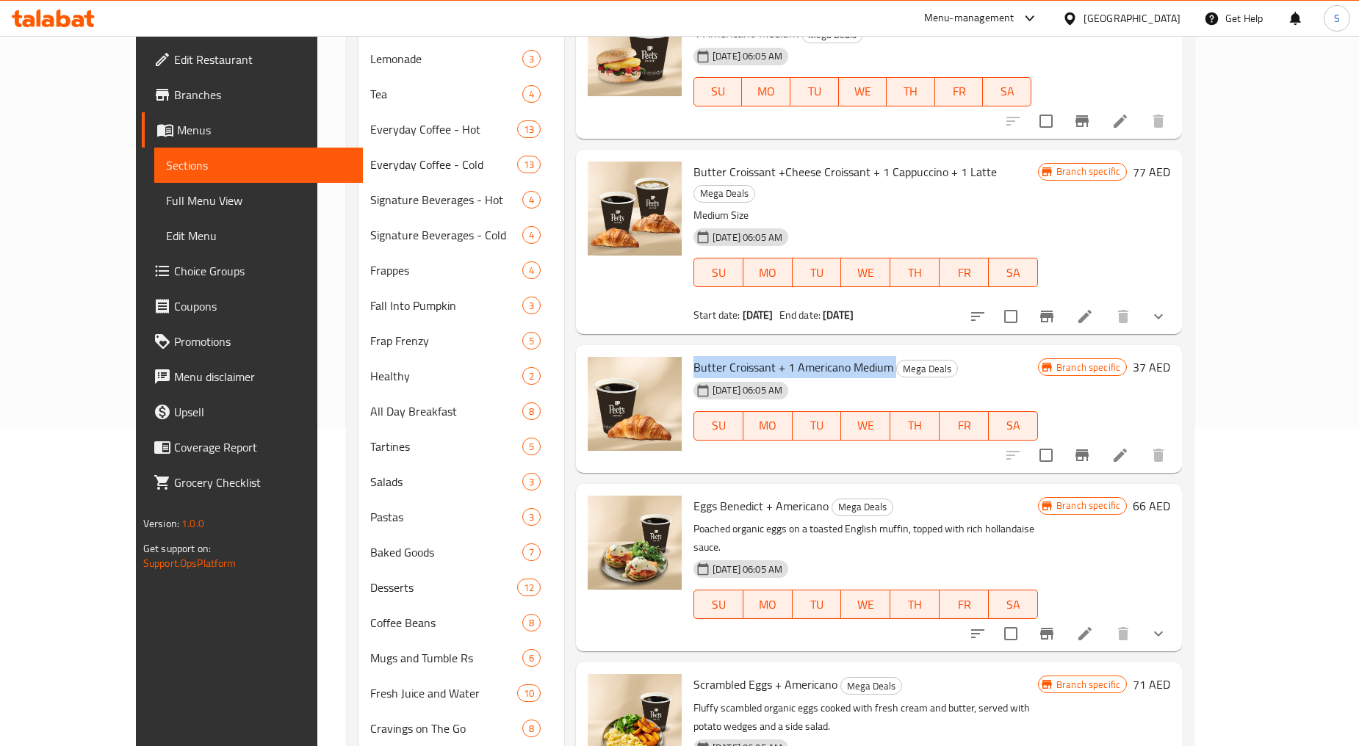
scroll to position [364, 0]
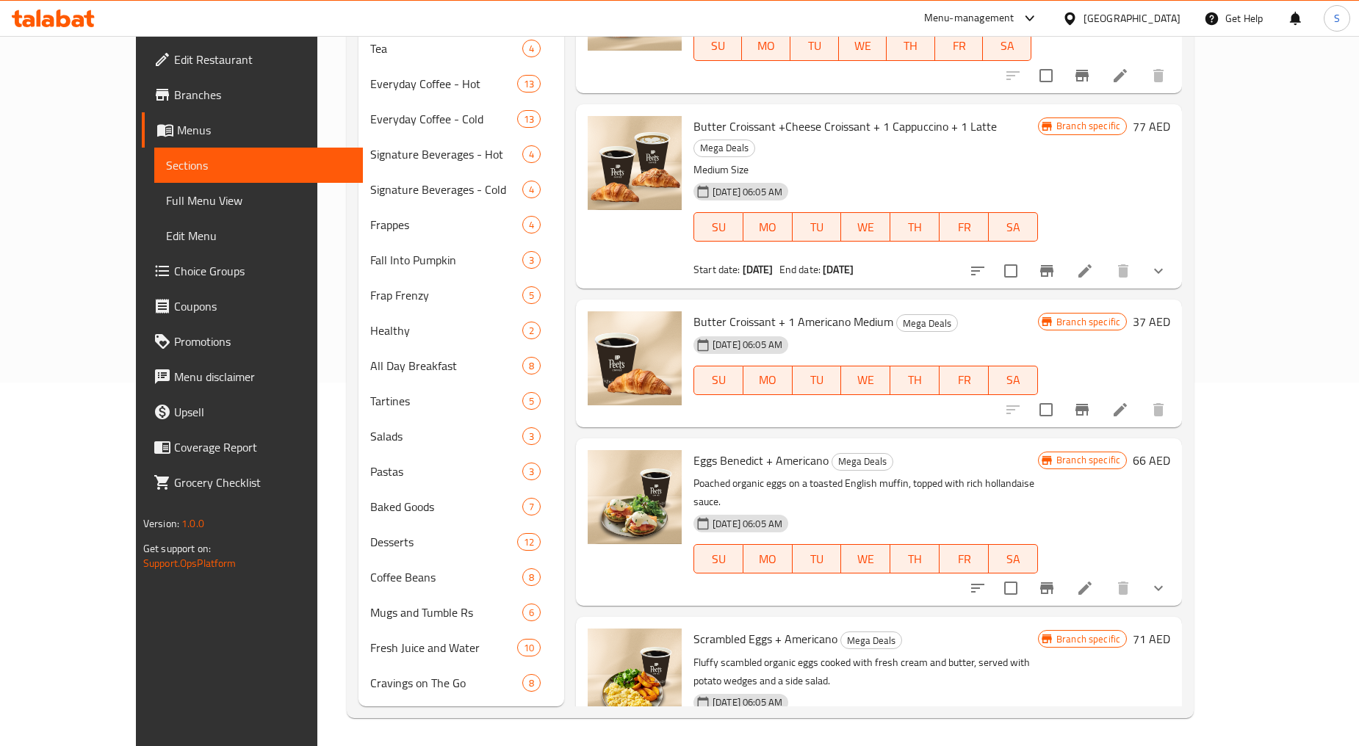
click at [718, 450] on span "Eggs Benedict + Americano" at bounding box center [760, 461] width 135 height 22
copy h6 "Eggs Benedict + Americano"
click at [703, 628] on span "Scrambled Eggs + Americano" at bounding box center [765, 639] width 144 height 22
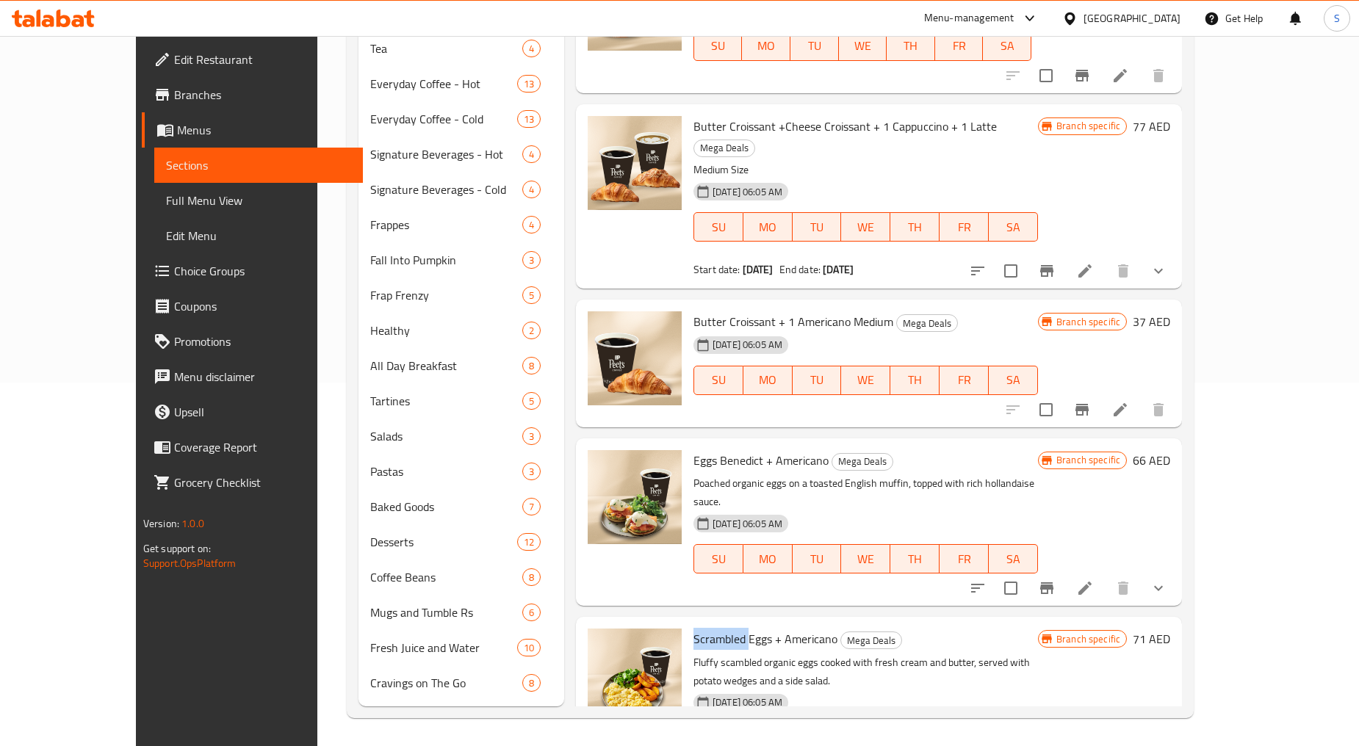
click at [703, 628] on span "Scrambled Eggs + Americano" at bounding box center [765, 639] width 144 height 22
copy h6 "Scrambled Eggs + Americano"
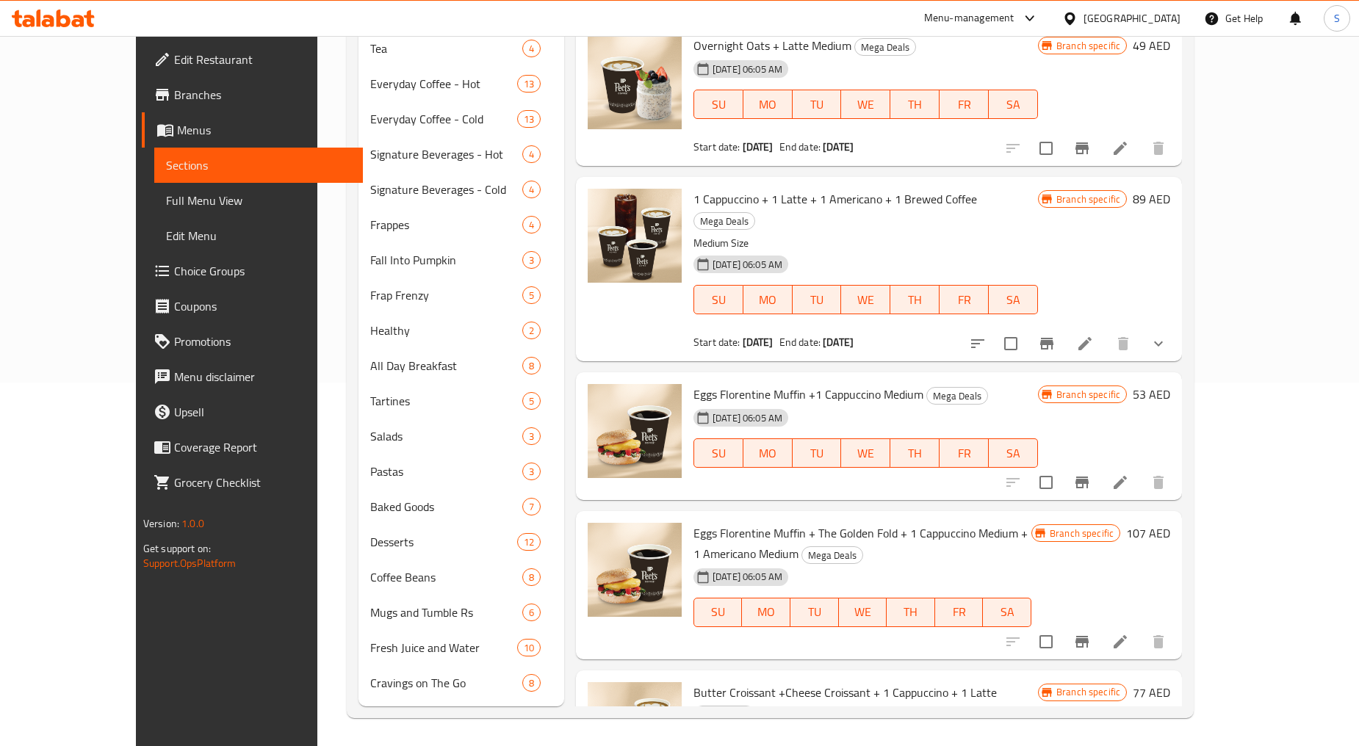
scroll to position [0, 0]
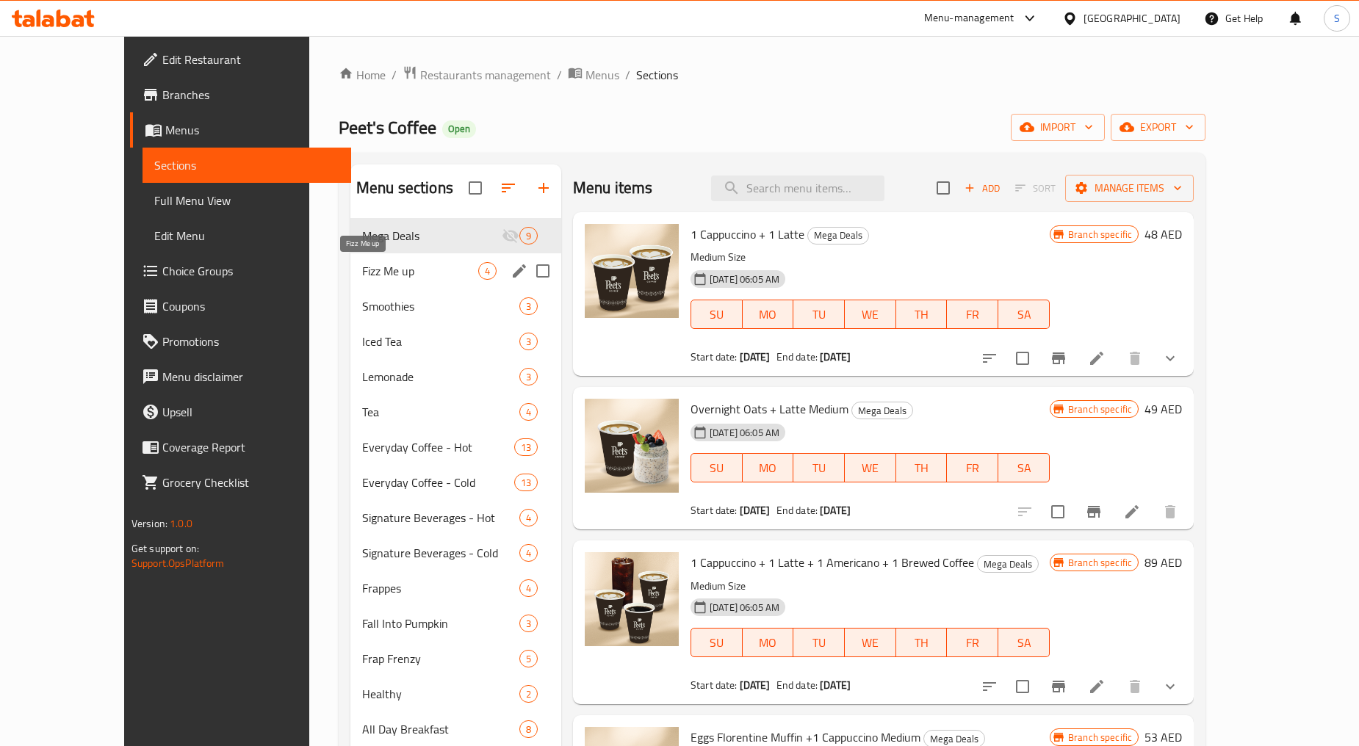
click at [362, 270] on span "Fizz Me up" at bounding box center [420, 271] width 116 height 18
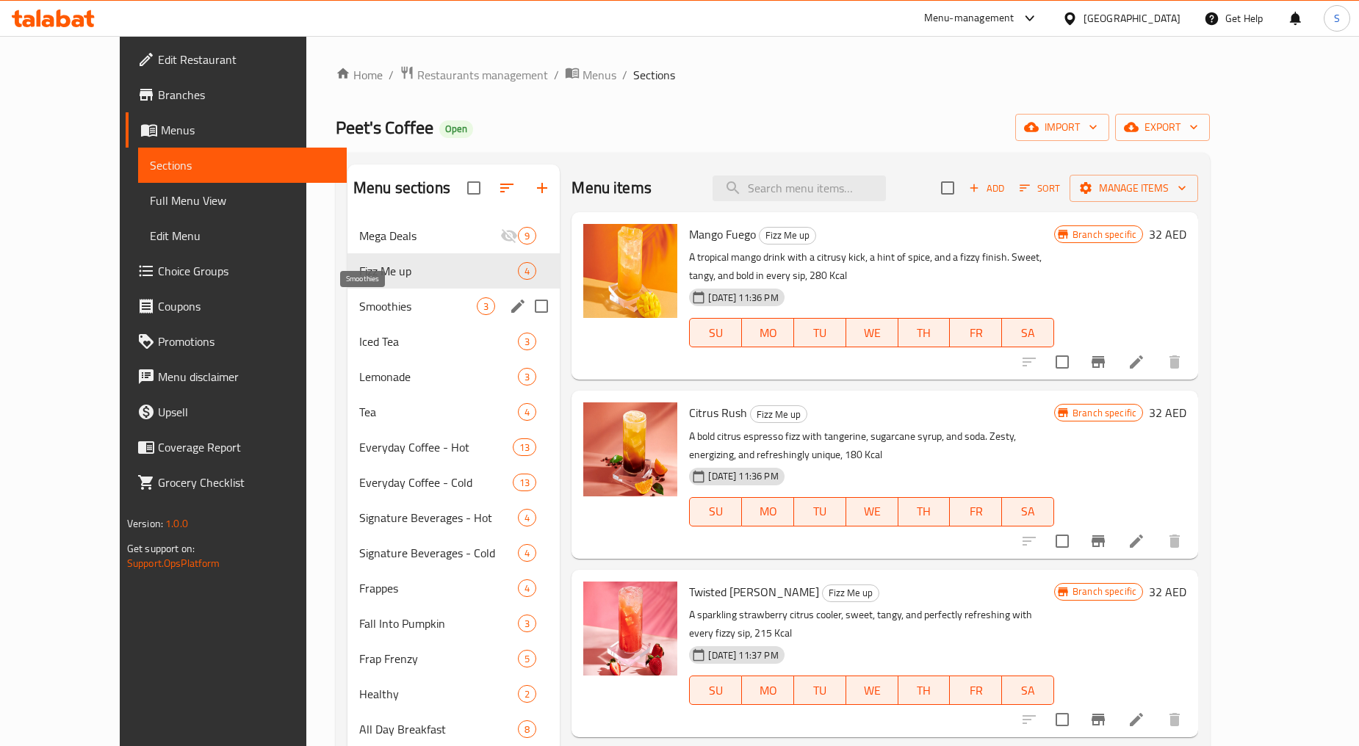
click at [359, 305] on span "Smoothies" at bounding box center [418, 306] width 118 height 18
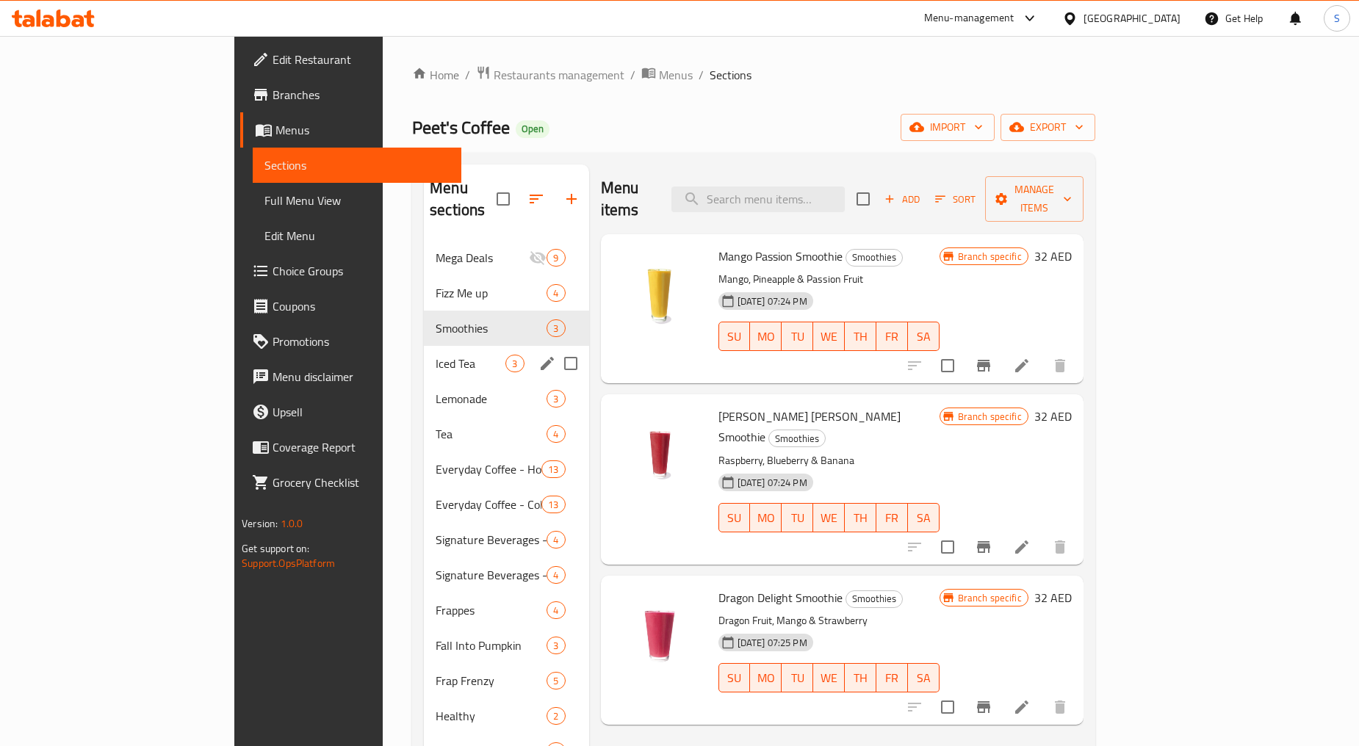
click at [436, 355] on span "Iced Tea" at bounding box center [471, 364] width 70 height 18
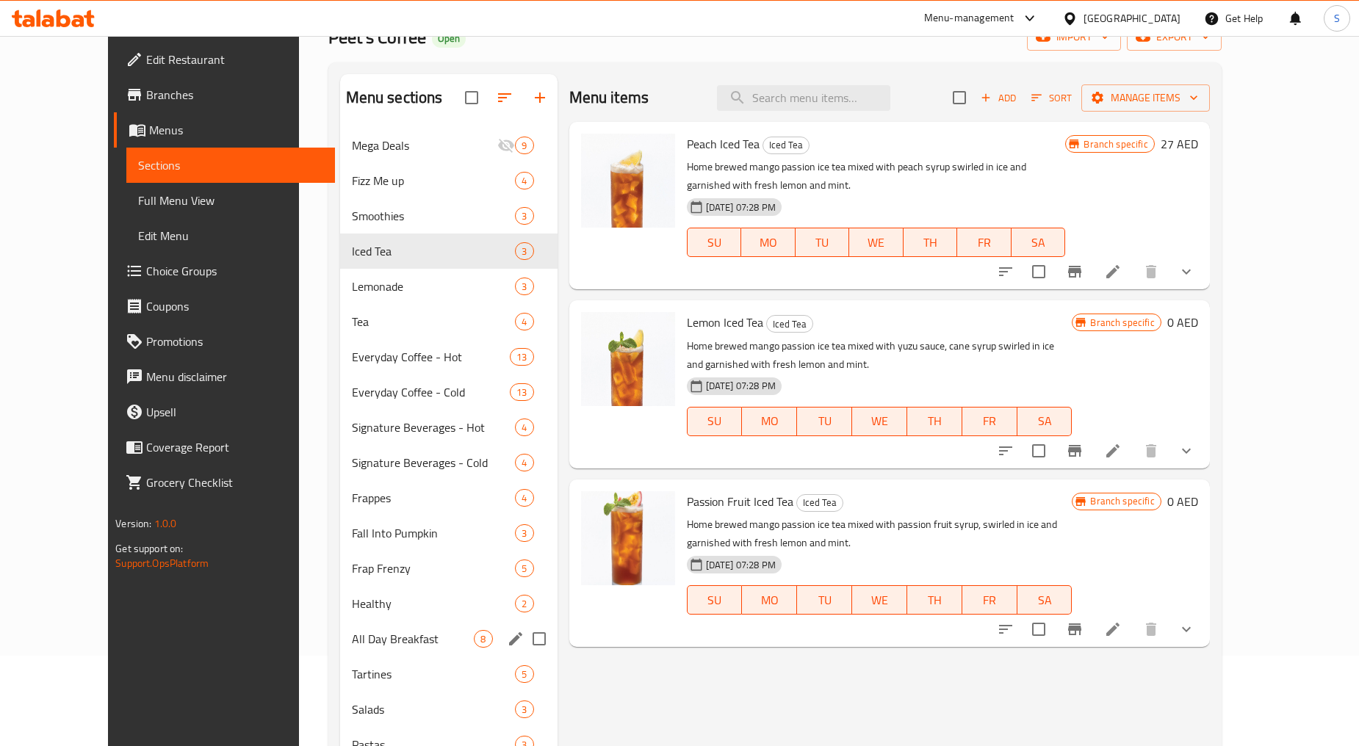
scroll to position [37, 0]
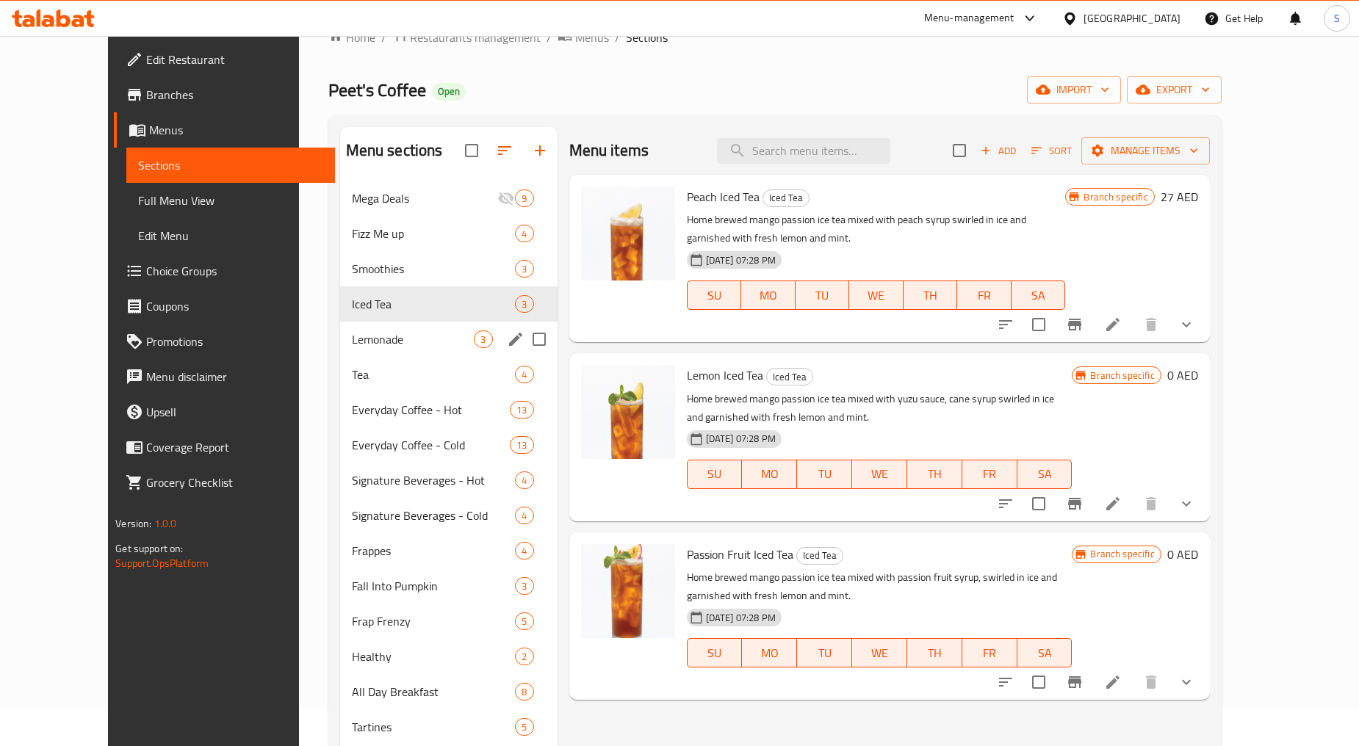
click at [352, 344] on span "Lemonade" at bounding box center [413, 340] width 123 height 18
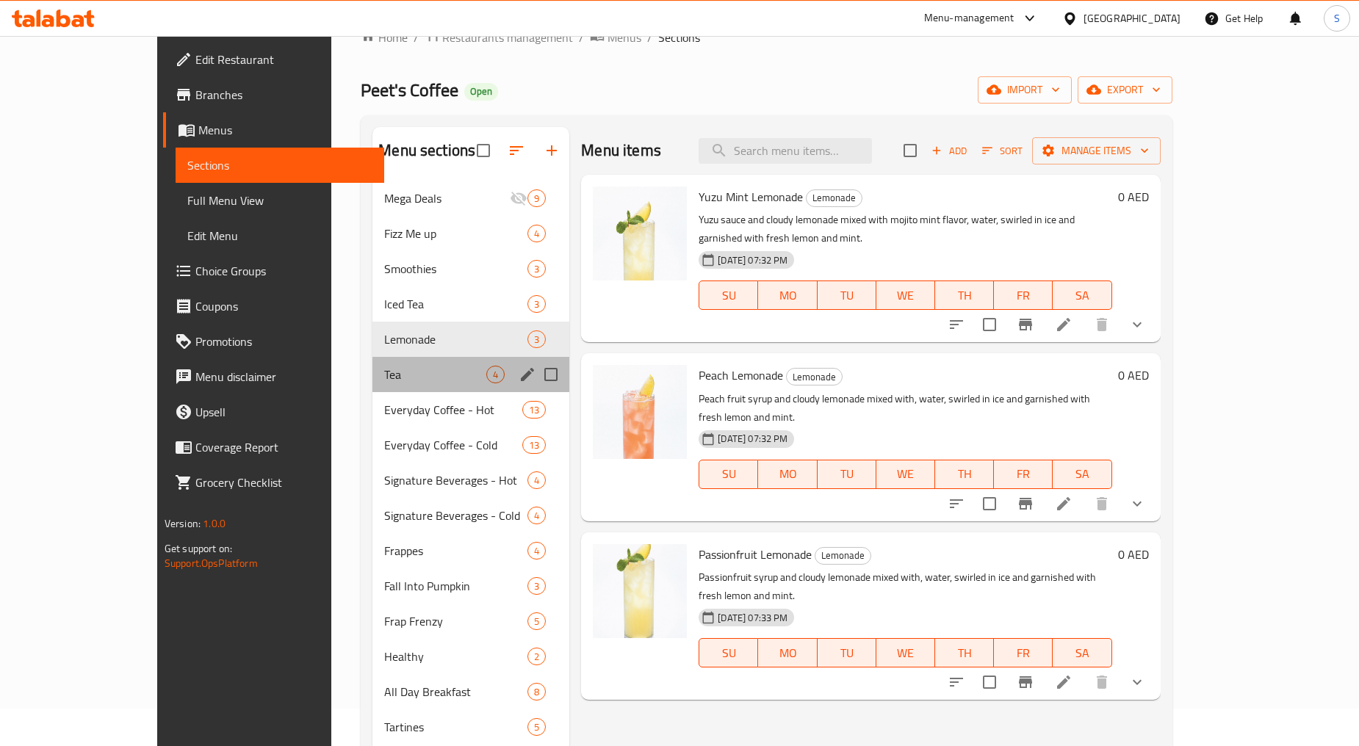
click at [372, 385] on div "Tea 4" at bounding box center [470, 374] width 197 height 35
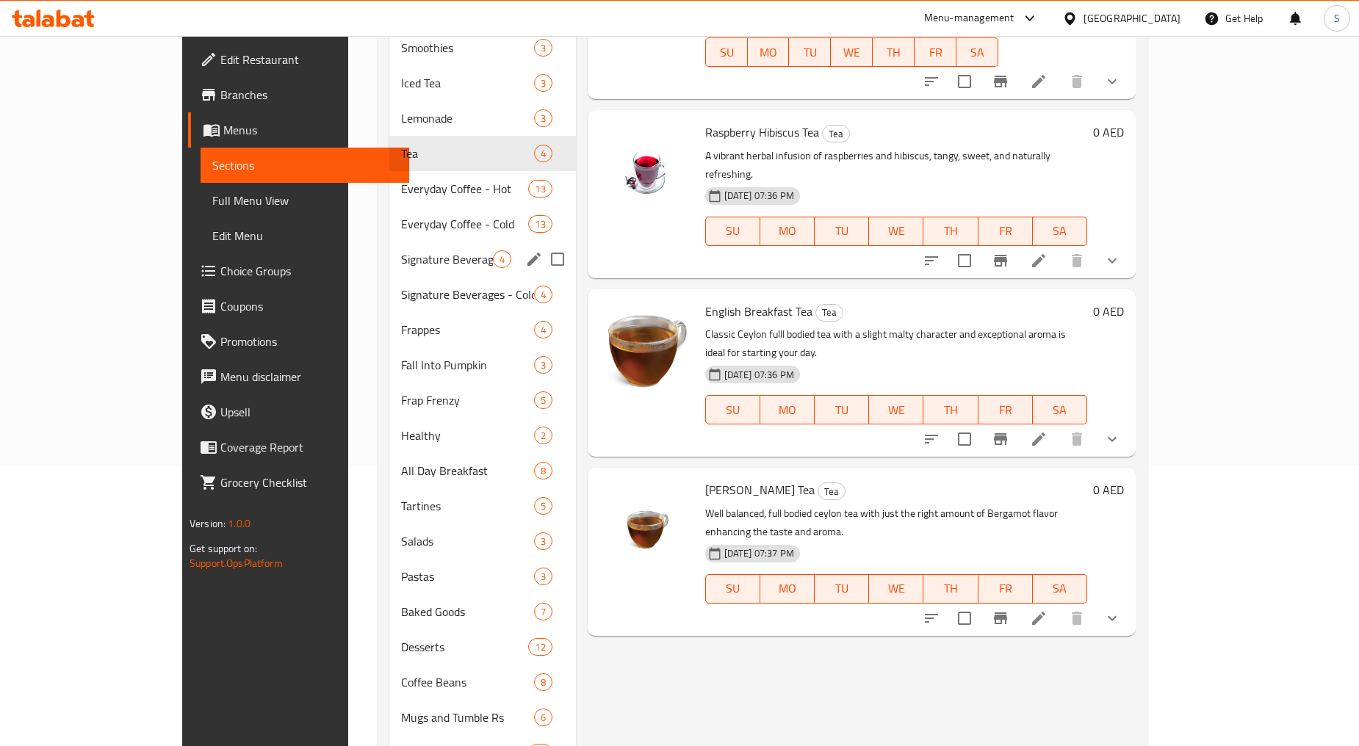
scroll to position [201, 0]
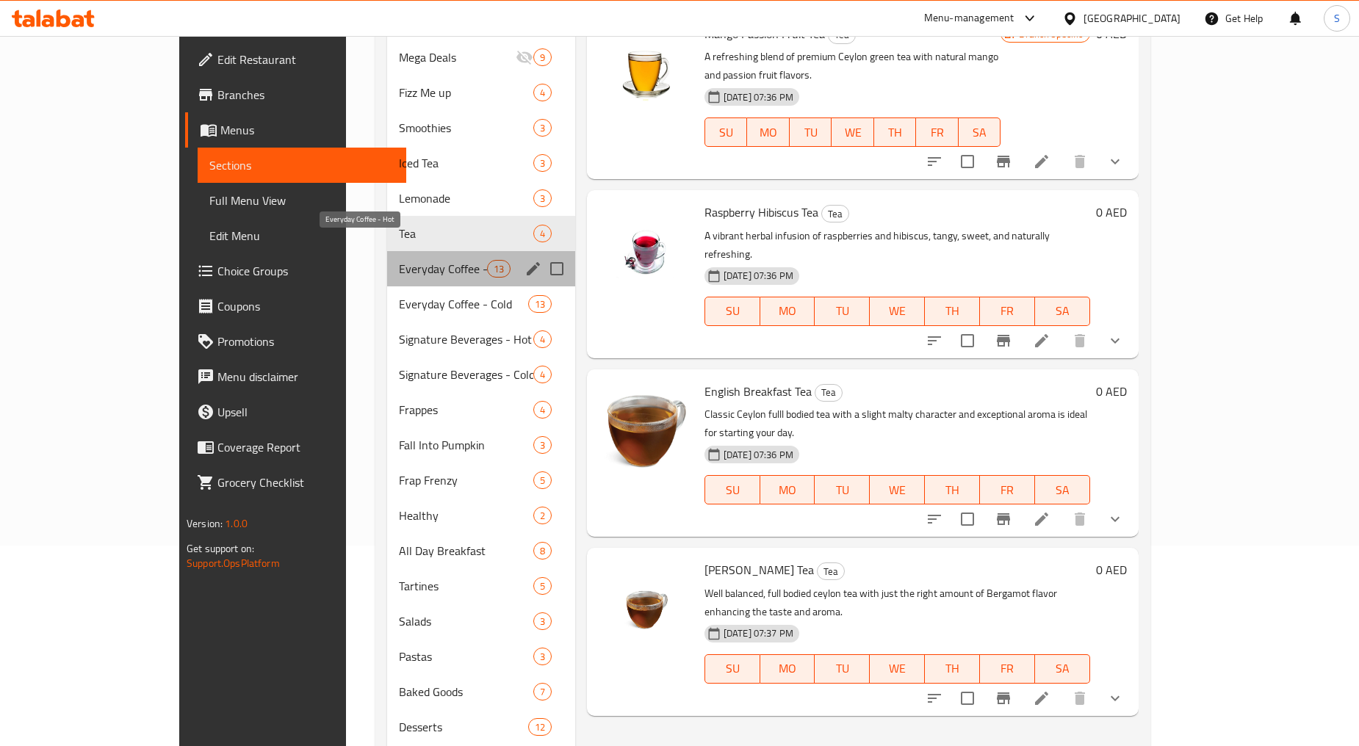
click at [399, 260] on span "Everyday Coffee - Hot" at bounding box center [442, 269] width 87 height 18
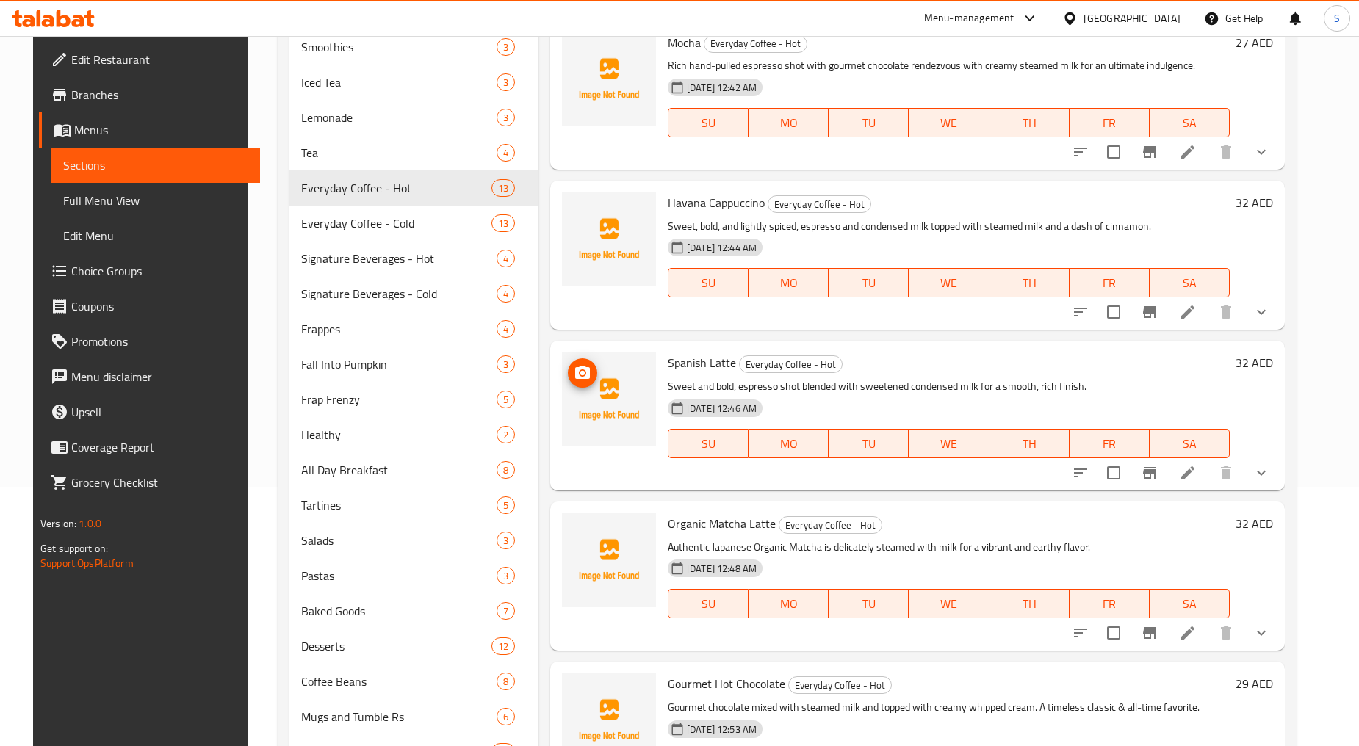
scroll to position [364, 0]
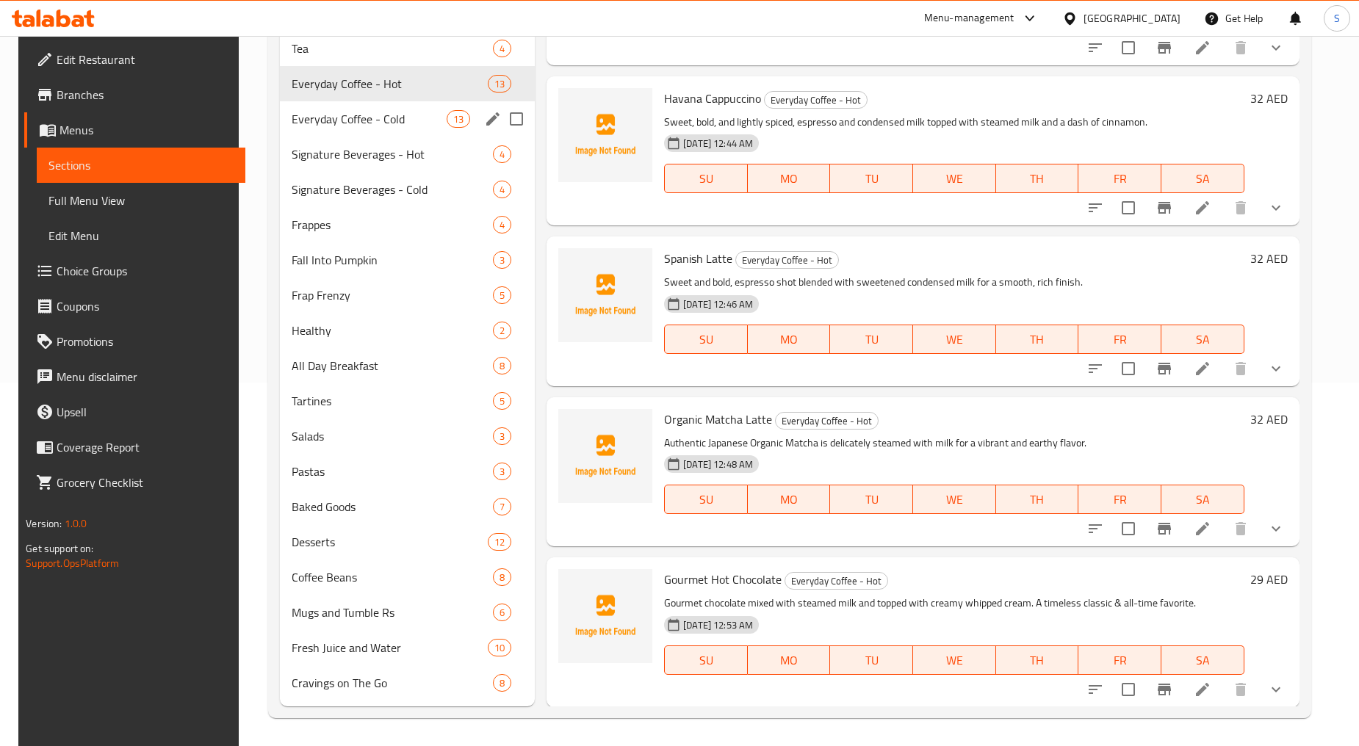
click at [367, 123] on span "Everyday Coffee - Cold" at bounding box center [369, 119] width 155 height 18
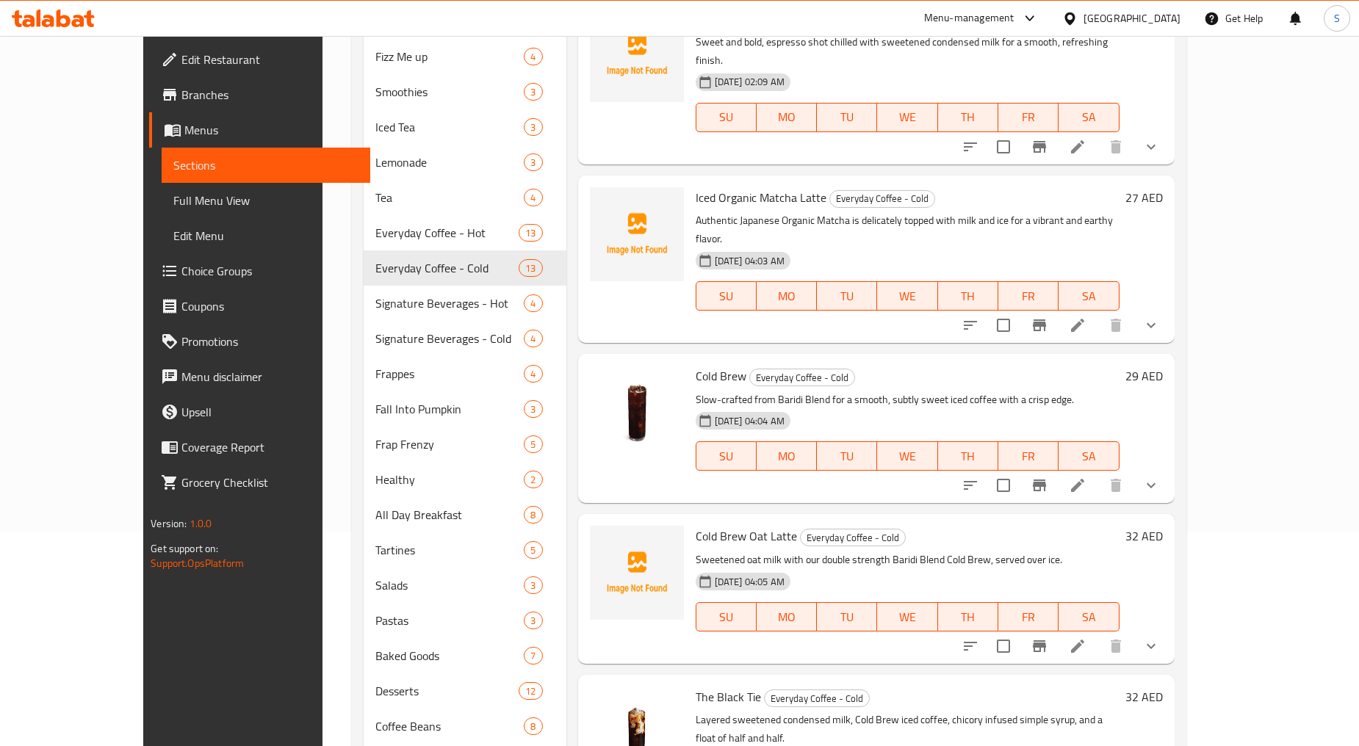
scroll to position [364, 0]
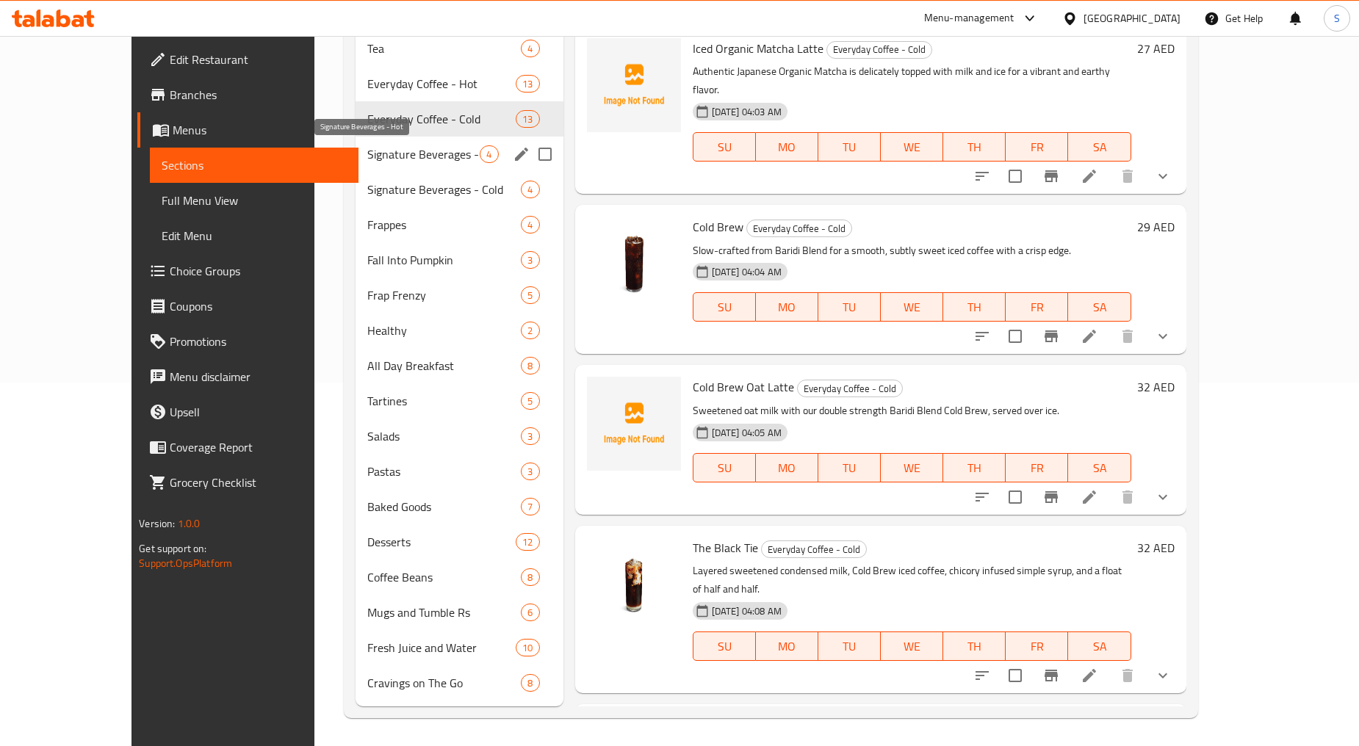
click at [367, 151] on span "Signature Beverages - Hot" at bounding box center [423, 154] width 113 height 18
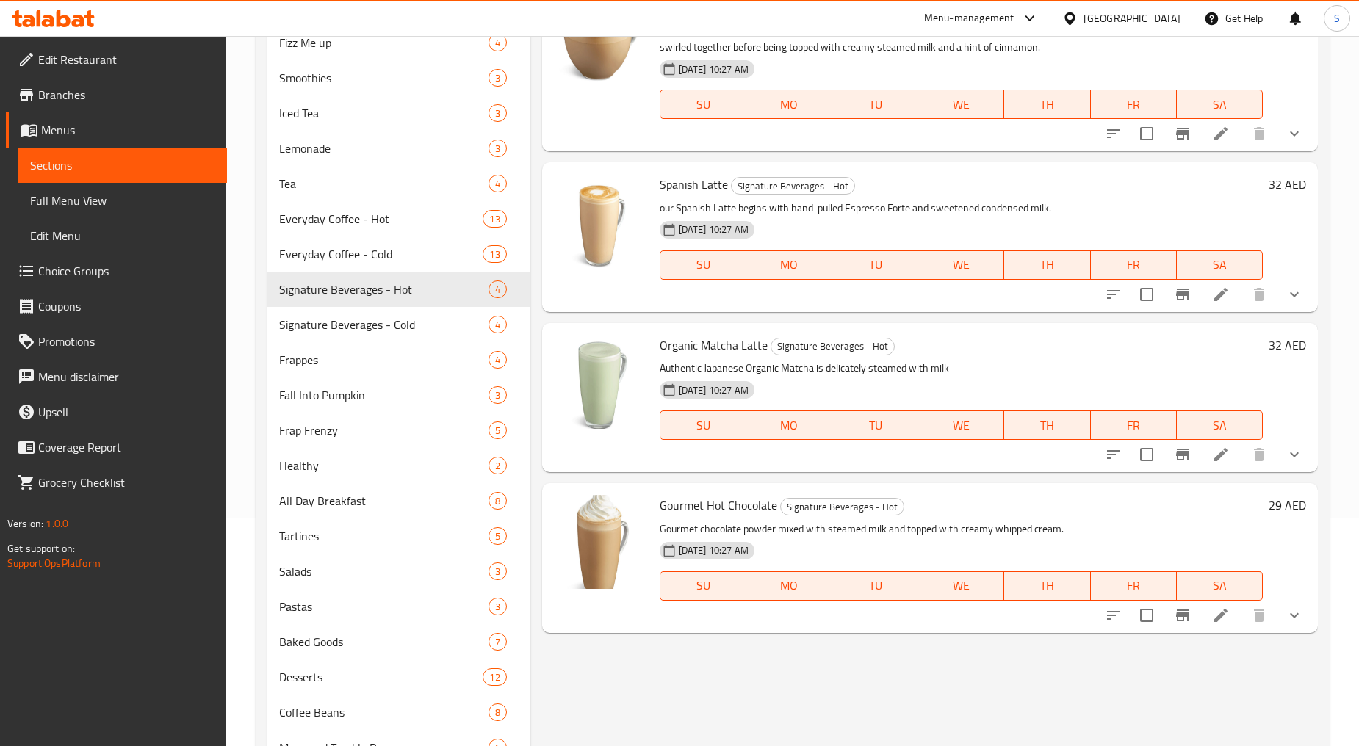
scroll to position [364, 0]
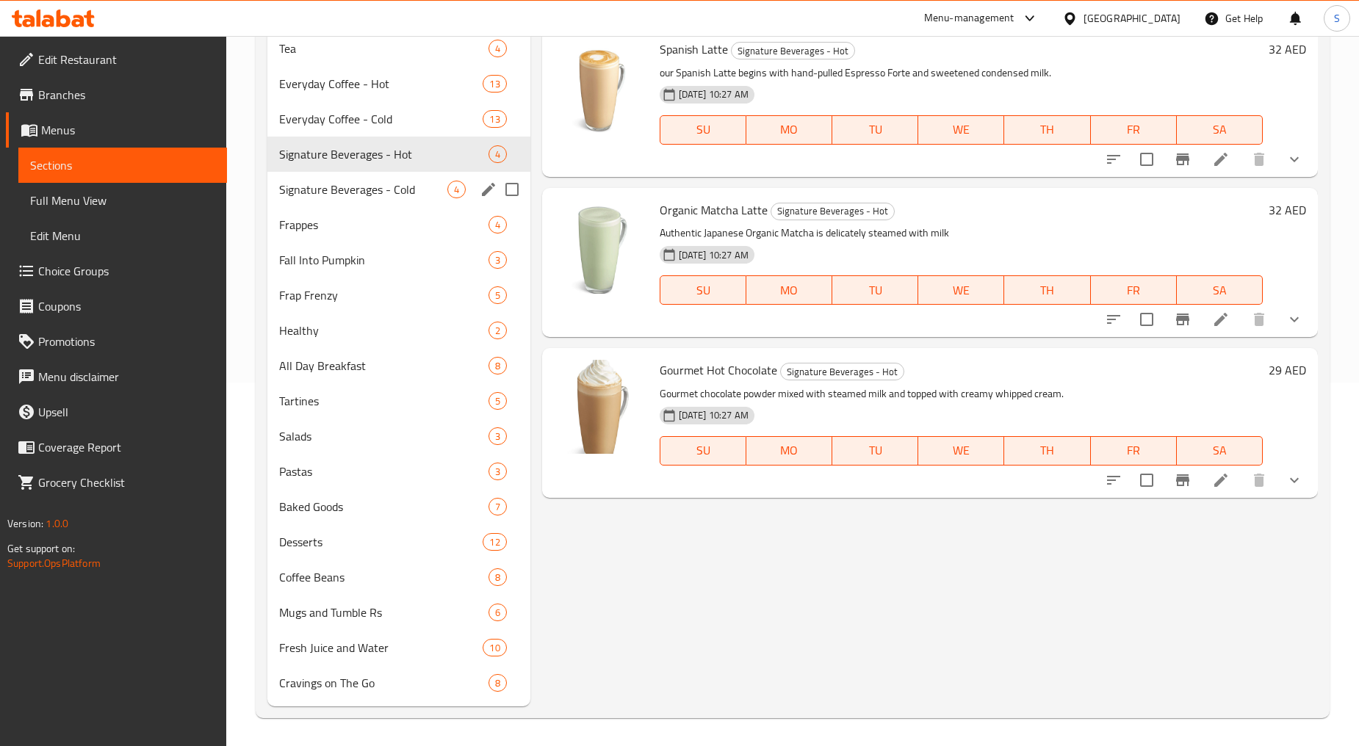
click at [302, 187] on span "Signature Beverages - Cold" at bounding box center [362, 190] width 167 height 18
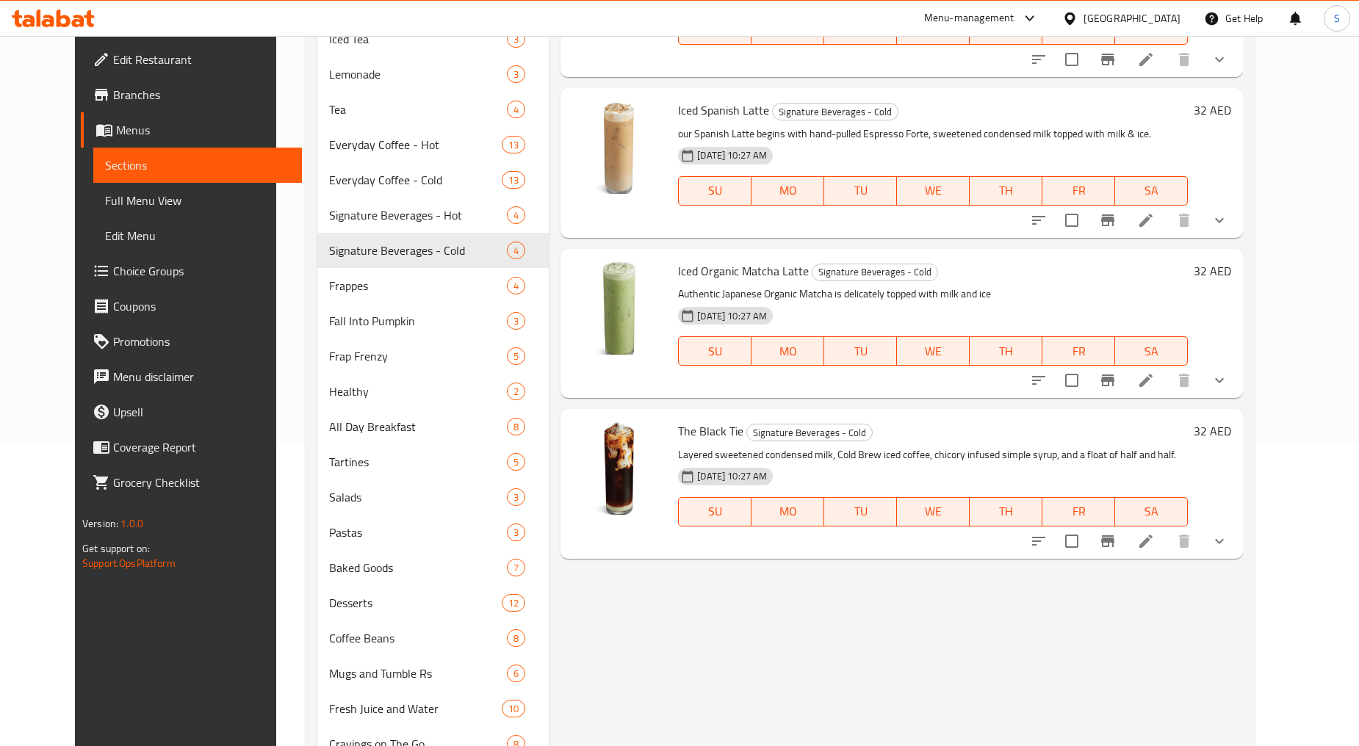
scroll to position [364, 0]
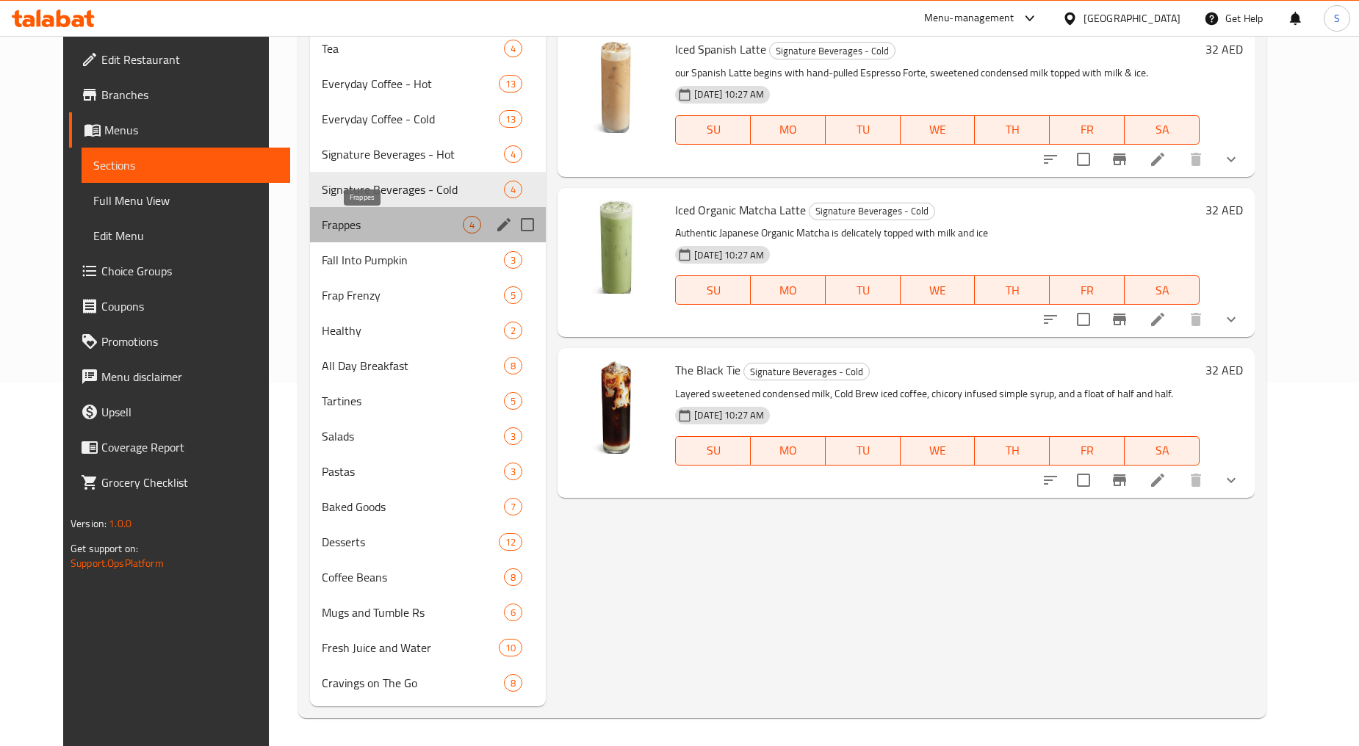
click at [347, 231] on span "Frappes" at bounding box center [392, 225] width 141 height 18
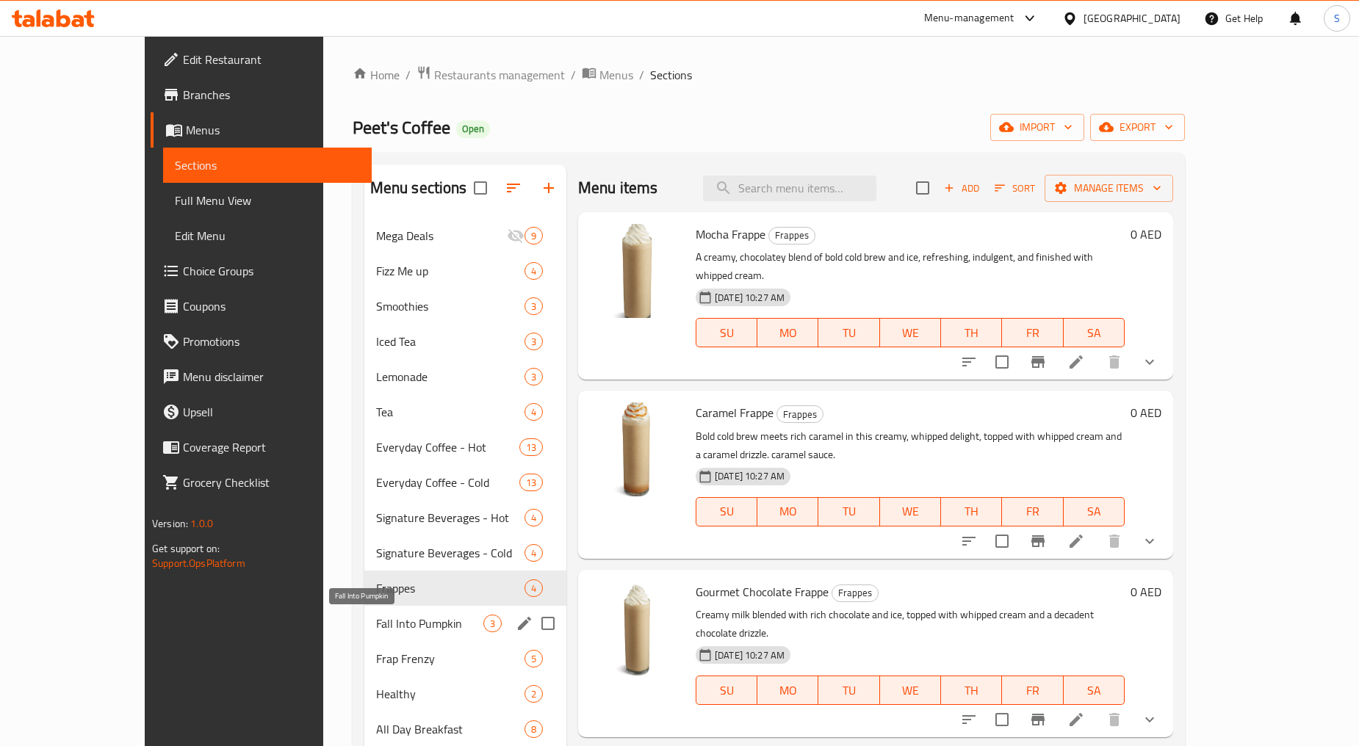
click at [387, 620] on span "Fall Into Pumpkin" at bounding box center [429, 624] width 107 height 18
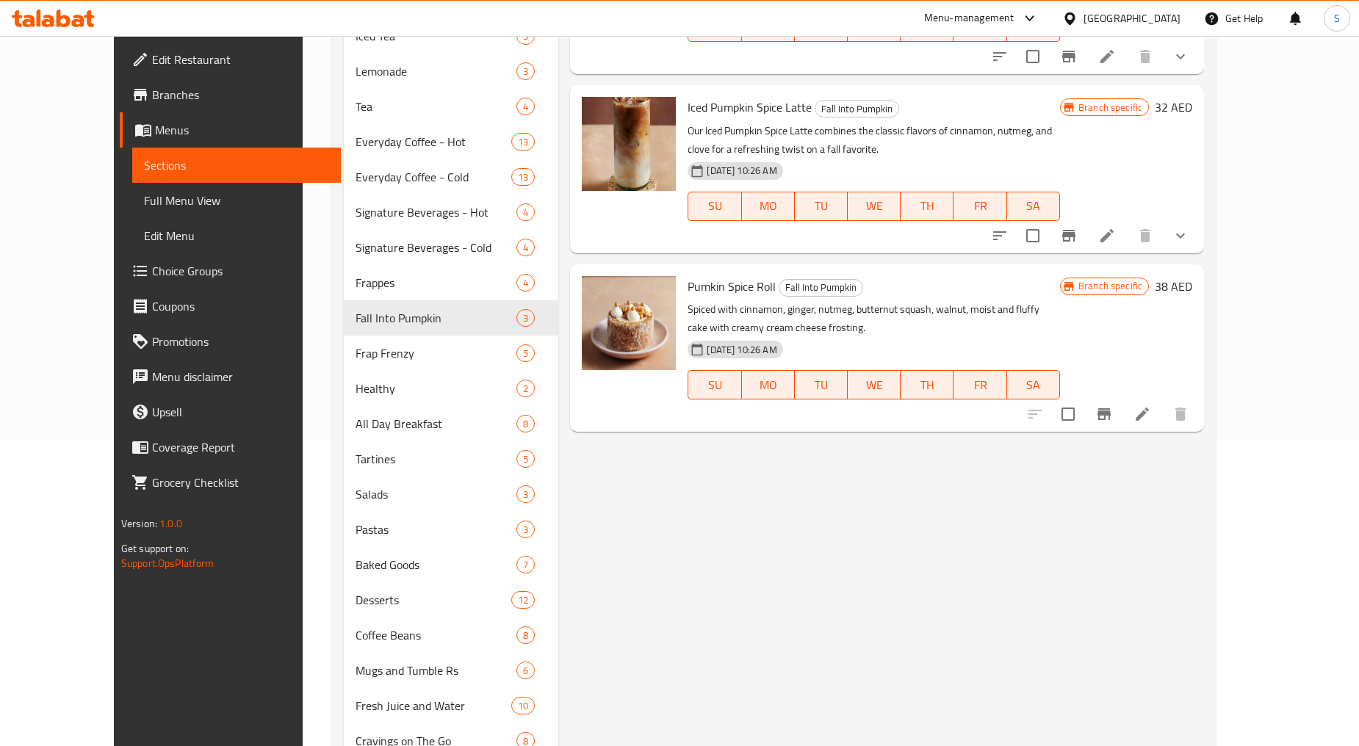
scroll to position [326, 0]
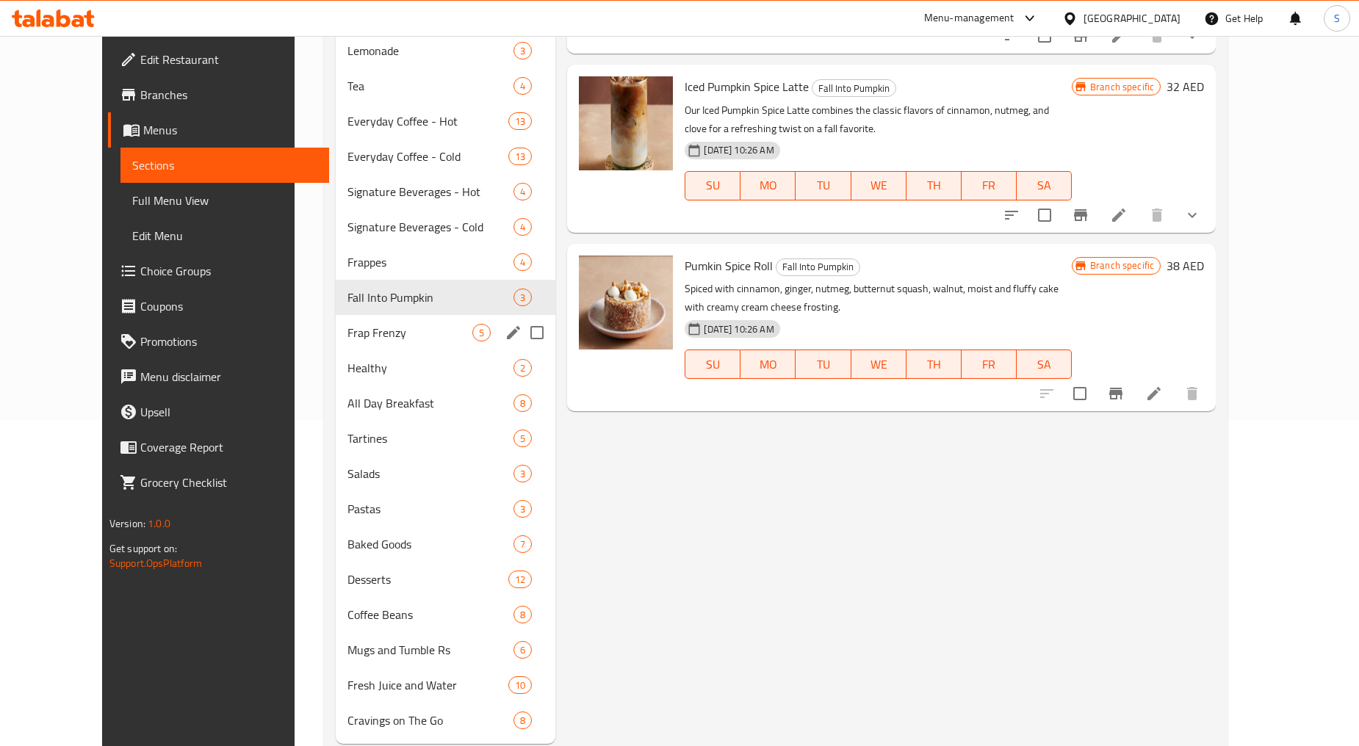
click at [342, 342] on div "Frap Frenzy 5" at bounding box center [446, 332] width 220 height 35
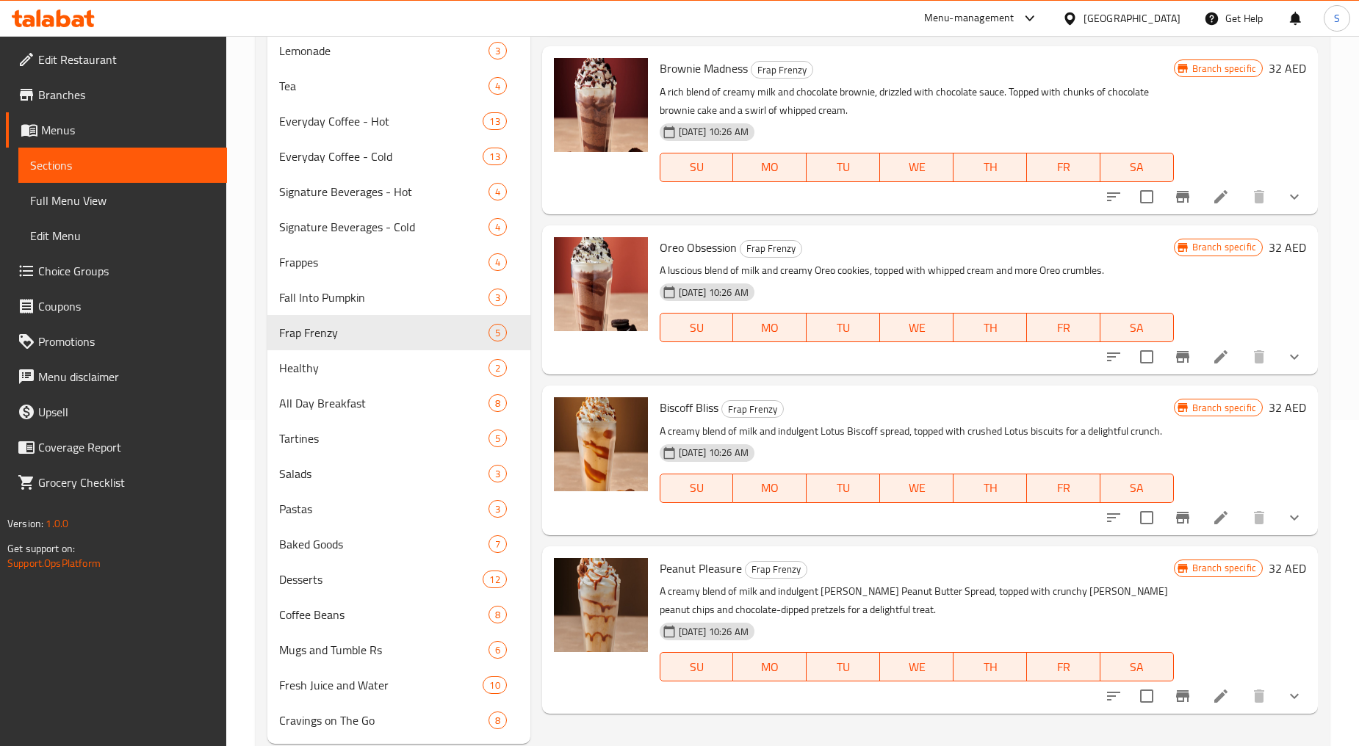
scroll to position [364, 0]
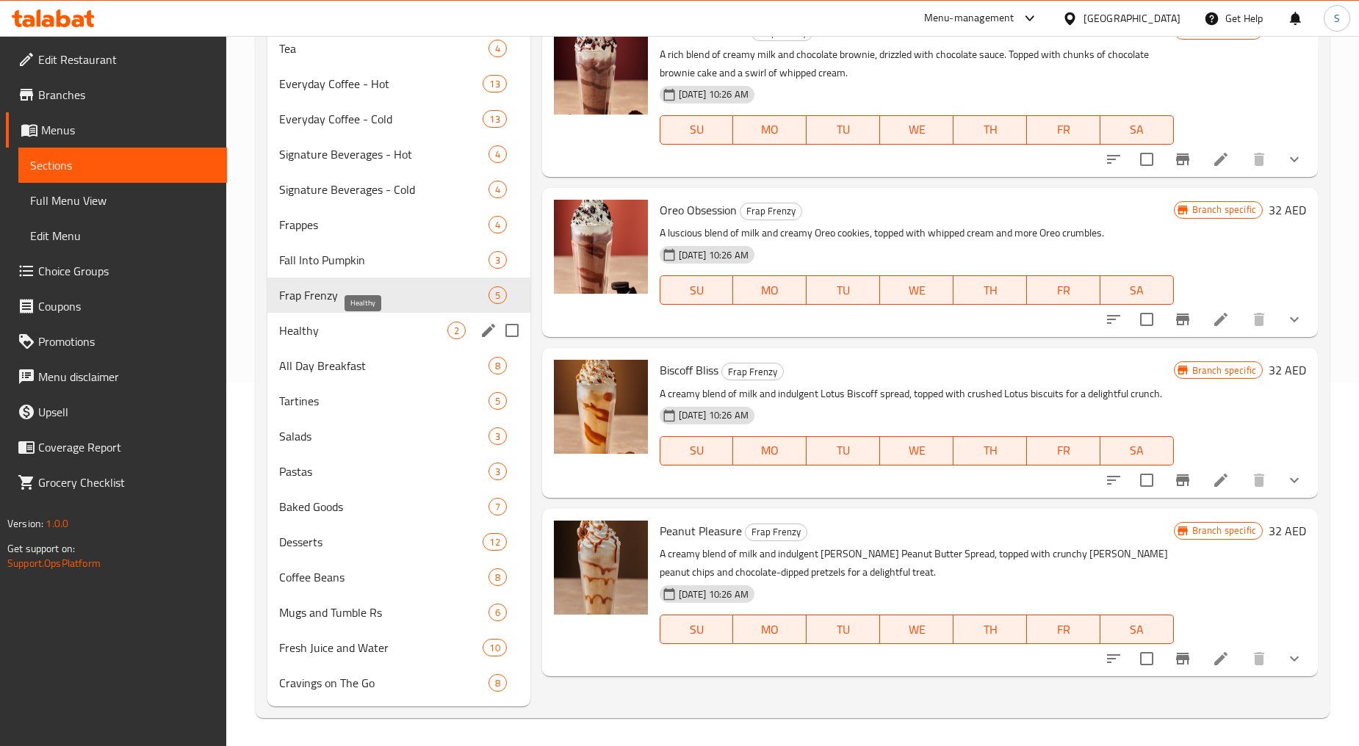
click at [342, 331] on span "Healthy" at bounding box center [362, 331] width 167 height 18
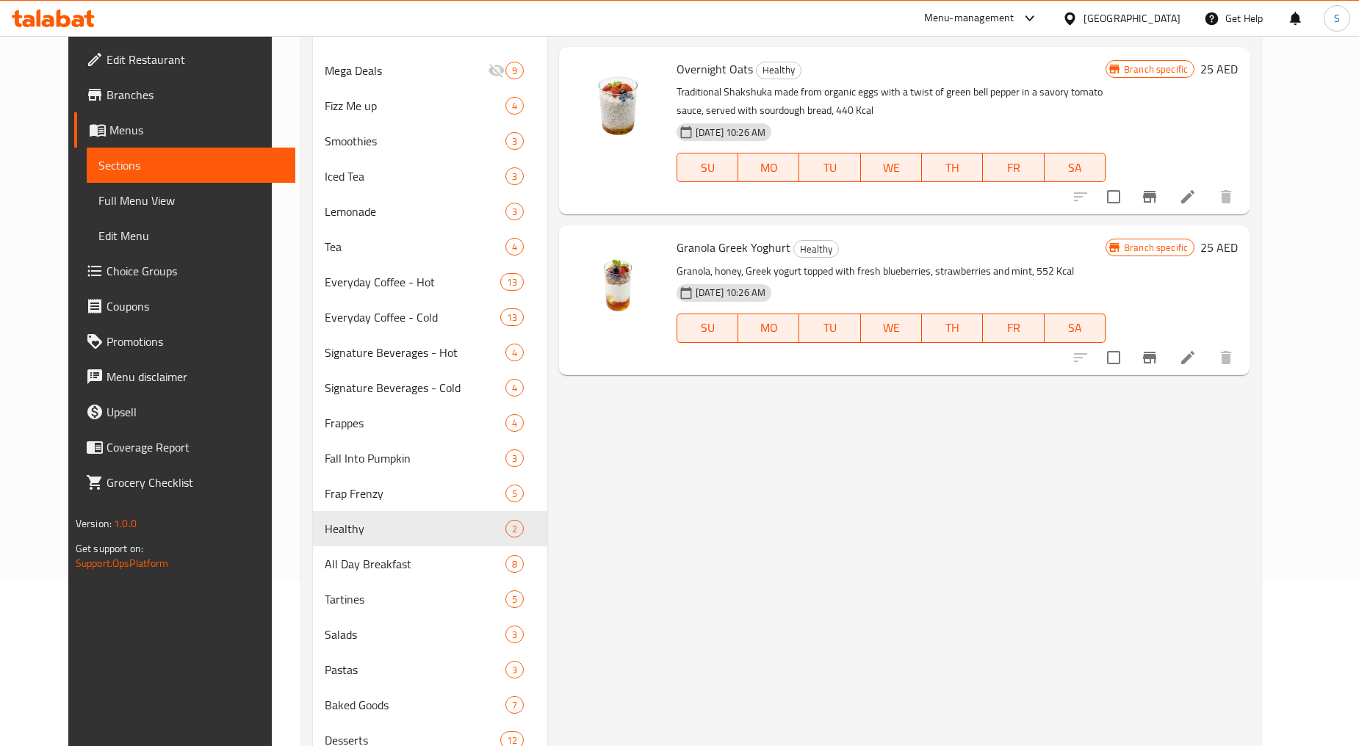
scroll to position [364, 0]
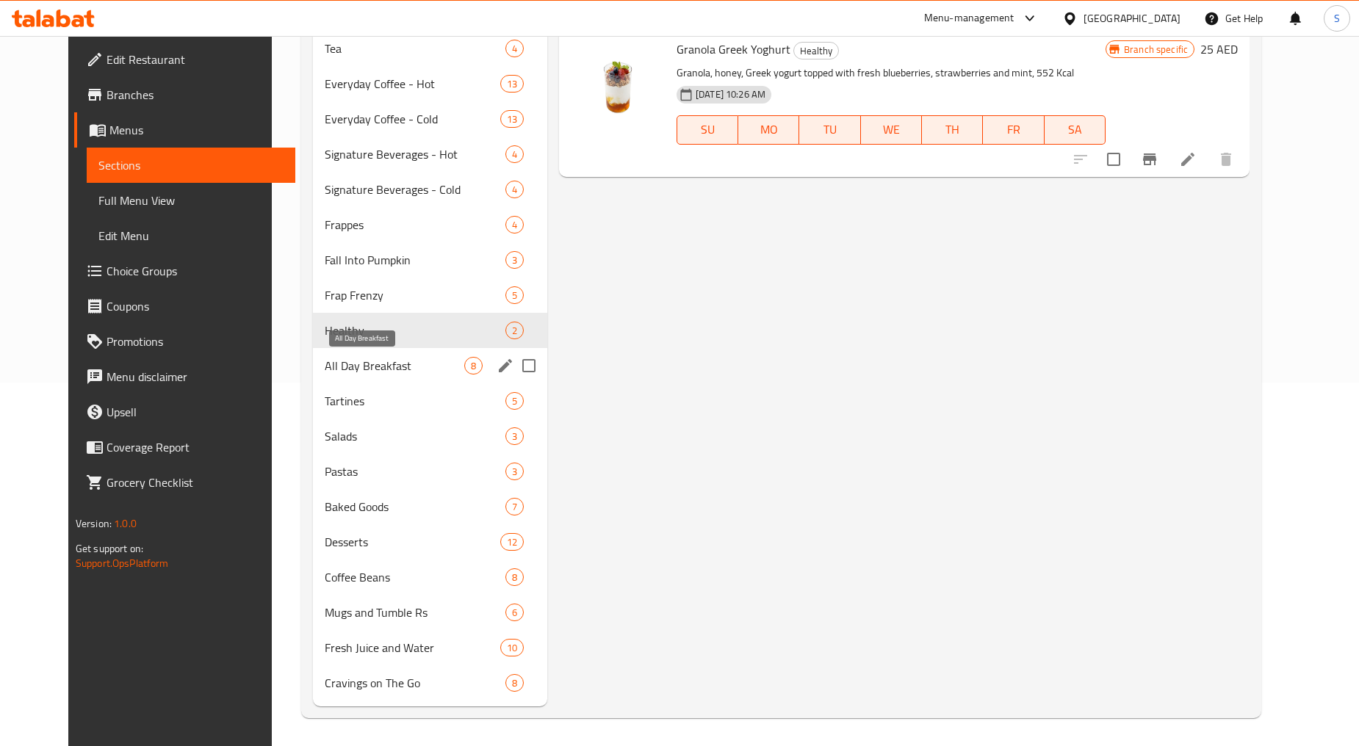
click at [325, 369] on span "All Day Breakfast" at bounding box center [395, 366] width 140 height 18
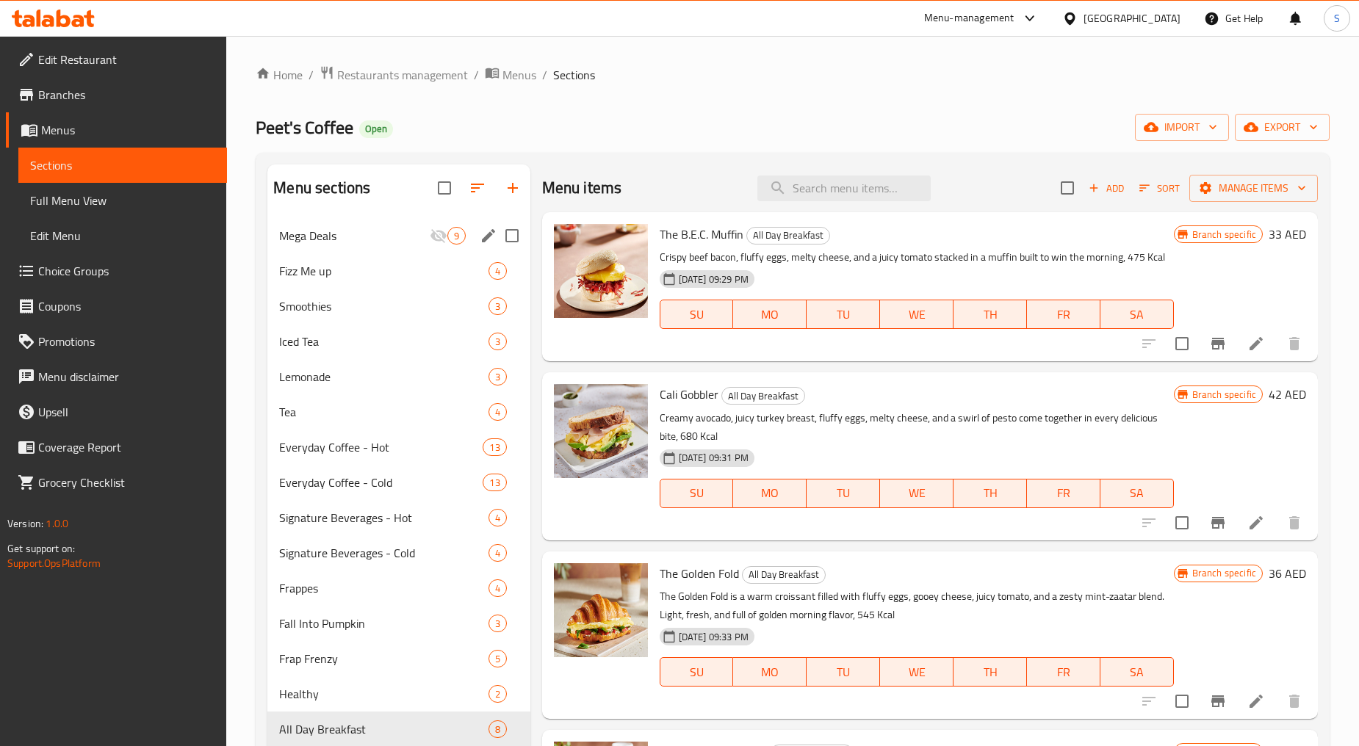
click at [334, 223] on div "Mega Deals 9" at bounding box center [398, 235] width 262 height 35
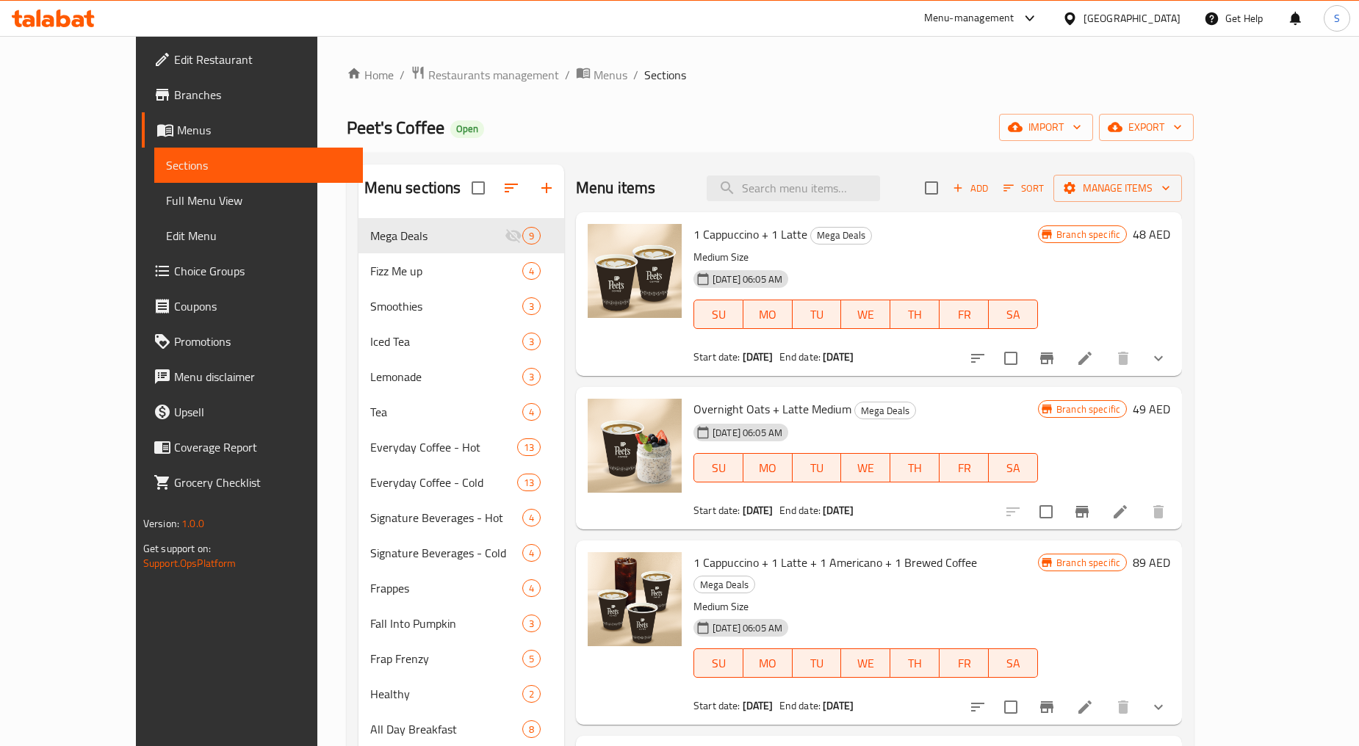
click at [1094, 364] on icon at bounding box center [1085, 359] width 18 height 18
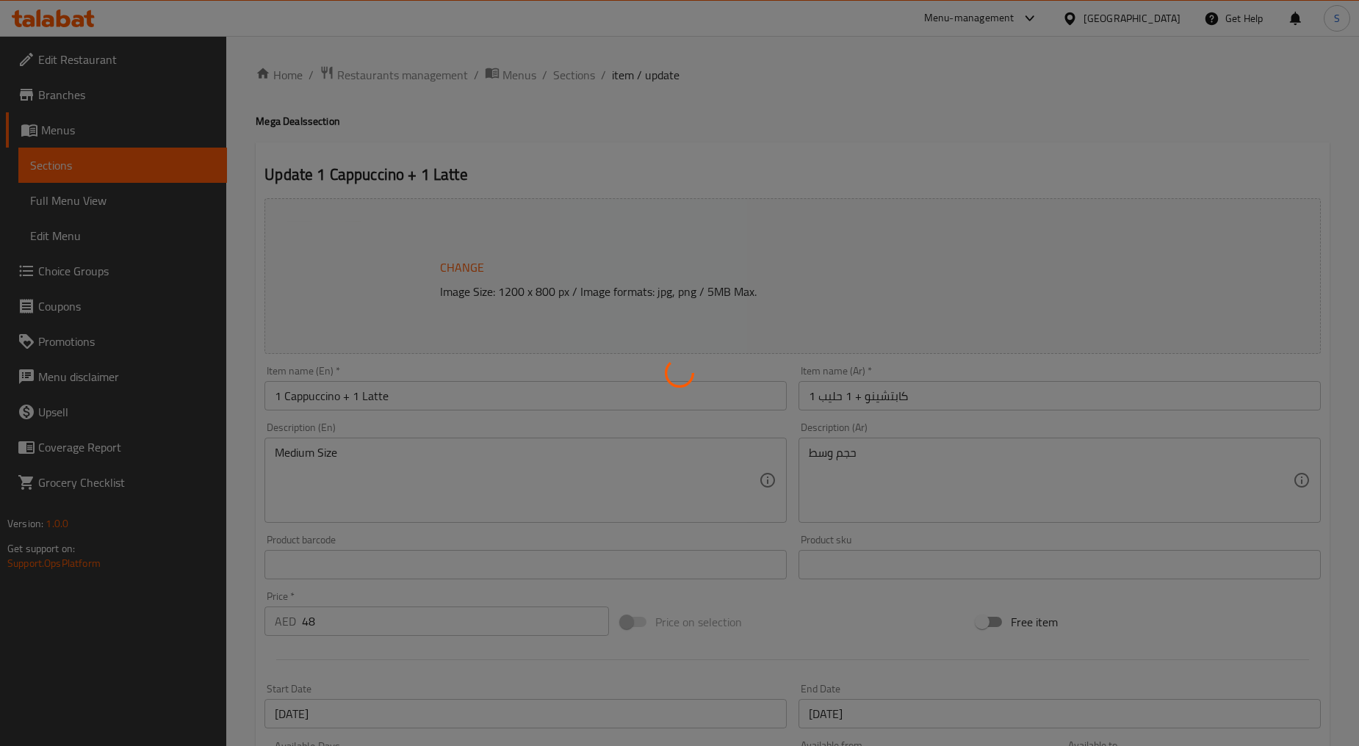
type input "إختيارك من اللتيه:"
type input "1"
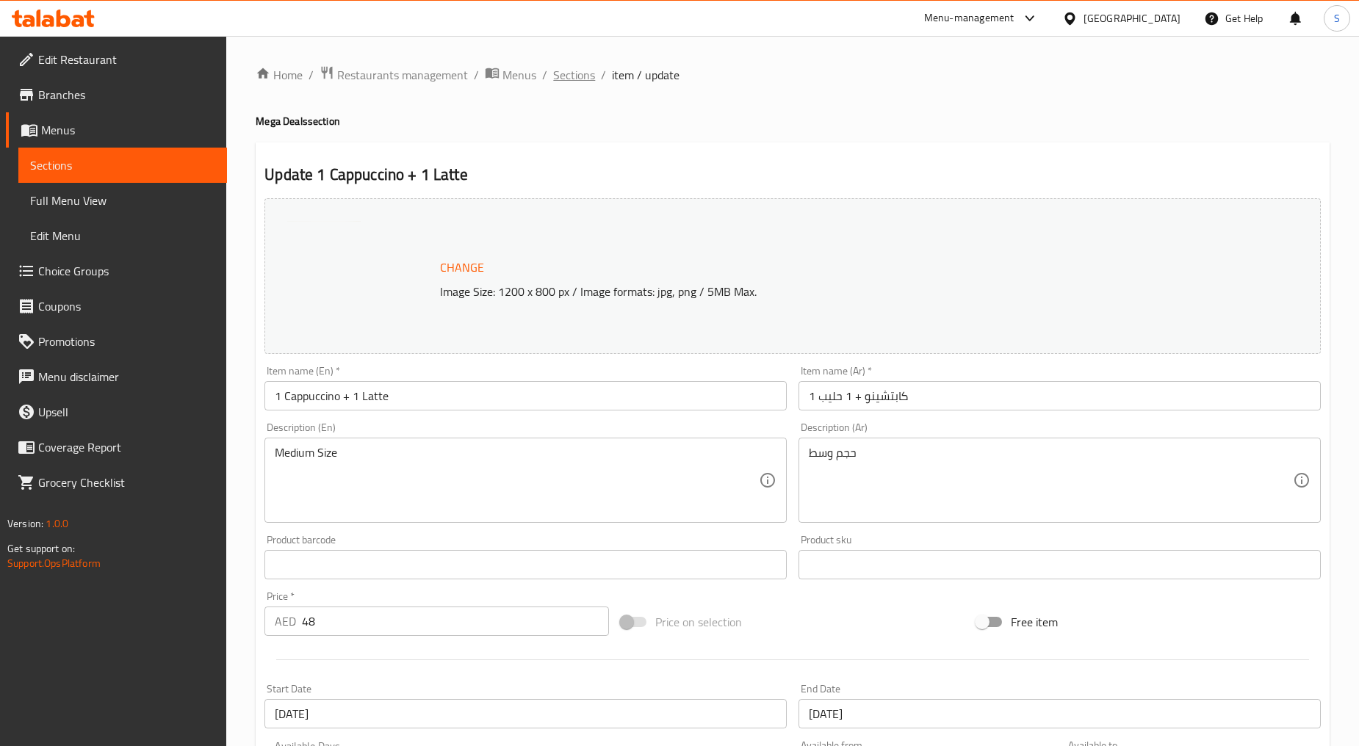
click at [560, 82] on span "Sections" at bounding box center [574, 75] width 42 height 18
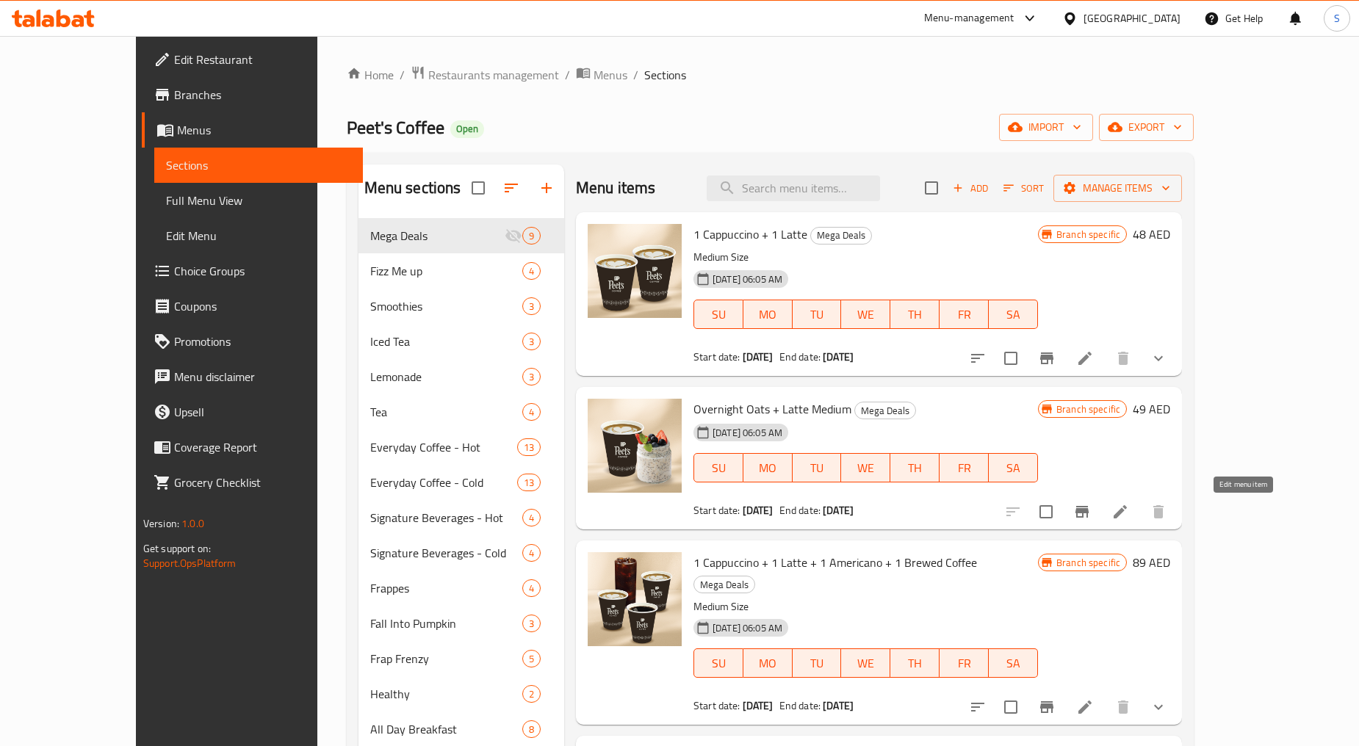
click at [1129, 510] on icon at bounding box center [1120, 512] width 18 height 18
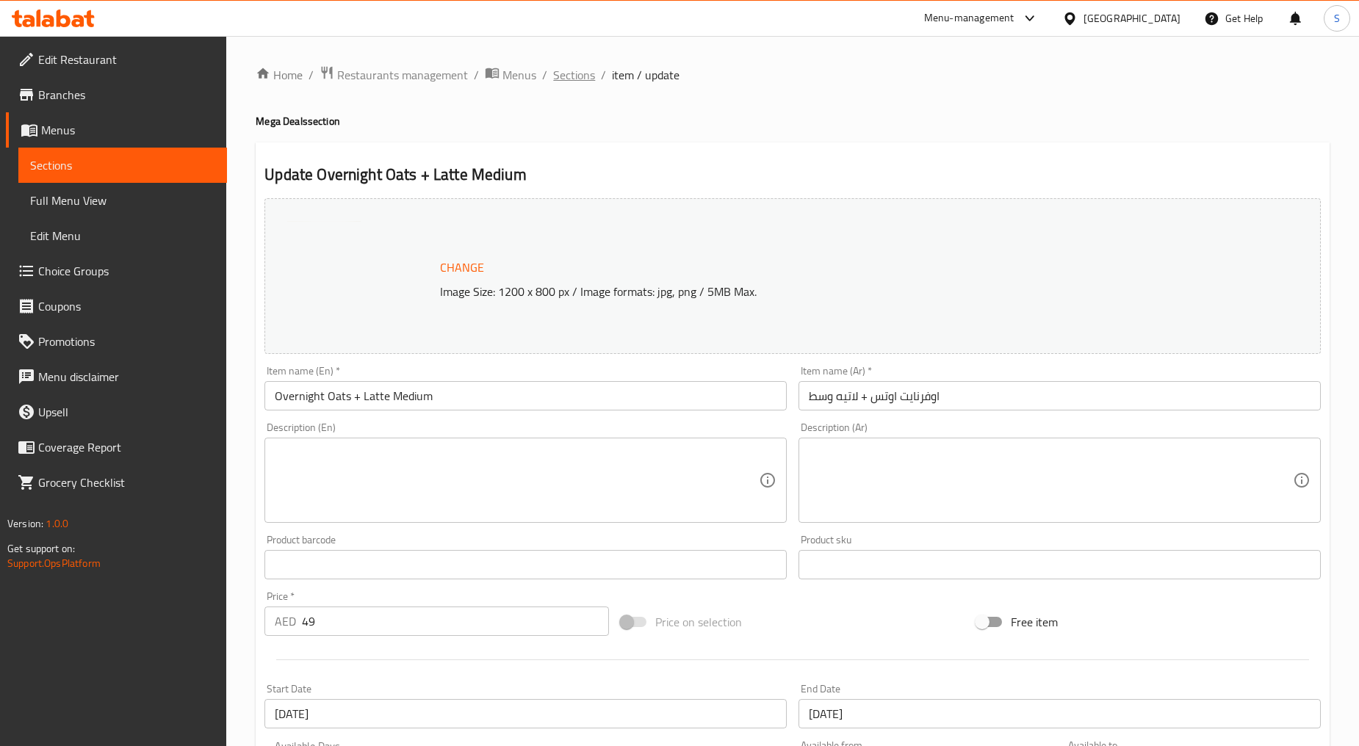
click at [571, 71] on span "Sections" at bounding box center [574, 75] width 42 height 18
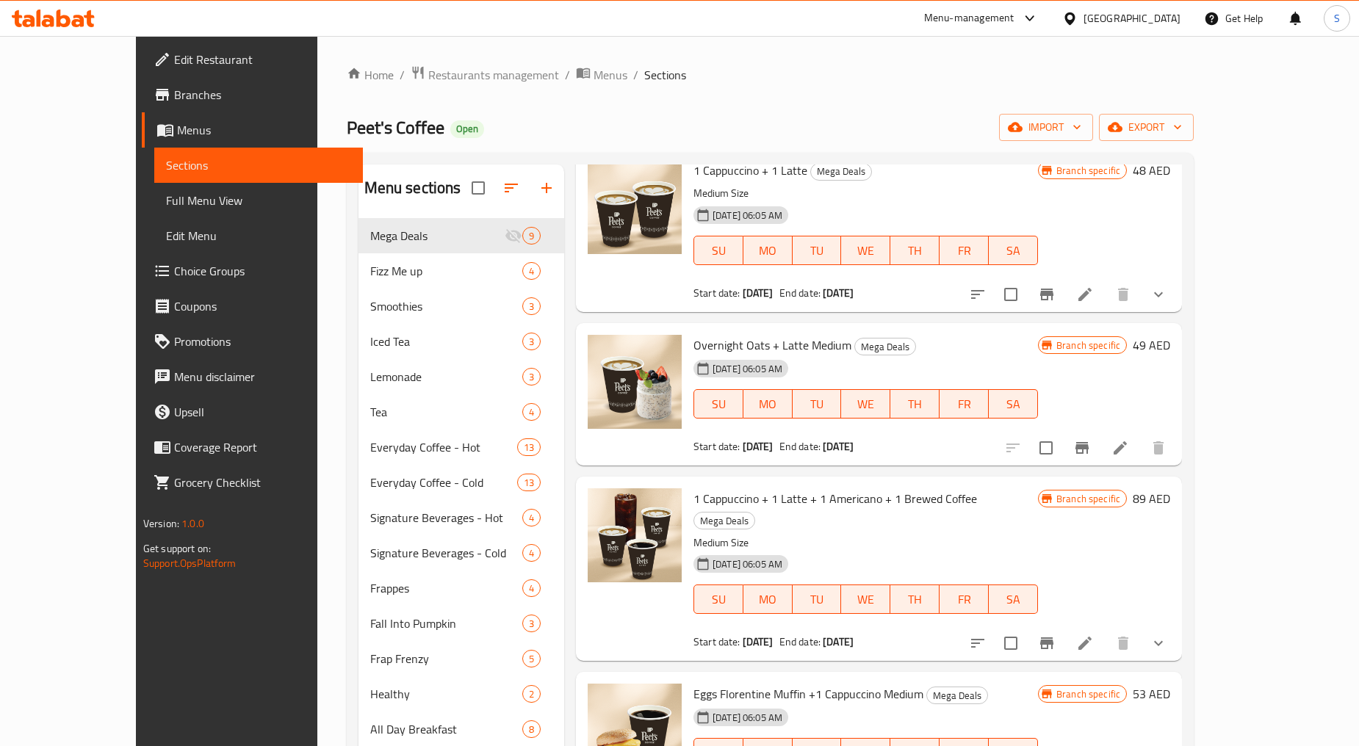
scroll to position [163, 0]
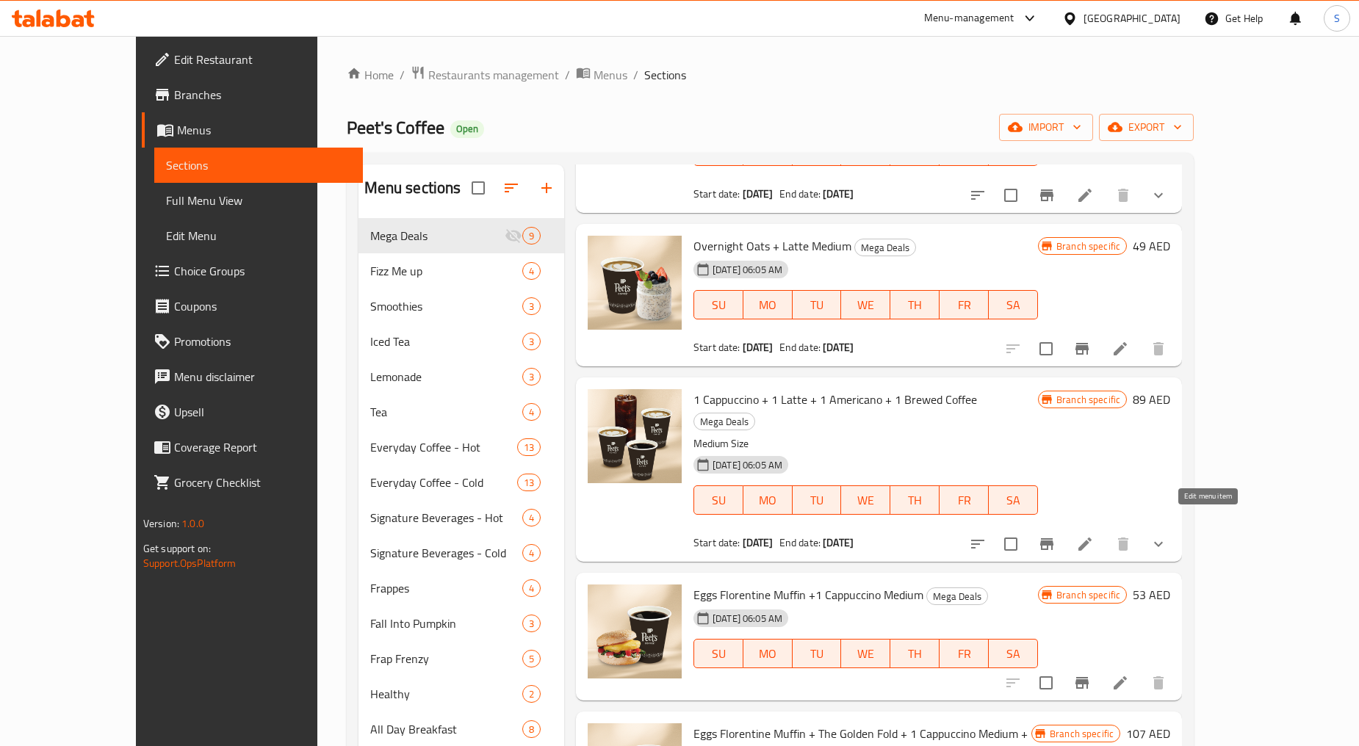
click at [1105, 531] on li at bounding box center [1084, 544] width 41 height 26
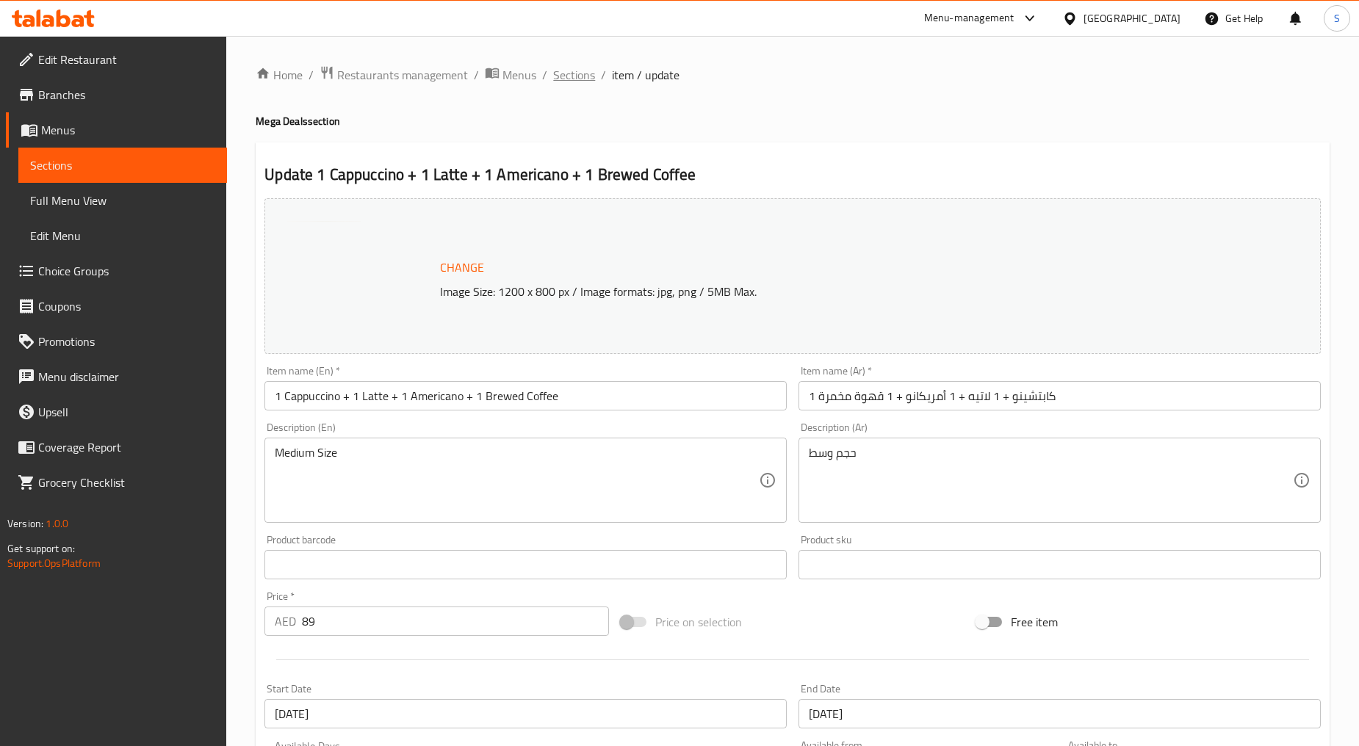
click at [578, 72] on span "Sections" at bounding box center [574, 75] width 42 height 18
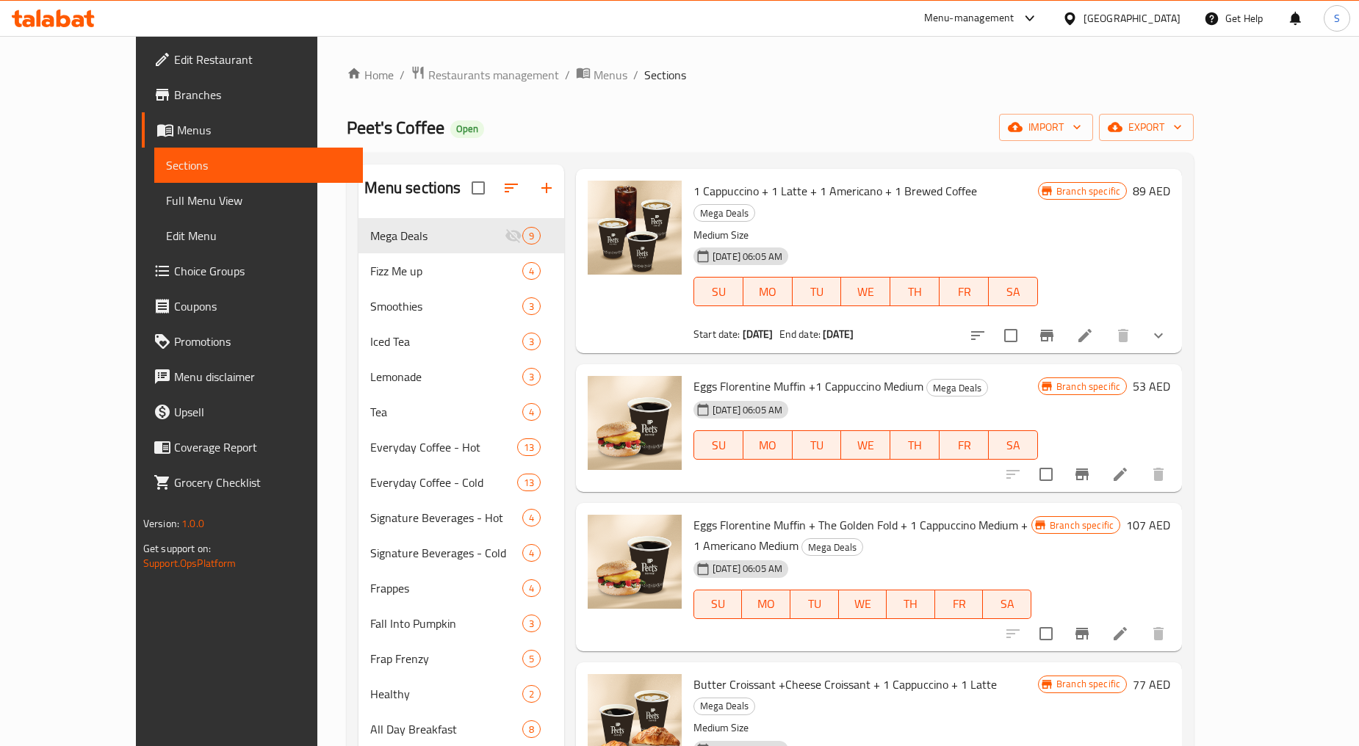
scroll to position [408, 0]
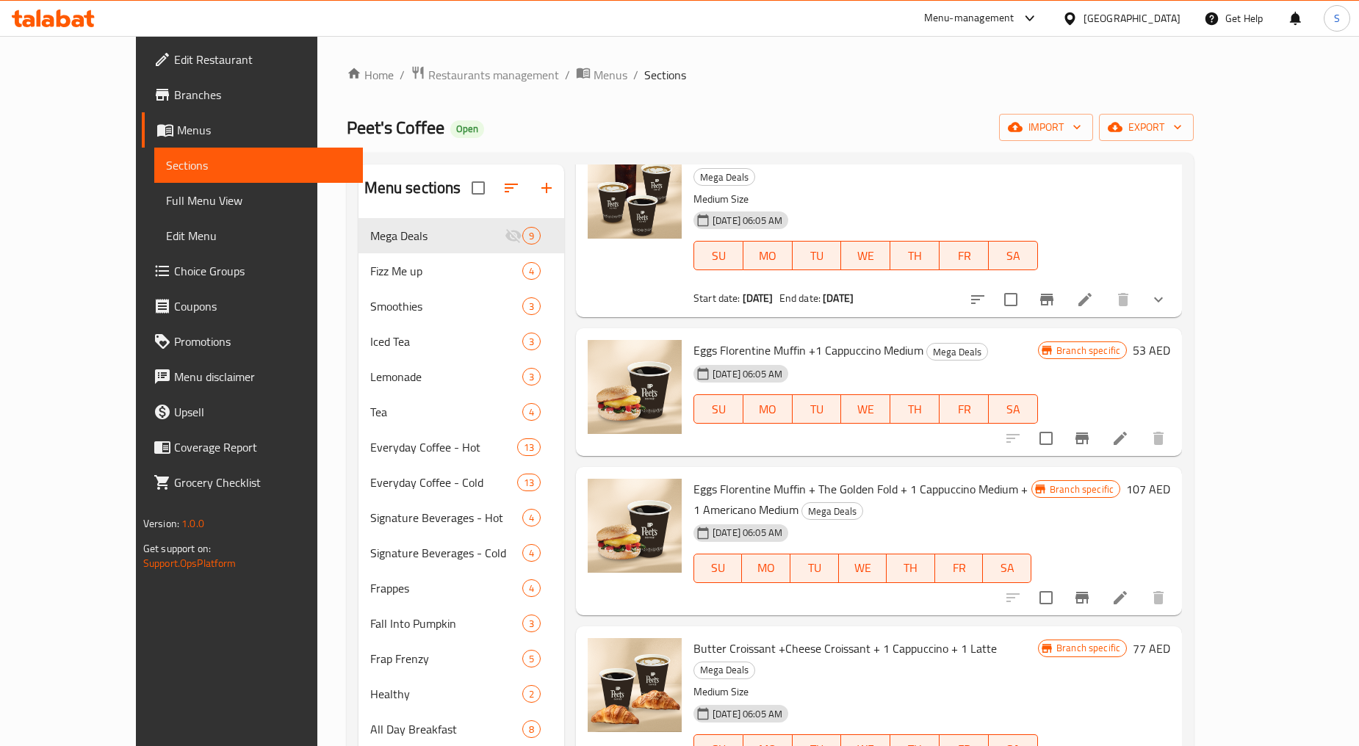
click at [1141, 425] on li at bounding box center [1120, 438] width 41 height 26
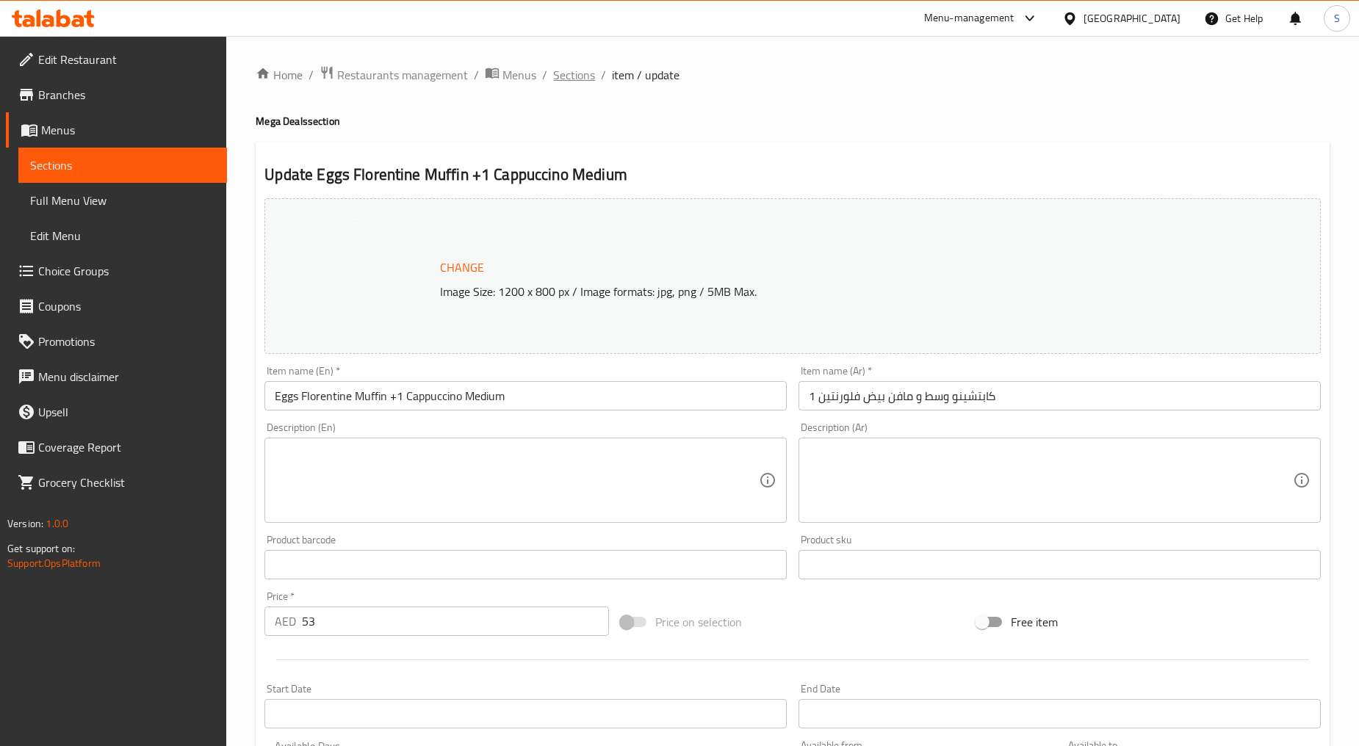
click at [562, 76] on span "Sections" at bounding box center [574, 75] width 42 height 18
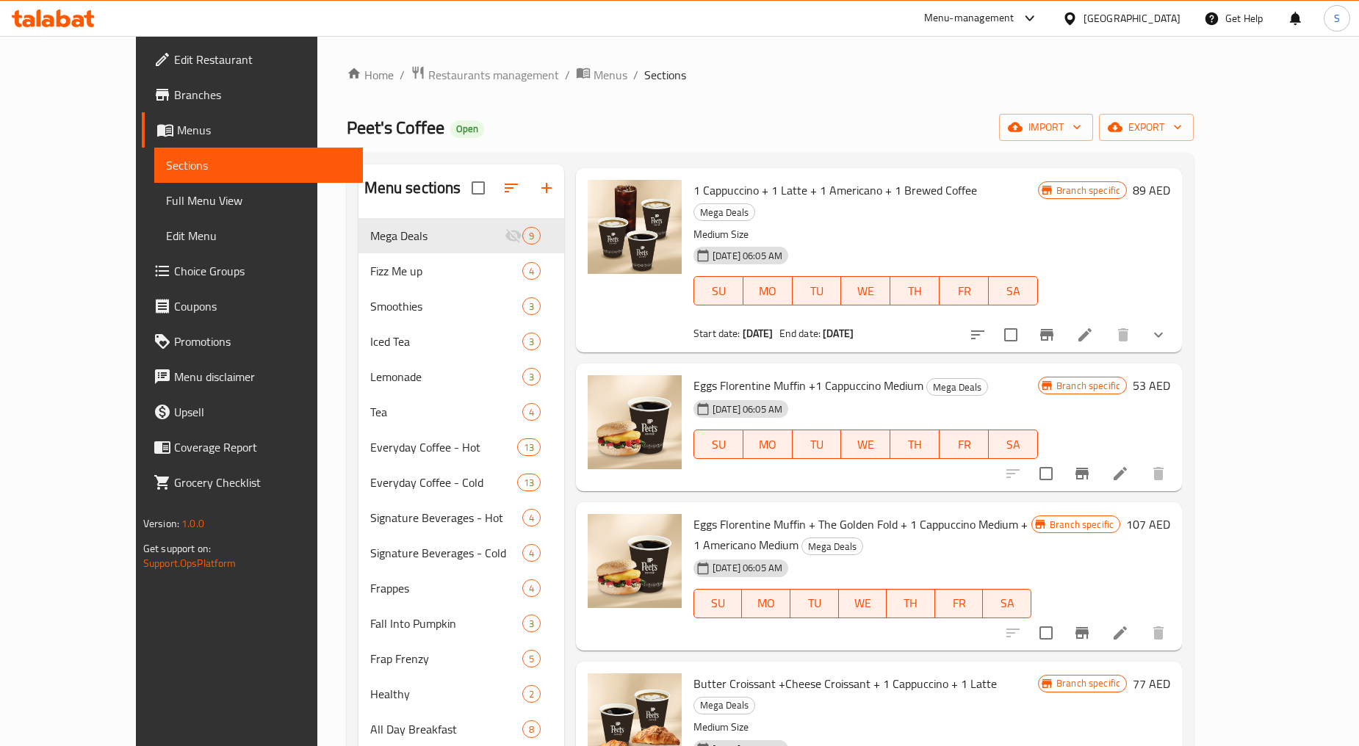
scroll to position [489, 0]
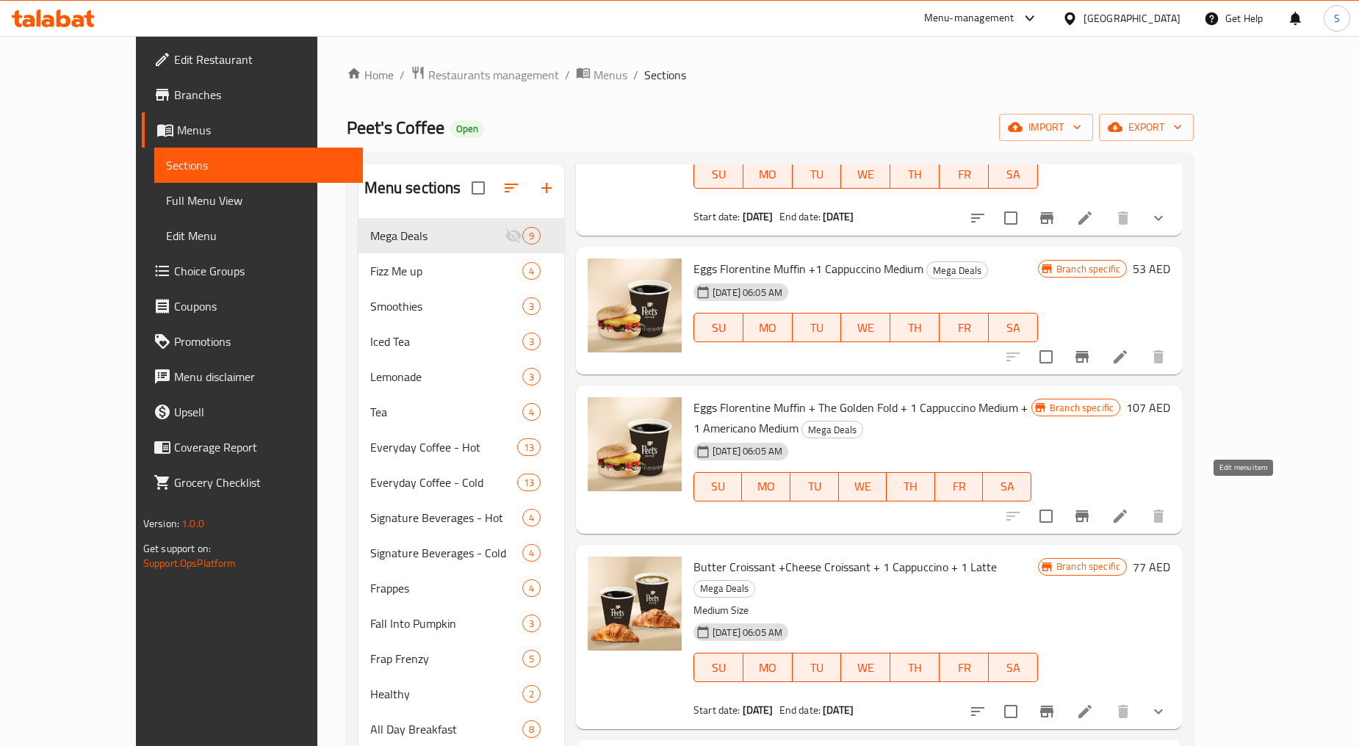
click at [1129, 508] on icon at bounding box center [1120, 517] width 18 height 18
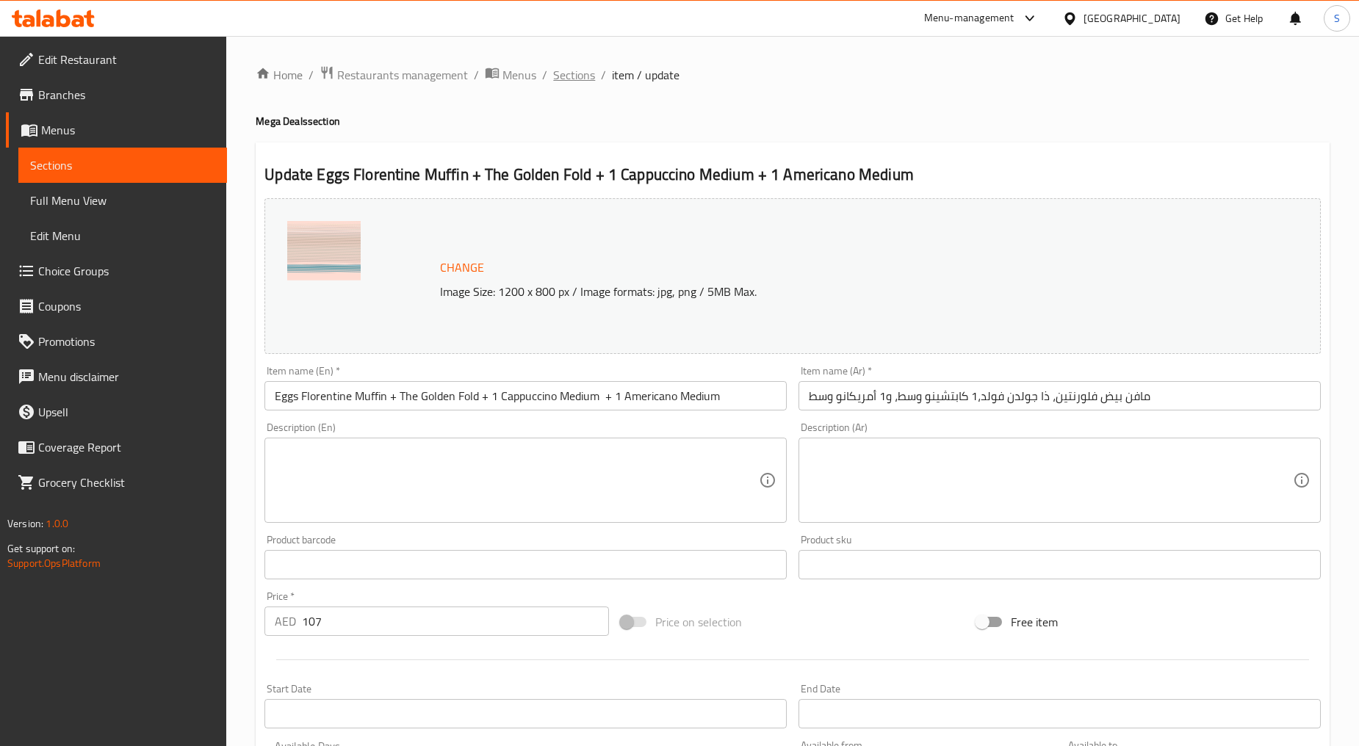
click at [589, 69] on span "Sections" at bounding box center [574, 75] width 42 height 18
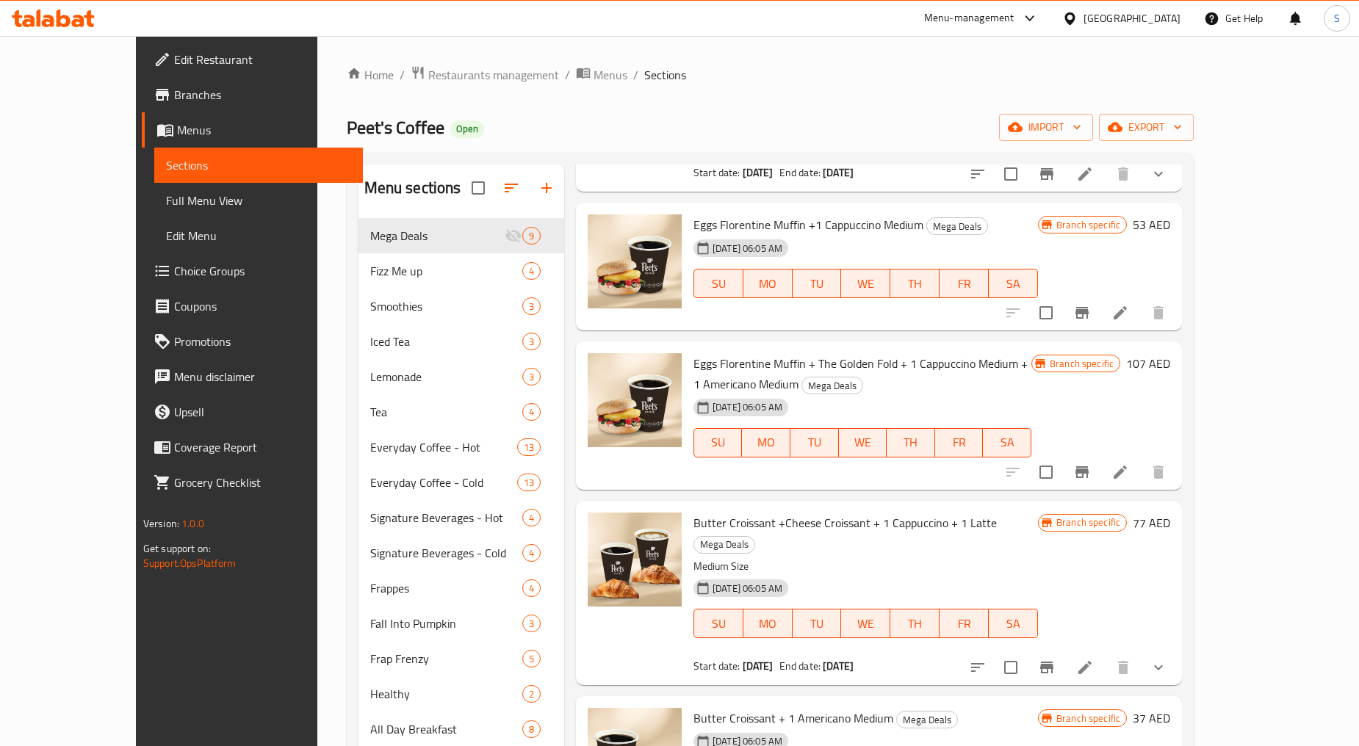
scroll to position [566, 0]
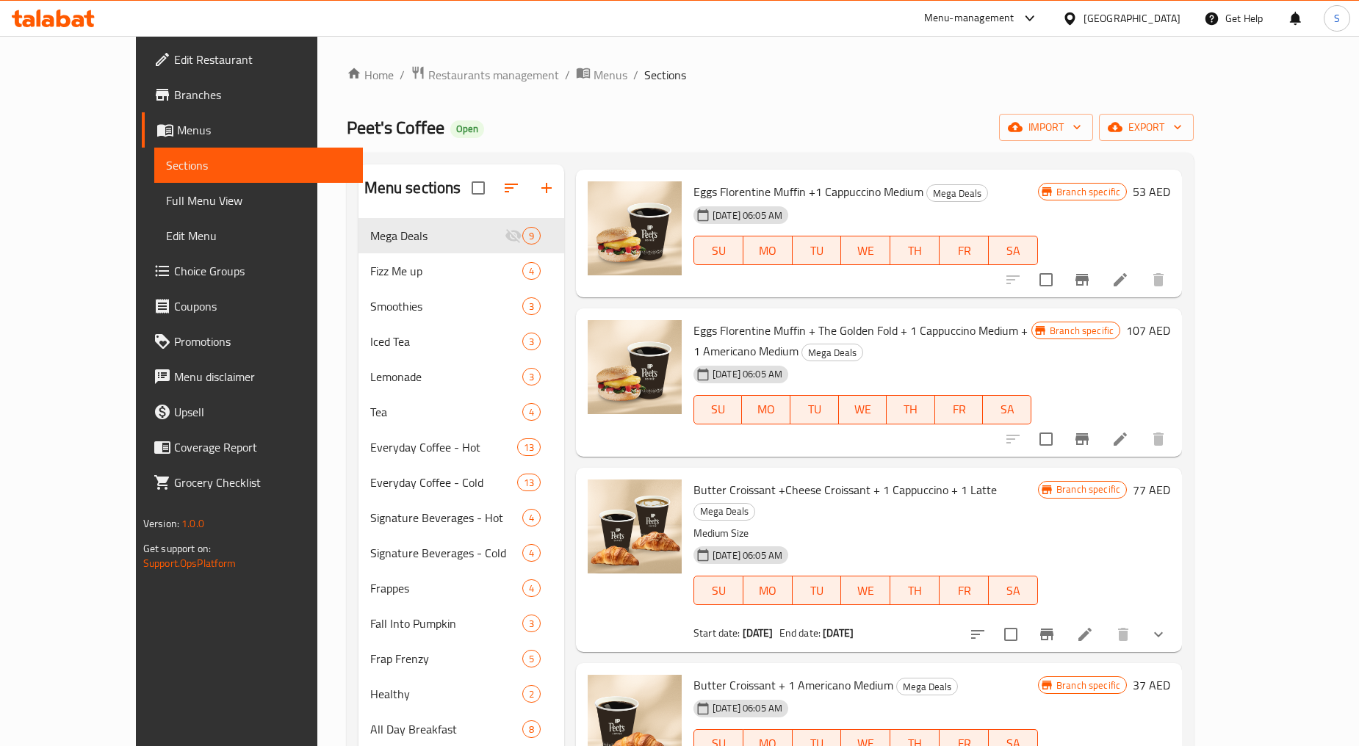
click at [1105, 621] on li at bounding box center [1084, 634] width 41 height 26
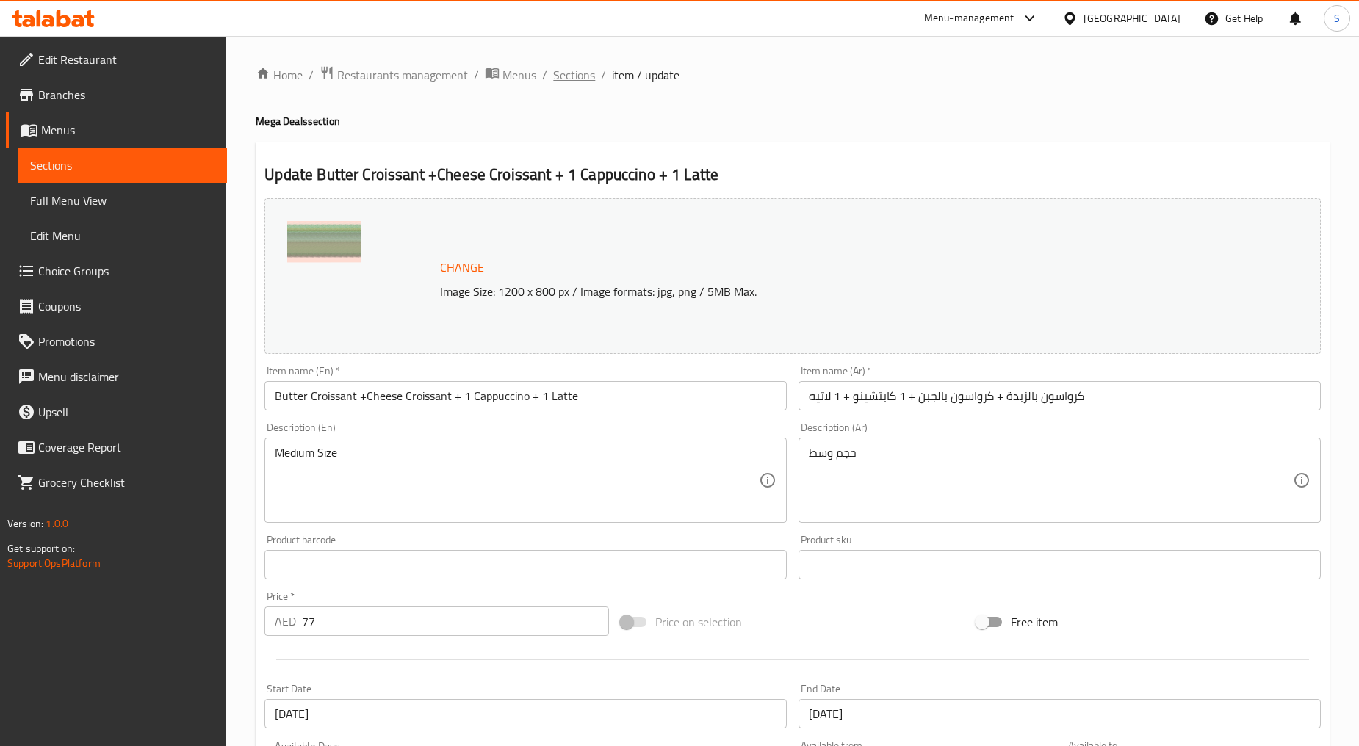
click at [557, 75] on span "Sections" at bounding box center [574, 75] width 42 height 18
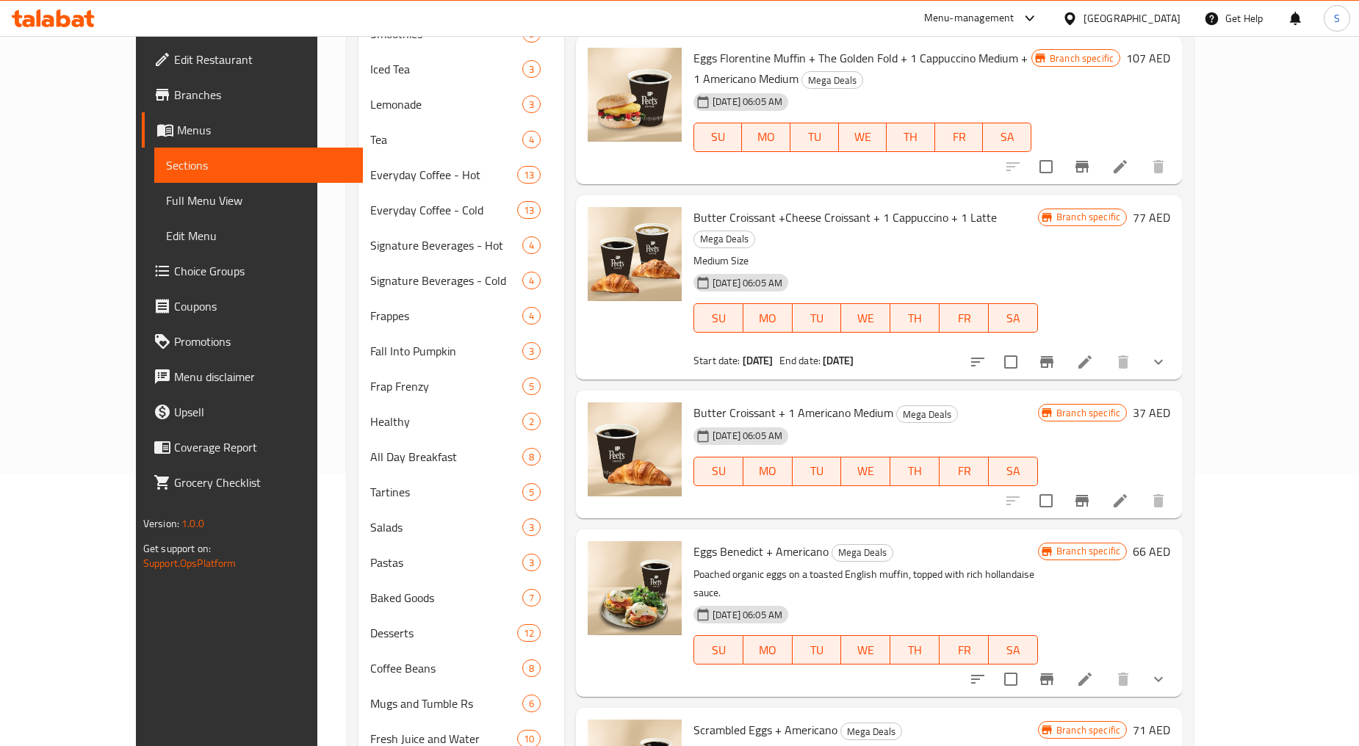
scroll to position [364, 0]
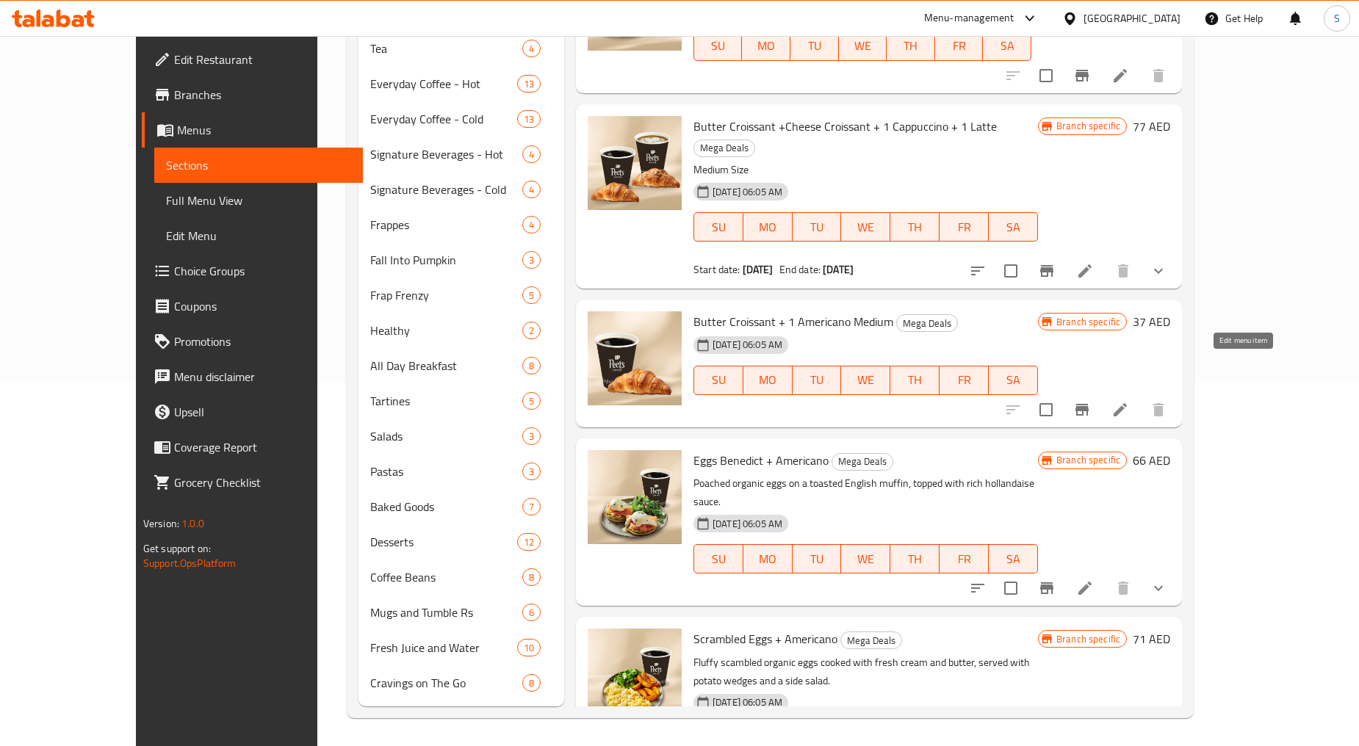
click at [1127, 403] on icon at bounding box center [1120, 409] width 13 height 13
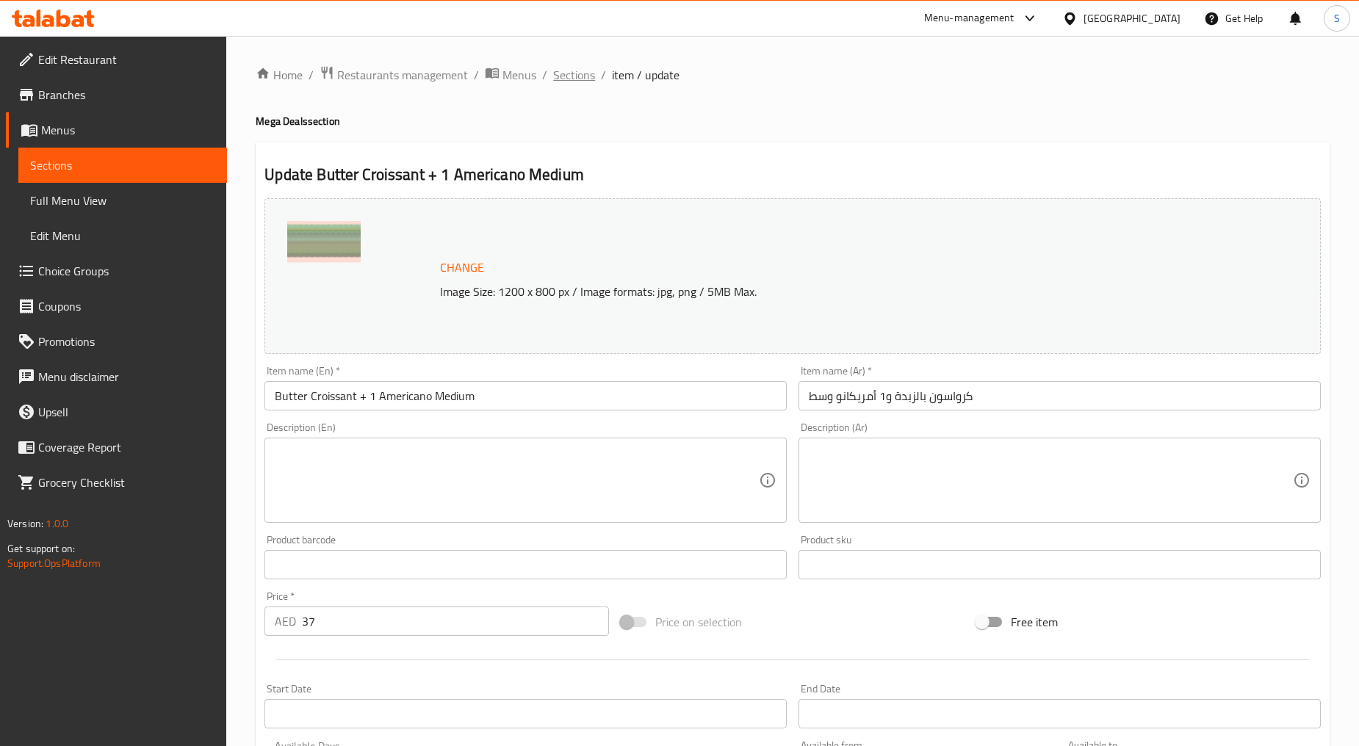
click at [561, 74] on span "Sections" at bounding box center [574, 75] width 42 height 18
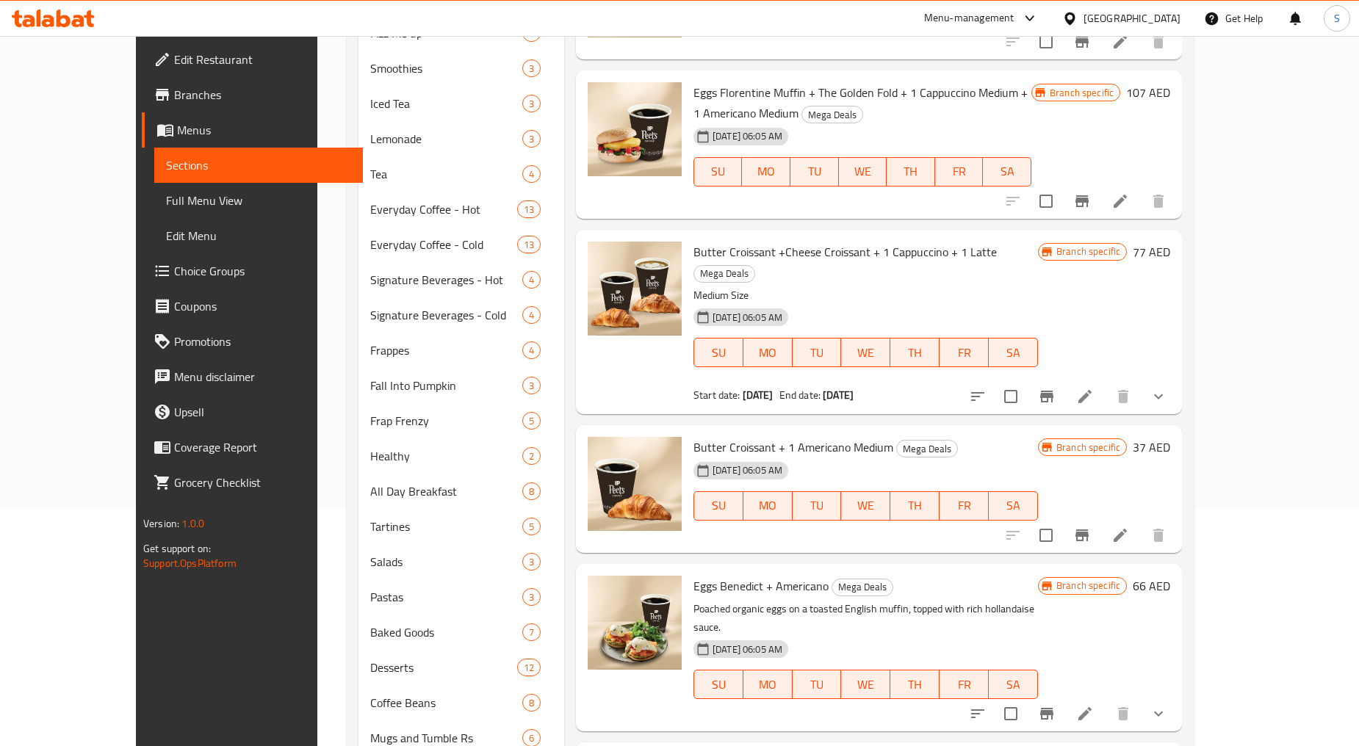
scroll to position [364, 0]
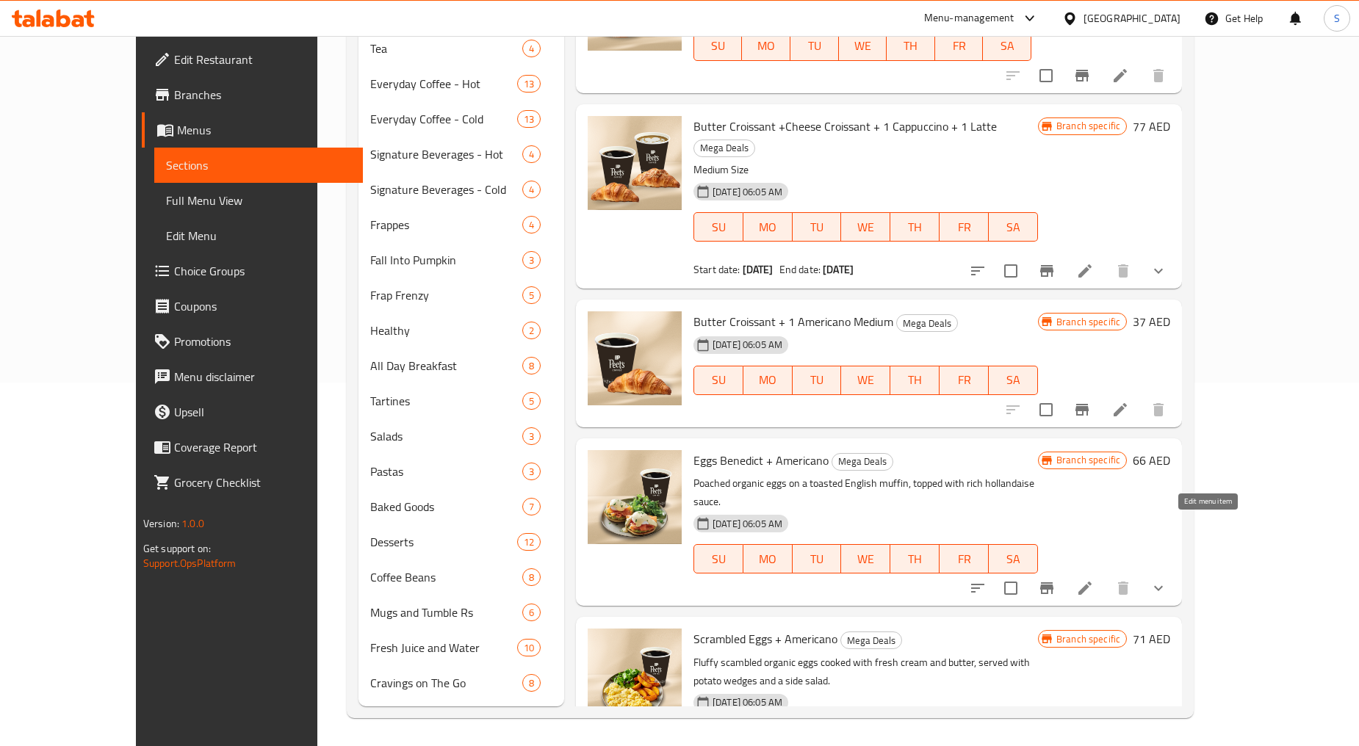
click at [1091, 582] on icon at bounding box center [1084, 588] width 13 height 13
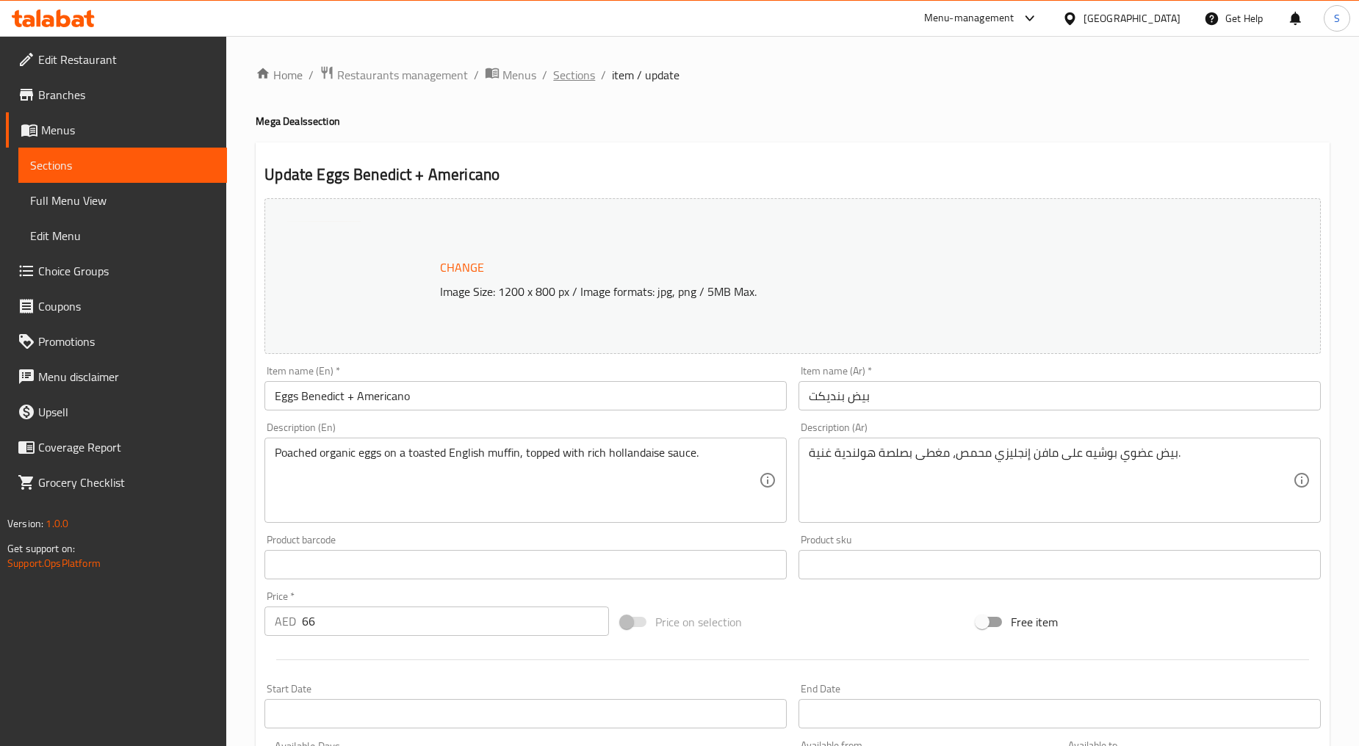
click at [577, 71] on span "Sections" at bounding box center [574, 75] width 42 height 18
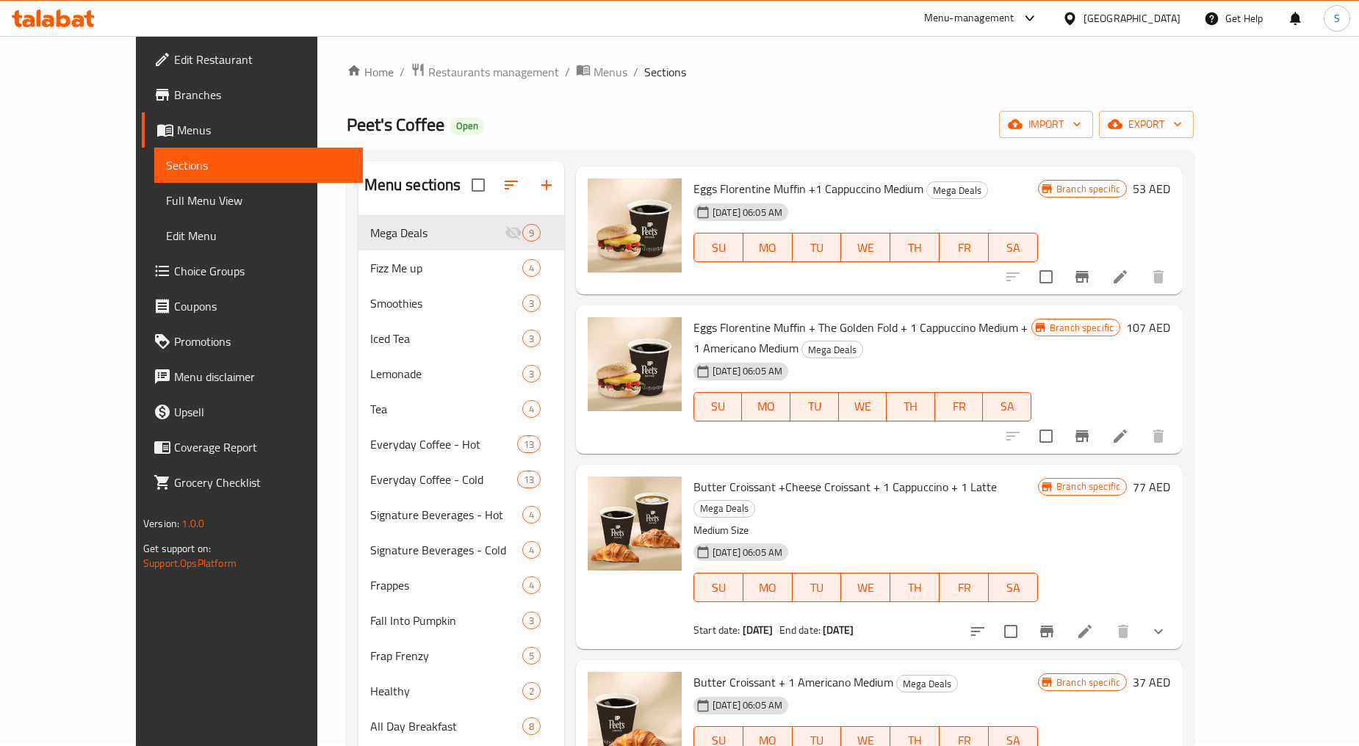
scroll to position [364, 0]
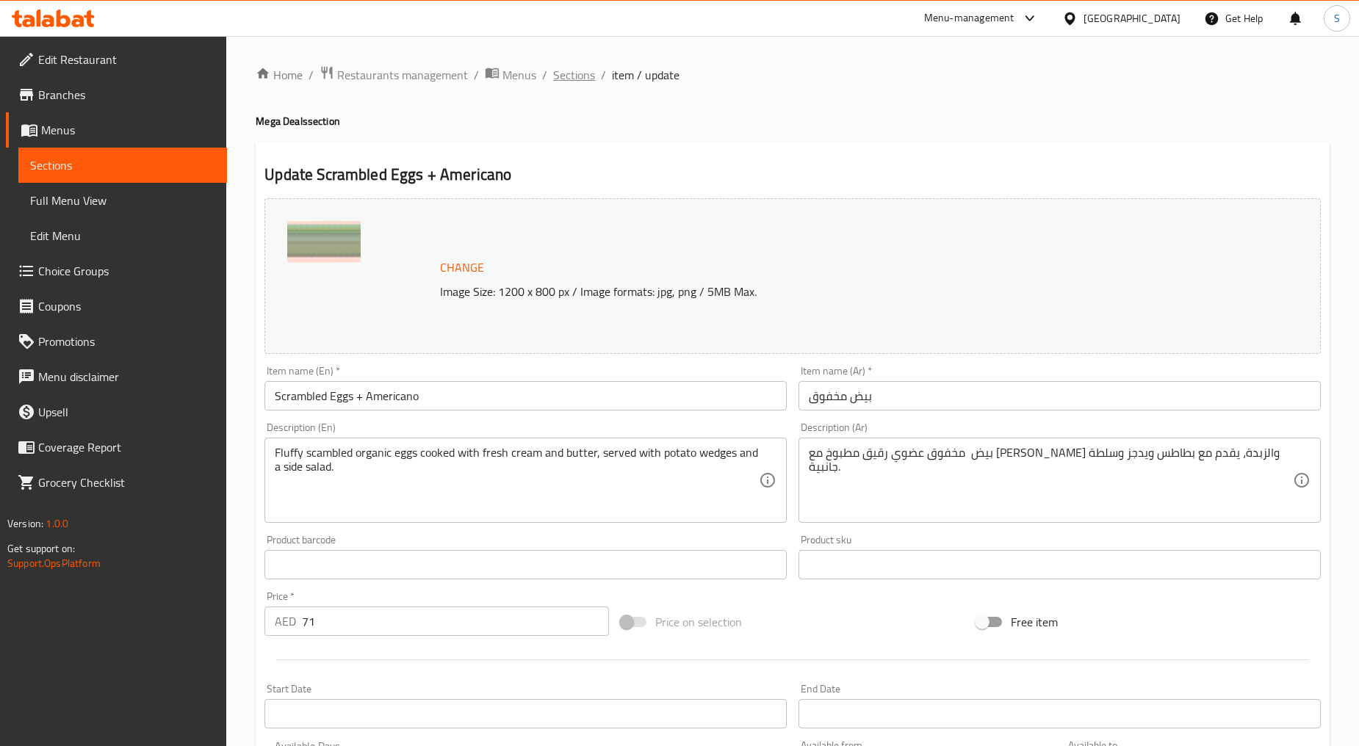
click at [576, 75] on span "Sections" at bounding box center [574, 75] width 42 height 18
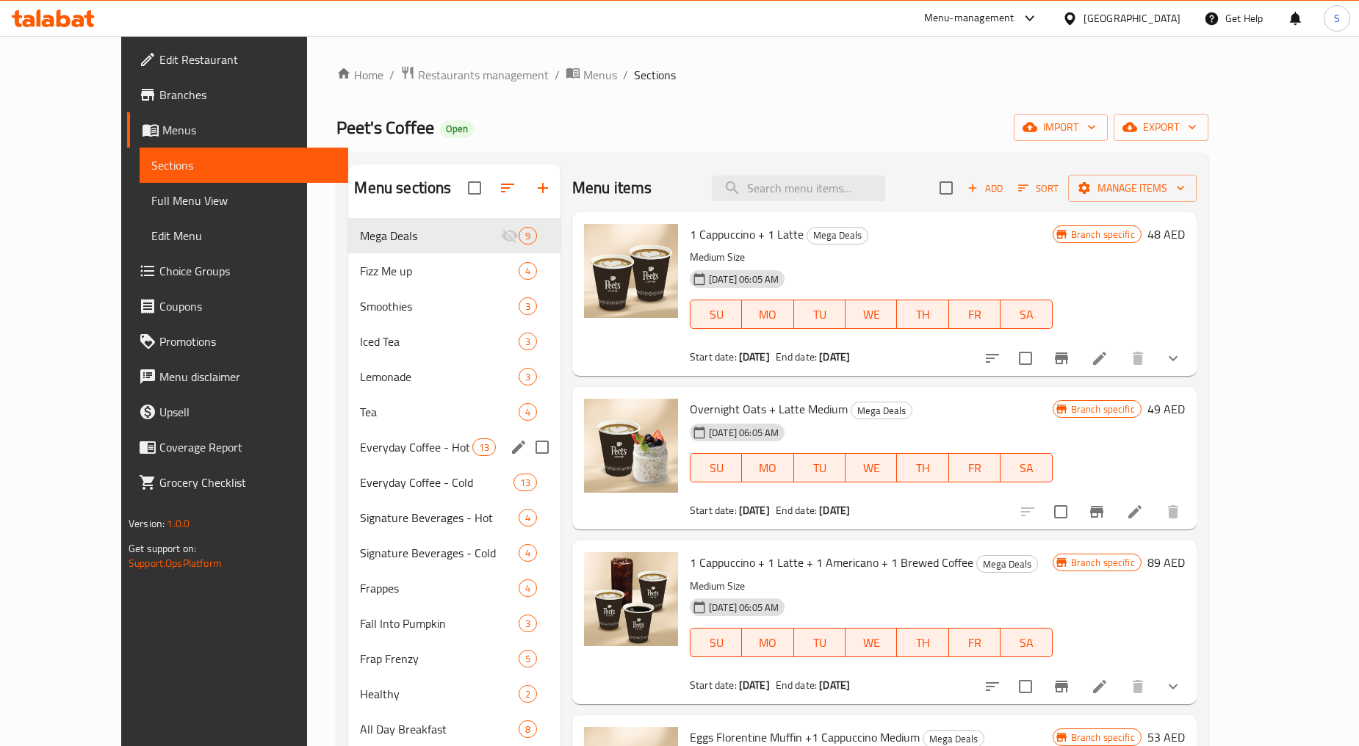
click at [353, 458] on div "Everyday Coffee - Hot 13" at bounding box center [454, 447] width 212 height 35
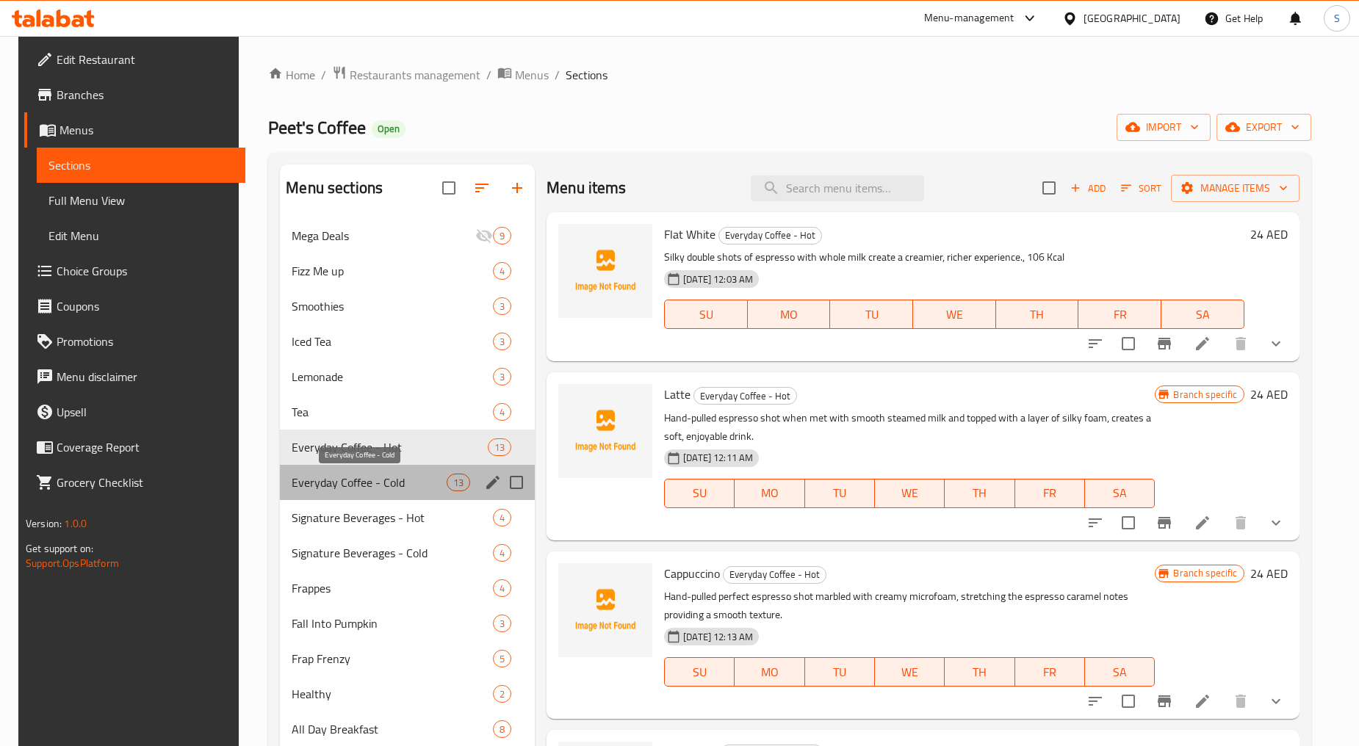
click at [356, 487] on span "Everyday Coffee - Cold" at bounding box center [369, 483] width 155 height 18
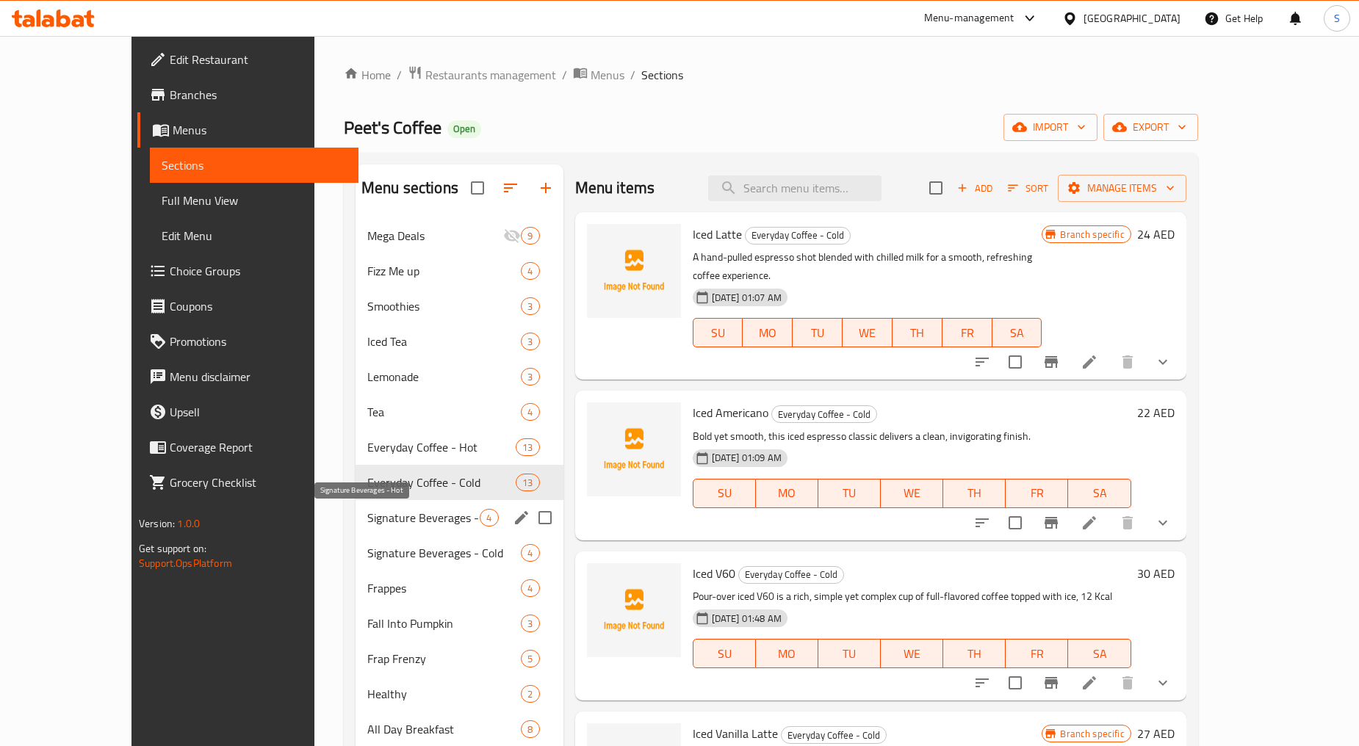
click at [370, 522] on span "Signature Beverages - Hot" at bounding box center [423, 518] width 113 height 18
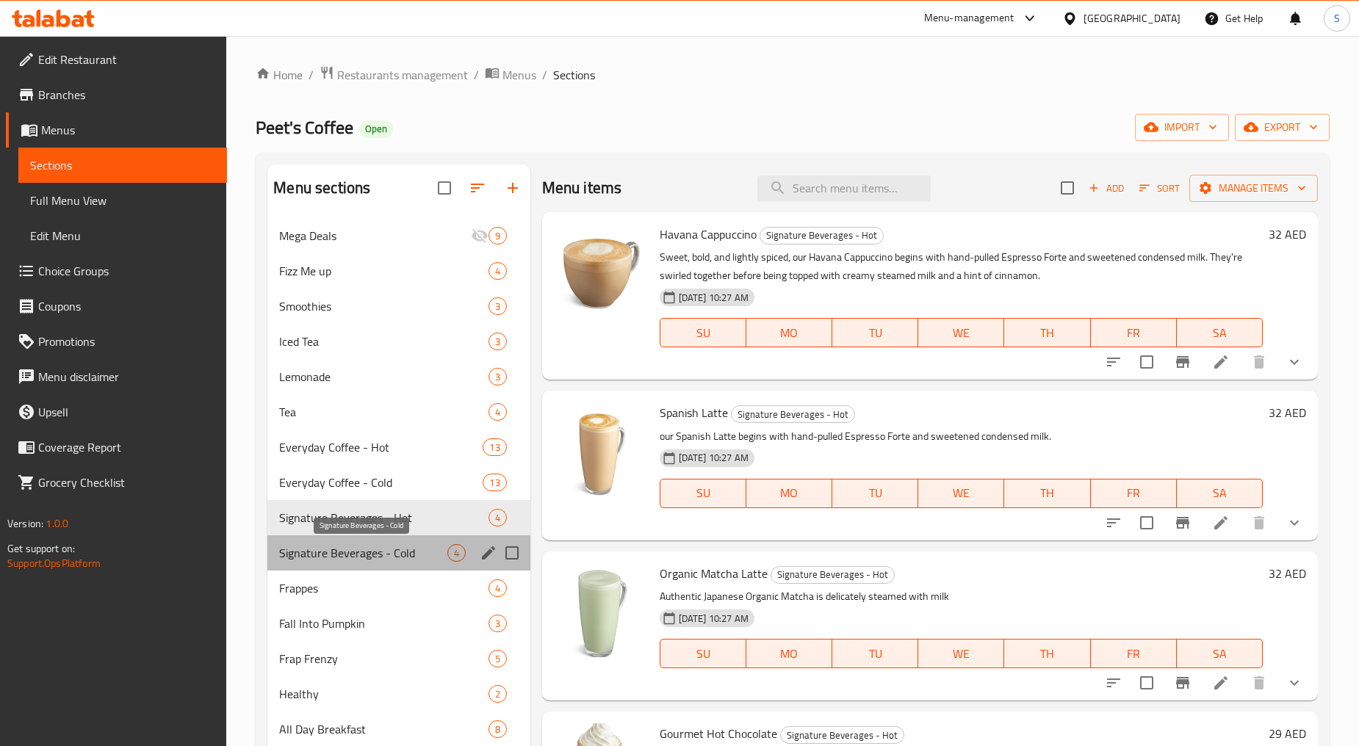
click at [379, 556] on span "Signature Beverages - Cold" at bounding box center [362, 553] width 167 height 18
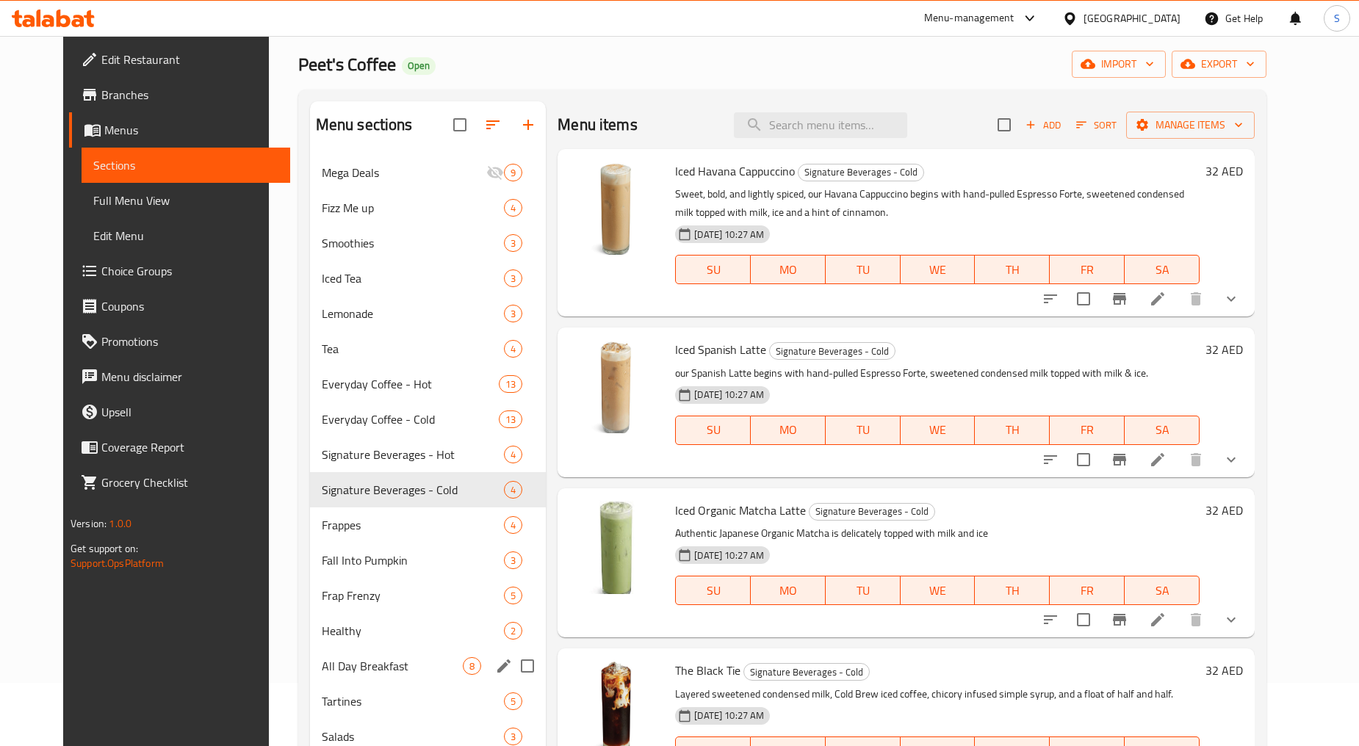
scroll to position [163, 0]
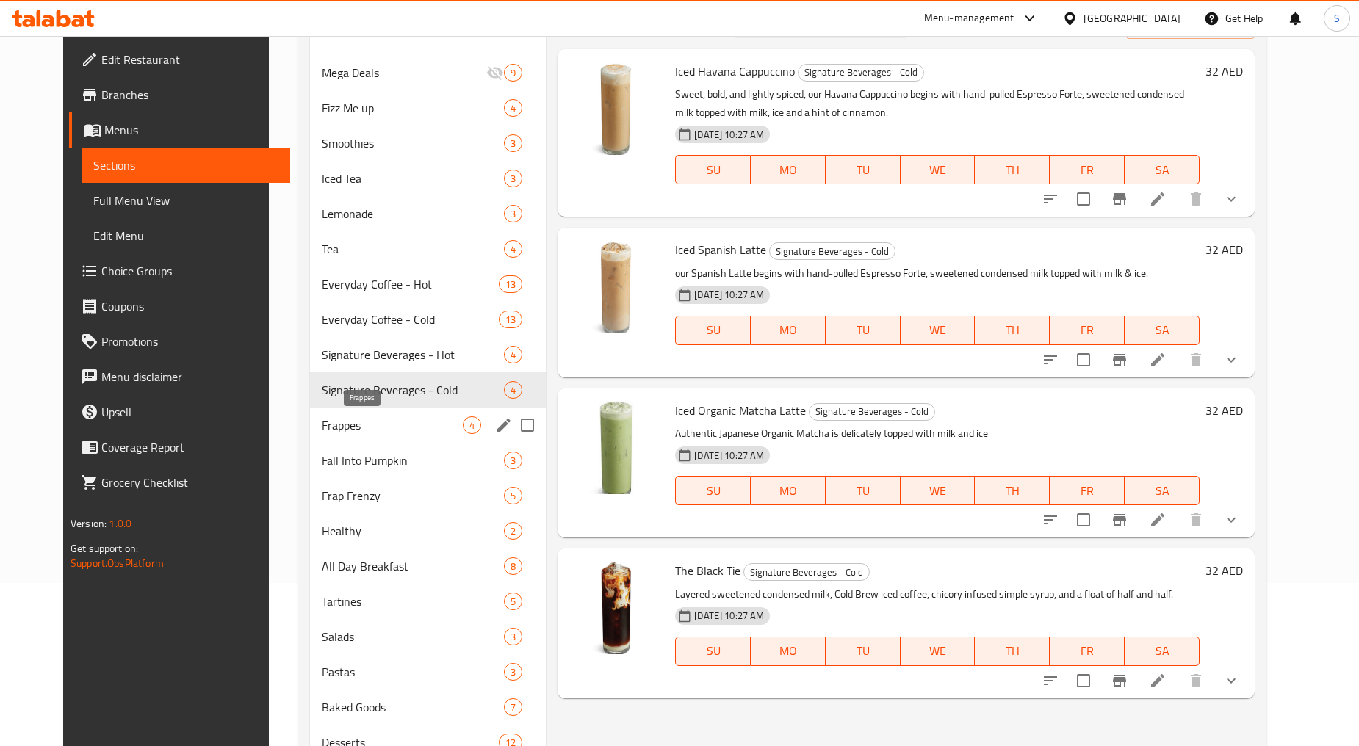
click at [322, 430] on span "Frappes" at bounding box center [392, 425] width 141 height 18
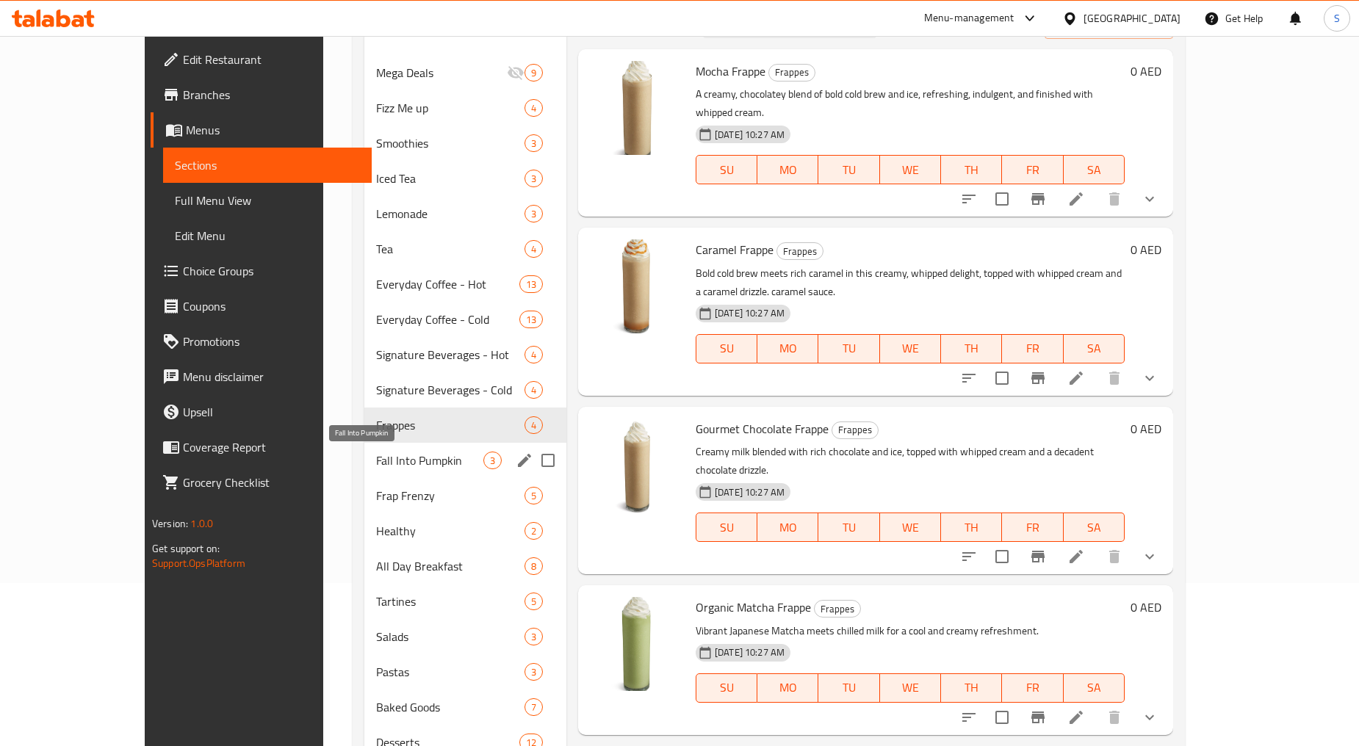
click at [376, 460] on span "Fall Into Pumpkin" at bounding box center [429, 461] width 107 height 18
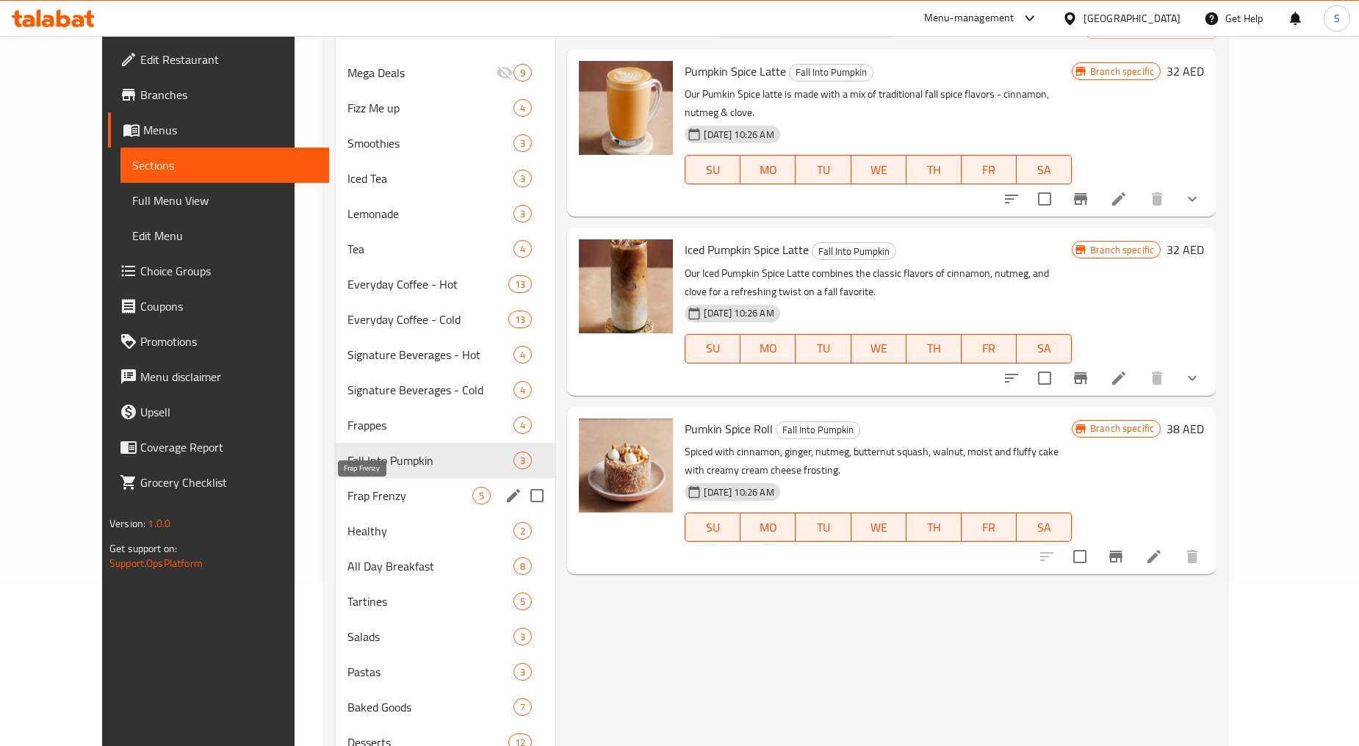
click at [347, 494] on span "Frap Frenzy" at bounding box center [409, 496] width 125 height 18
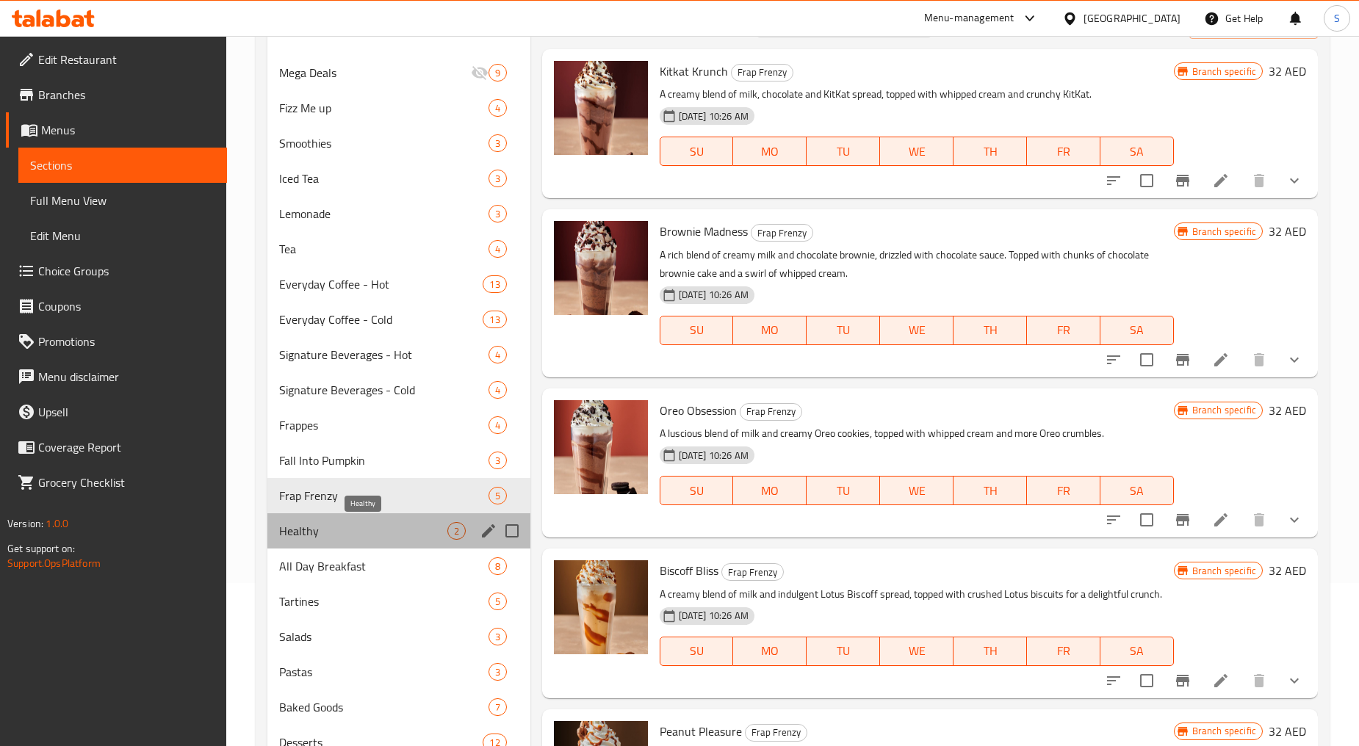
click at [328, 527] on span "Healthy" at bounding box center [362, 531] width 167 height 18
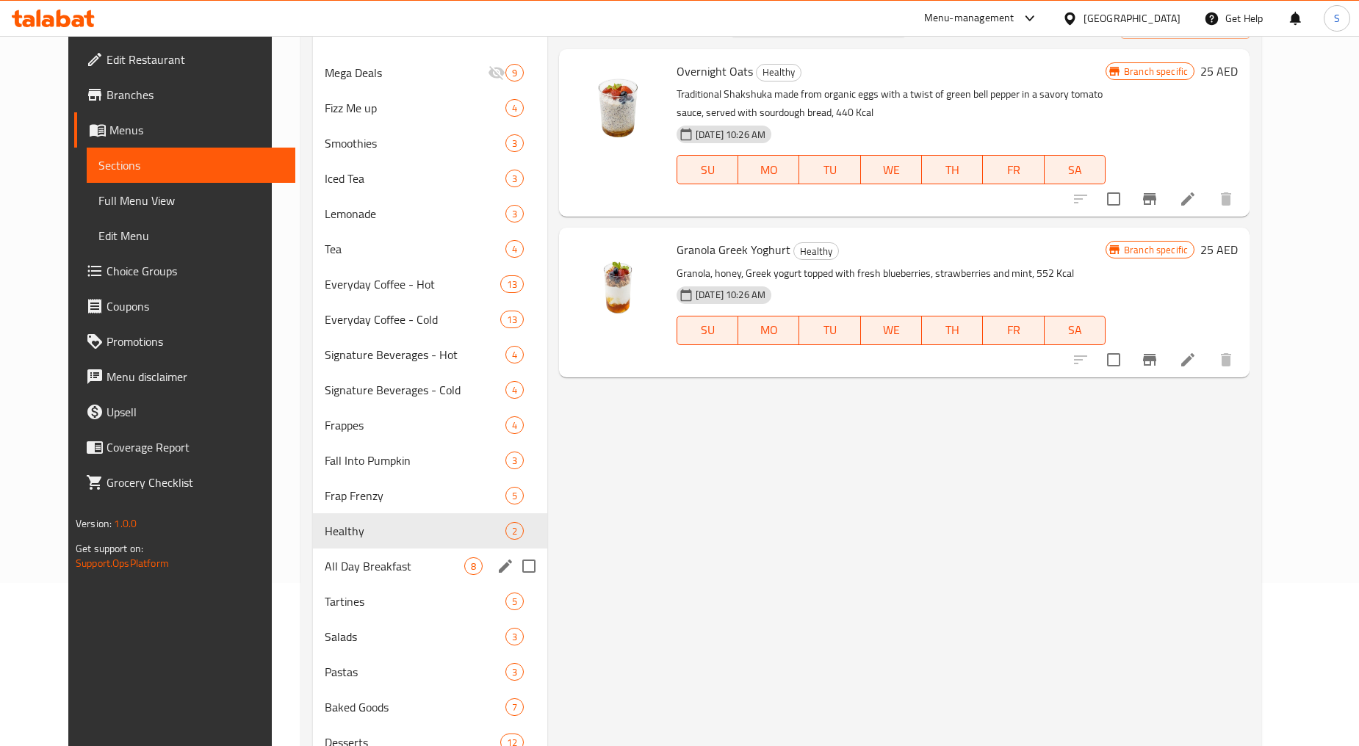
click at [332, 567] on span "All Day Breakfast" at bounding box center [395, 566] width 140 height 18
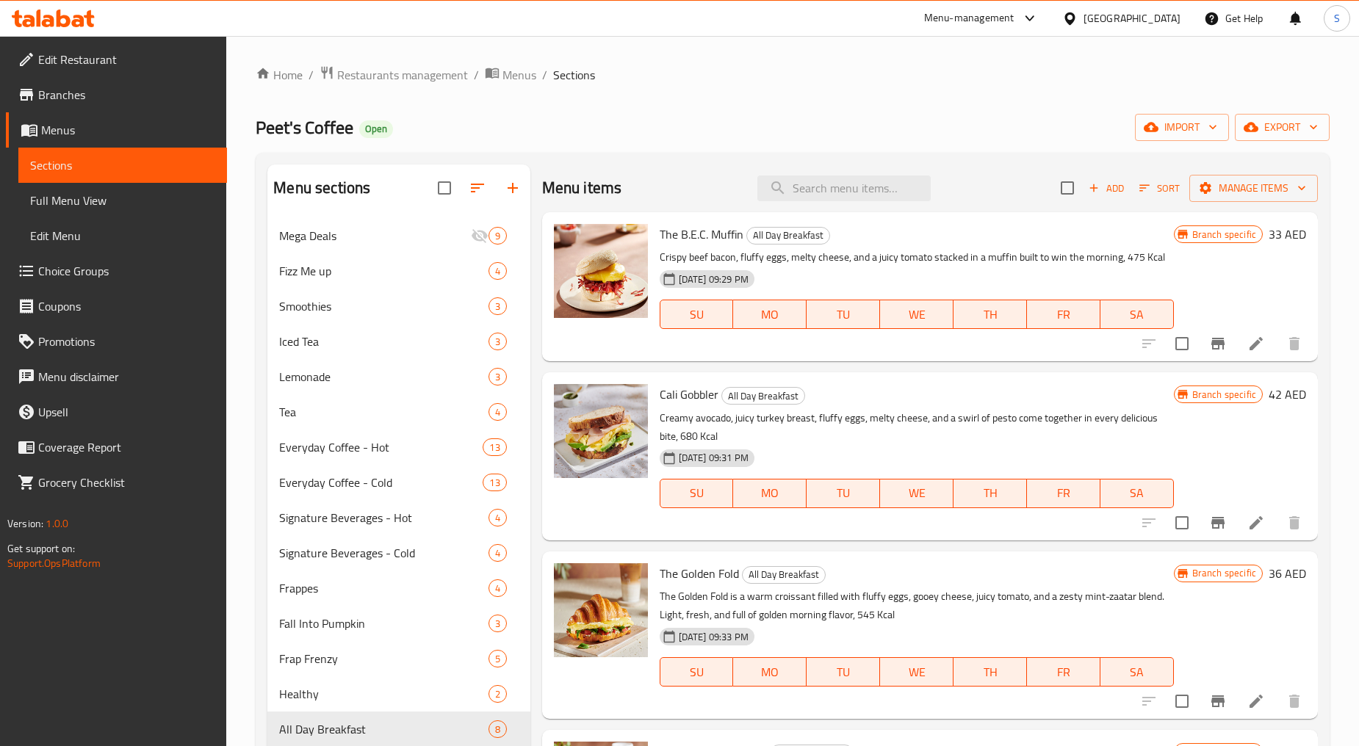
click at [707, 235] on span "The B.E.C. Muffin" at bounding box center [702, 234] width 84 height 22
copy h6 "The B.E.C. Muffin"
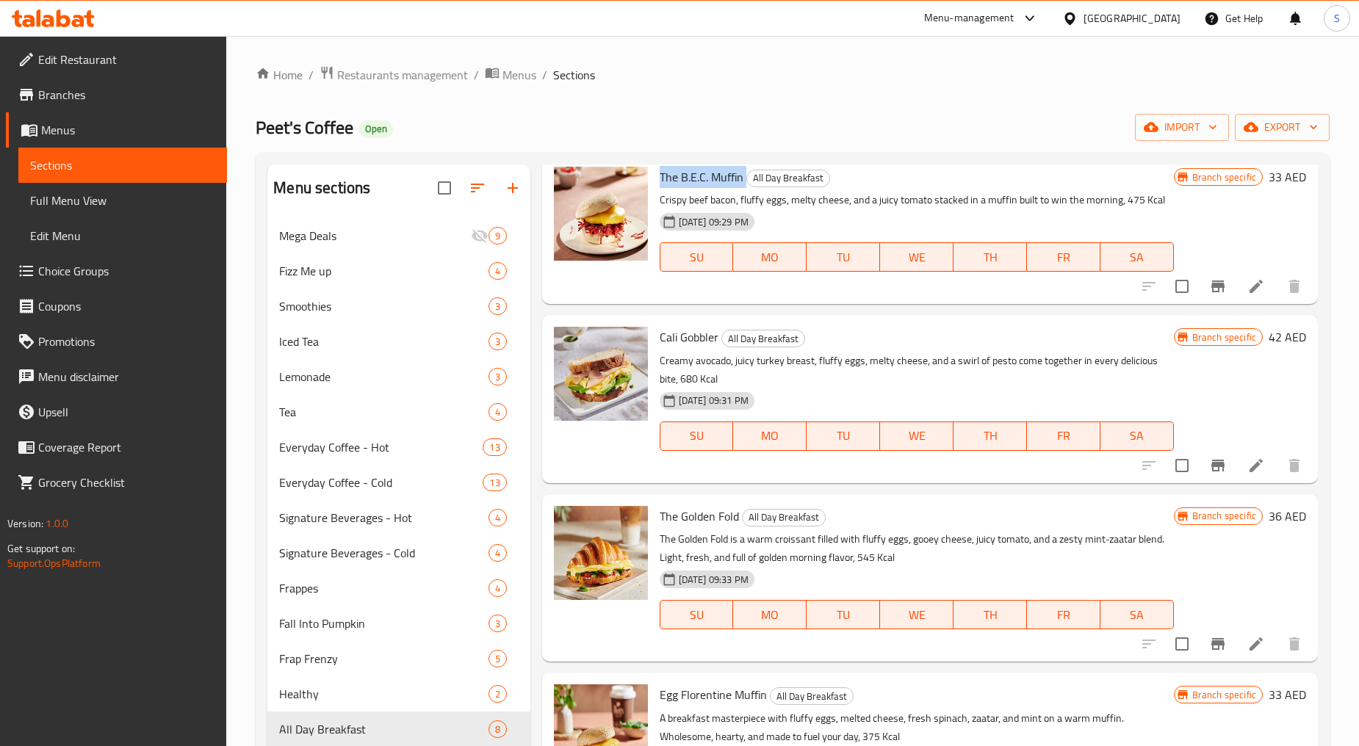
scroll to position [82, 0]
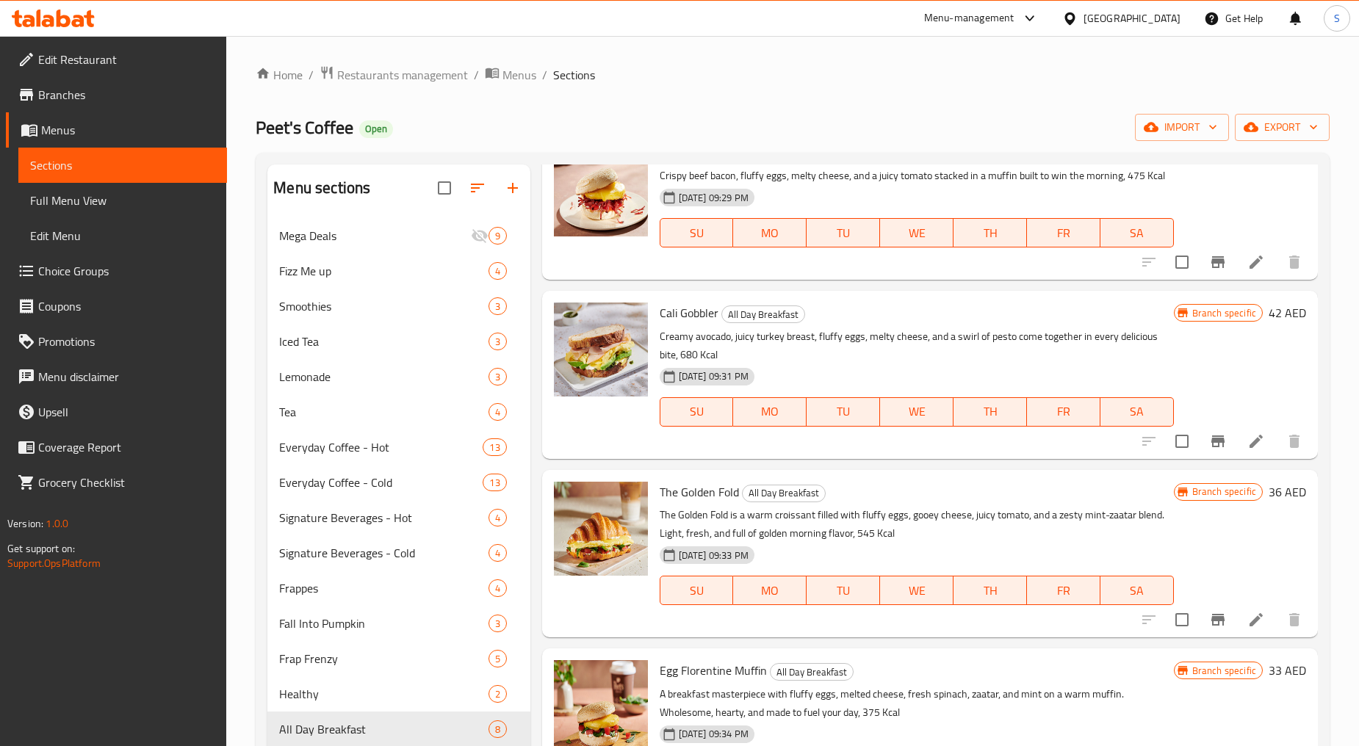
click at [729, 494] on span "The Golden Fold" at bounding box center [699, 492] width 79 height 22
copy h6 "The Golden Fold"
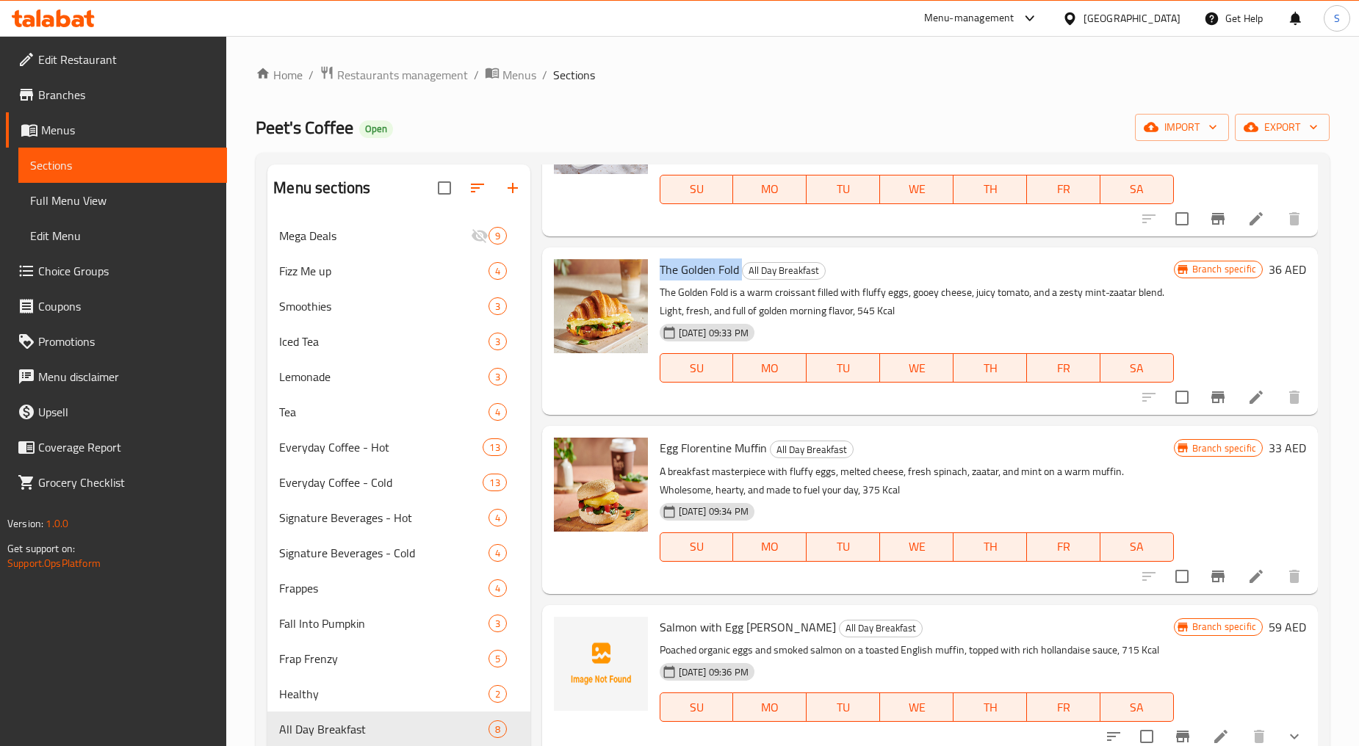
scroll to position [326, 0]
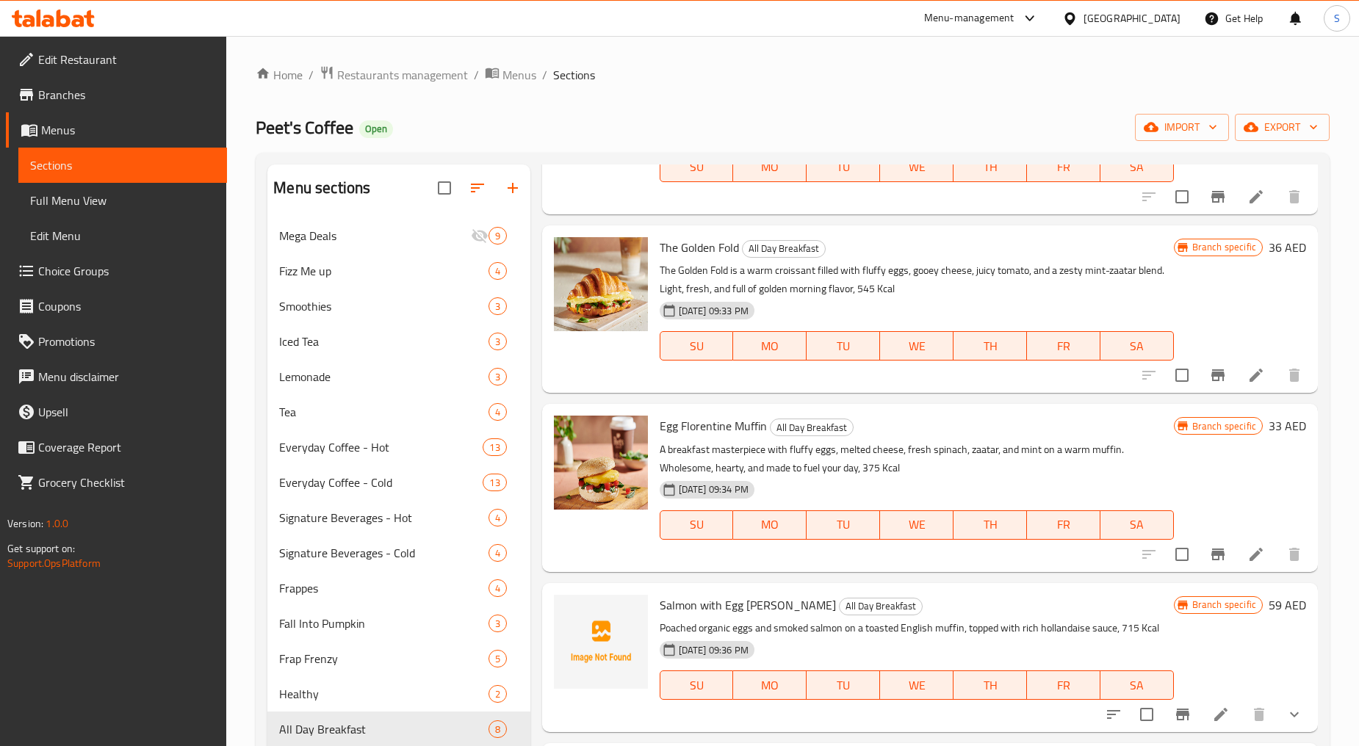
click at [705, 427] on span "Egg Florentine Muffin" at bounding box center [713, 426] width 107 height 22
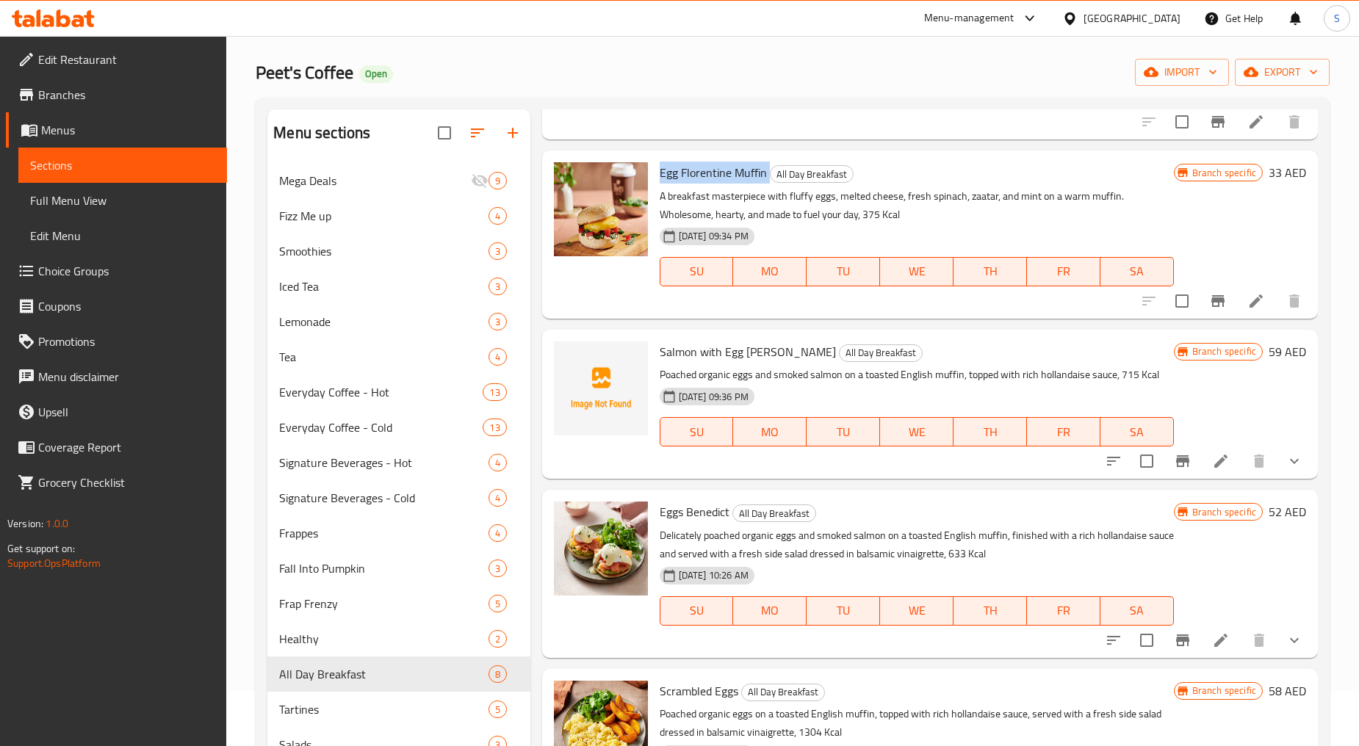
scroll to position [82, 0]
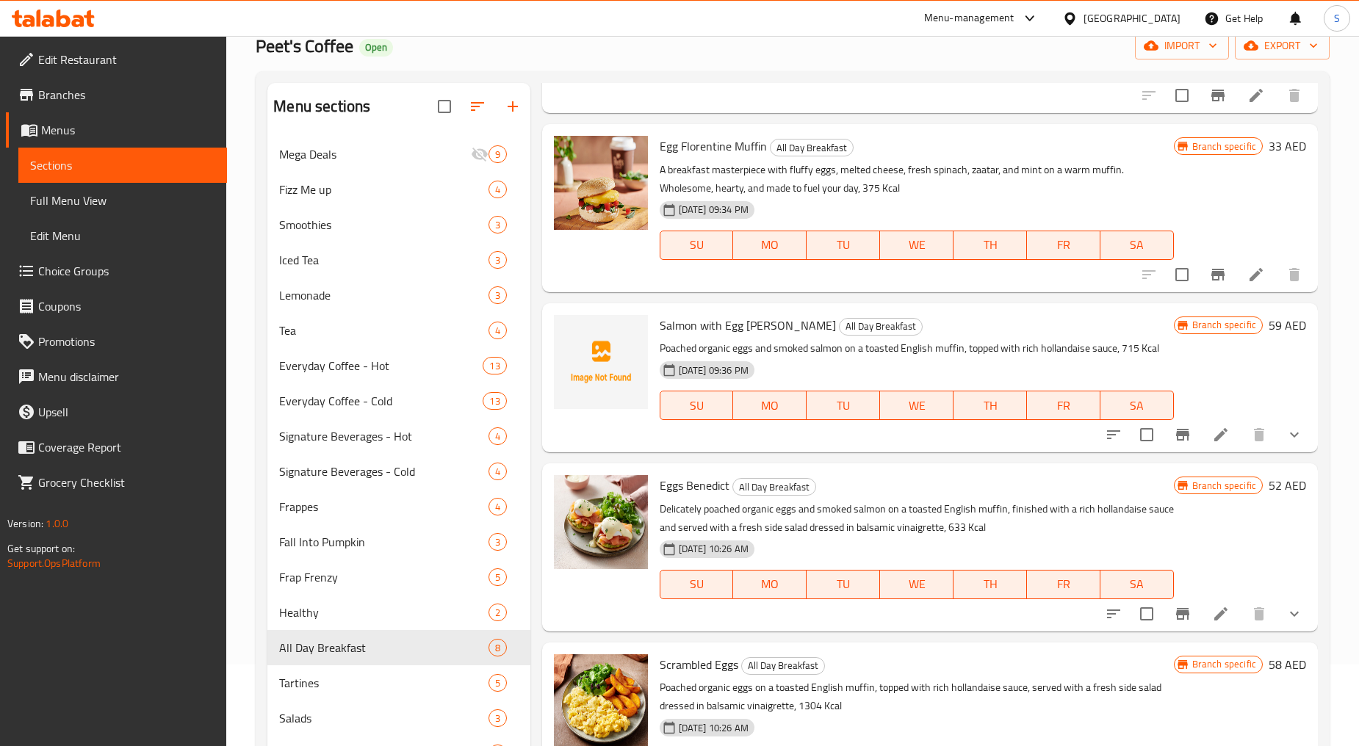
click at [706, 485] on span "Eggs Benedict" at bounding box center [695, 485] width 70 height 22
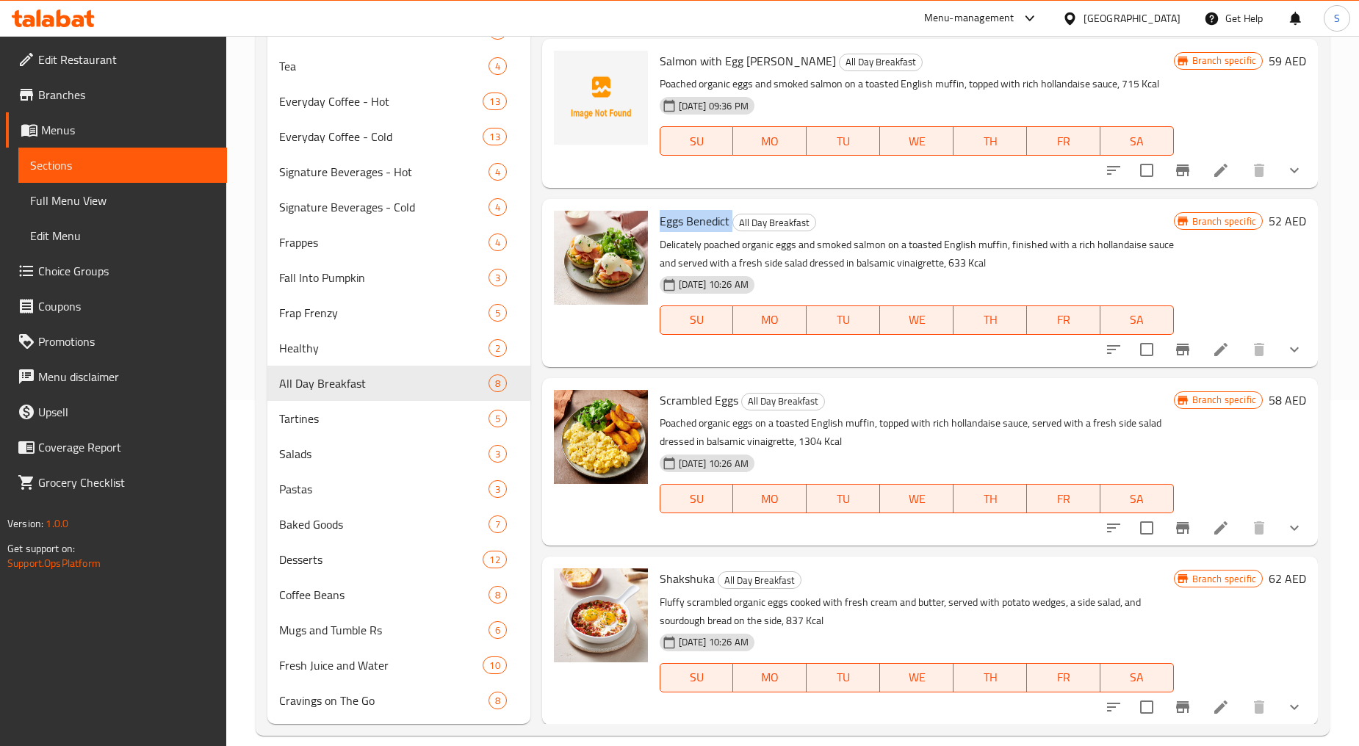
scroll to position [364, 0]
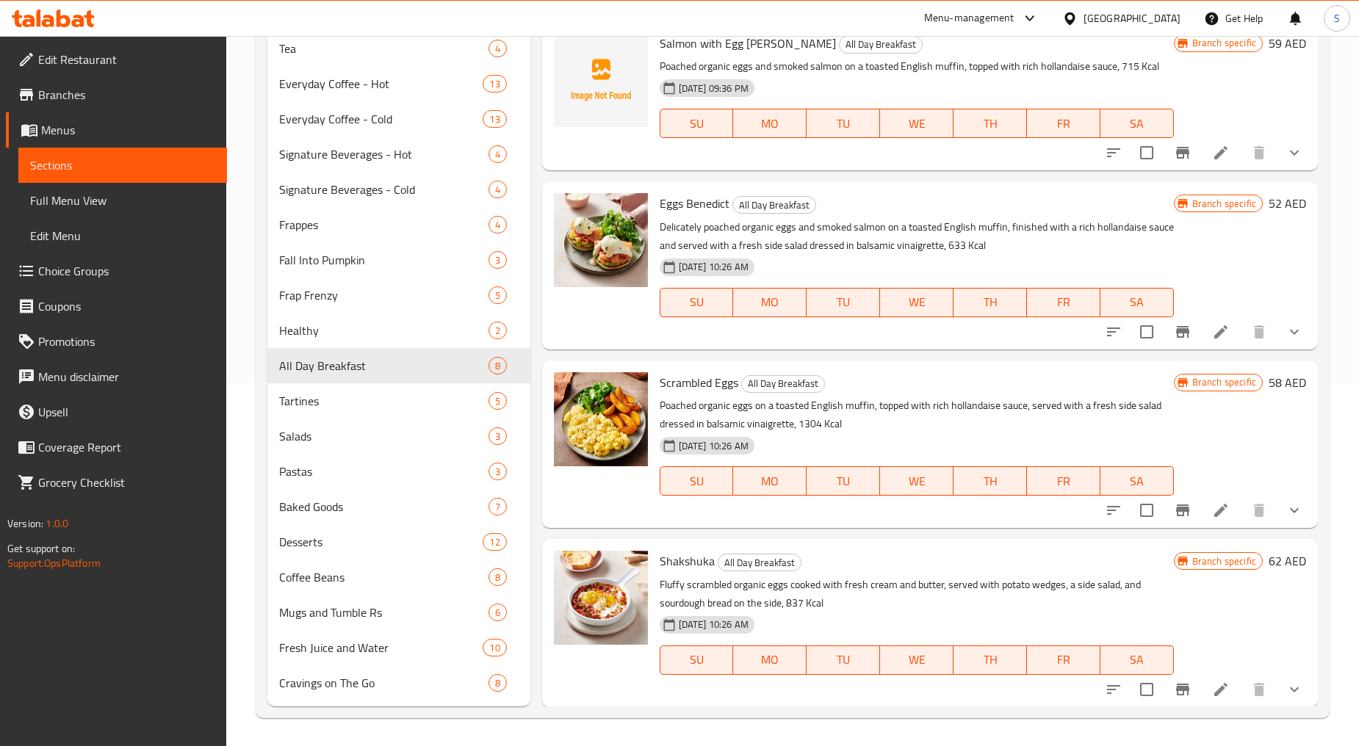
click at [727, 379] on span "Scrambled Eggs" at bounding box center [699, 383] width 79 height 22
click at [674, 571] on div "Shakshuka All Day Breakfast Fluffy scrambled organic eggs cooked with fresh cre…" at bounding box center [917, 623] width 526 height 156
click at [676, 566] on span "Shakshuka" at bounding box center [687, 561] width 55 height 22
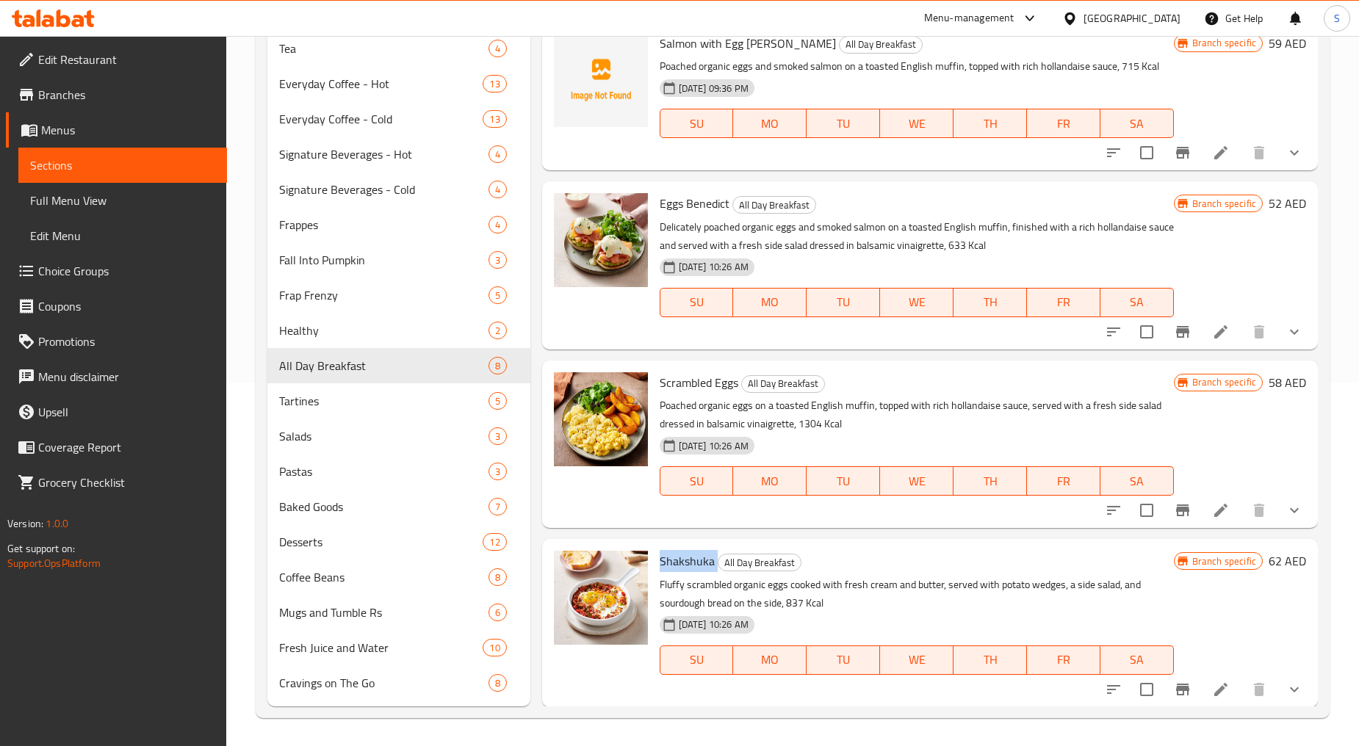
click at [676, 566] on span "Shakshuka" at bounding box center [687, 561] width 55 height 22
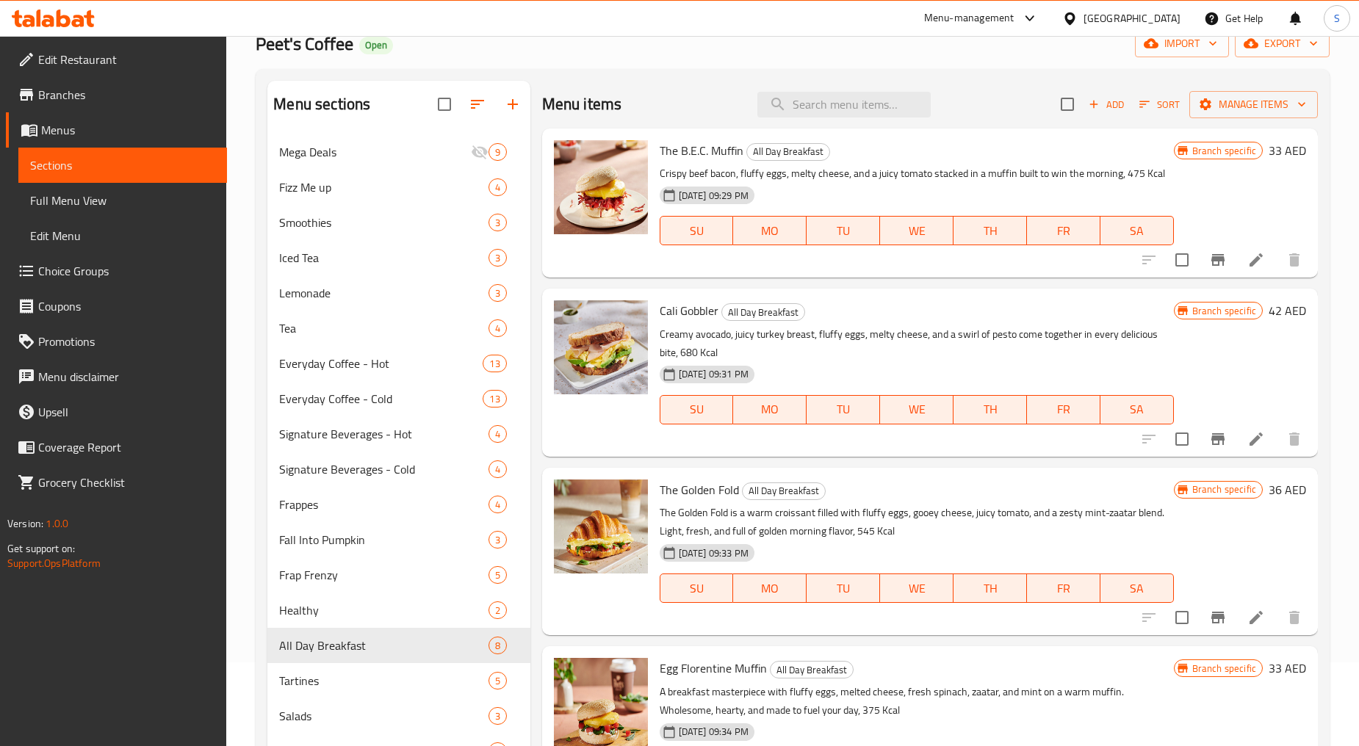
scroll to position [0, 0]
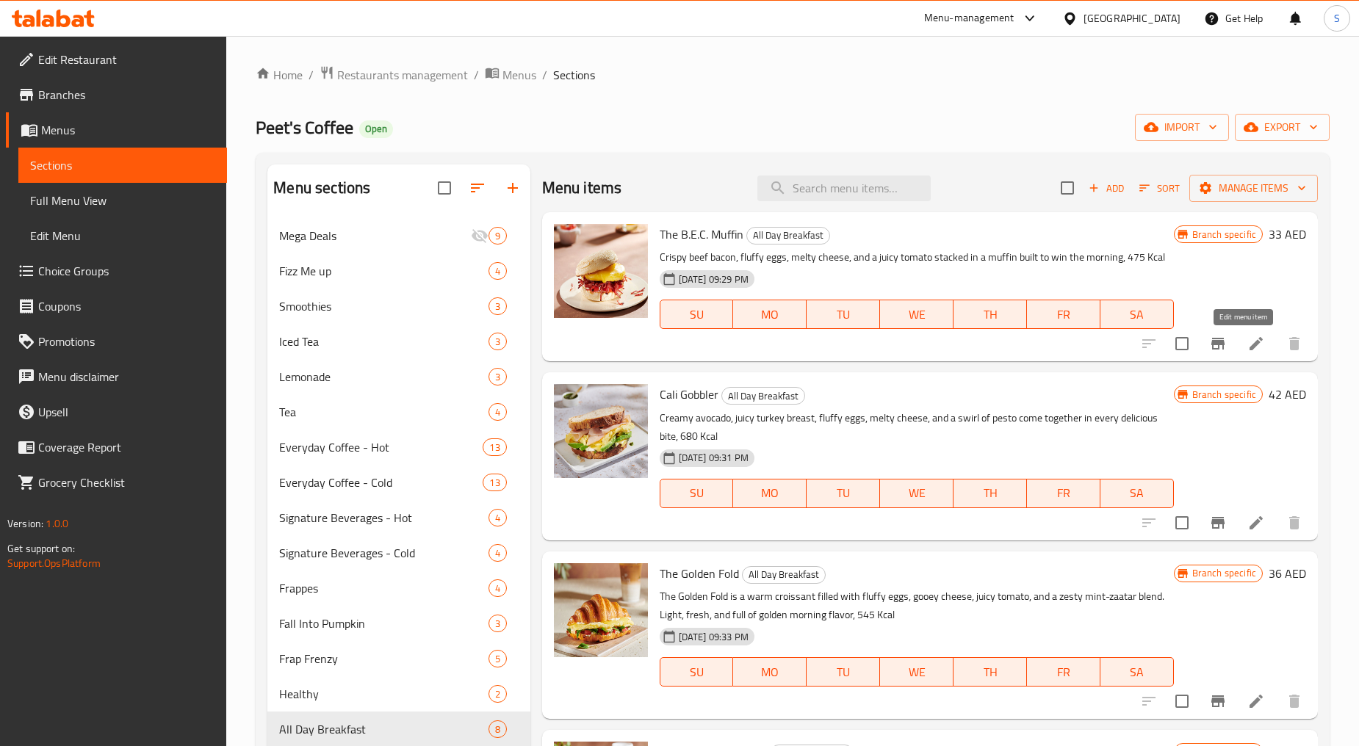
click at [1249, 342] on icon at bounding box center [1255, 343] width 13 height 13
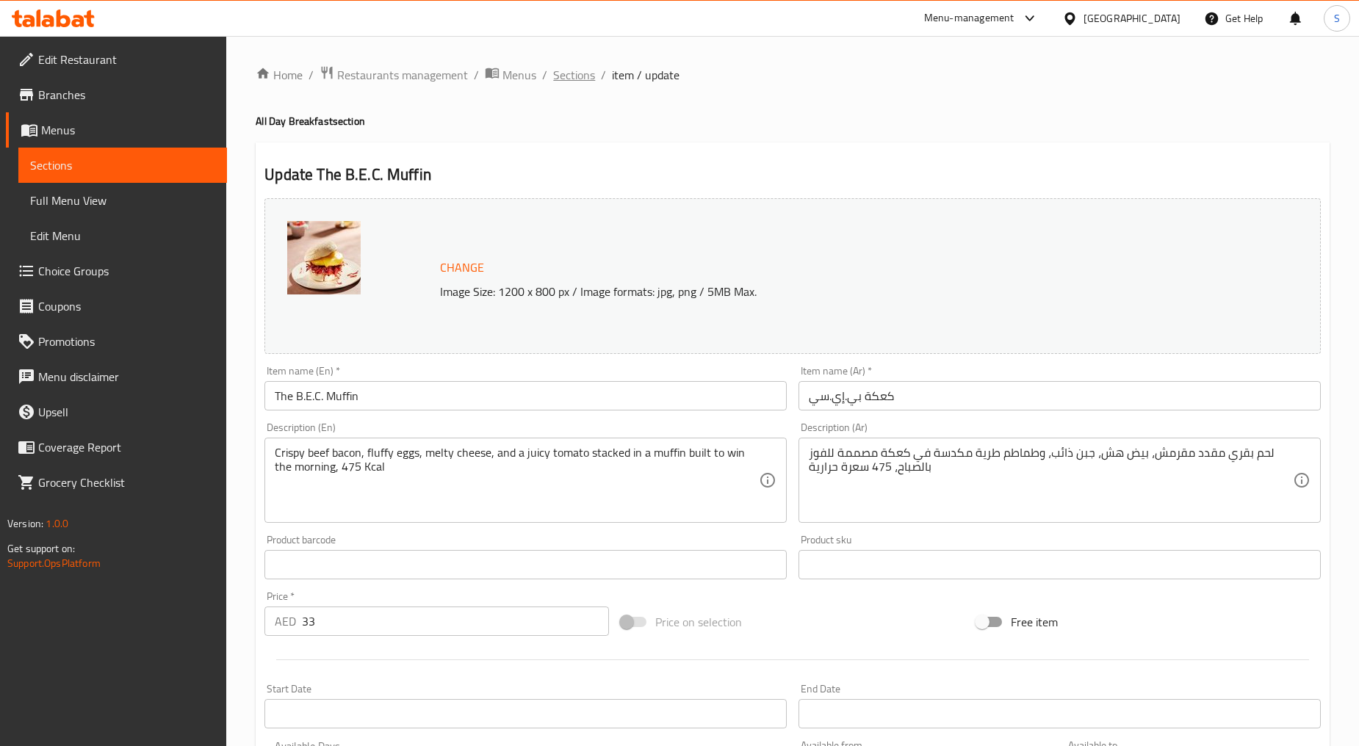
click at [562, 79] on span "Sections" at bounding box center [574, 75] width 42 height 18
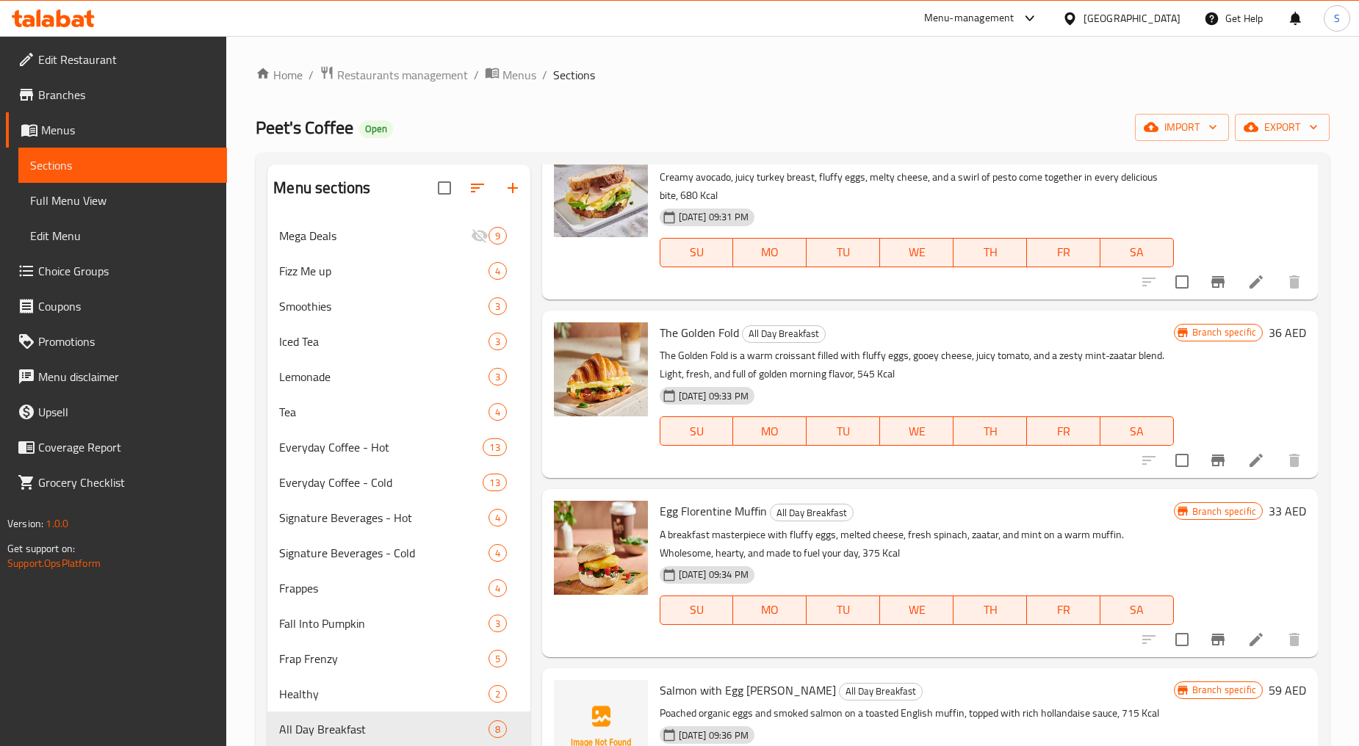
scroll to position [245, 0]
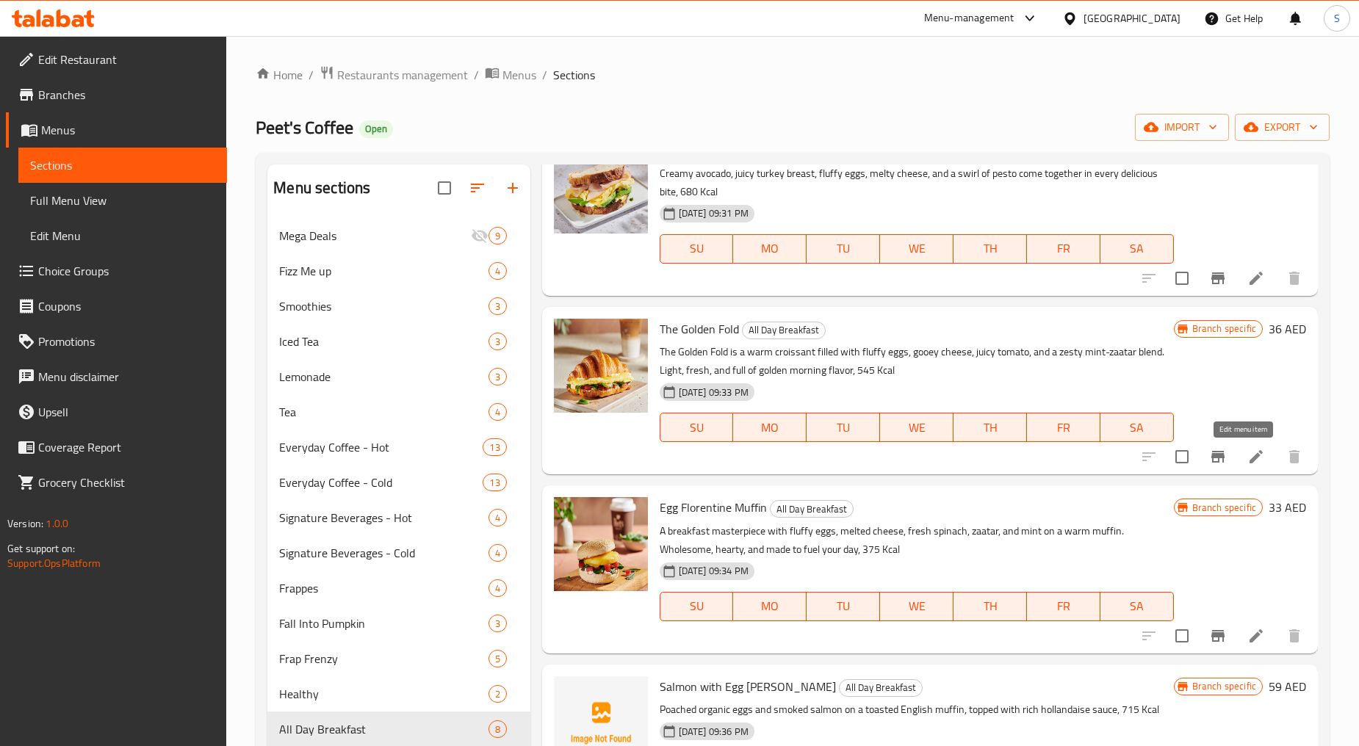
click at [1247, 456] on icon at bounding box center [1256, 457] width 18 height 18
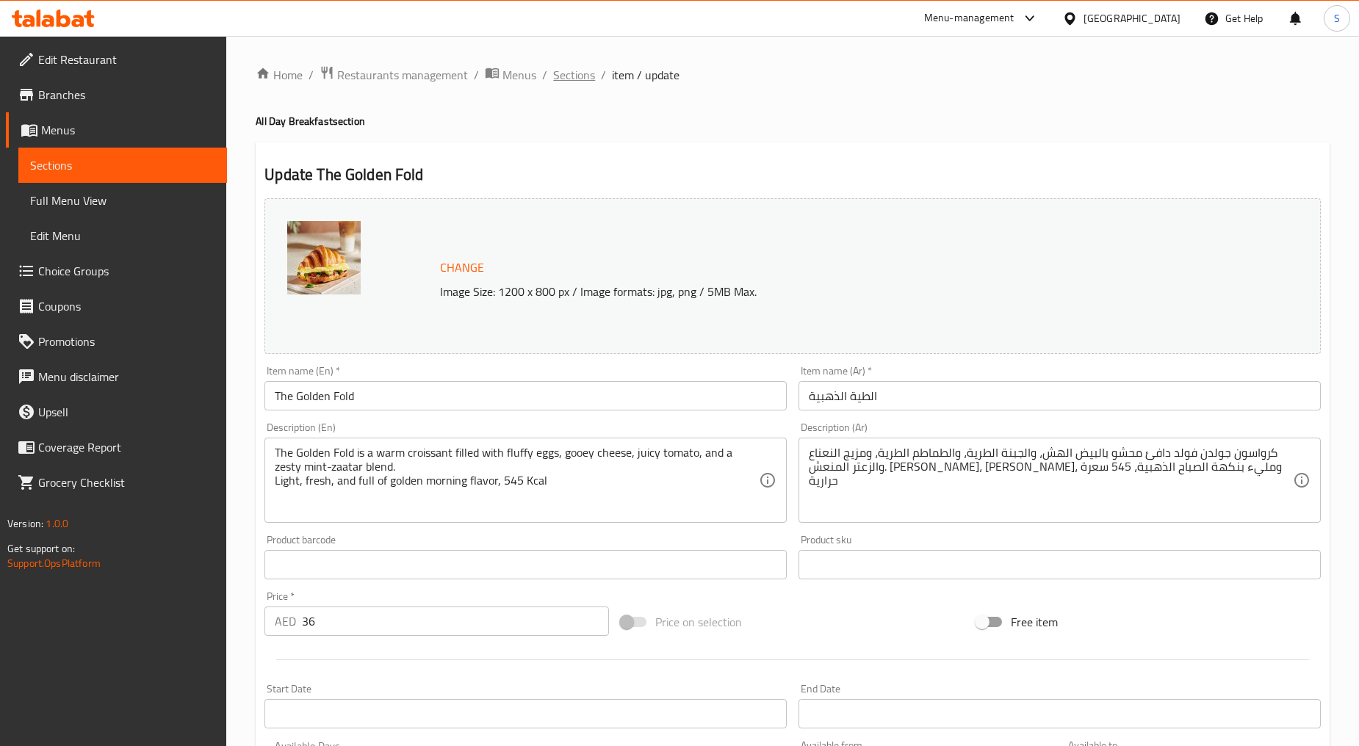
click at [576, 78] on span "Sections" at bounding box center [574, 75] width 42 height 18
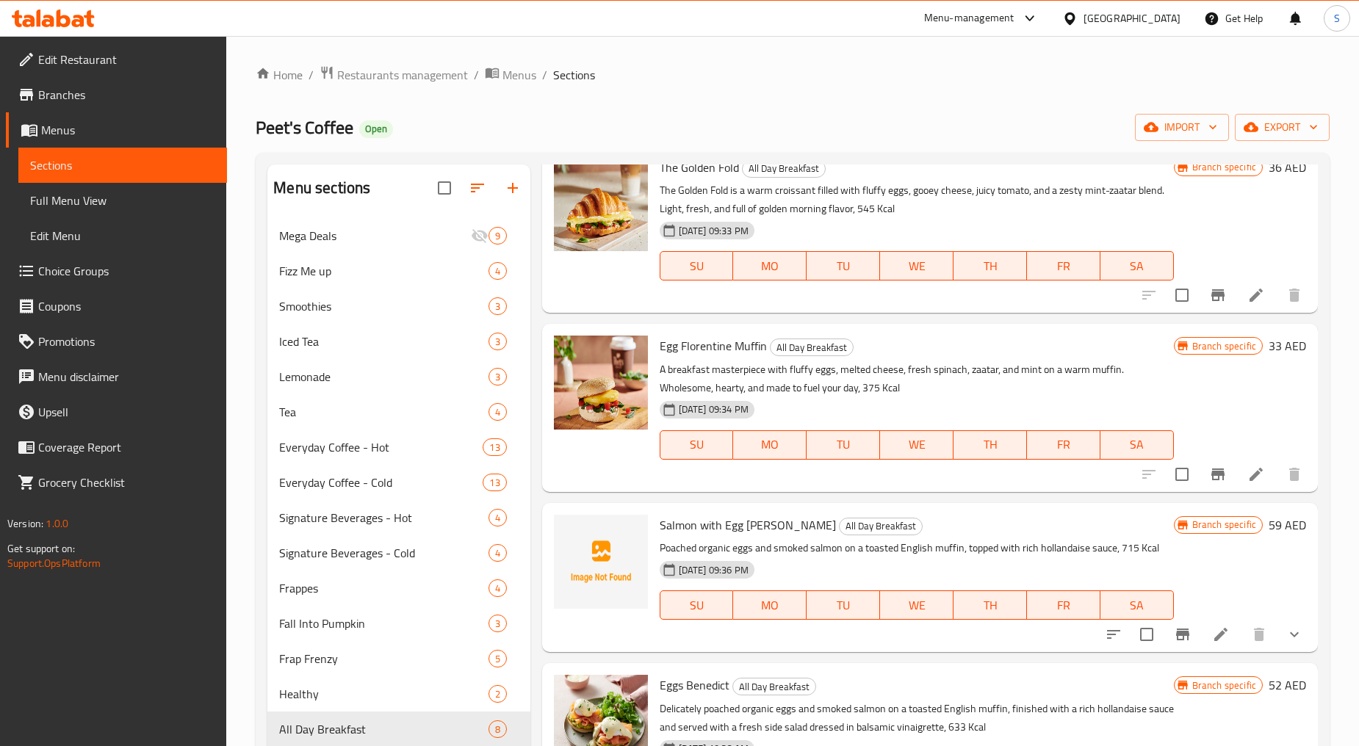
scroll to position [408, 0]
click at [1249, 475] on icon at bounding box center [1256, 473] width 18 height 18
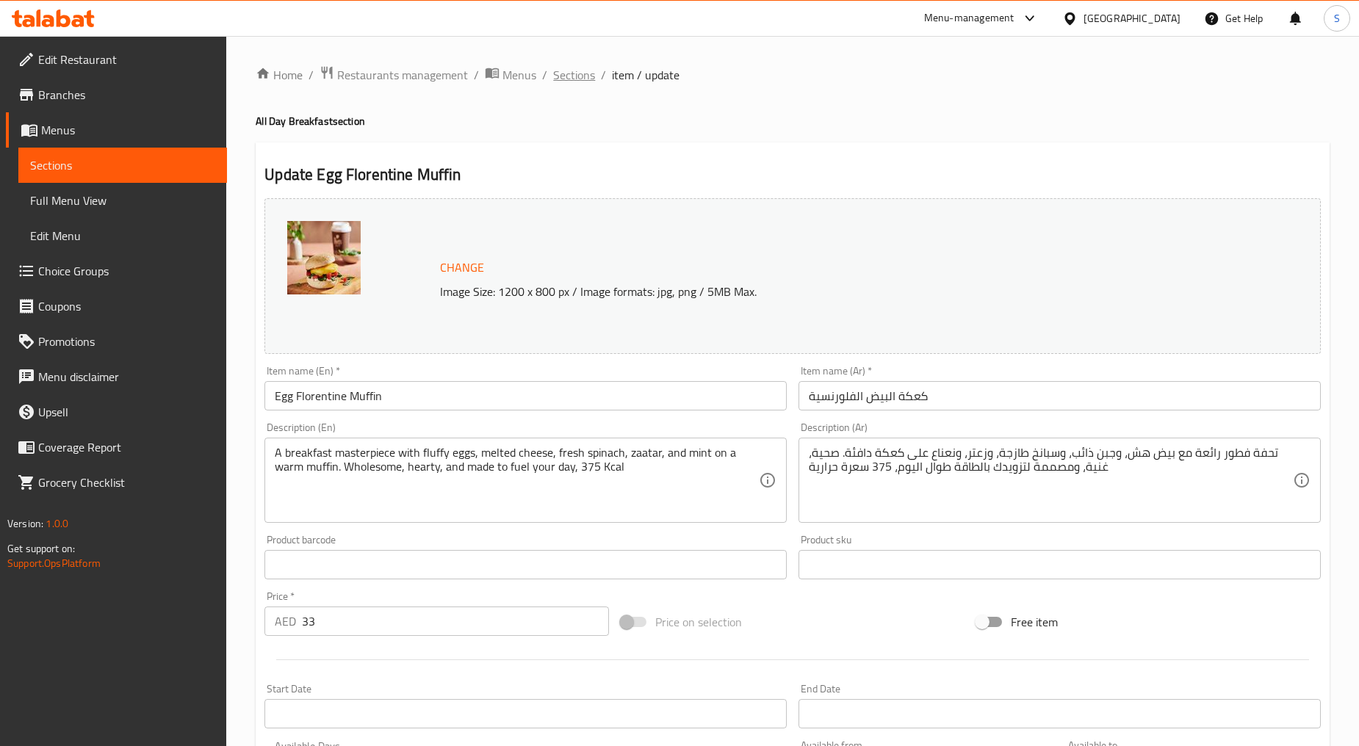
click at [574, 81] on span "Sections" at bounding box center [574, 75] width 42 height 18
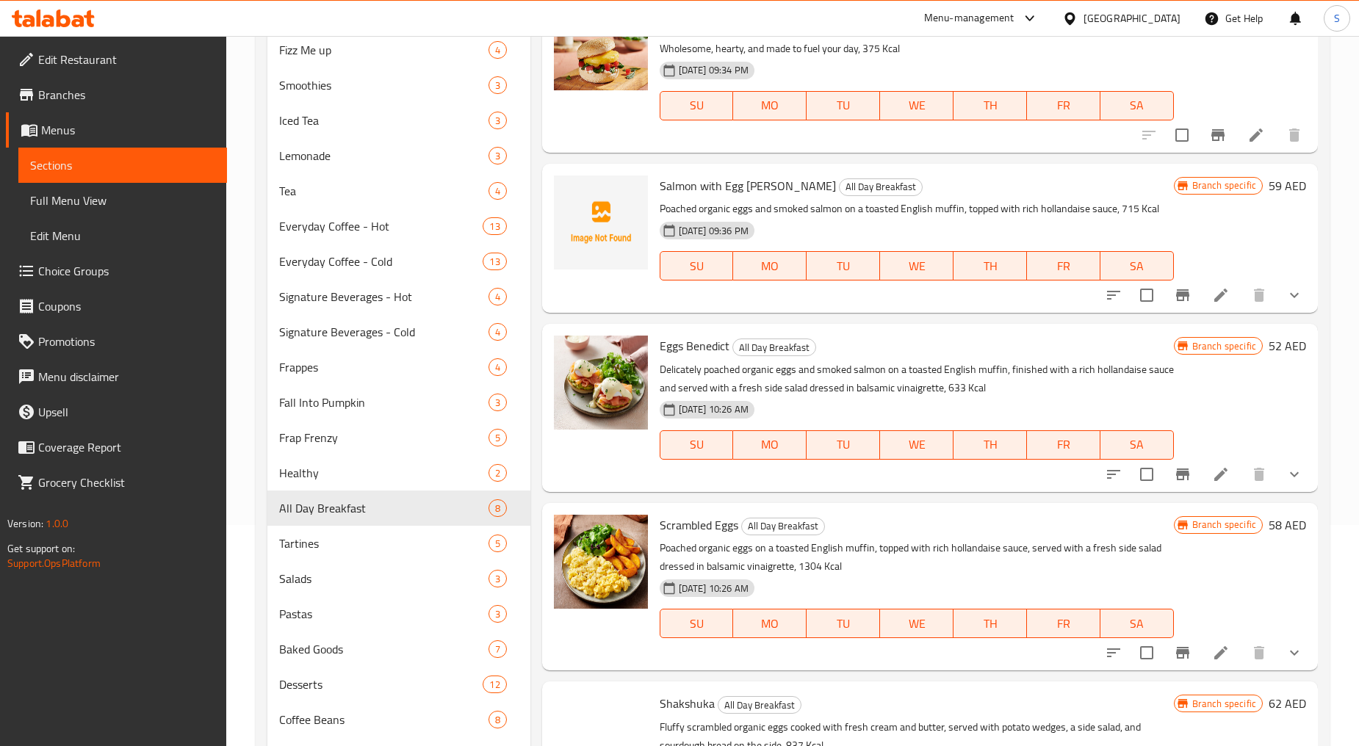
scroll to position [245, 0]
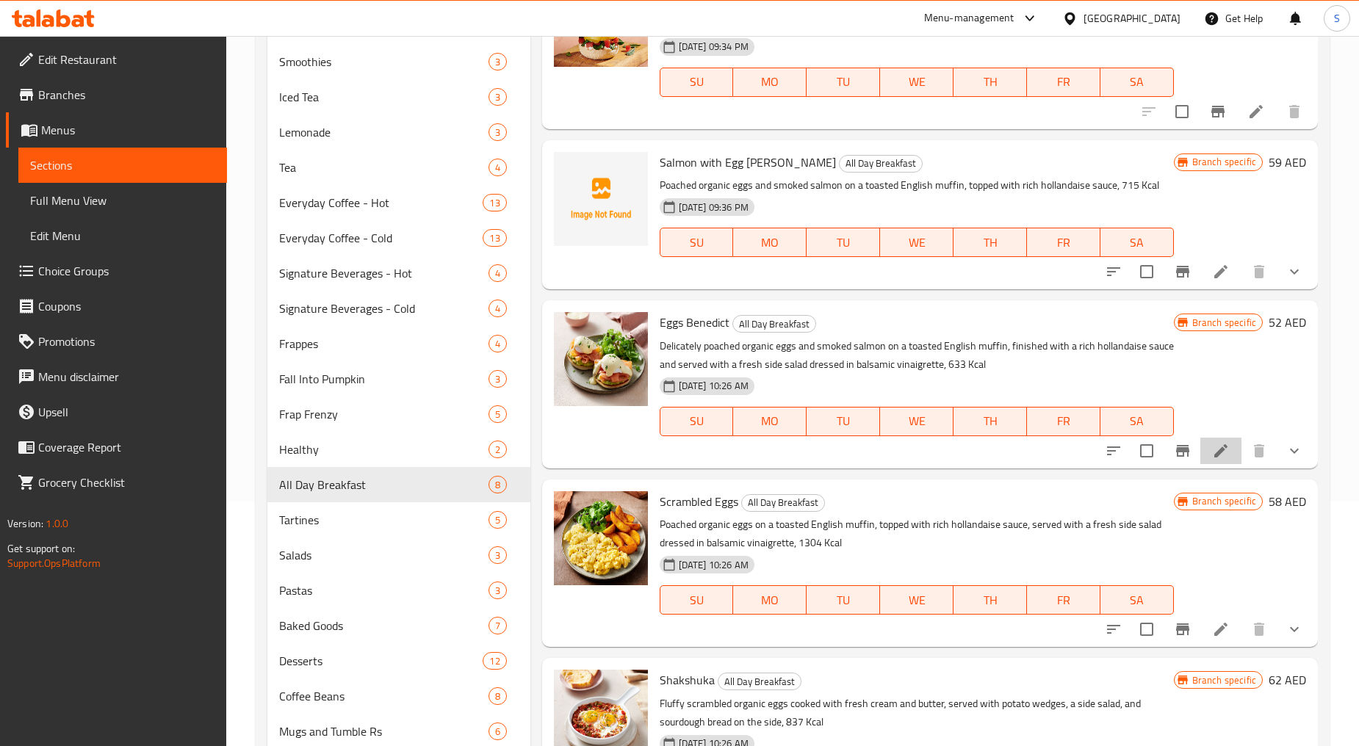
click at [1203, 461] on li at bounding box center [1220, 451] width 41 height 26
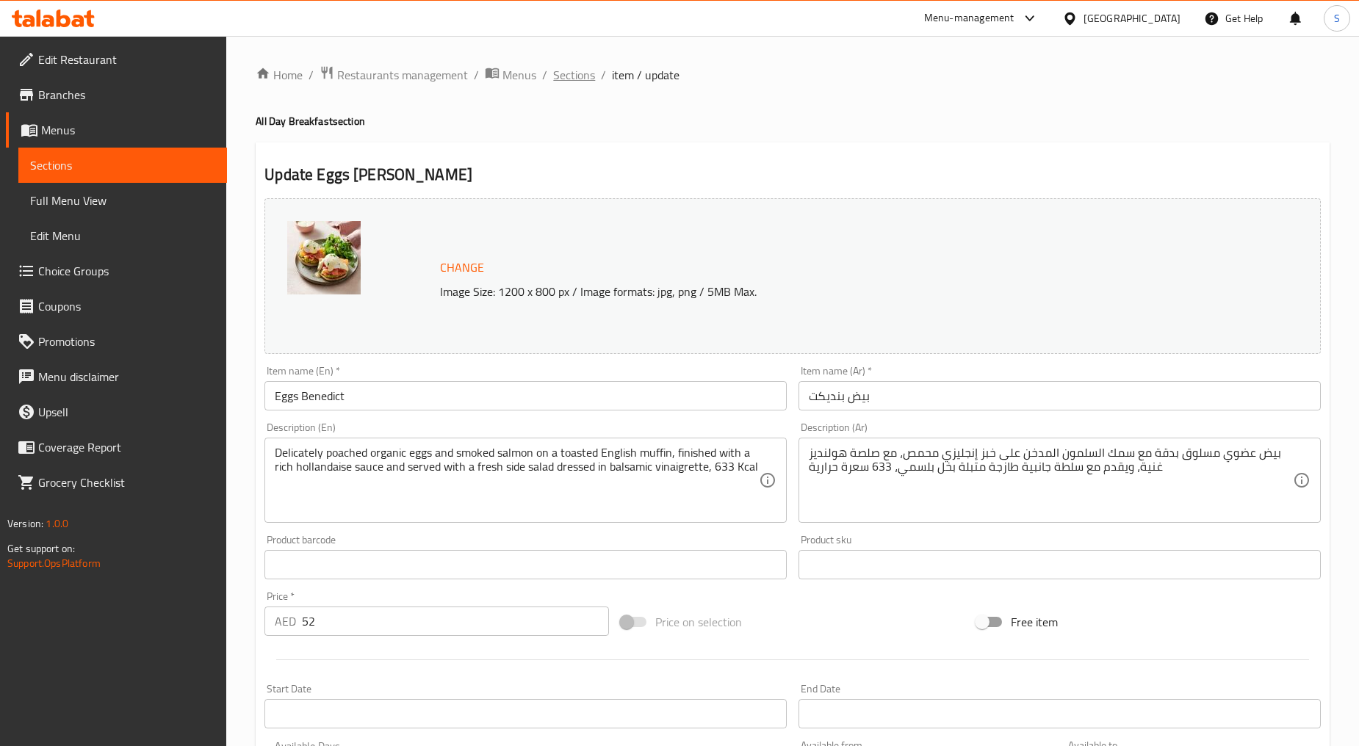
click at [559, 75] on span "Sections" at bounding box center [574, 75] width 42 height 18
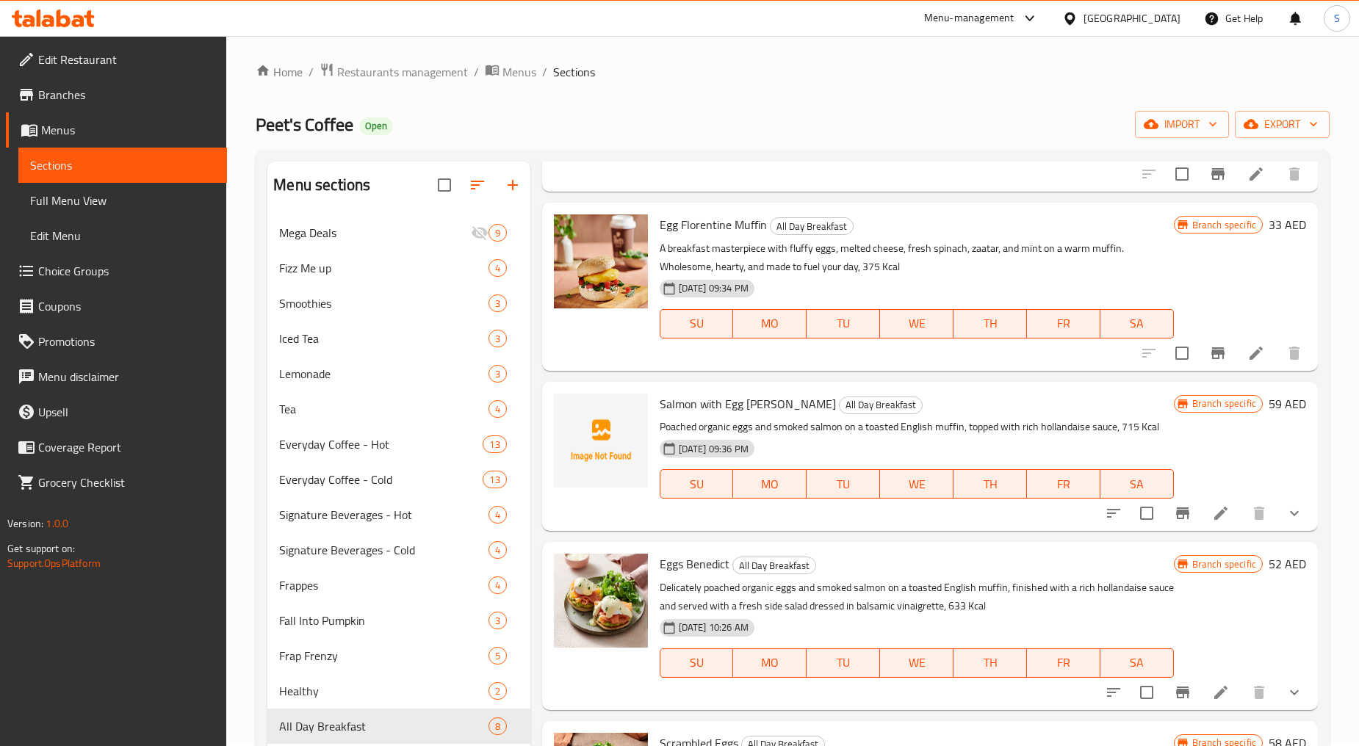
scroll to position [364, 0]
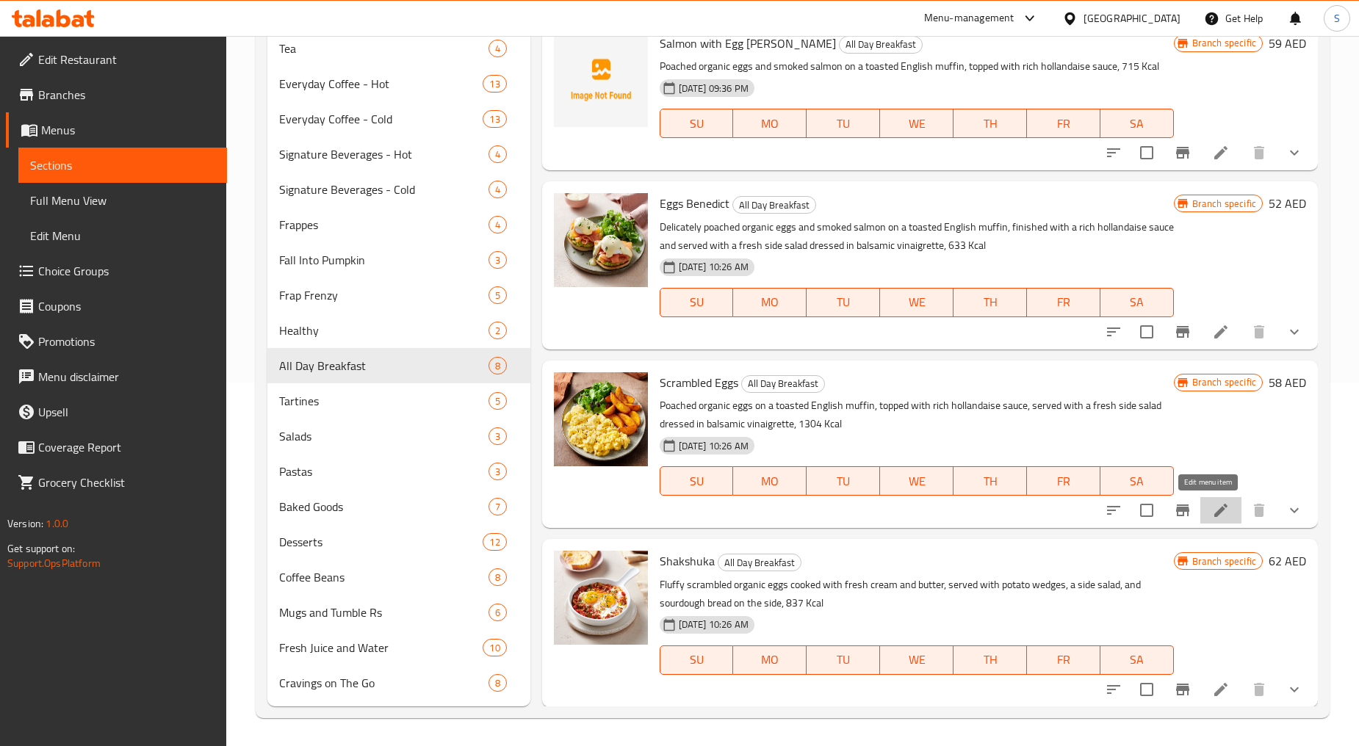
click at [1216, 508] on icon at bounding box center [1221, 511] width 18 height 18
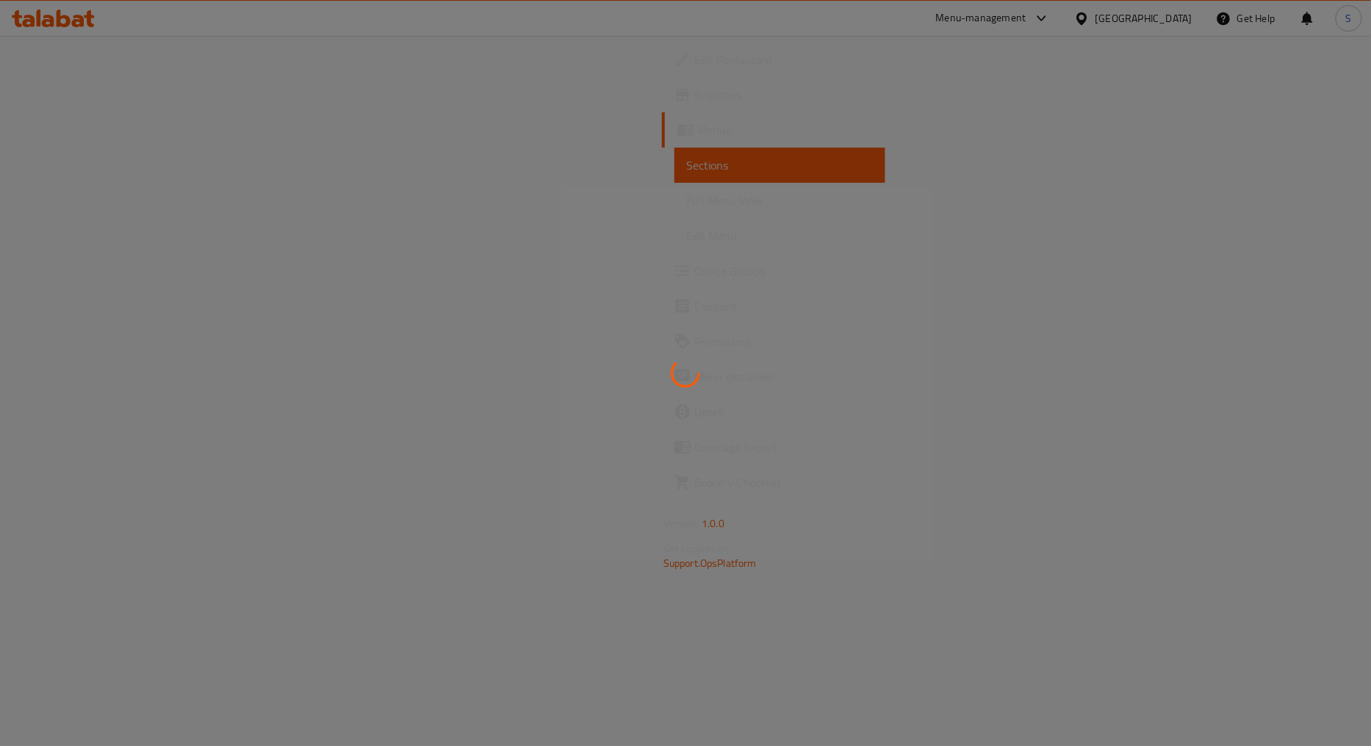
click at [716, 257] on div at bounding box center [685, 373] width 1371 height 746
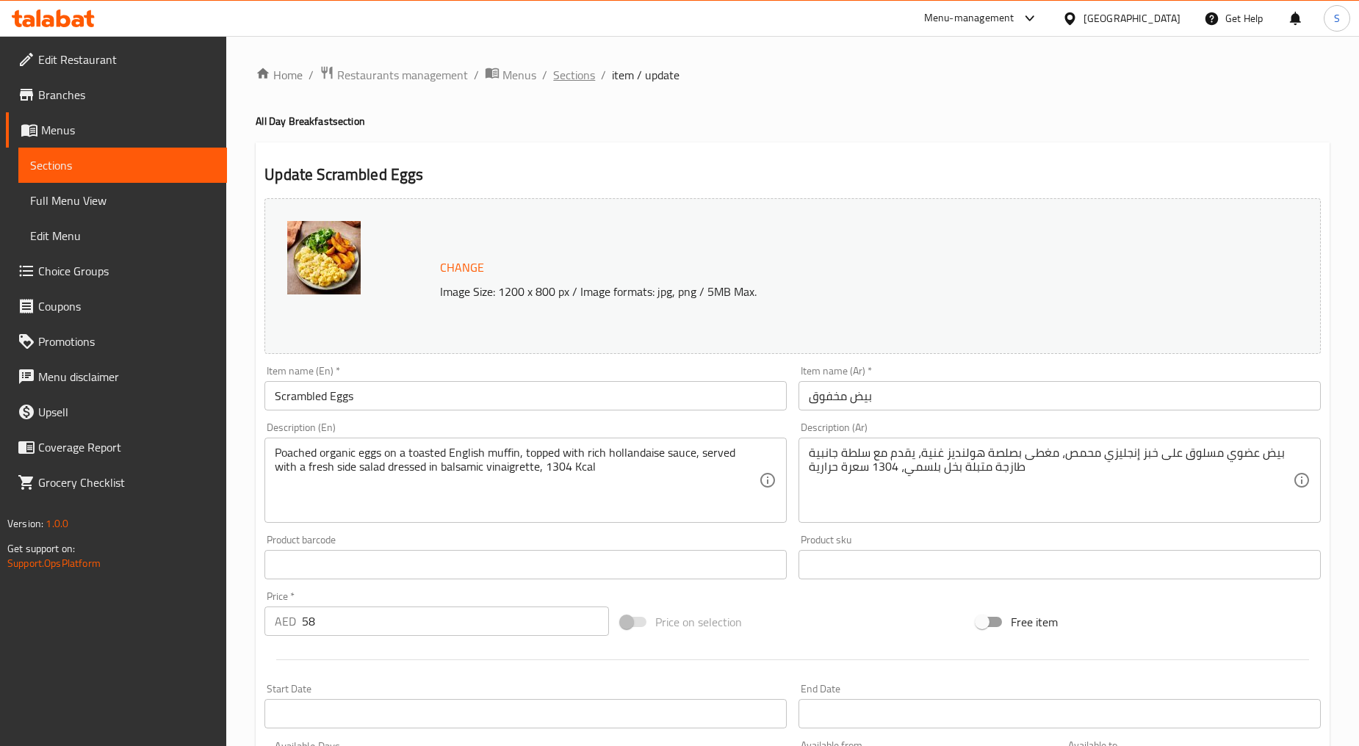
click at [556, 73] on span "Sections" at bounding box center [574, 75] width 42 height 18
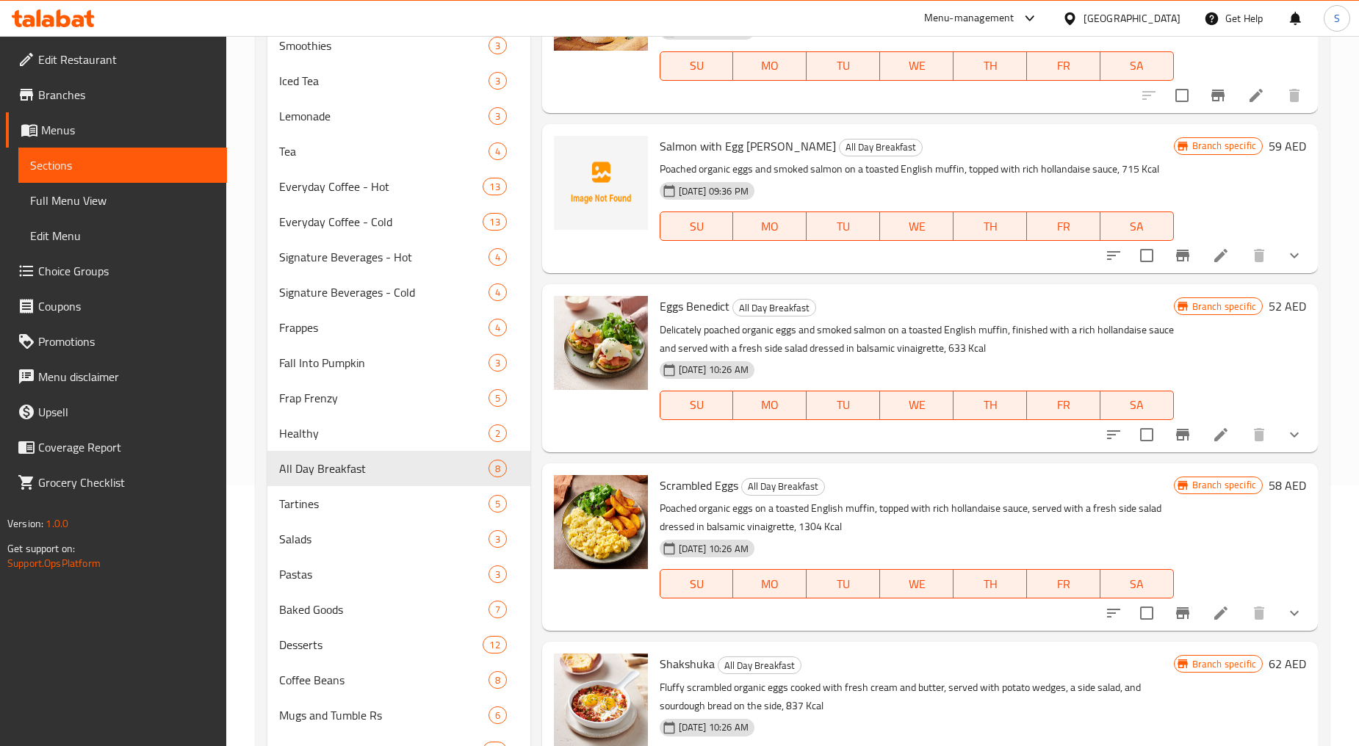
scroll to position [364, 0]
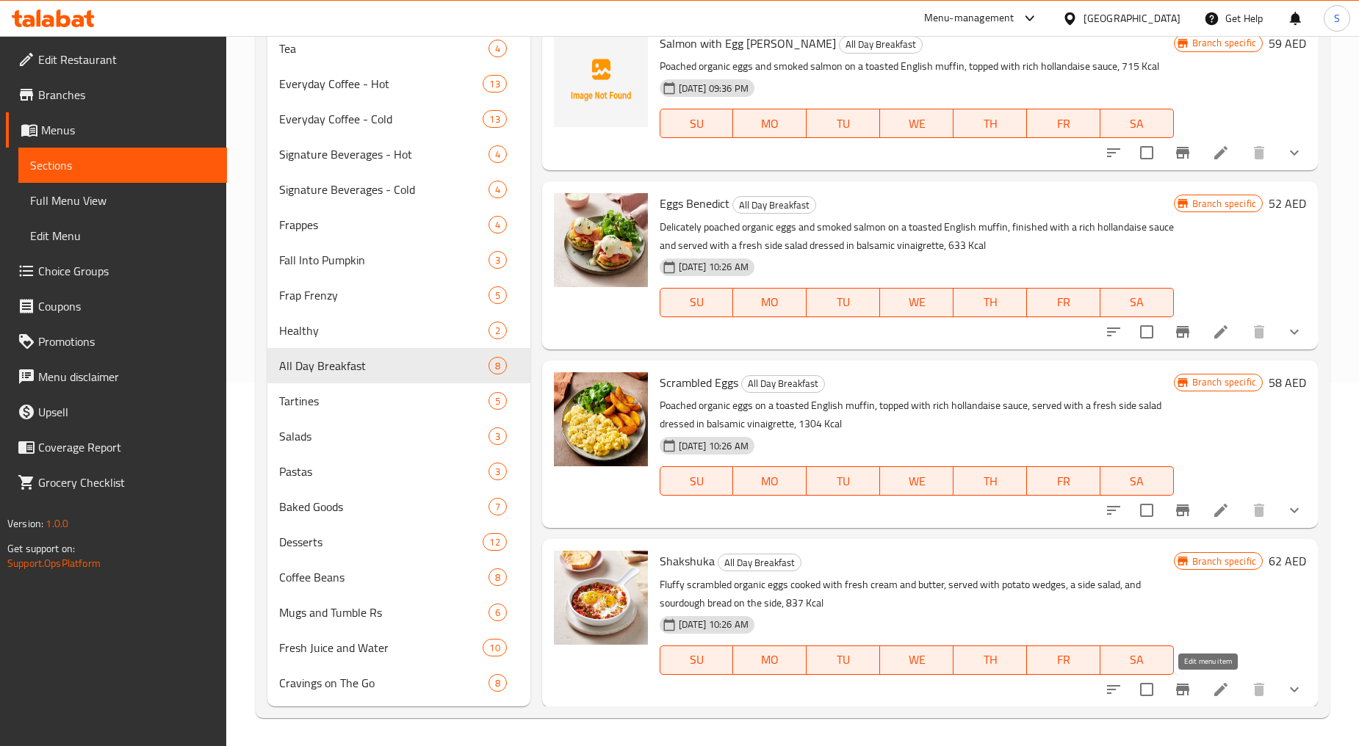
click at [1214, 683] on icon at bounding box center [1220, 688] width 13 height 13
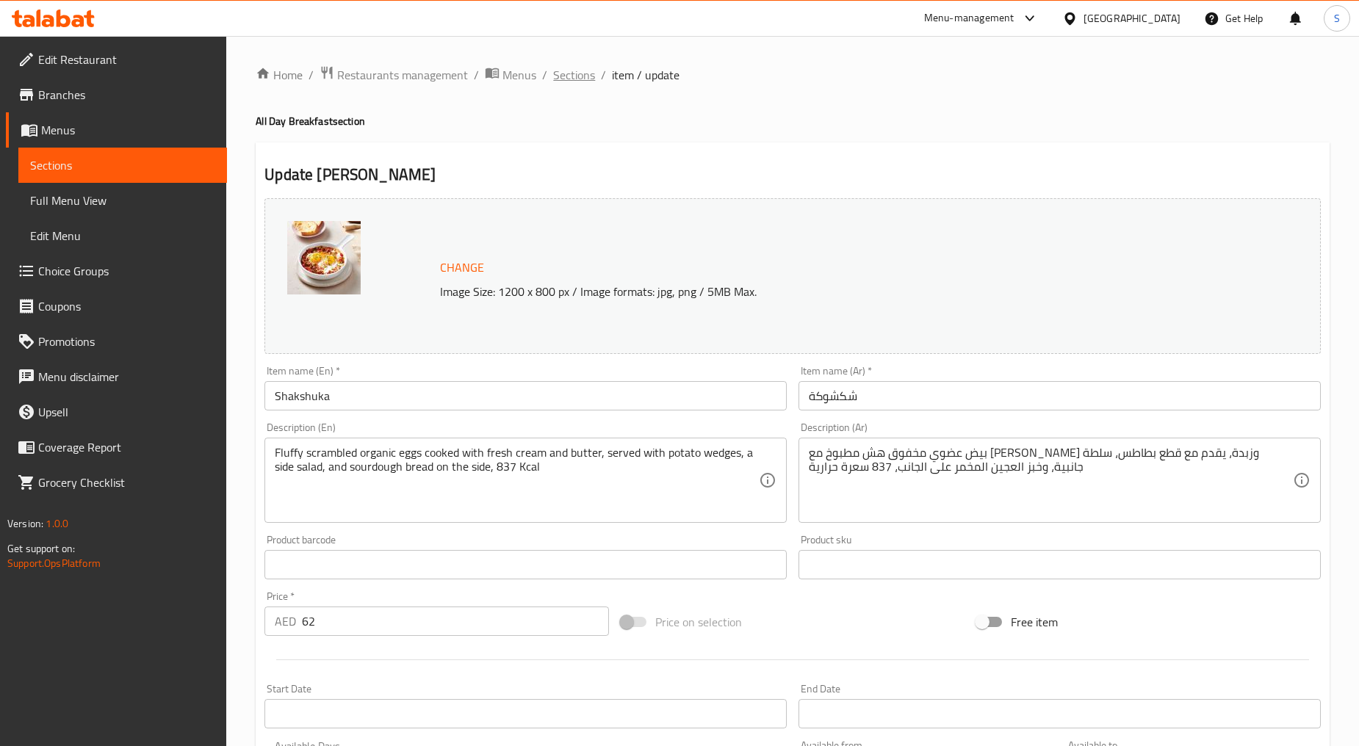
click at [589, 68] on span "Sections" at bounding box center [574, 75] width 42 height 18
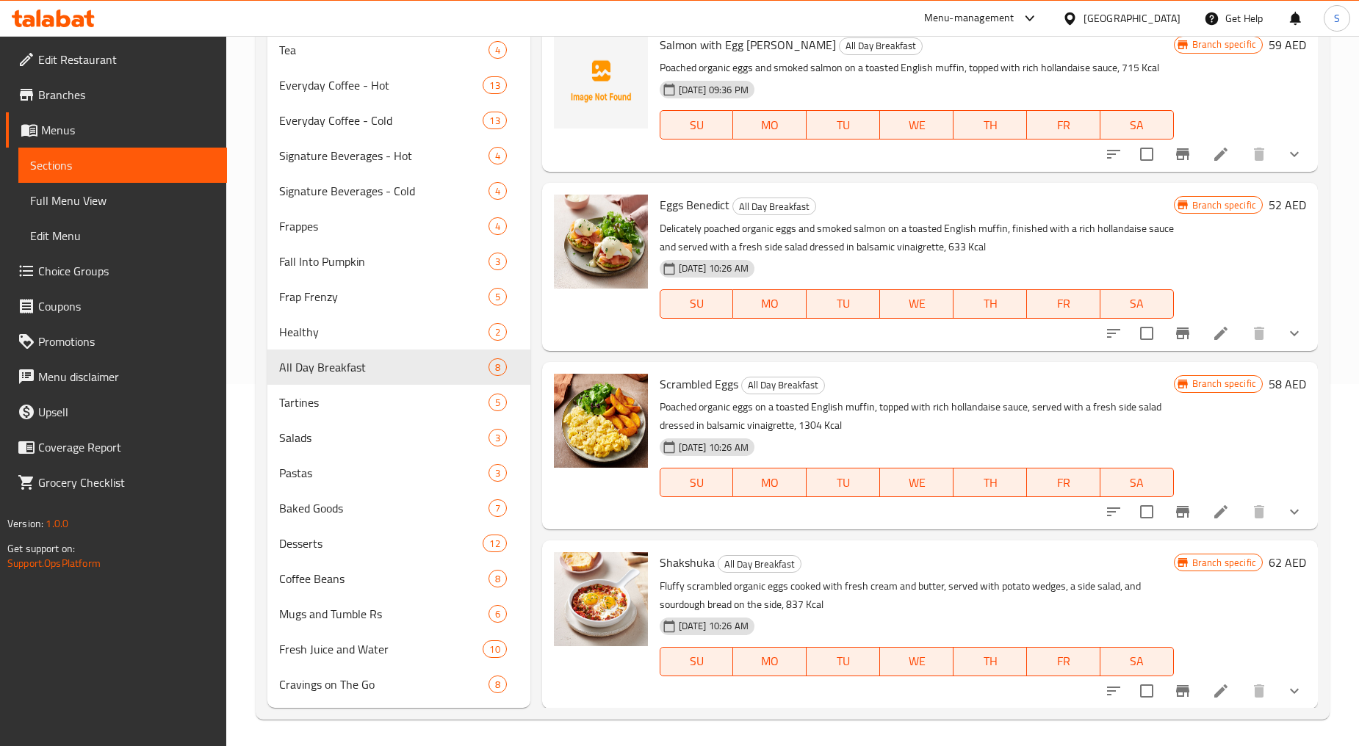
scroll to position [364, 0]
click at [309, 400] on span "Tartines" at bounding box center [362, 401] width 167 height 18
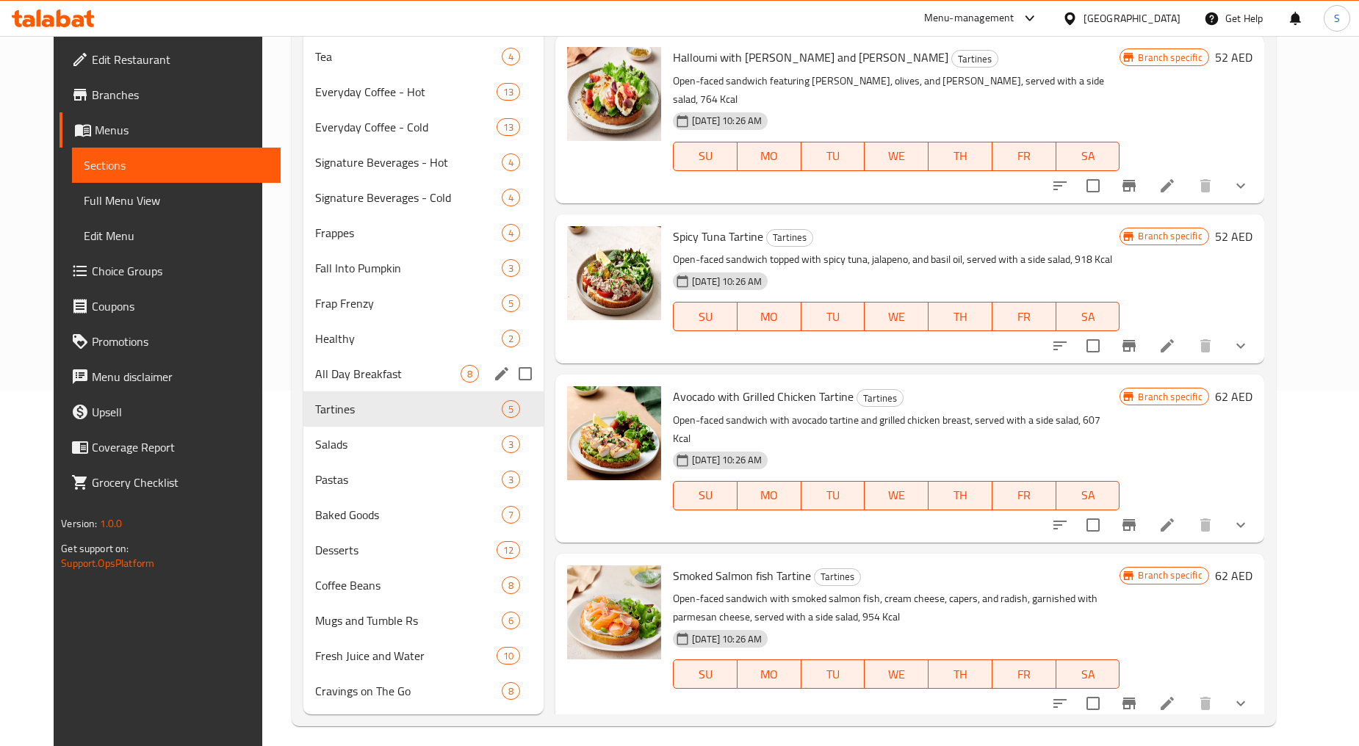
scroll to position [364, 0]
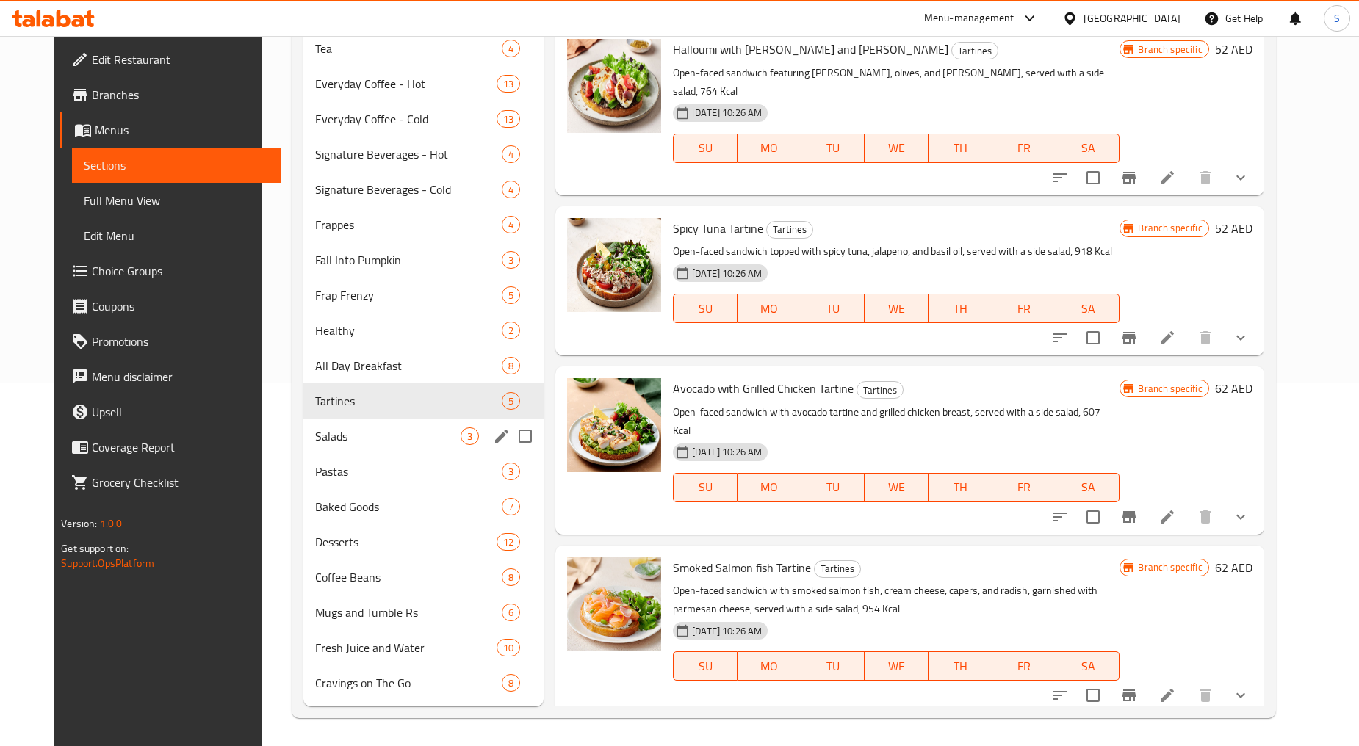
click at [315, 439] on span "Salads" at bounding box center [387, 436] width 145 height 18
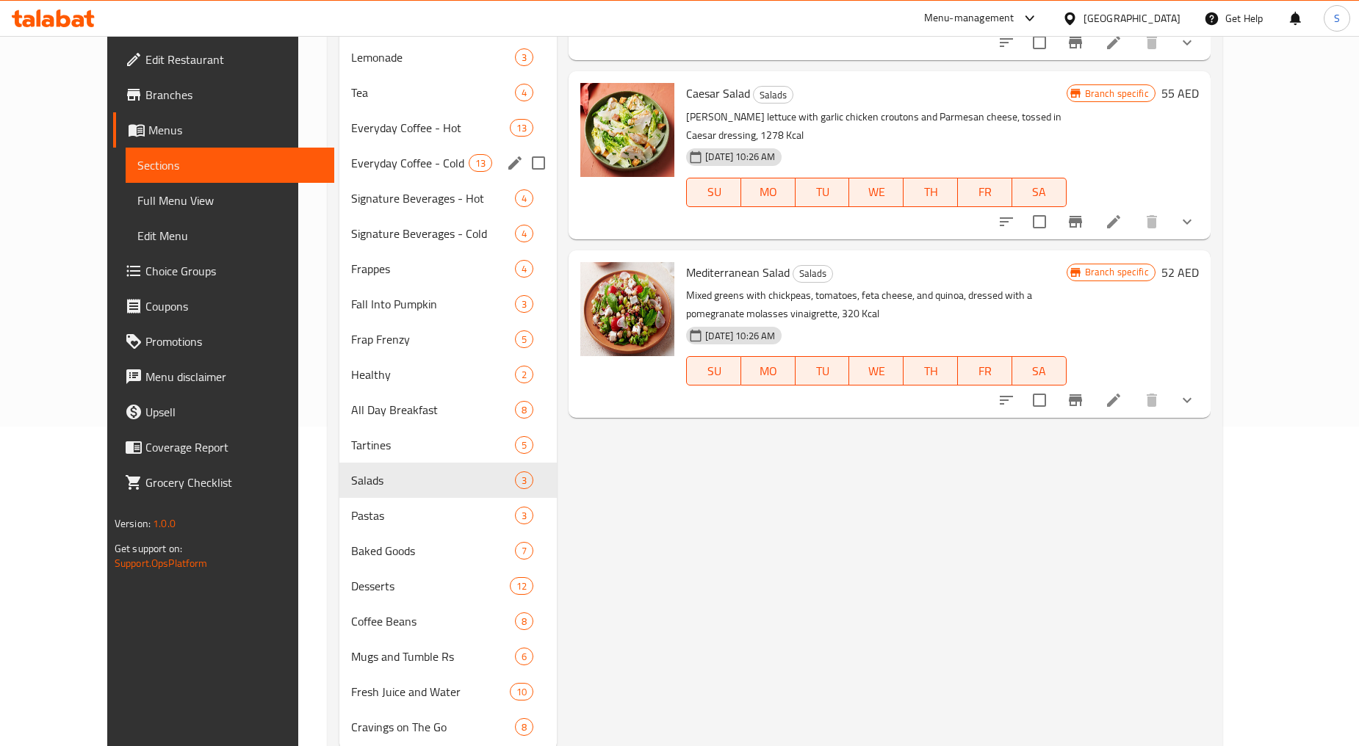
scroll to position [364, 0]
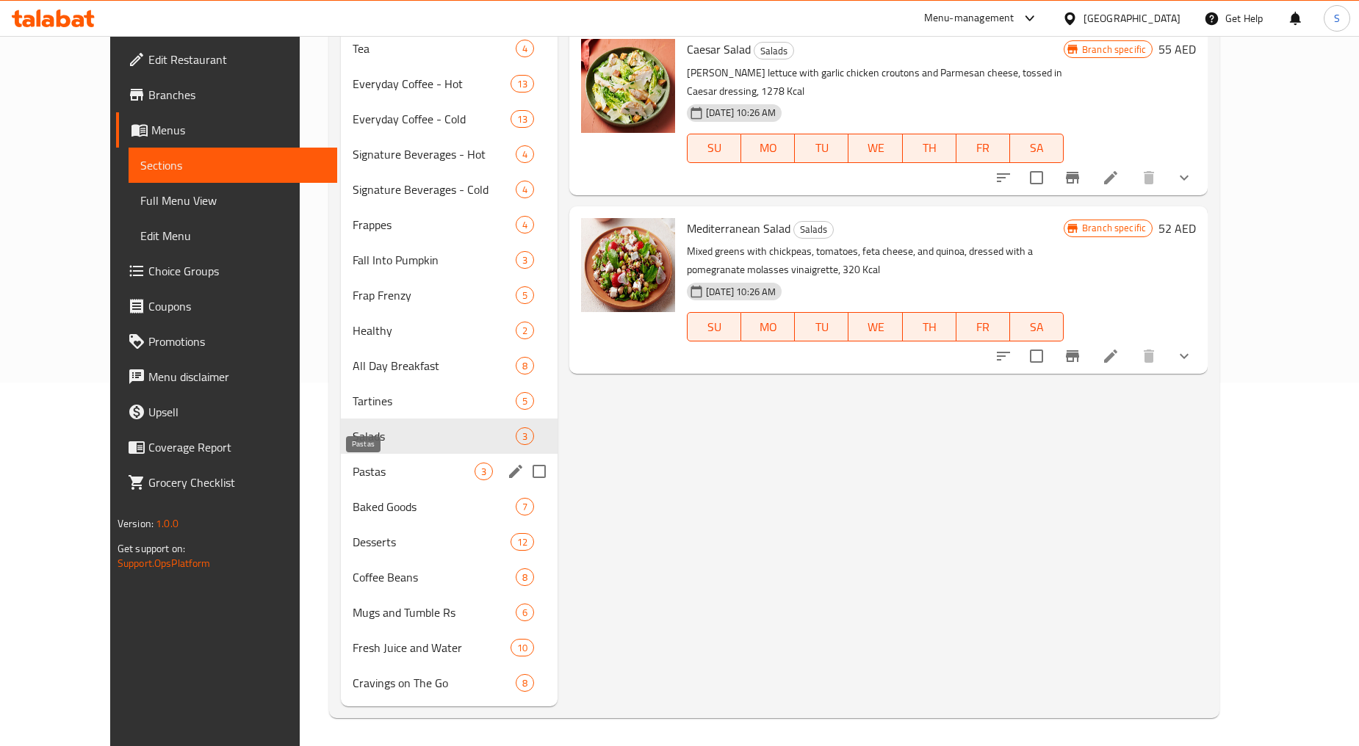
click at [353, 467] on span "Pastas" at bounding box center [414, 472] width 122 height 18
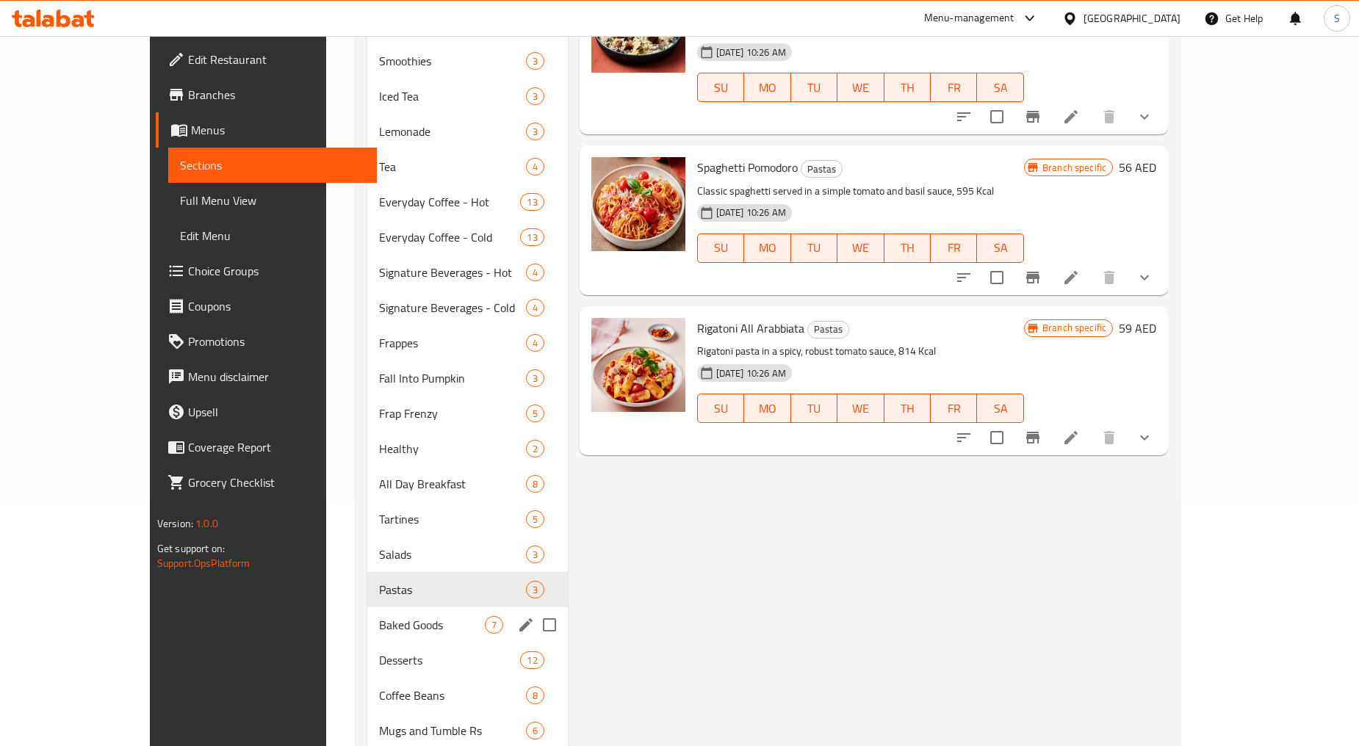
scroll to position [364, 0]
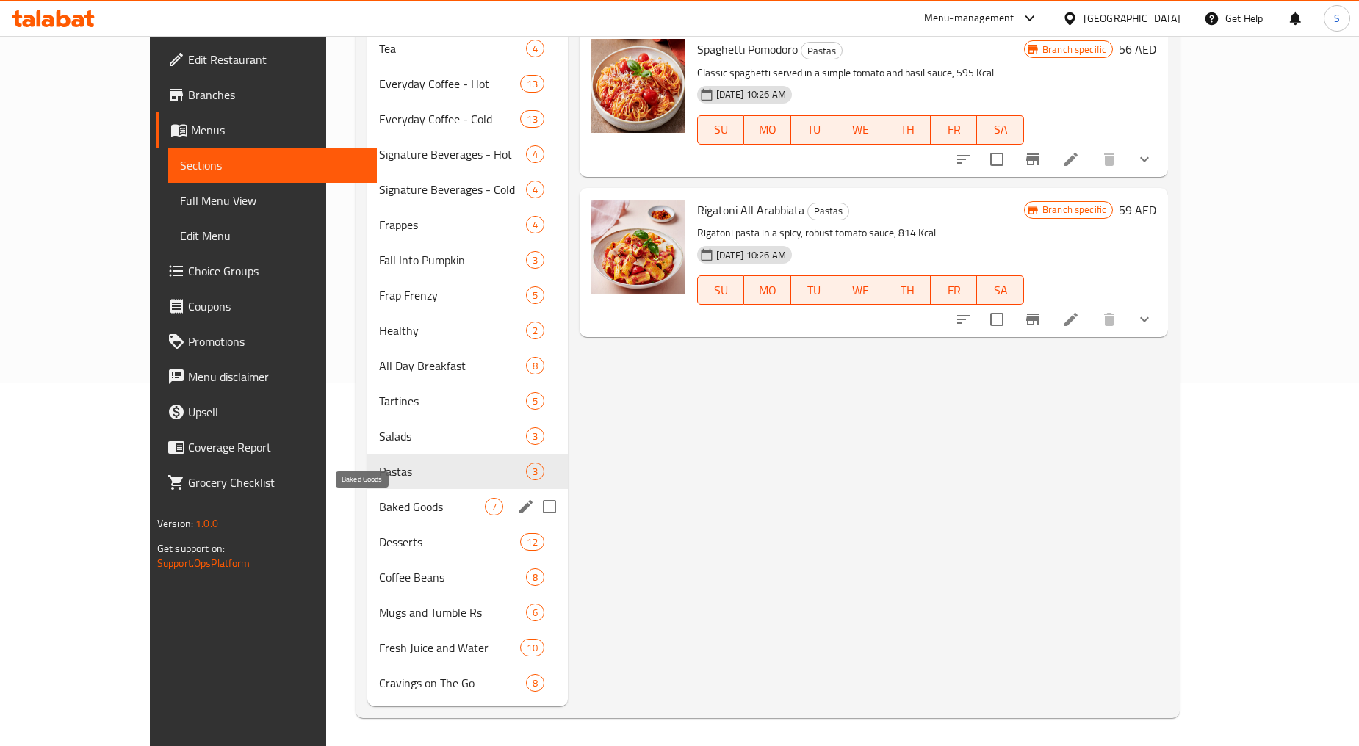
click at [379, 508] on span "Baked Goods" at bounding box center [431, 507] width 105 height 18
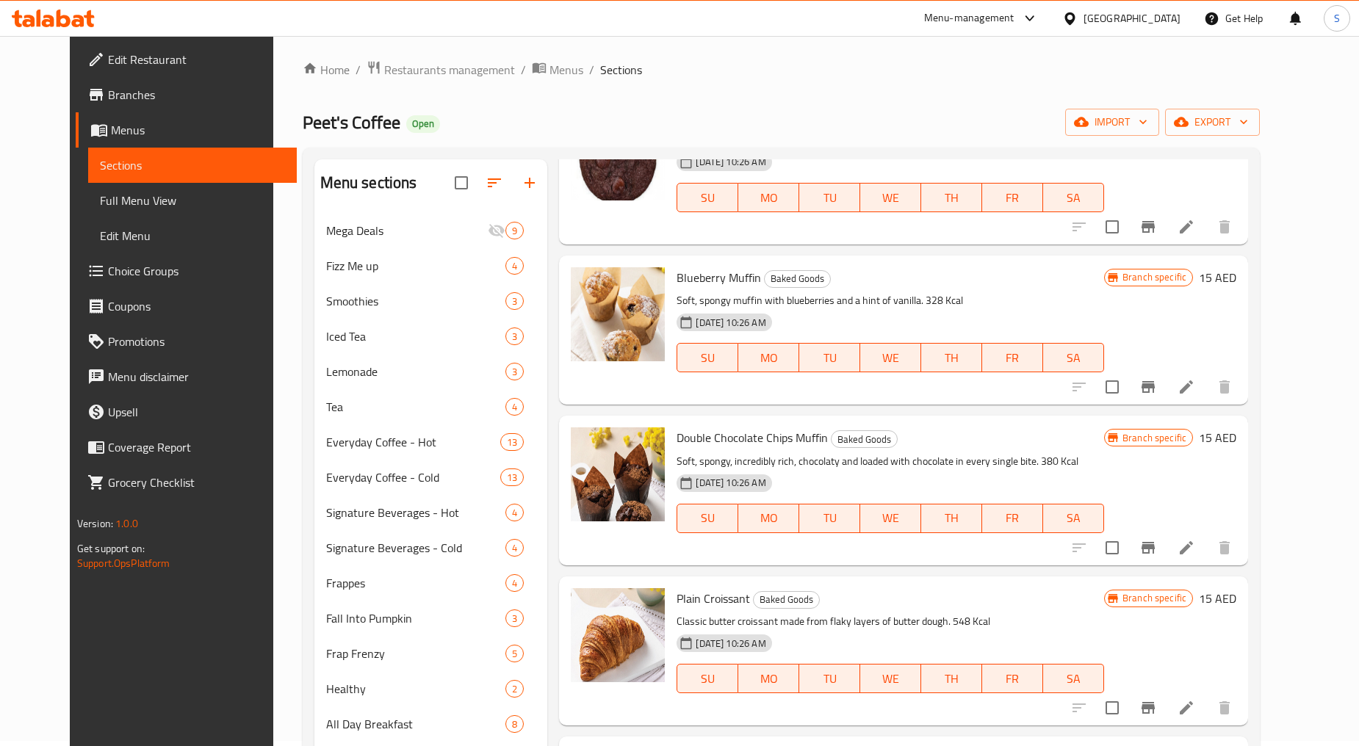
scroll to position [364, 0]
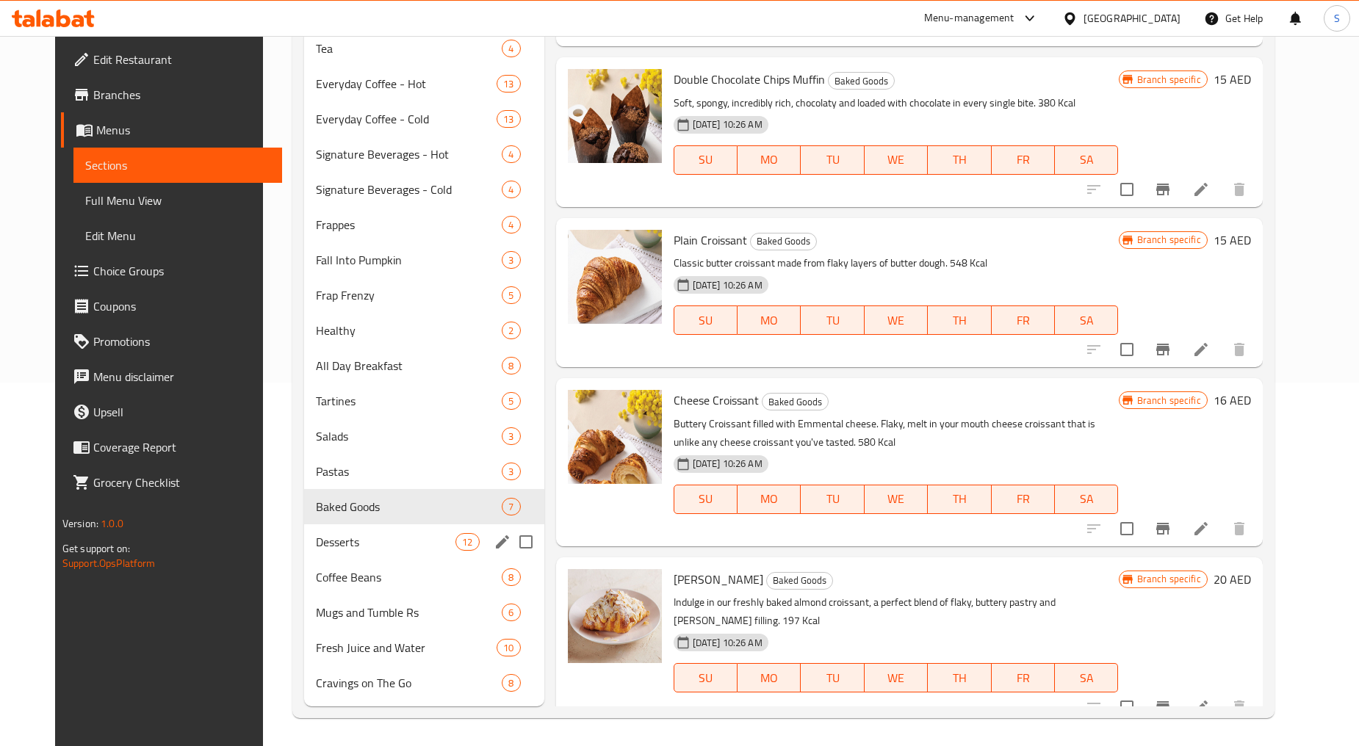
click at [333, 554] on div "Desserts 12" at bounding box center [423, 541] width 239 height 35
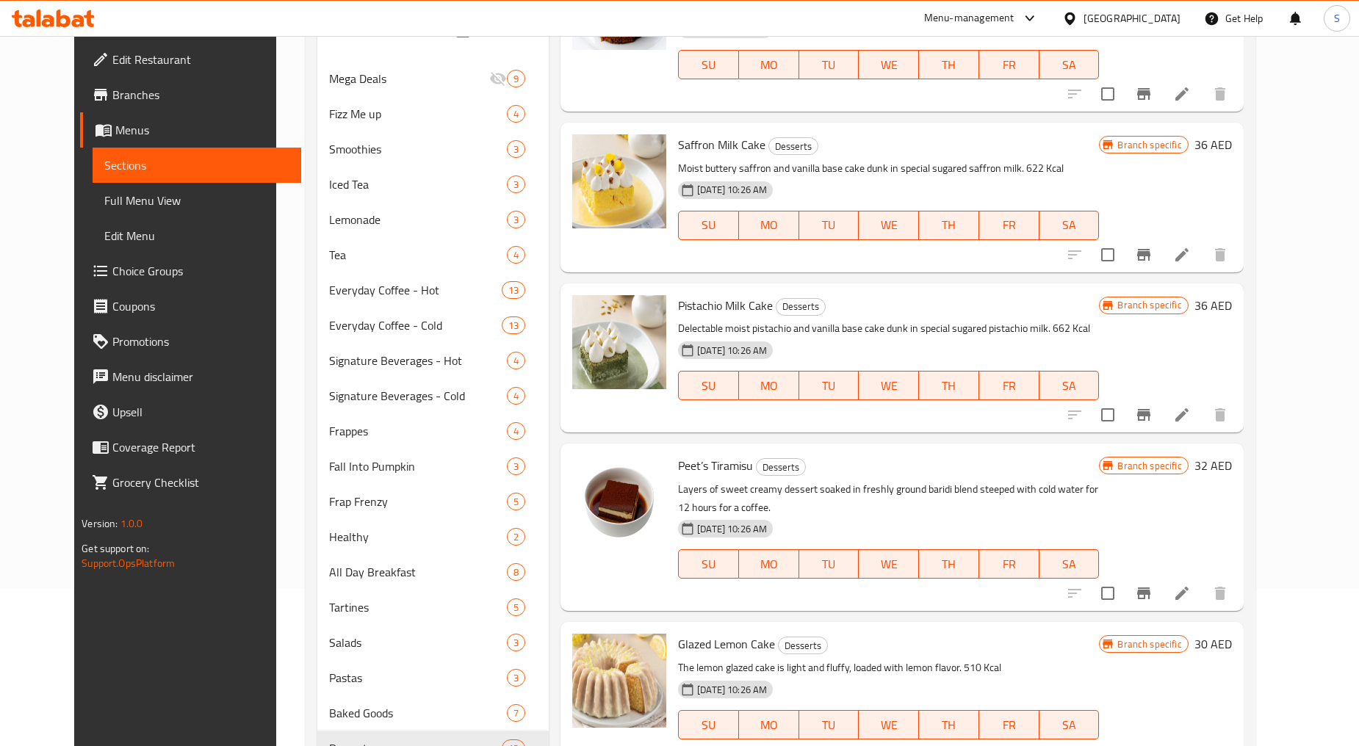
scroll to position [364, 0]
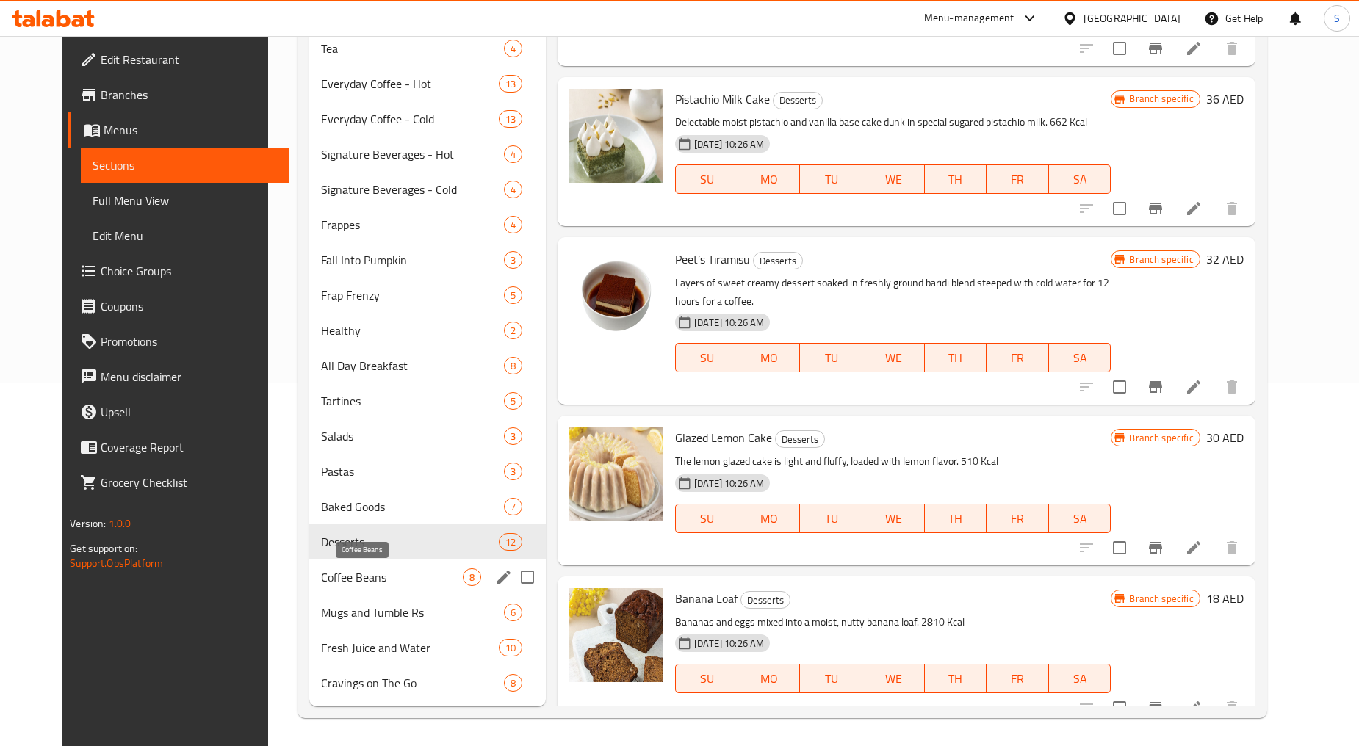
click at [321, 577] on span "Coffee Beans" at bounding box center [392, 578] width 142 height 18
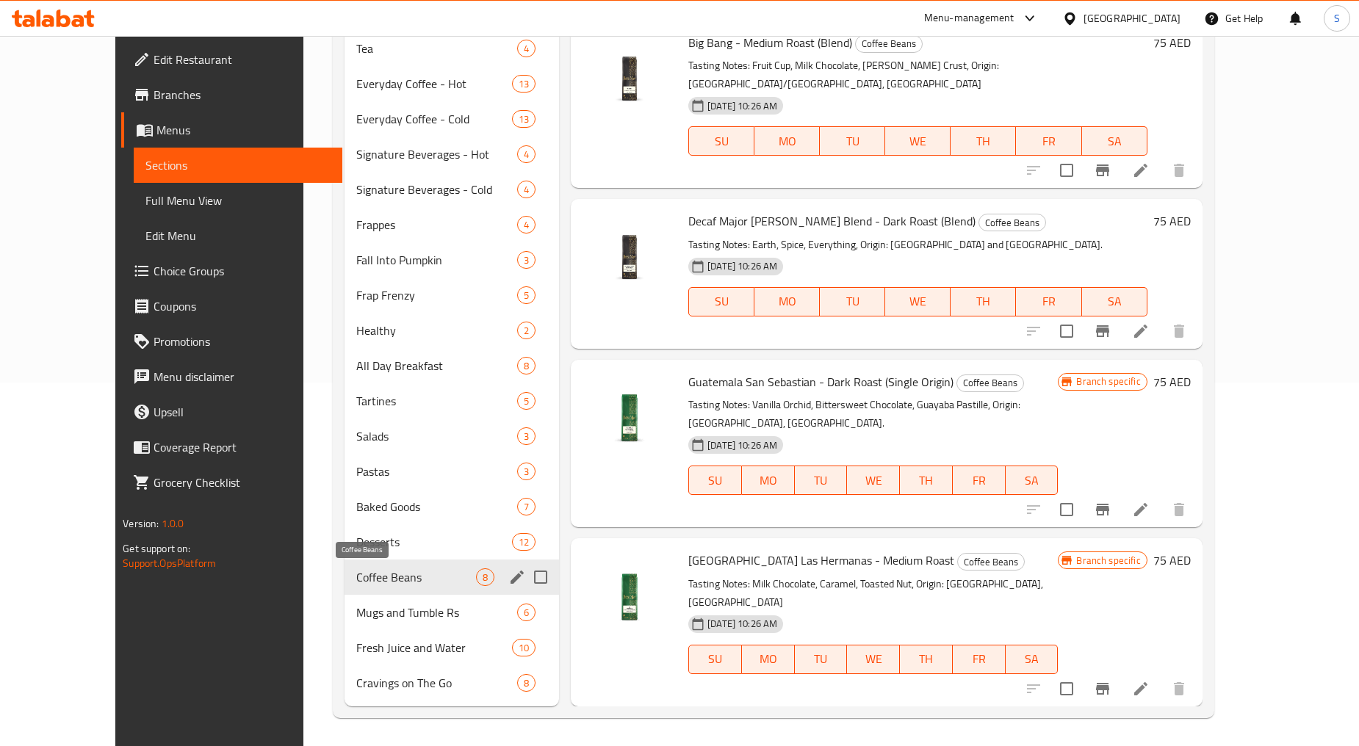
scroll to position [414, 0]
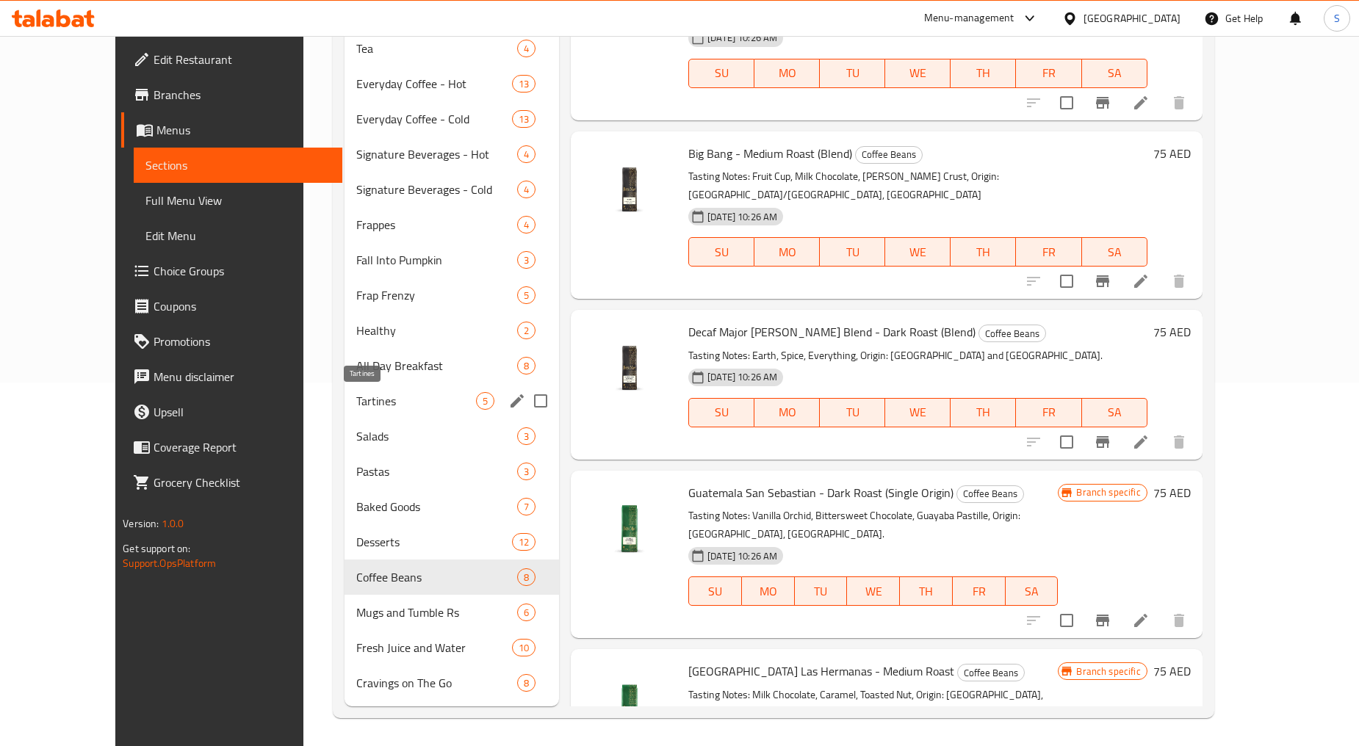
click at [356, 401] on span "Tartines" at bounding box center [416, 401] width 120 height 18
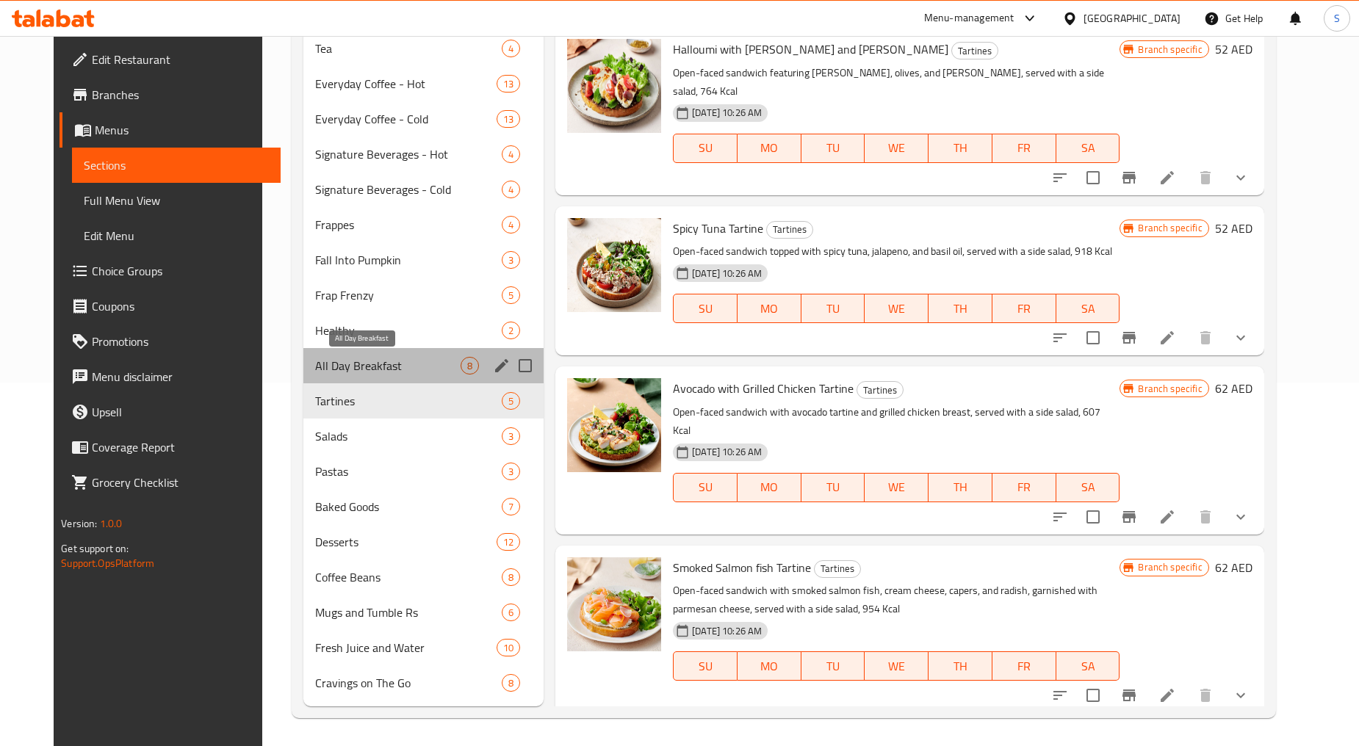
click at [331, 357] on span "All Day Breakfast" at bounding box center [387, 366] width 145 height 18
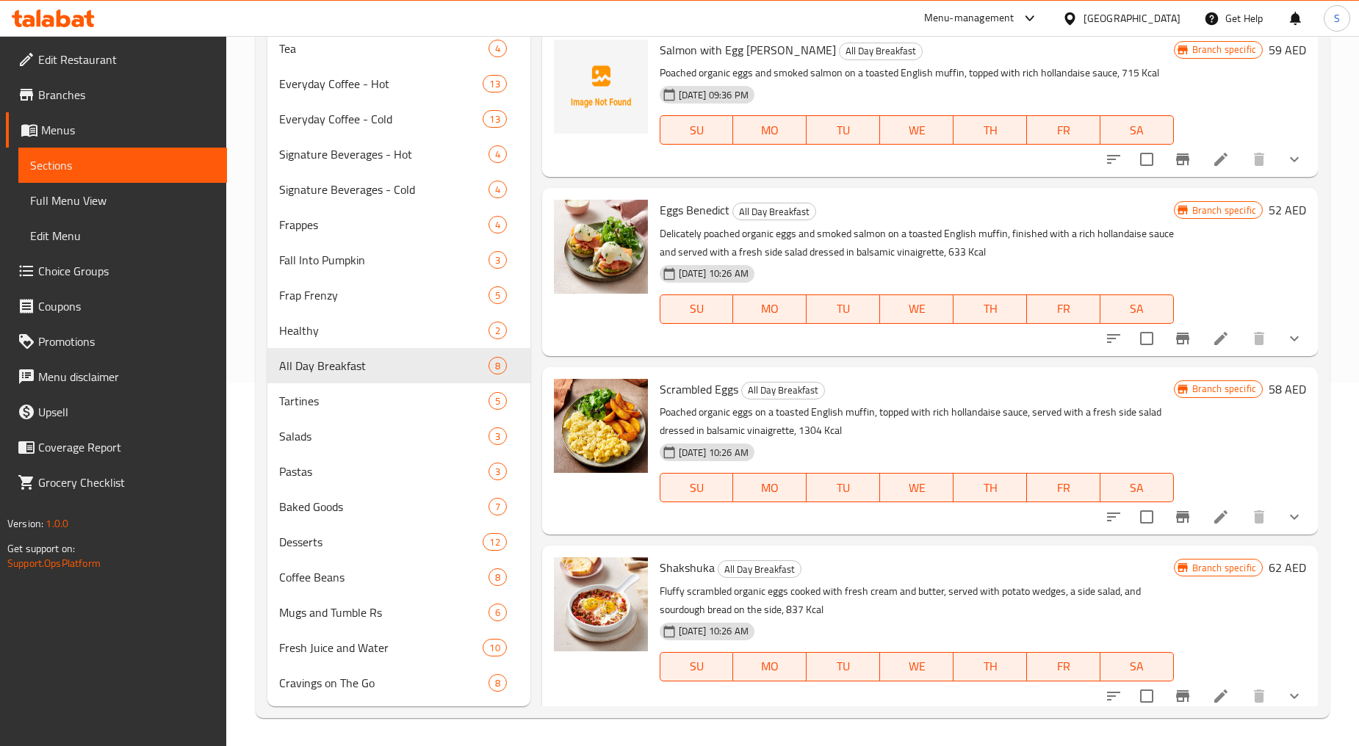
scroll to position [524, 0]
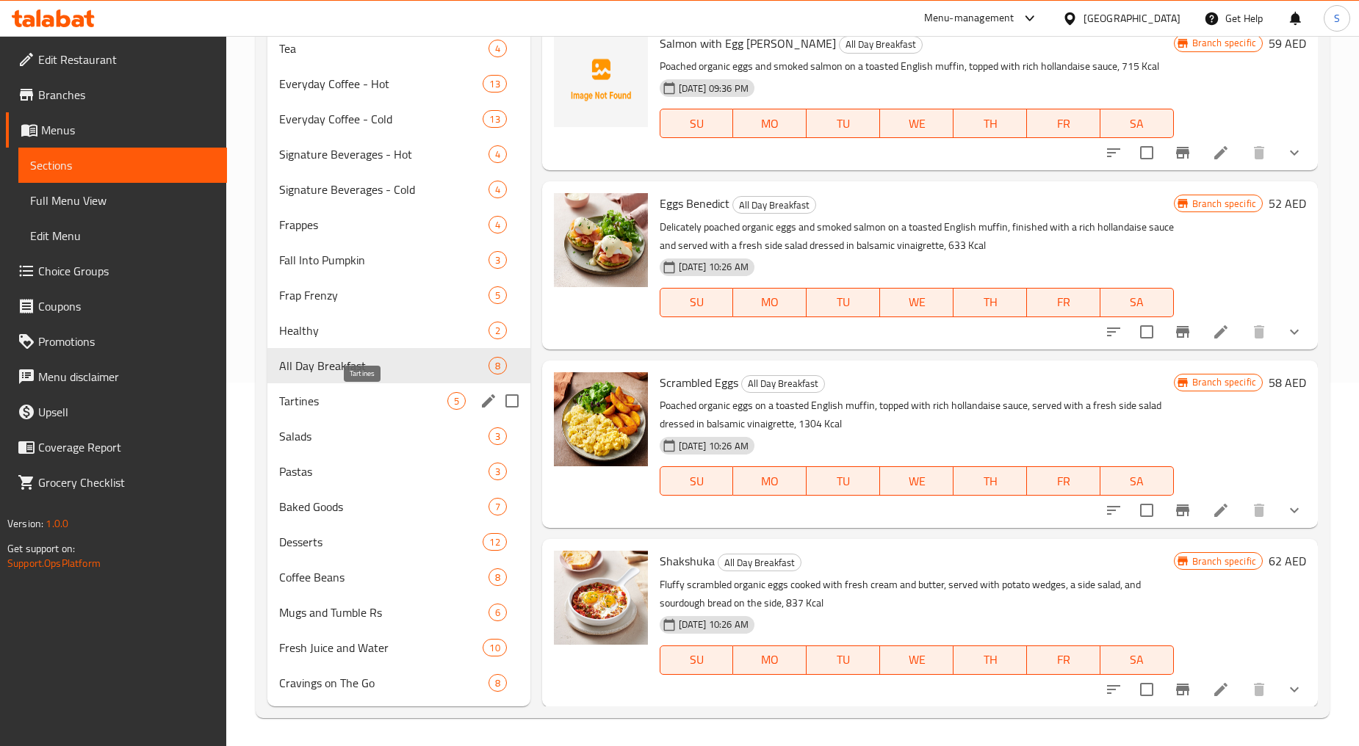
click at [308, 406] on span "Tartines" at bounding box center [362, 401] width 167 height 18
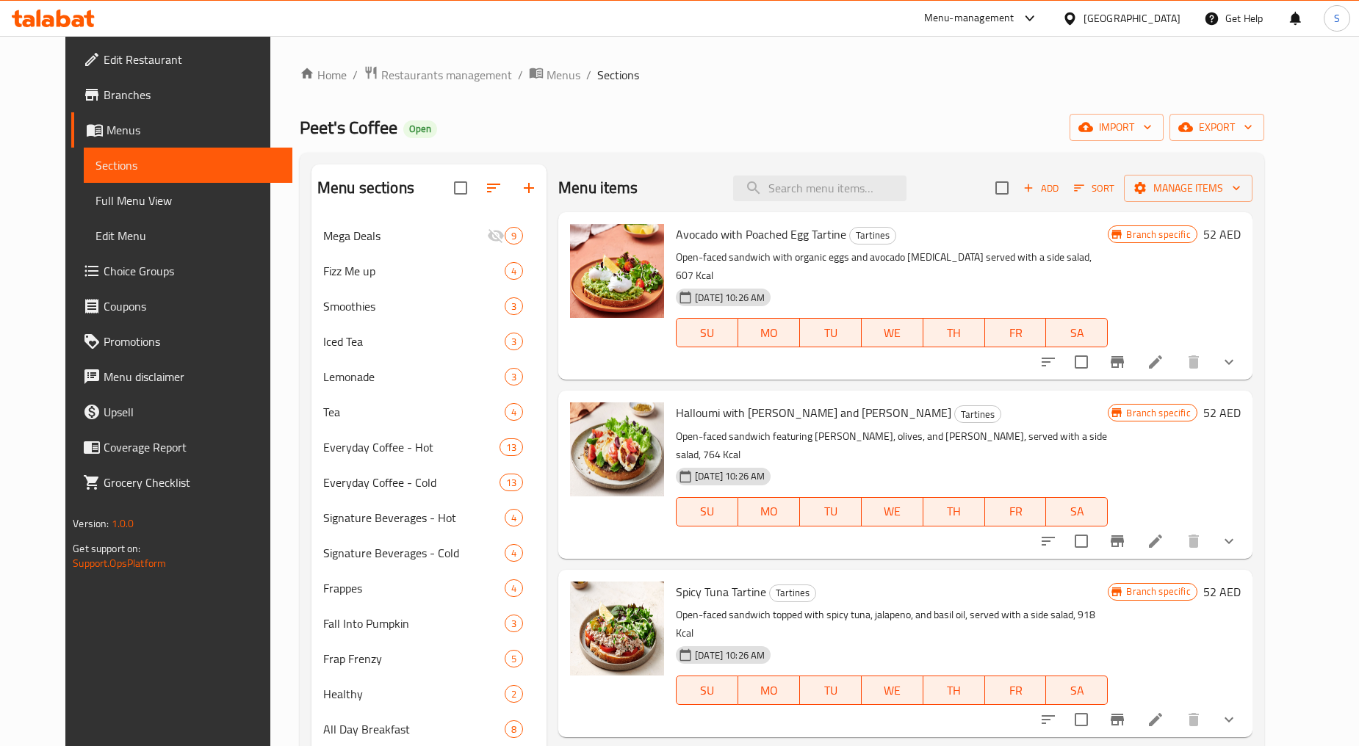
click at [842, 216] on div "Avocado with Poached Egg Tartine Tartines Open-faced sandwich with organic eggs…" at bounding box center [905, 295] width 694 height 167
click at [834, 200] on input "search" at bounding box center [819, 189] width 173 height 26
paste input "Eggs Florentine Muffin + The Golden Fold + 1 Cappuccino Medium + 1 Americano Me…"
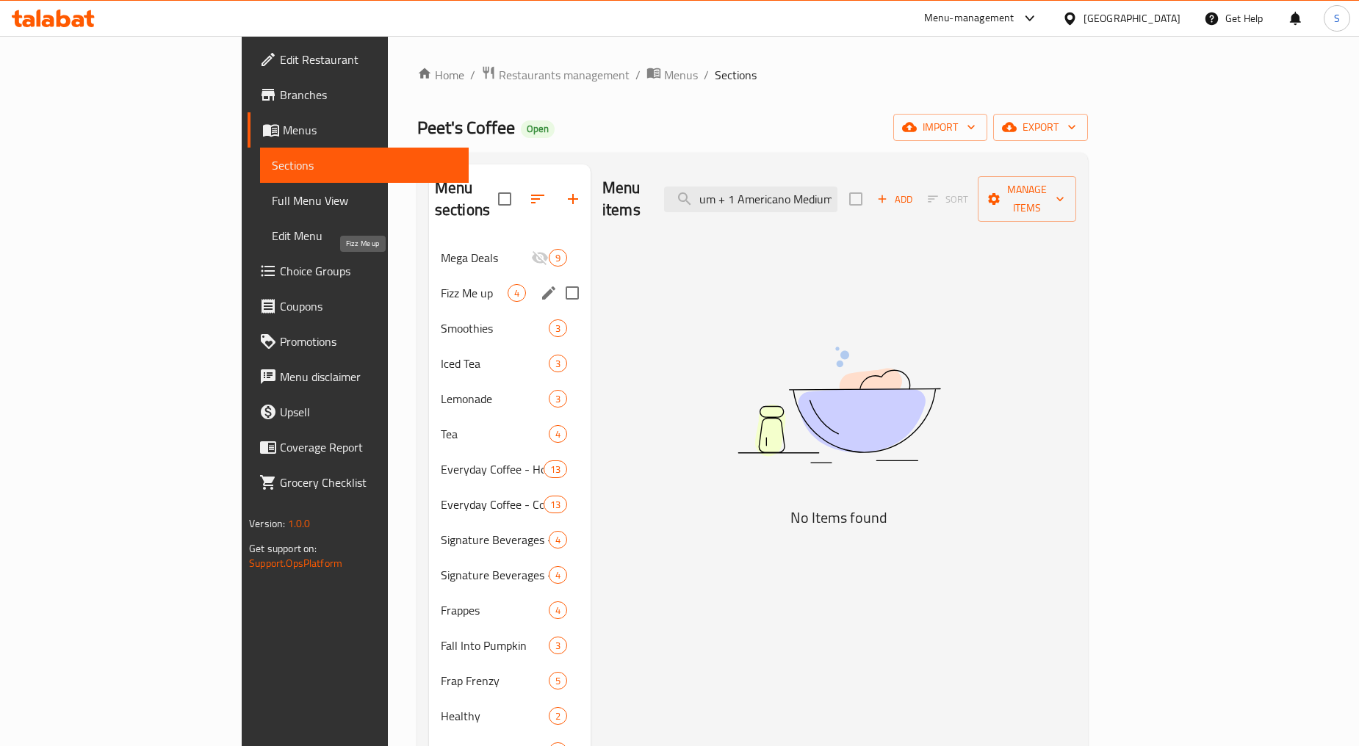
type input "Eggs Florentine Muffin + The Golden Fold + 1 Cappuccino Medium + 1 Americano Me…"
click at [441, 284] on span "Fizz Me up" at bounding box center [474, 293] width 67 height 18
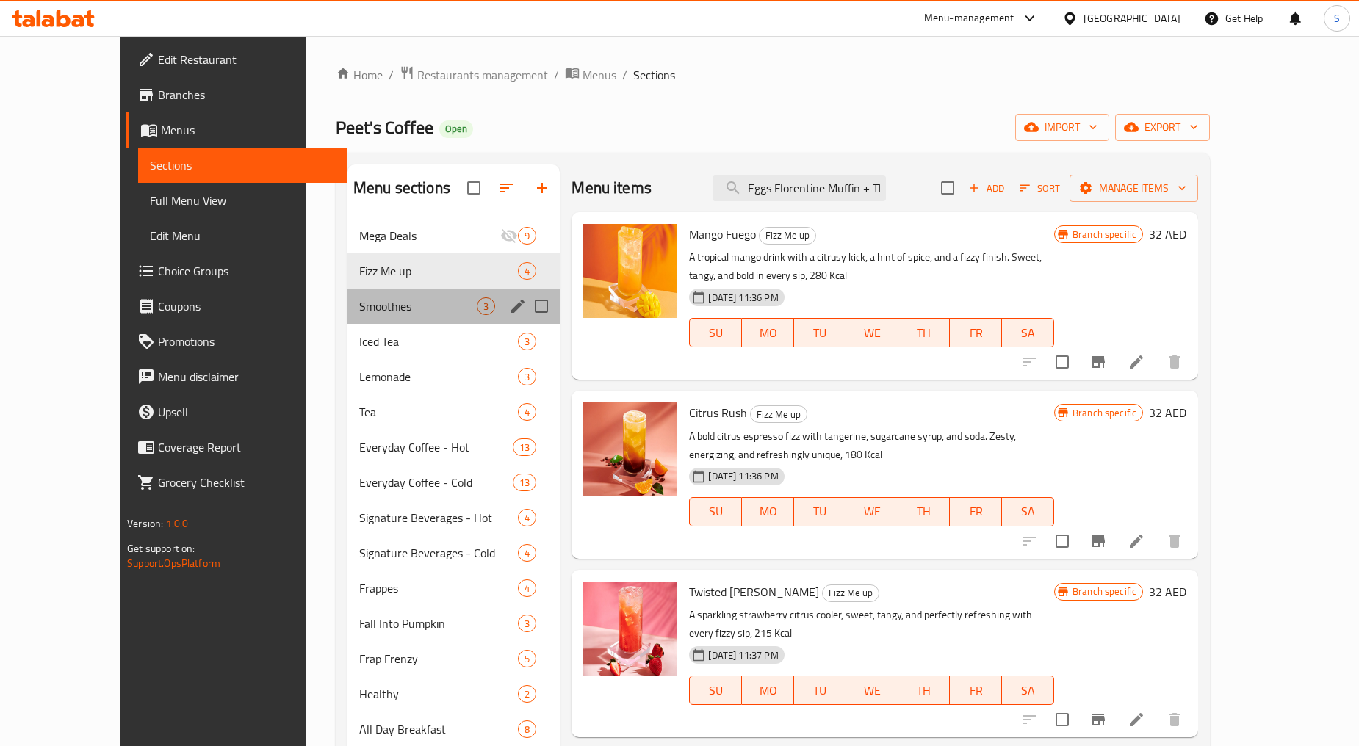
click at [347, 321] on div "Smoothies 3" at bounding box center [453, 306] width 213 height 35
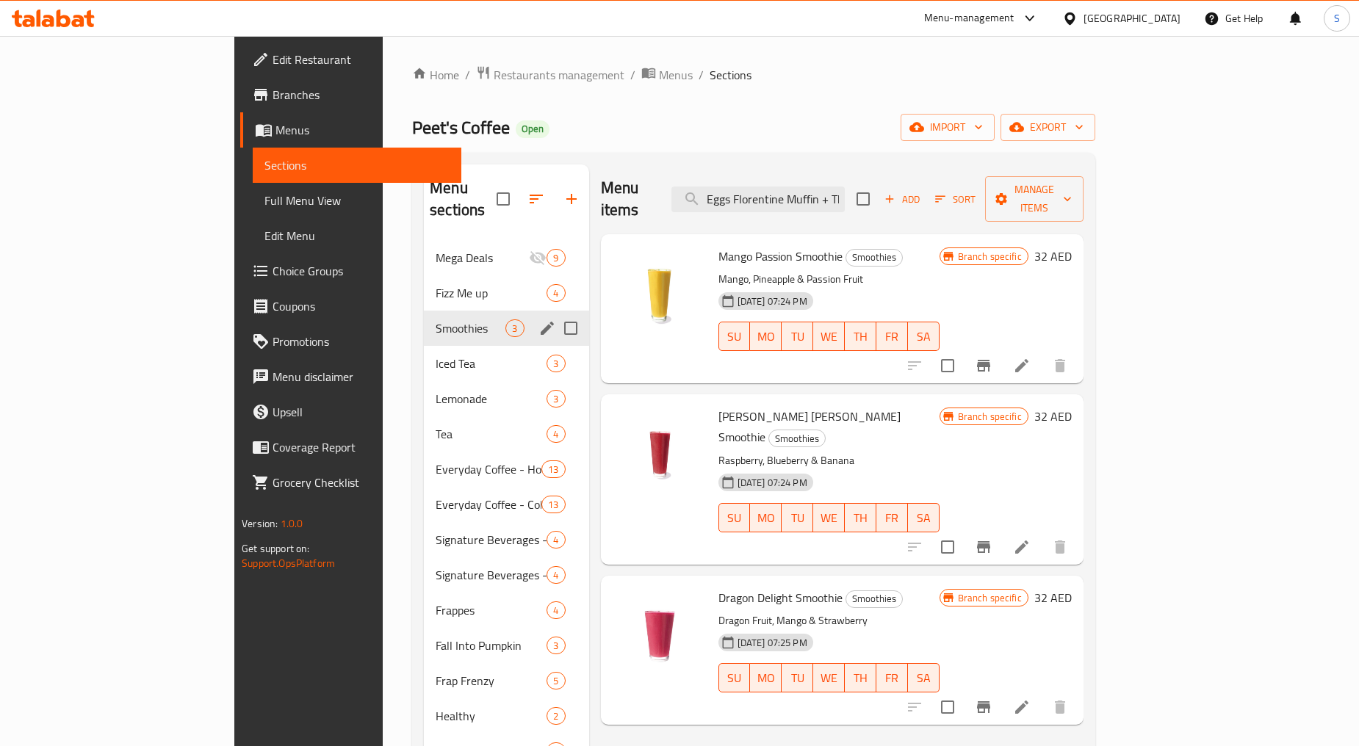
click at [436, 355] on span "Iced Tea" at bounding box center [491, 364] width 111 height 18
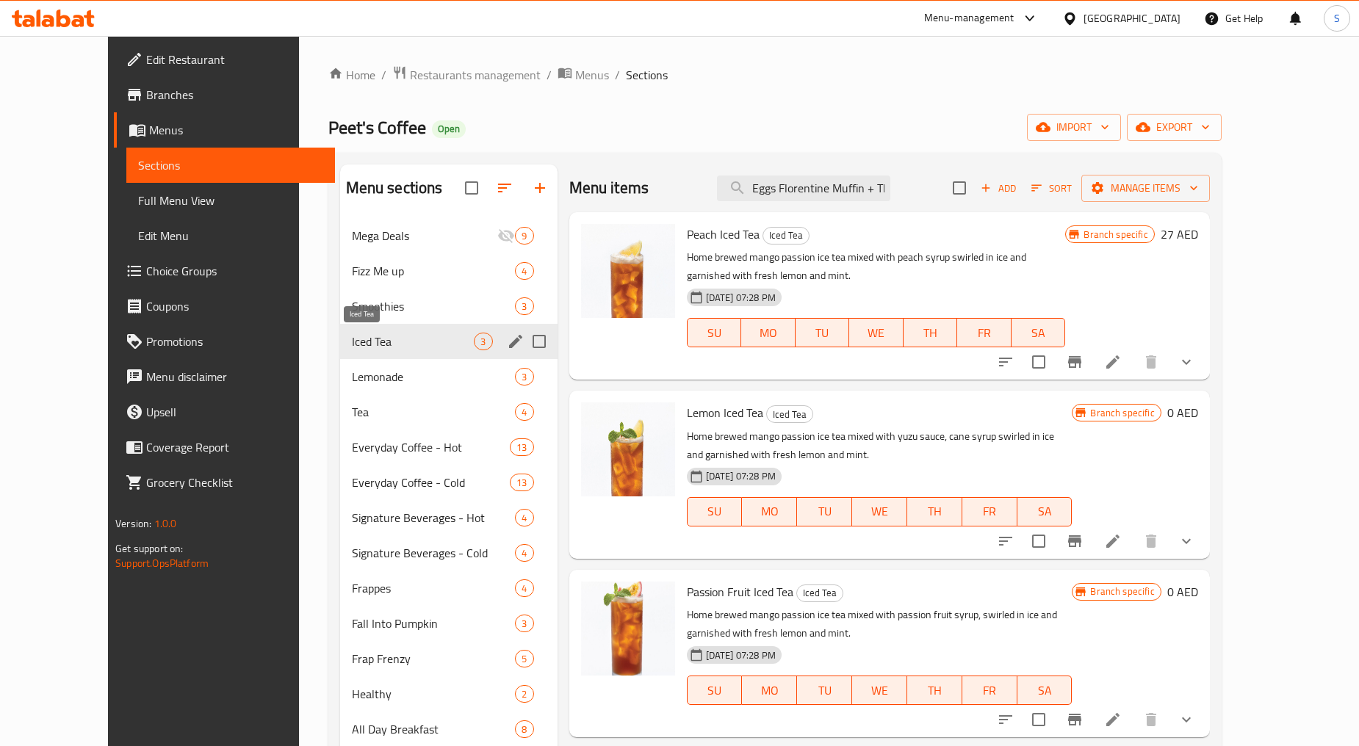
click at [352, 372] on span "Lemonade" at bounding box center [434, 377] width 164 height 18
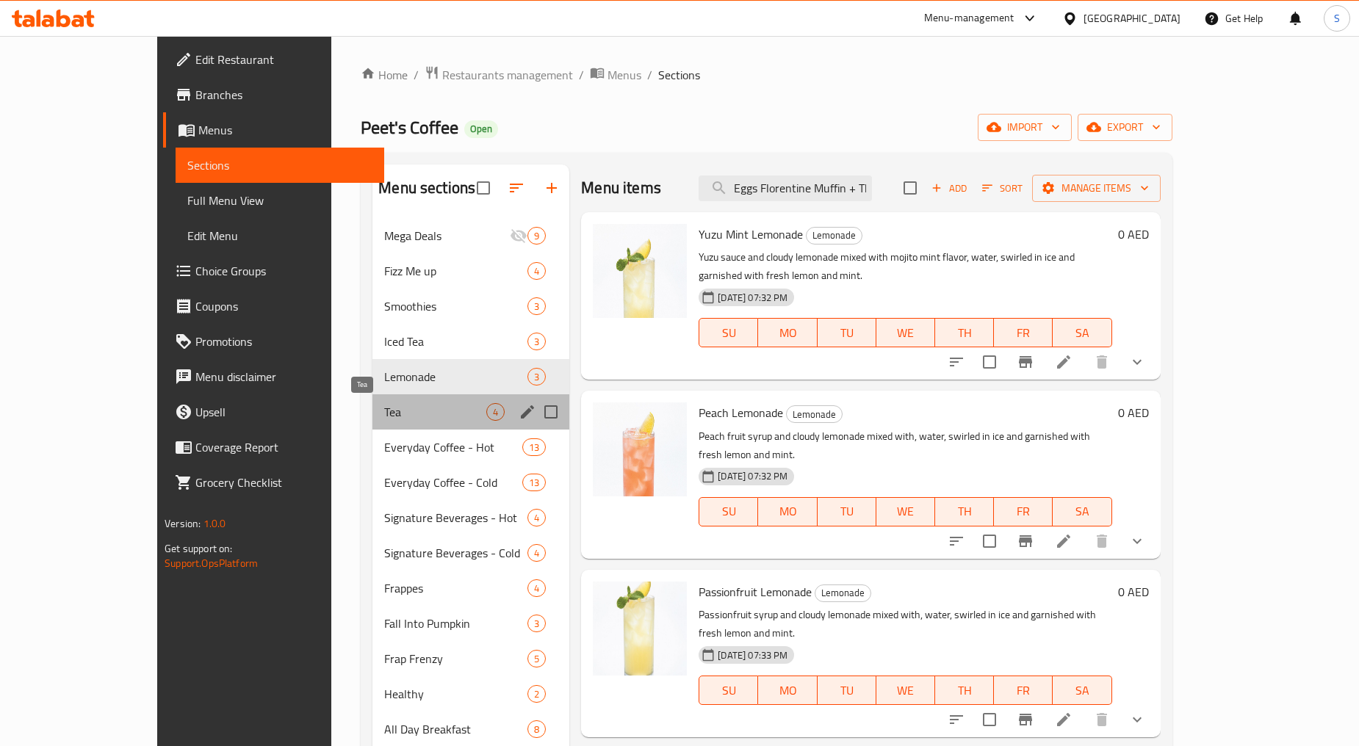
click at [384, 412] on span "Tea" at bounding box center [435, 412] width 102 height 18
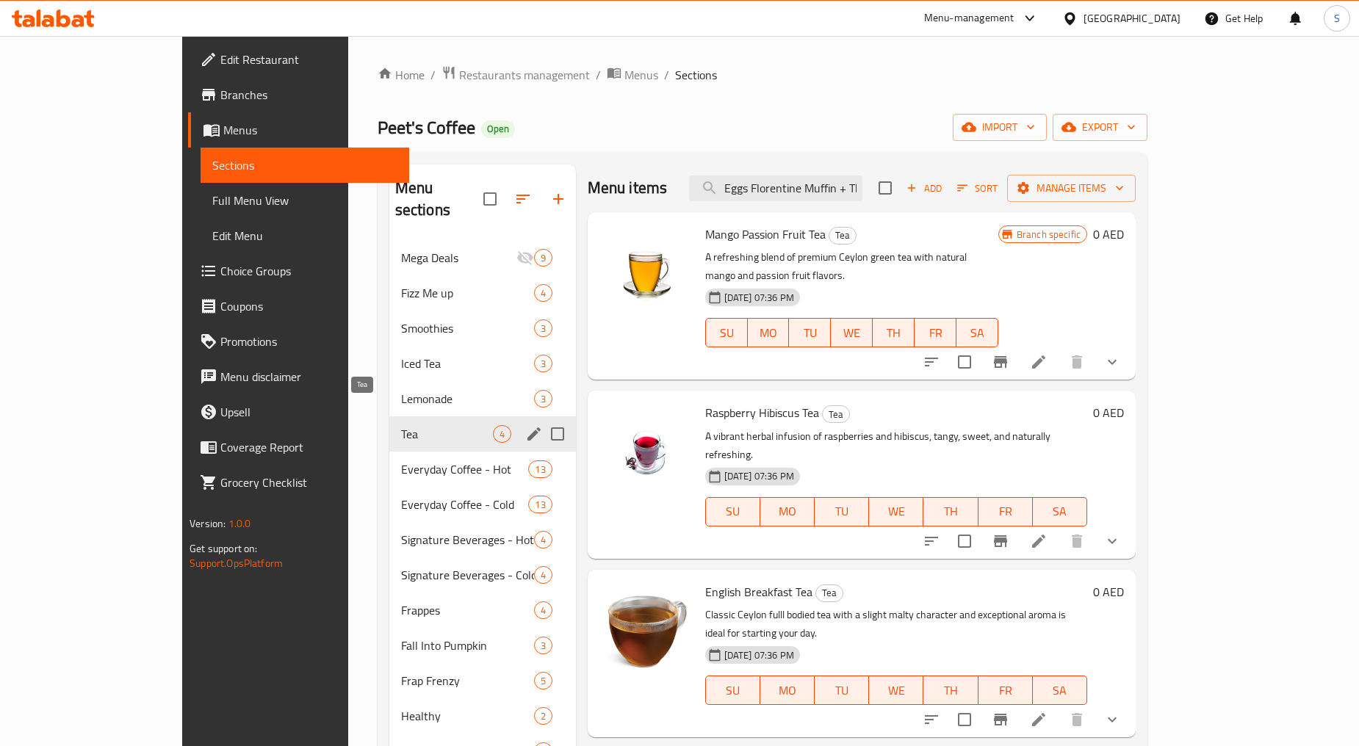
click at [401, 461] on span "Everyday Coffee - Hot" at bounding box center [465, 470] width 128 height 18
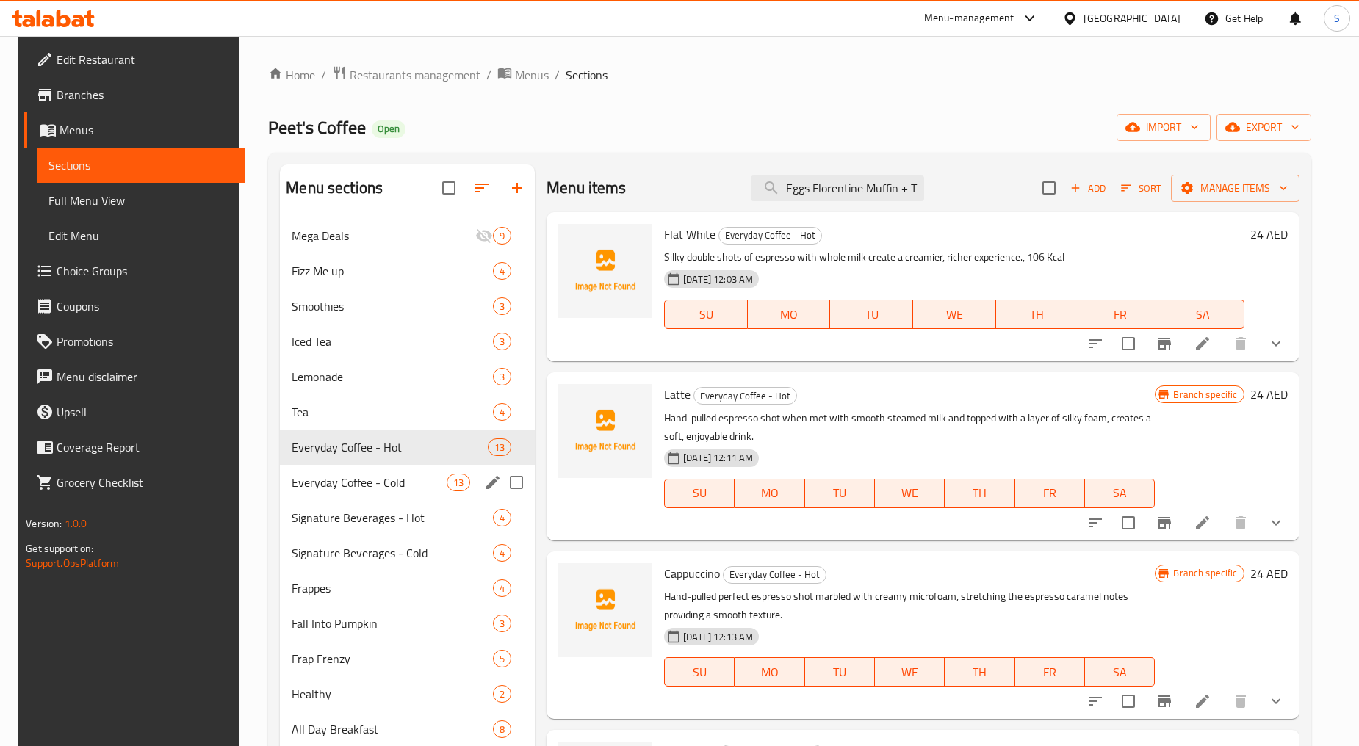
click at [344, 471] on div "Everyday Coffee - Cold 13" at bounding box center [407, 482] width 255 height 35
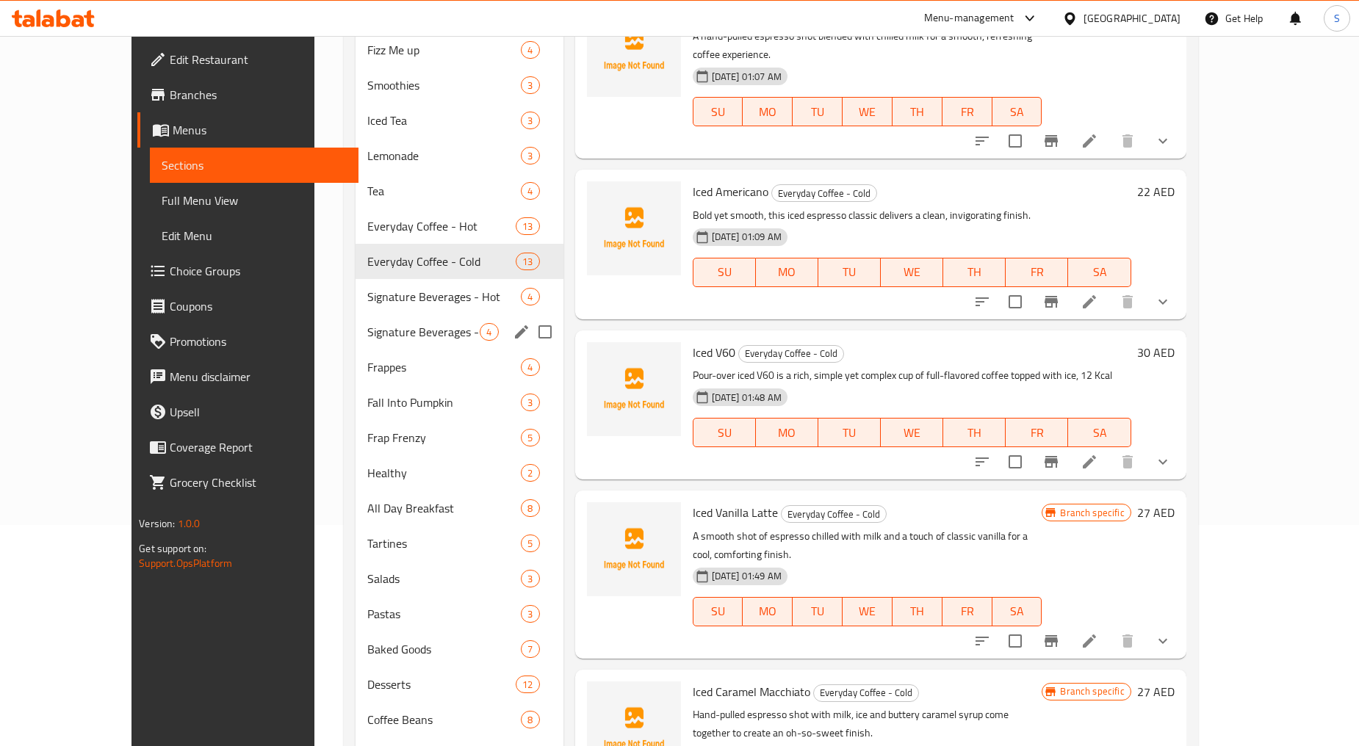
scroll to position [245, 0]
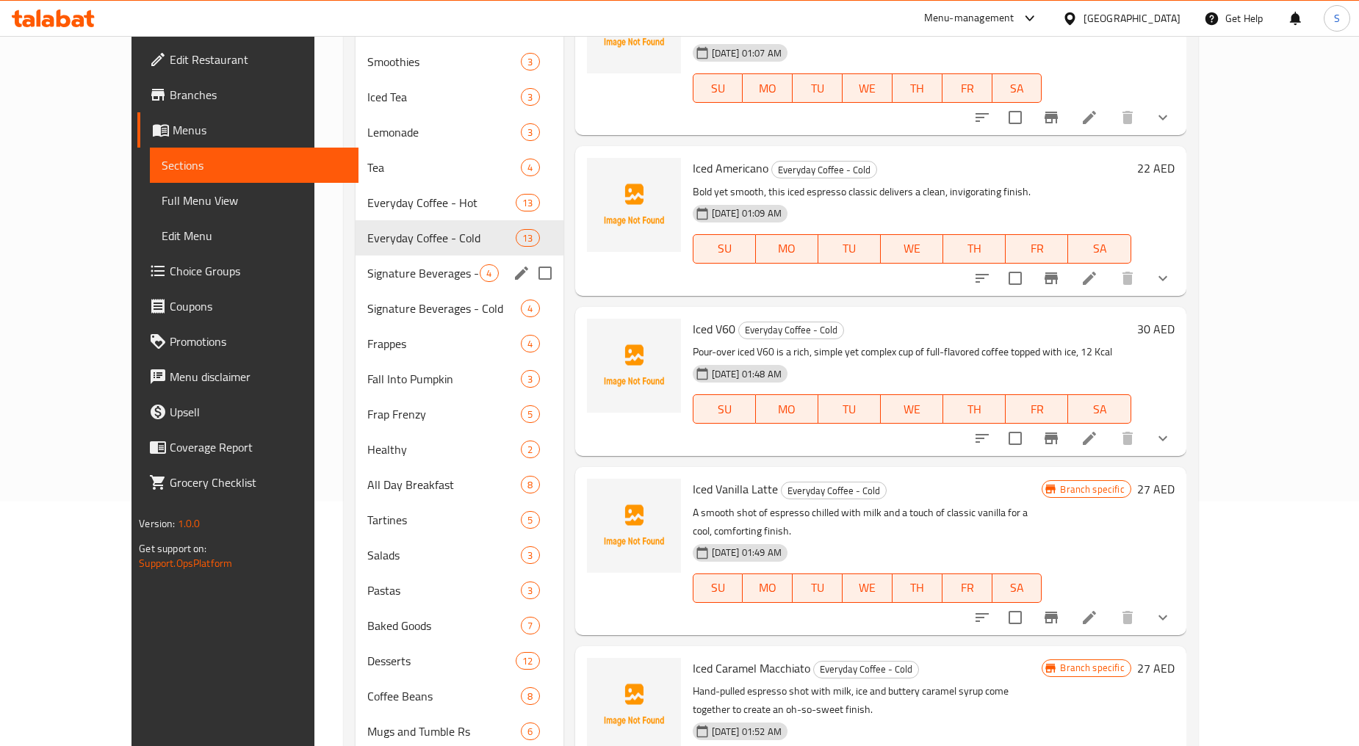
click at [367, 280] on span "Signature Beverages - Hot" at bounding box center [423, 273] width 113 height 18
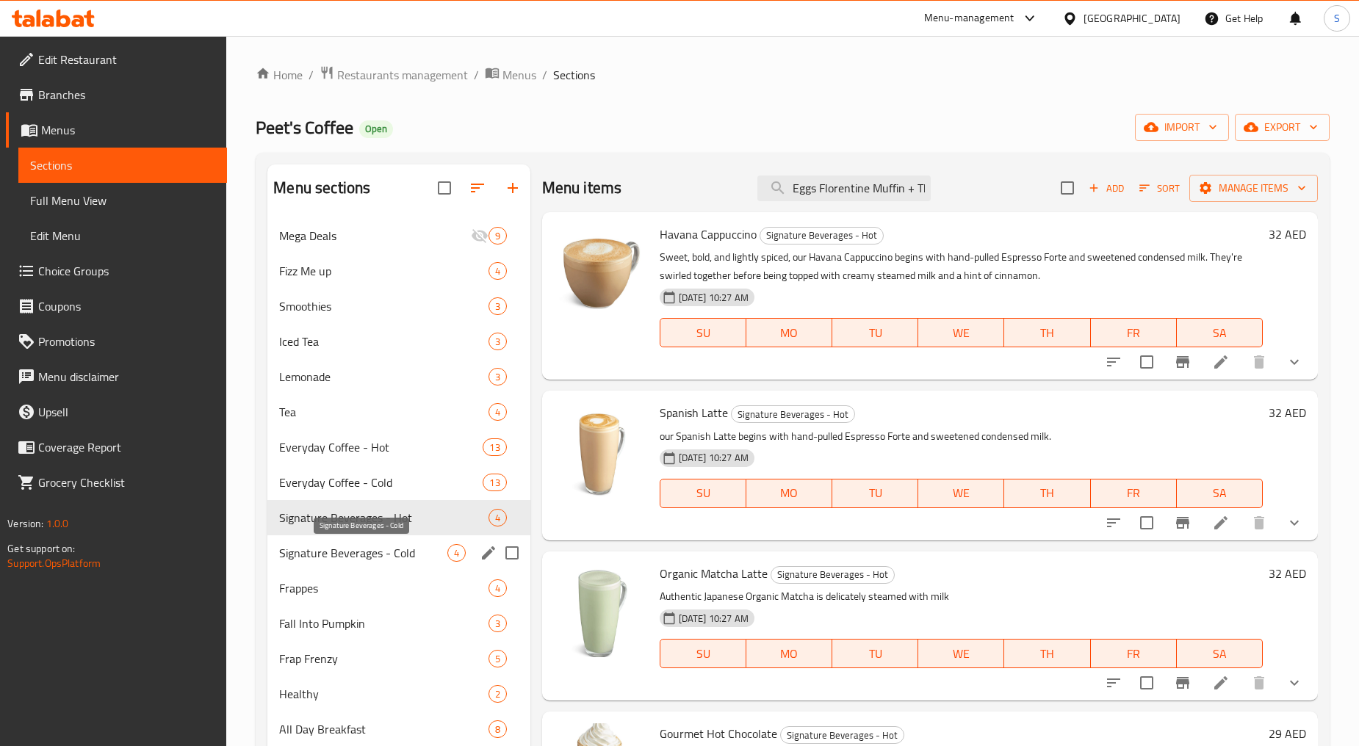
click at [364, 552] on span "Signature Beverages - Cold" at bounding box center [362, 553] width 167 height 18
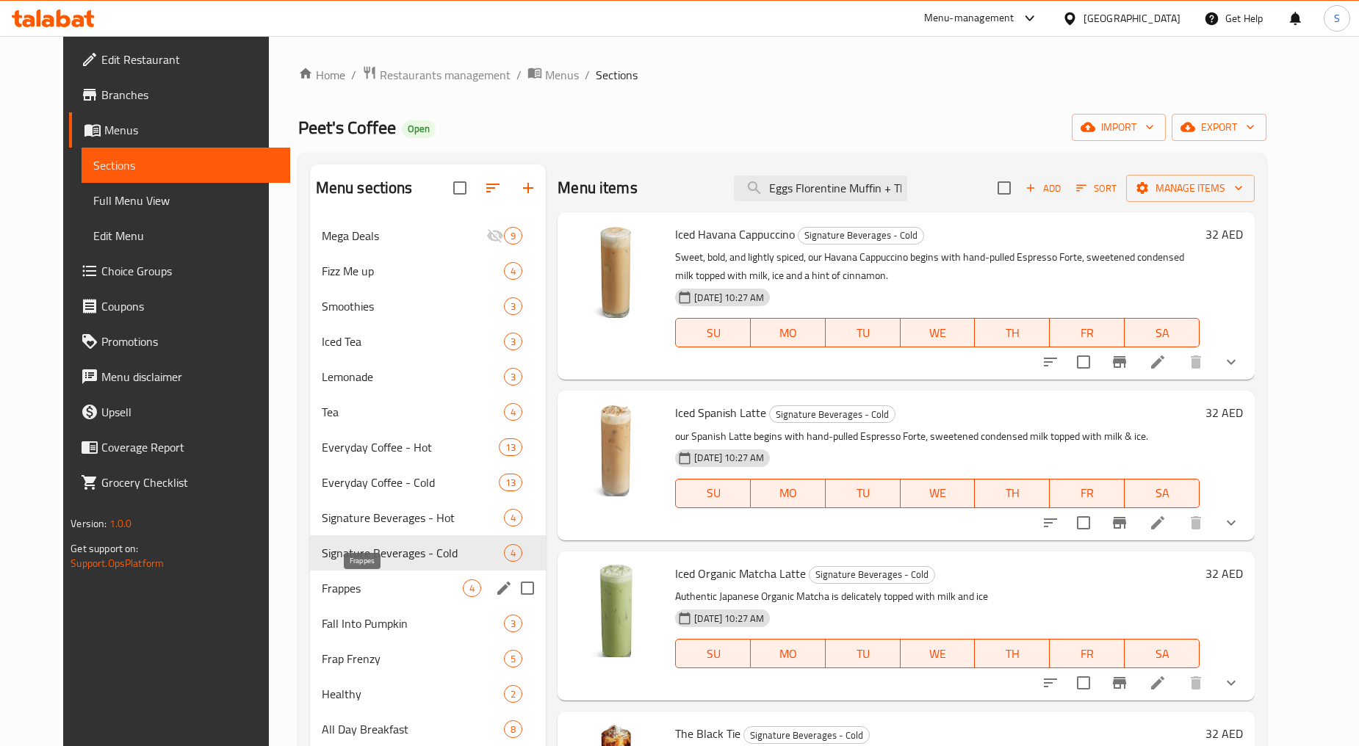
click at [328, 592] on span "Frappes" at bounding box center [392, 589] width 141 height 18
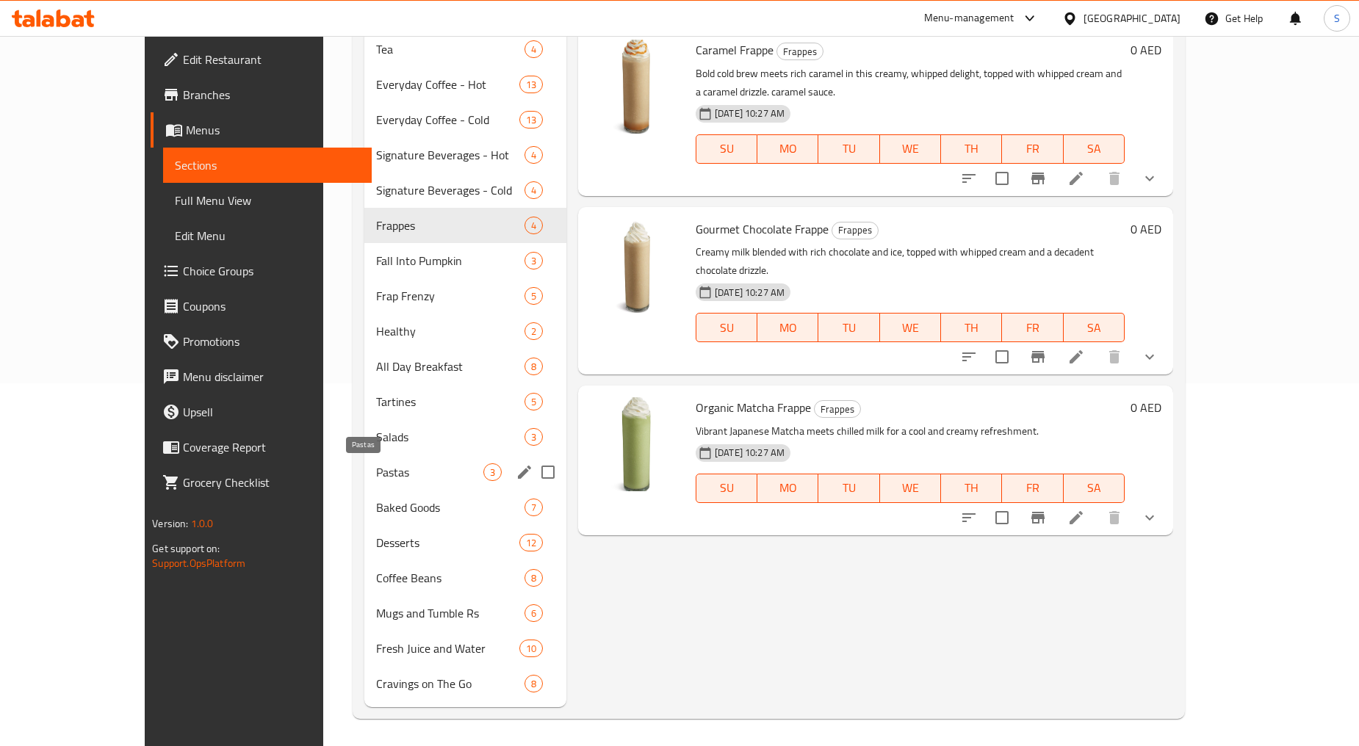
scroll to position [364, 0]
click at [376, 260] on span "Fall Into Pumpkin" at bounding box center [429, 260] width 107 height 18
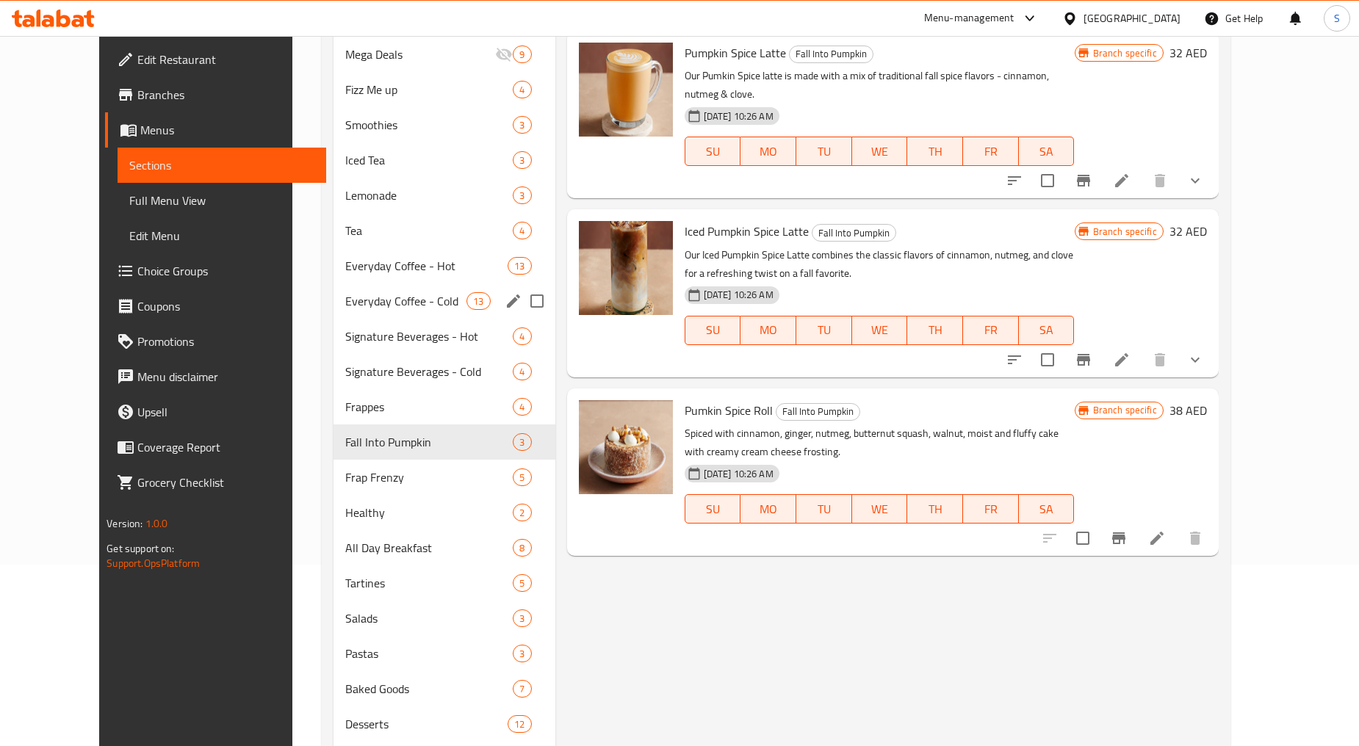
scroll to position [119, 0]
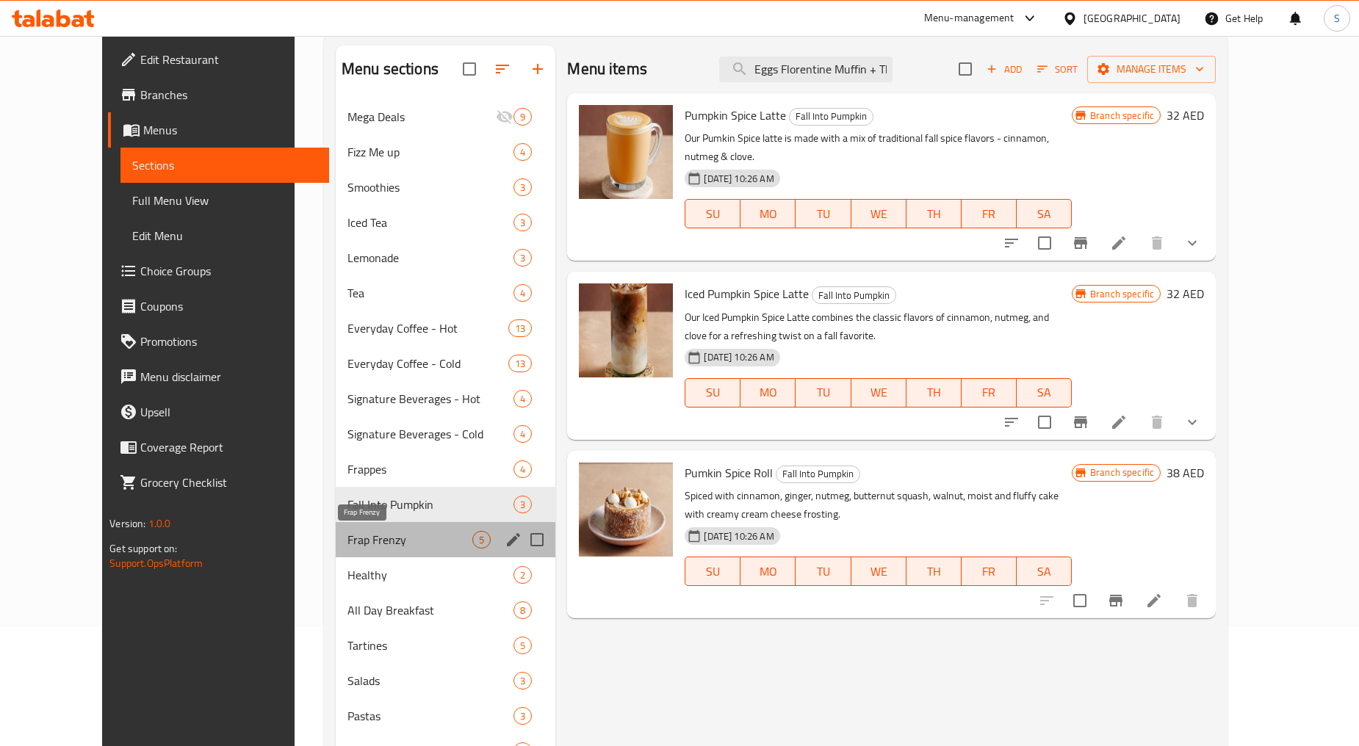
click at [347, 537] on span "Frap Frenzy" at bounding box center [409, 540] width 125 height 18
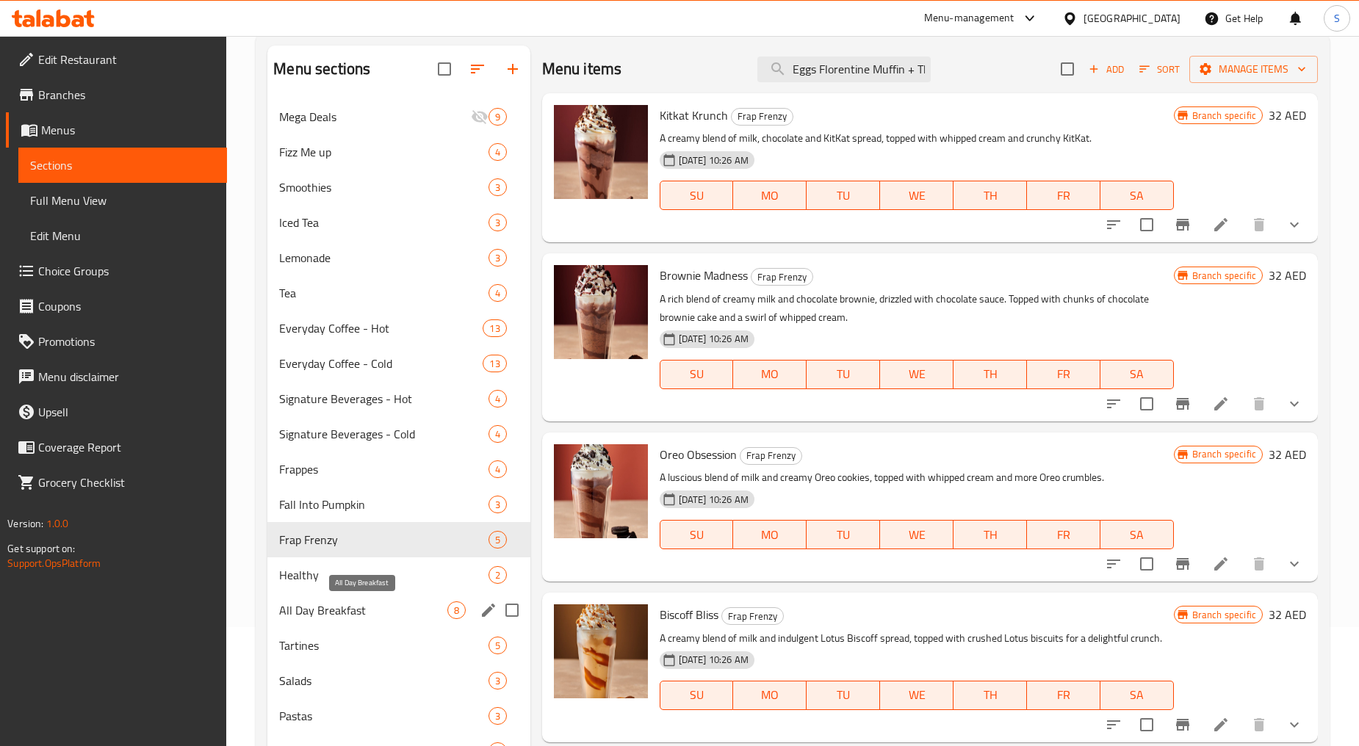
scroll to position [282, 0]
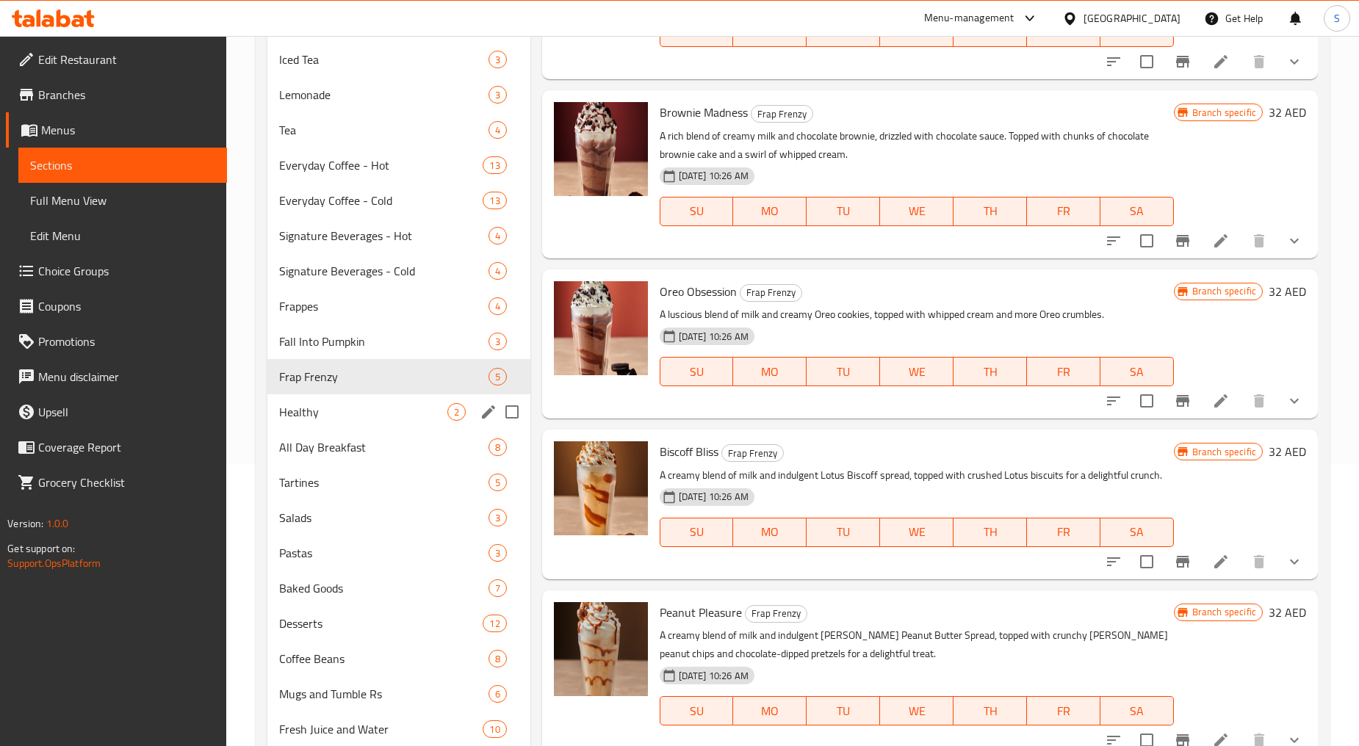
click at [303, 417] on span "Healthy" at bounding box center [362, 412] width 167 height 18
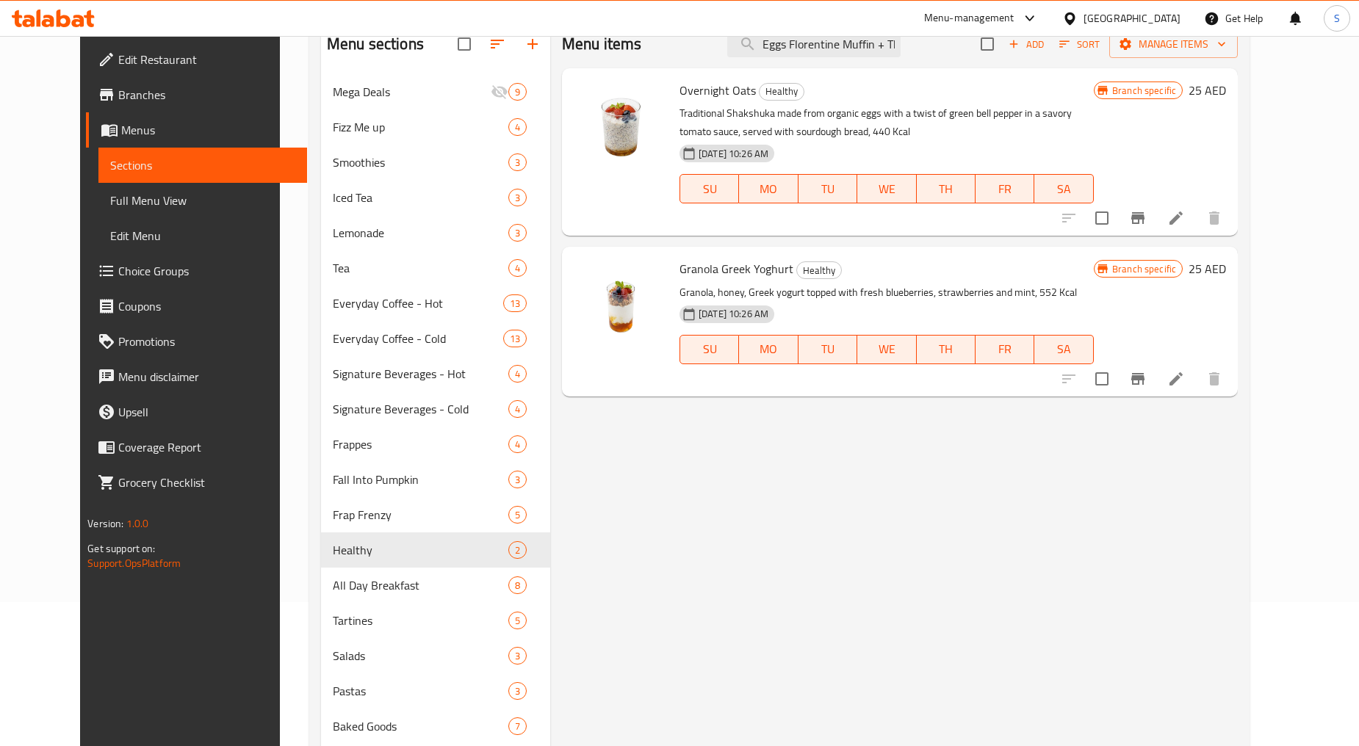
scroll to position [37, 0]
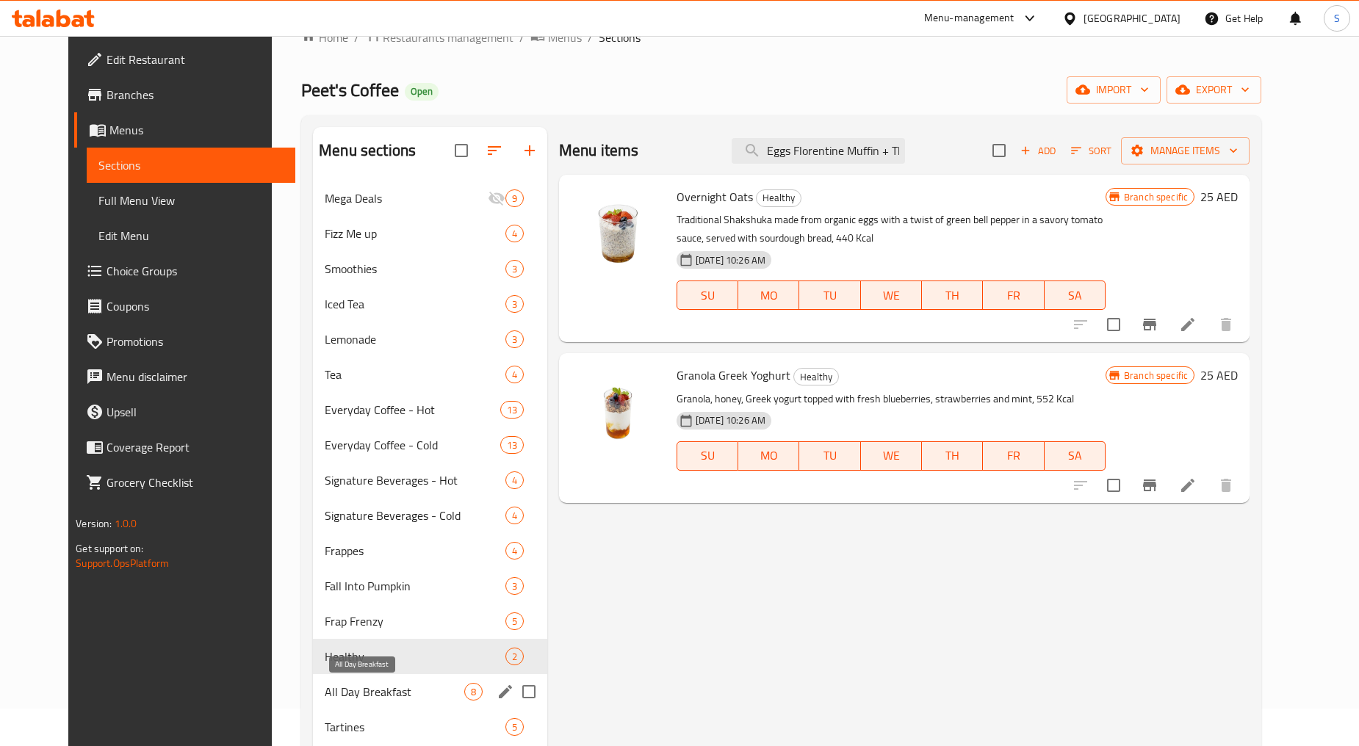
click at [325, 698] on span "All Day Breakfast" at bounding box center [395, 692] width 140 height 18
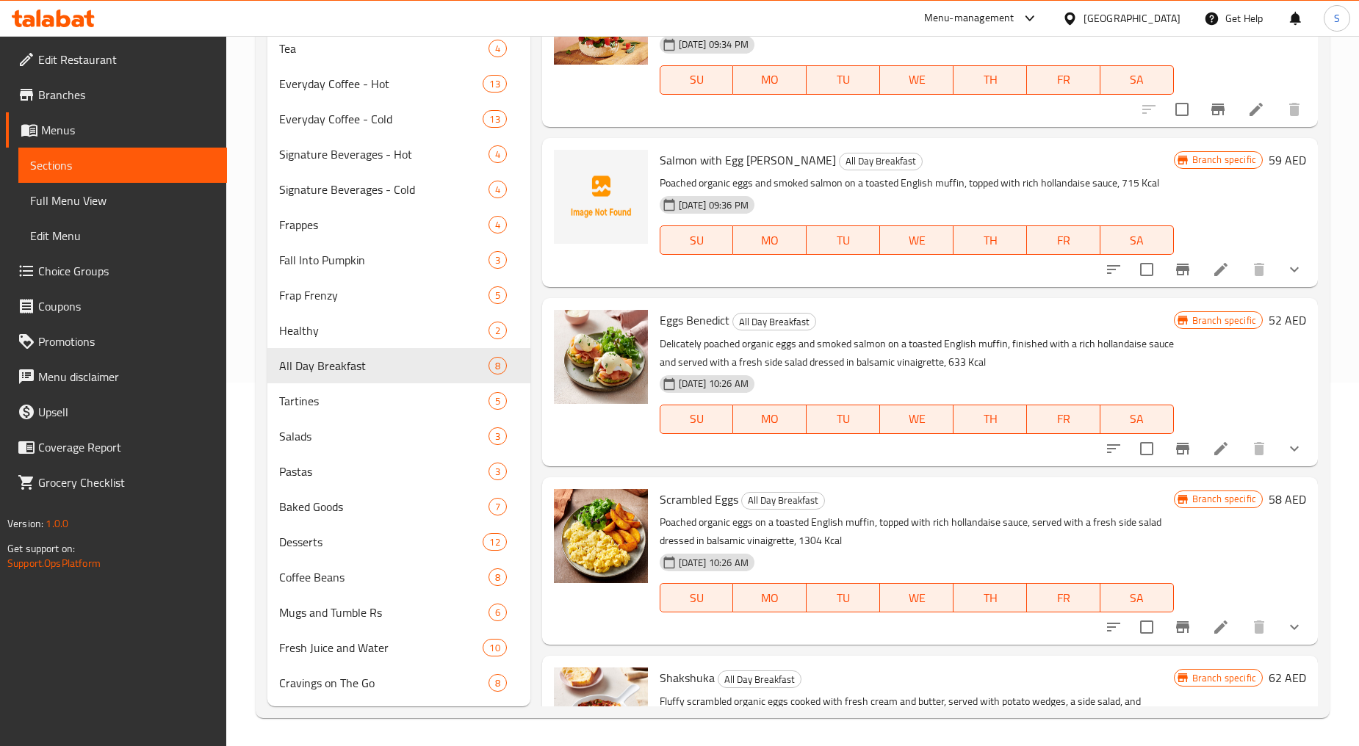
scroll to position [524, 0]
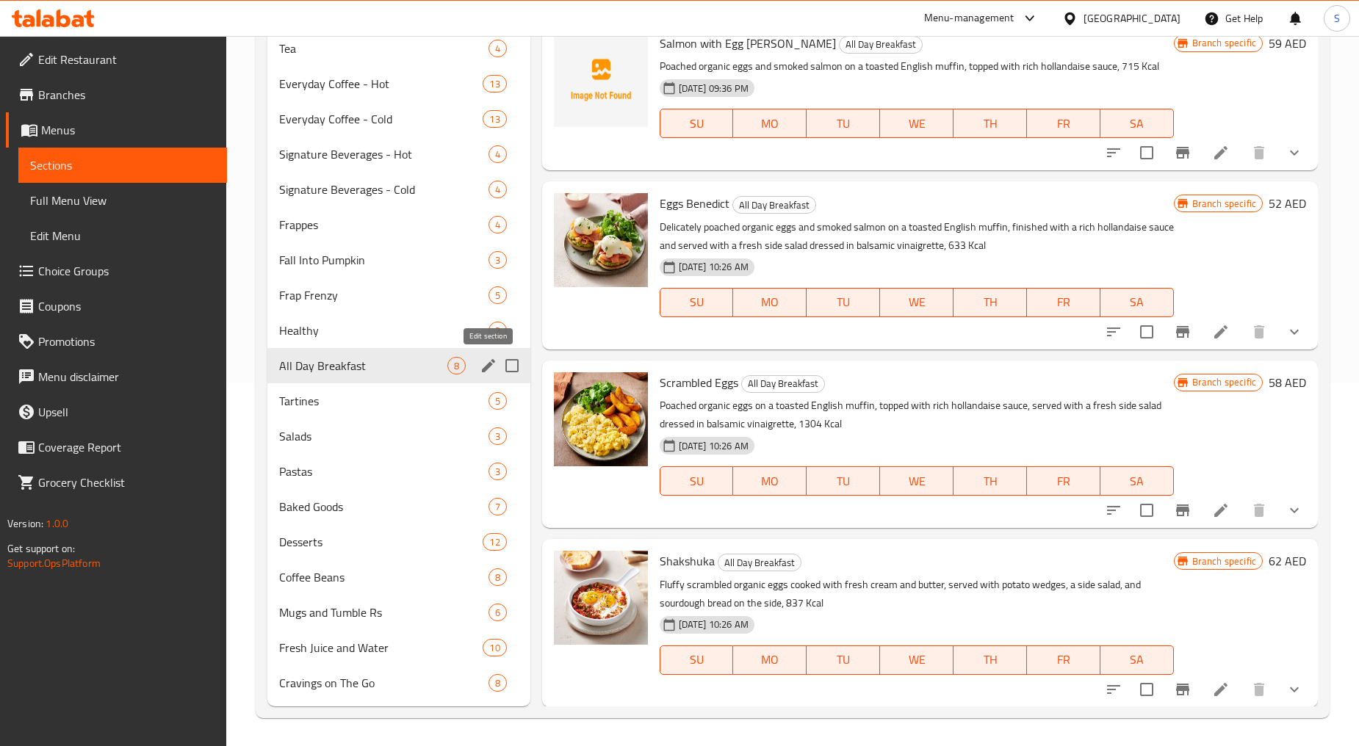
click at [480, 362] on icon "edit" at bounding box center [489, 366] width 18 height 18
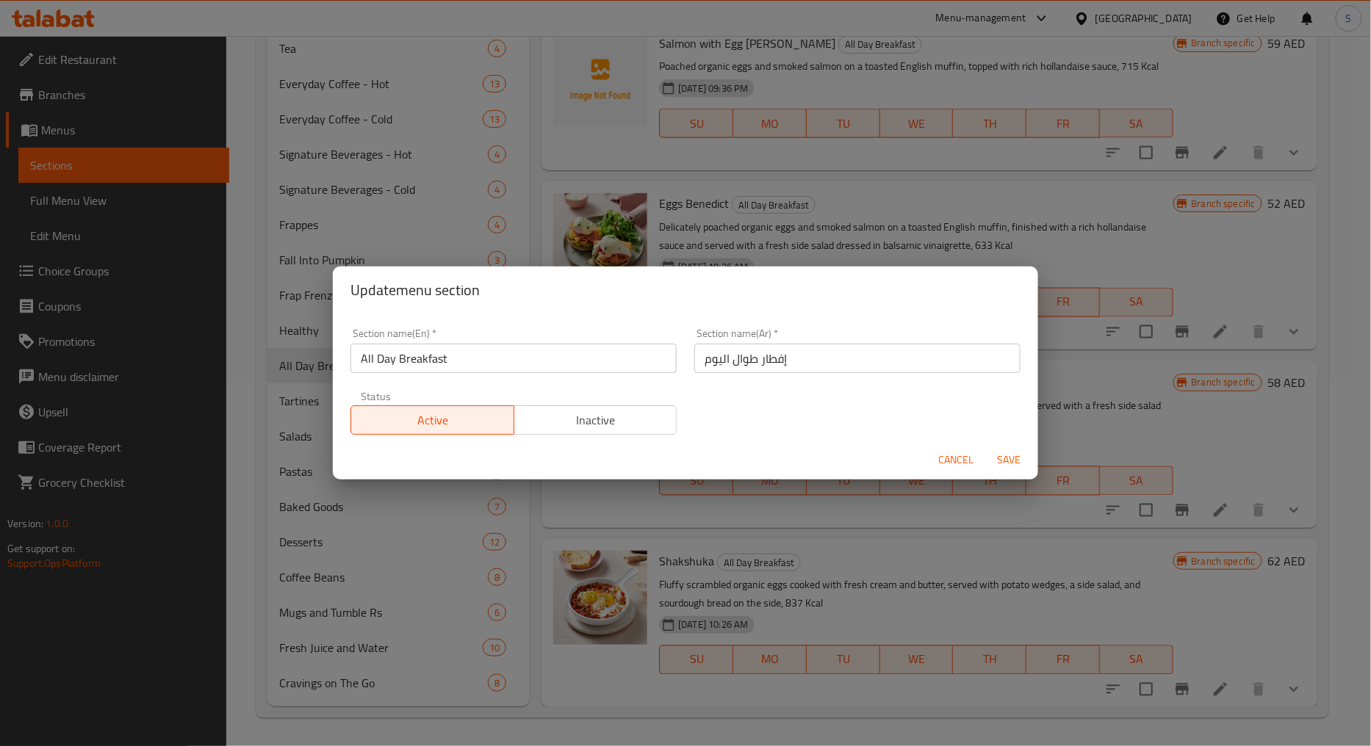
click at [449, 358] on input "All Day Breakfast" at bounding box center [513, 358] width 326 height 29
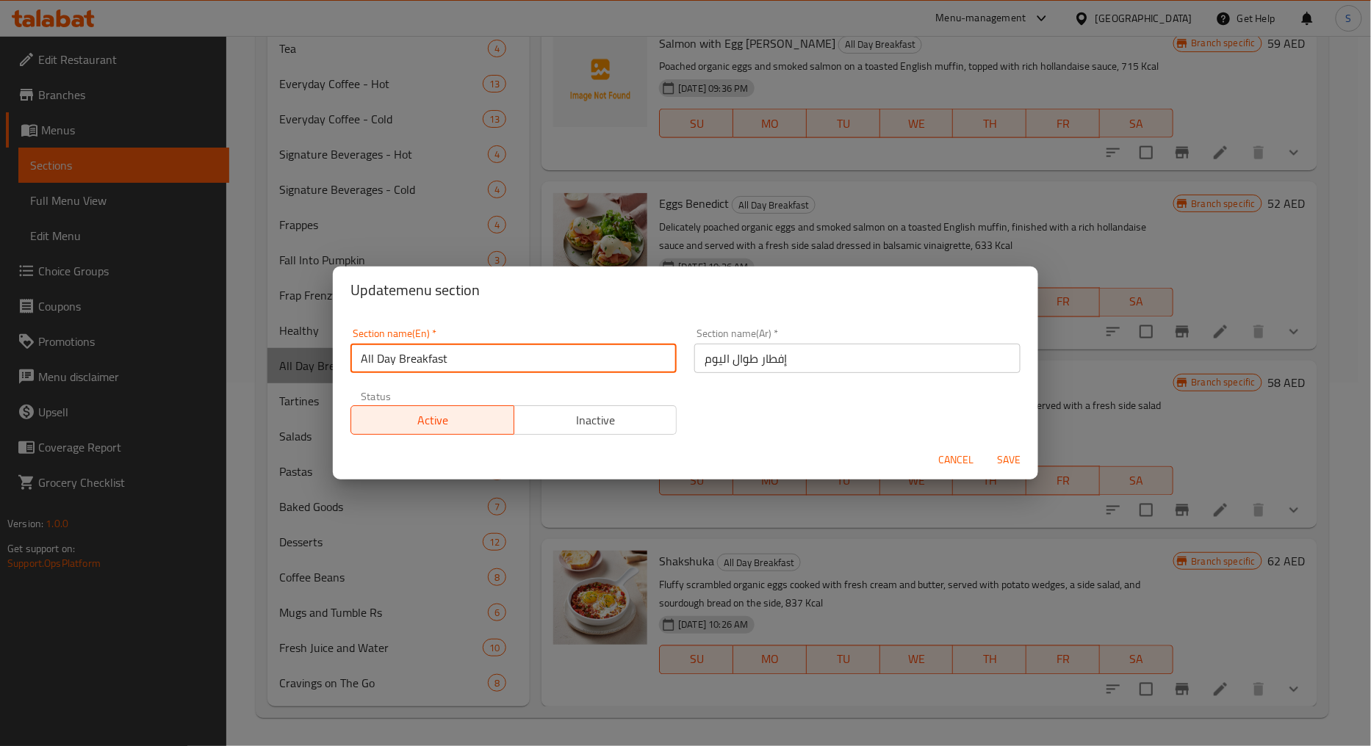
click at [449, 358] on input "All Day Breakfast" at bounding box center [513, 358] width 326 height 29
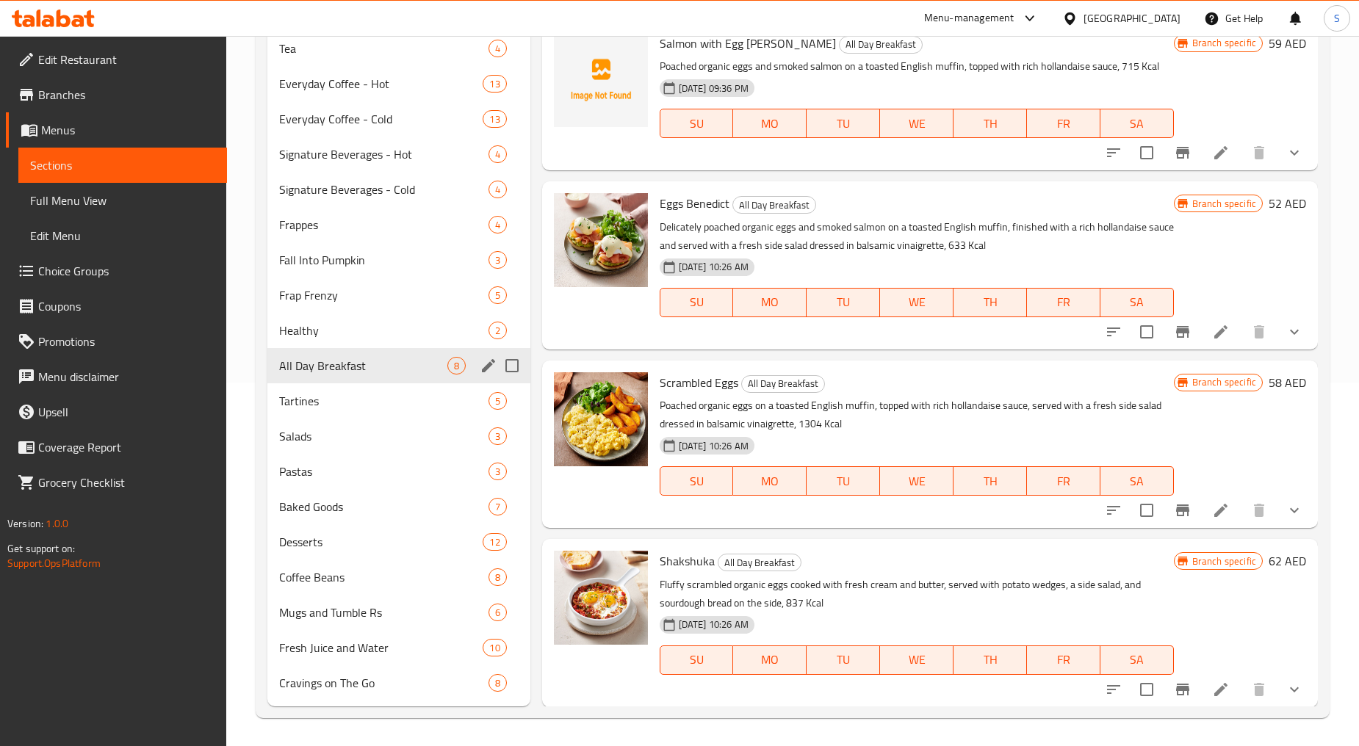
click at [328, 377] on div "All Day Breakfast 8" at bounding box center [398, 365] width 262 height 35
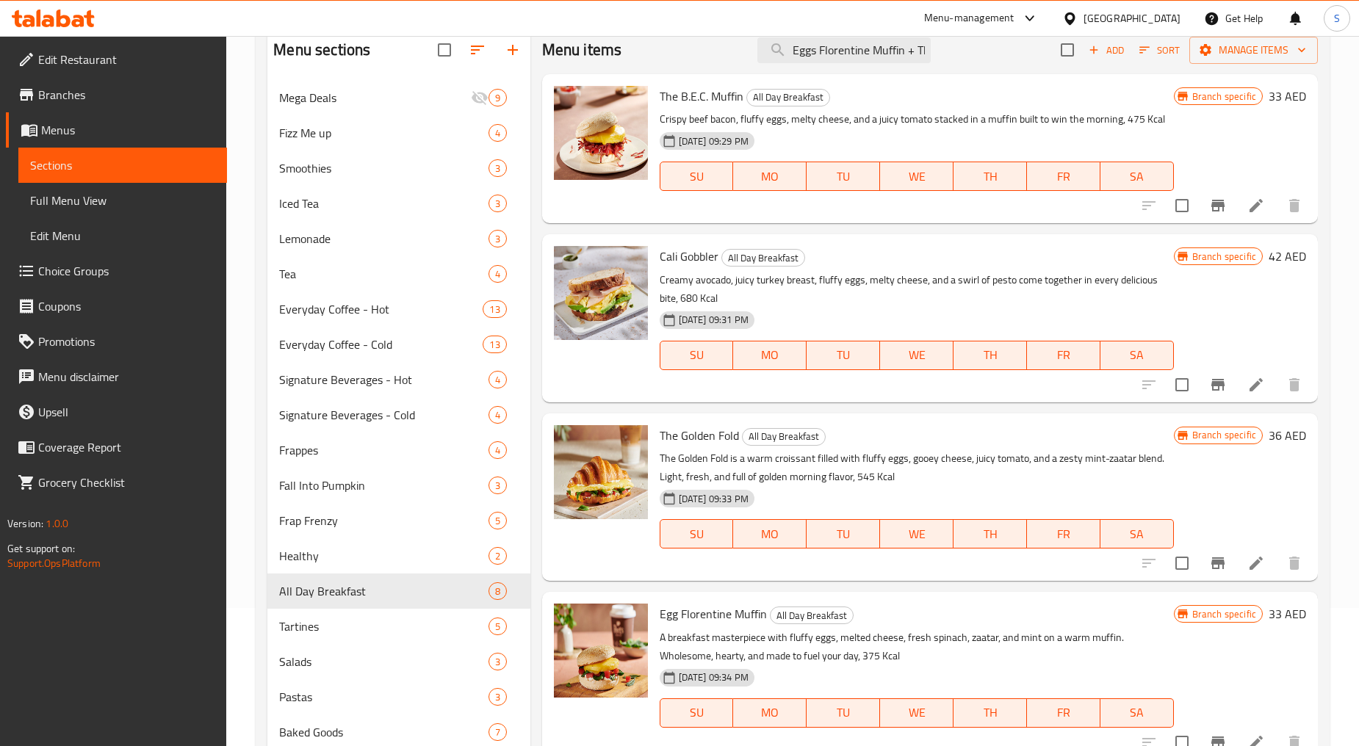
scroll to position [119, 0]
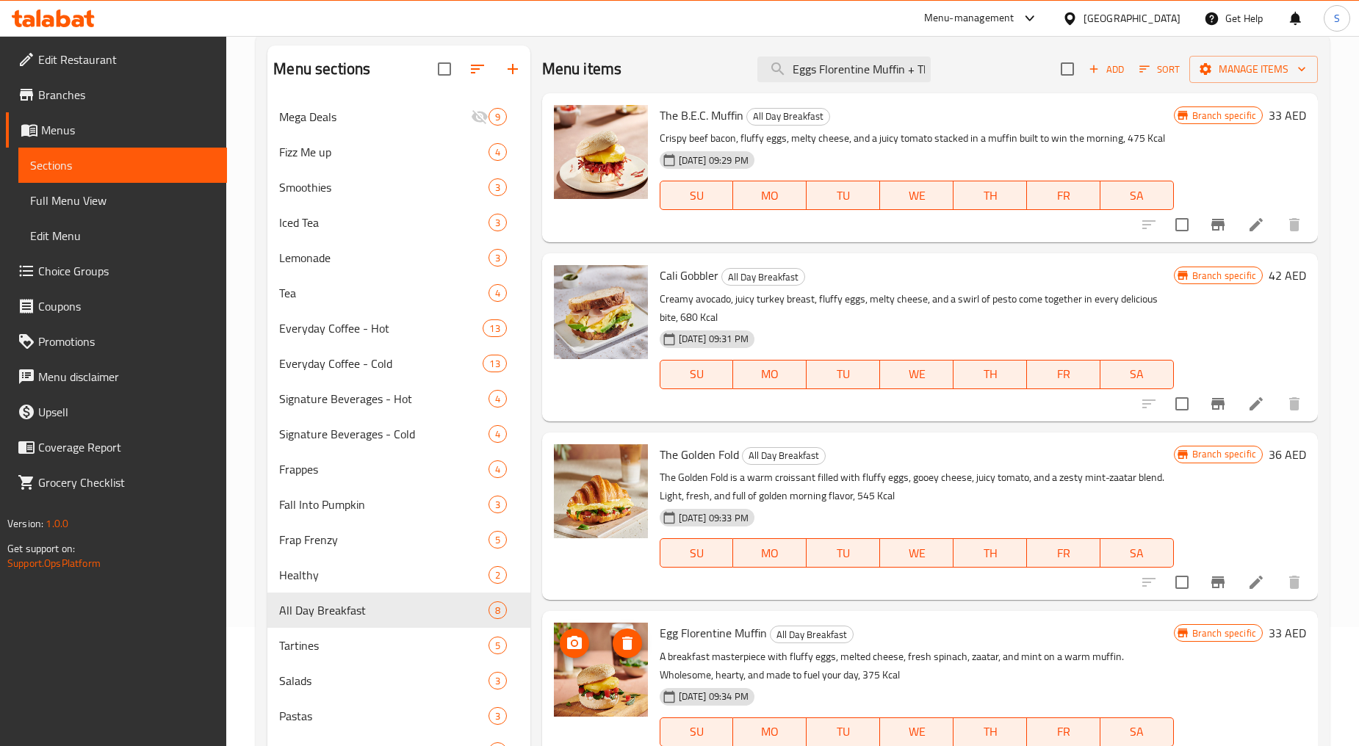
drag, startPoint x: 585, startPoint y: 686, endPoint x: 596, endPoint y: 699, distance: 16.2
click at [596, 699] on img at bounding box center [601, 670] width 94 height 94
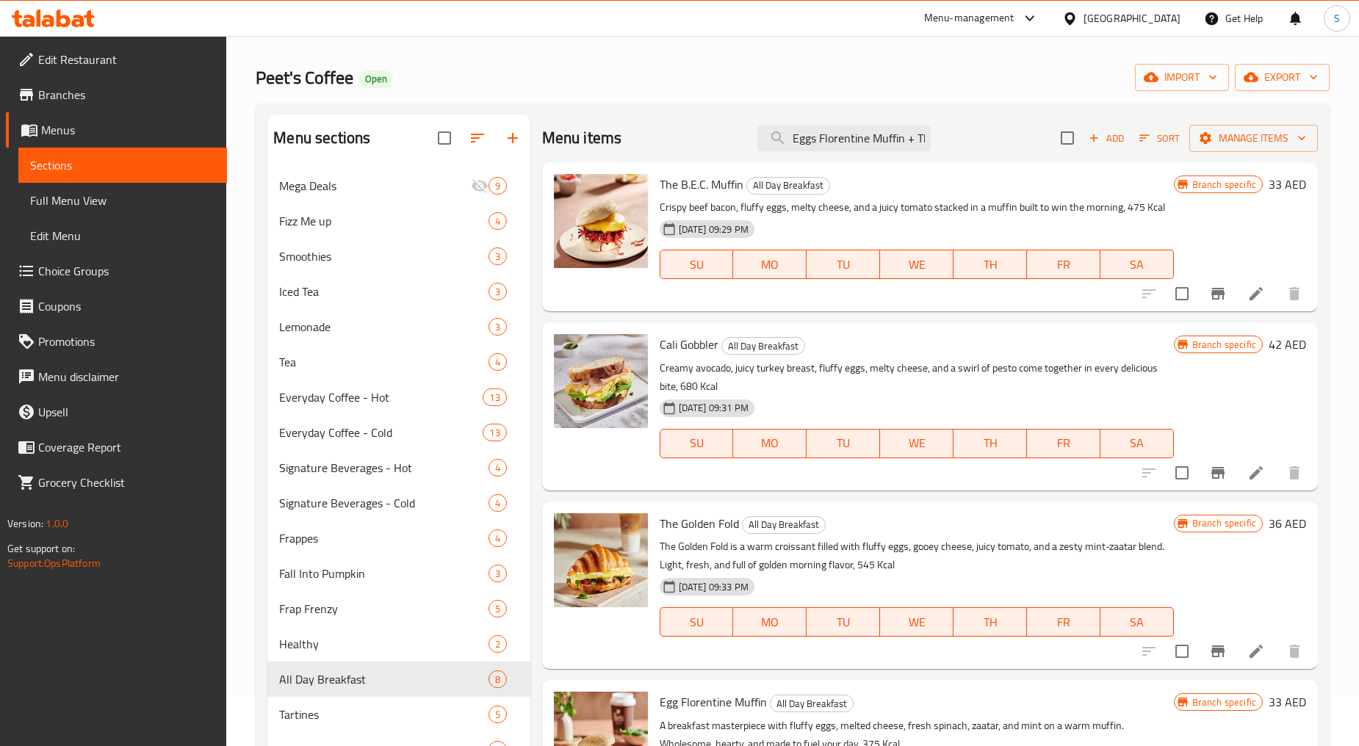
scroll to position [0, 0]
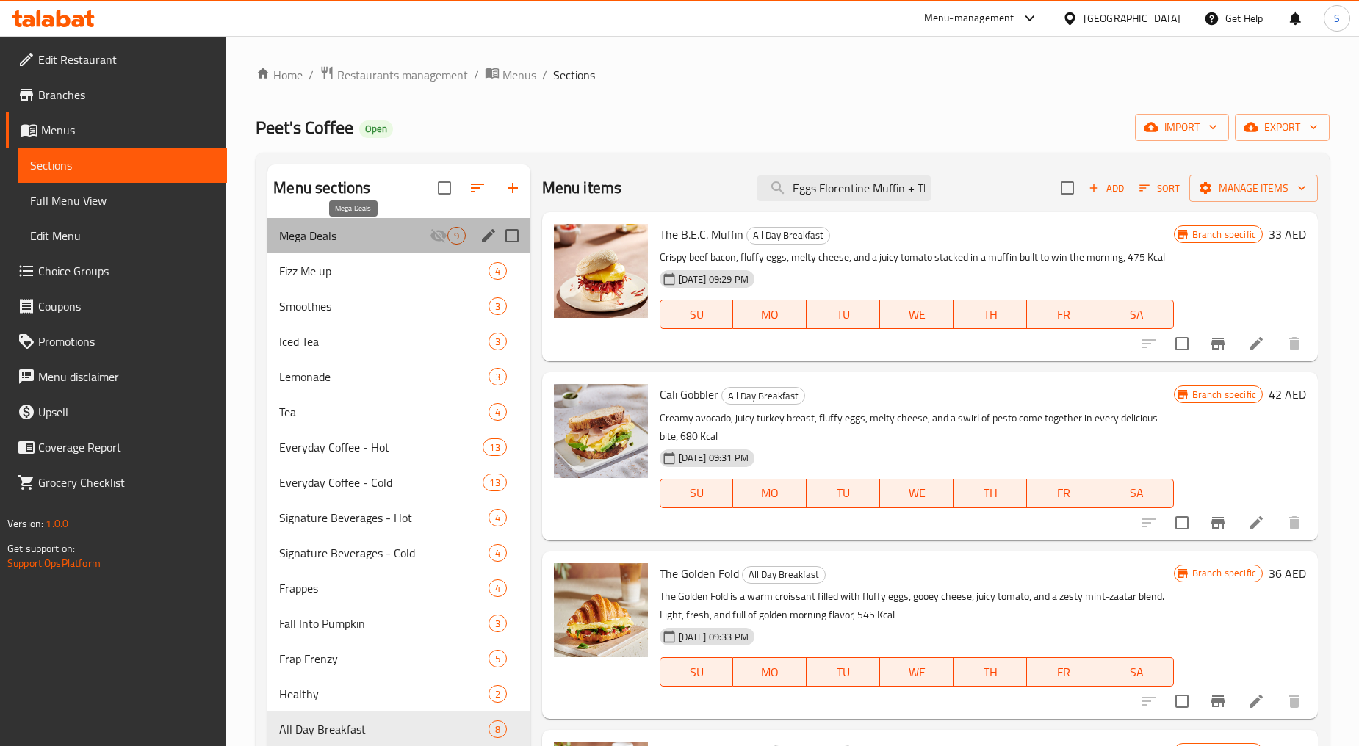
click at [336, 244] on span "Mega Deals" at bounding box center [354, 236] width 150 height 18
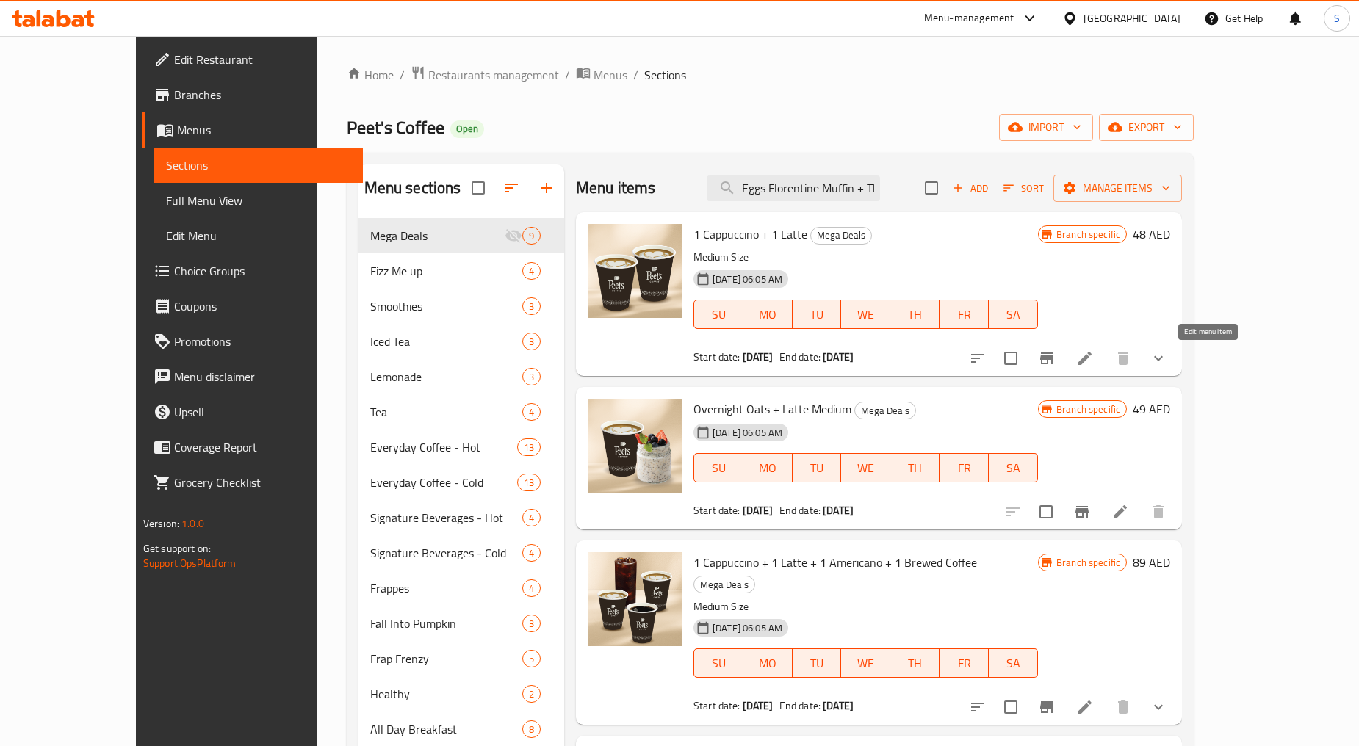
click at [1094, 358] on icon at bounding box center [1085, 359] width 18 height 18
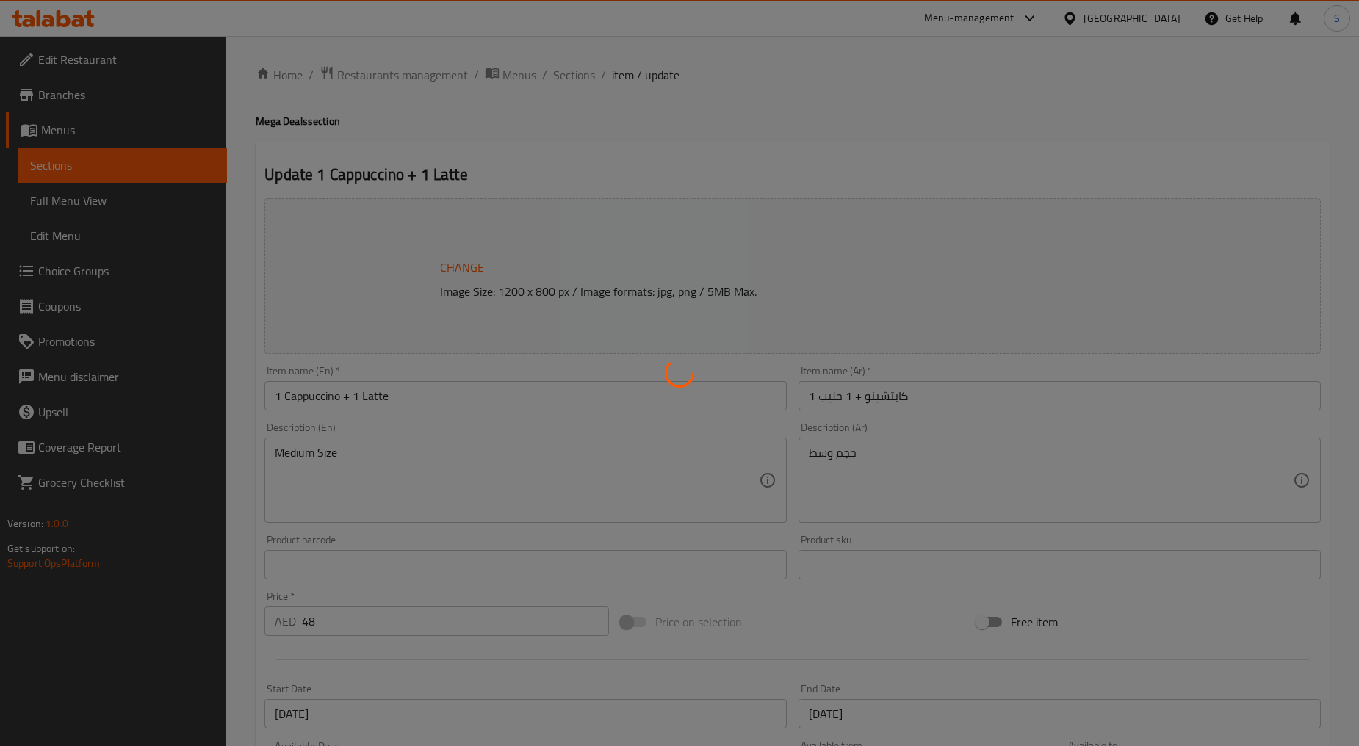
type input "إختيارك من اللتيه:"
type input "1"
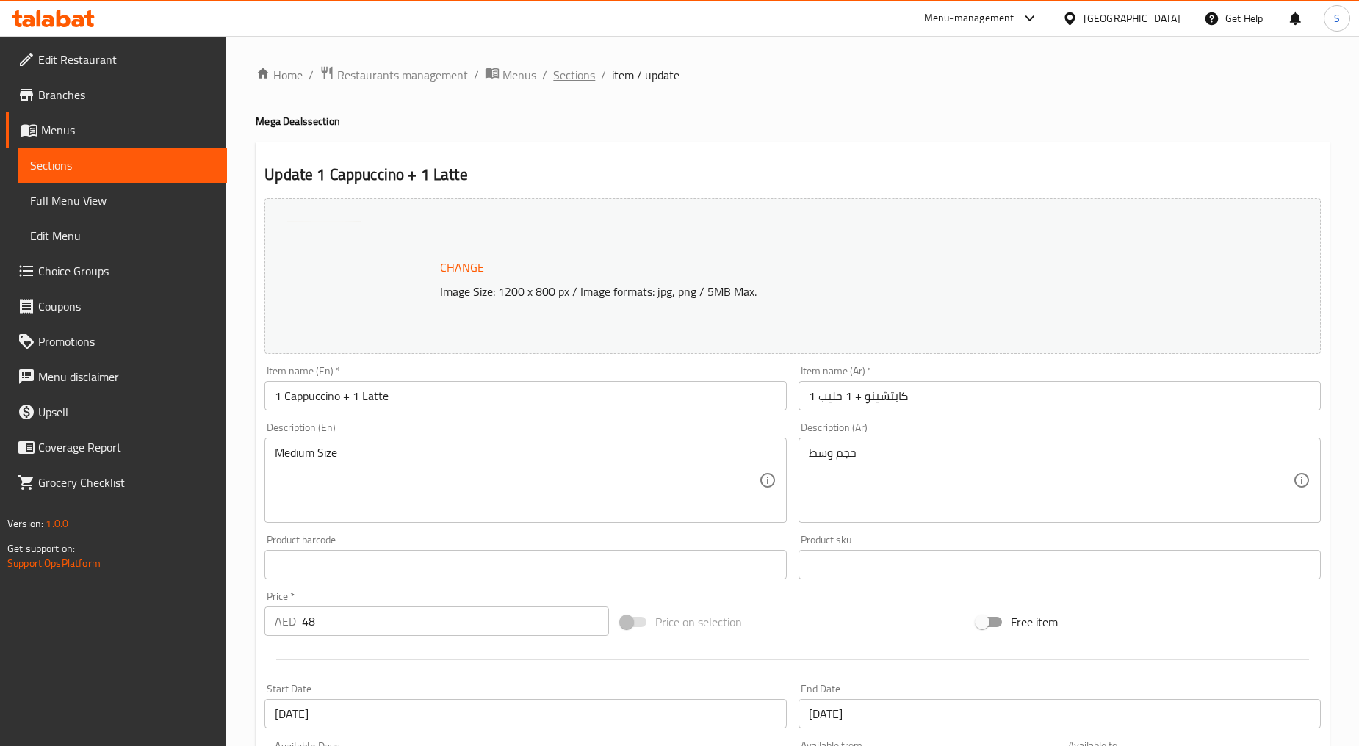
click at [577, 79] on span "Sections" at bounding box center [574, 75] width 42 height 18
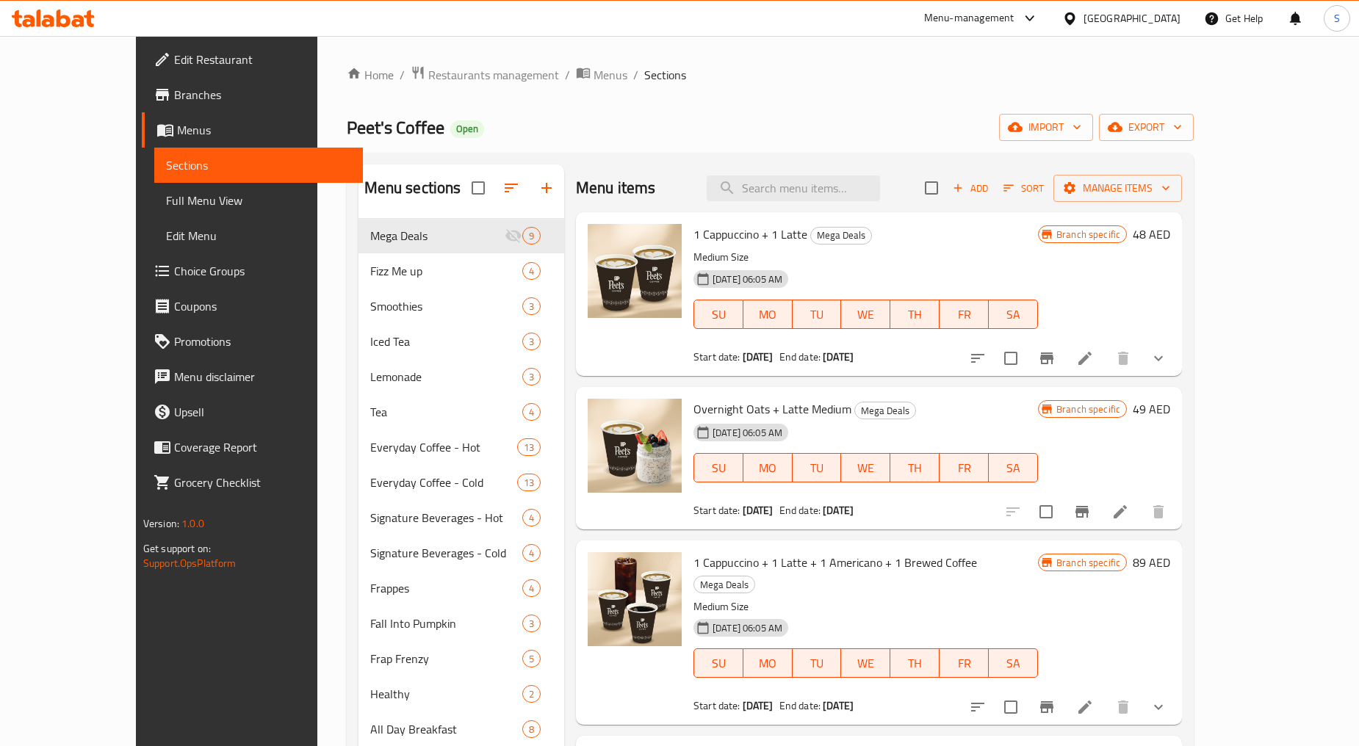
click at [174, 96] on span "Branches" at bounding box center [262, 95] width 177 height 18
